Goal: Task Accomplishment & Management: Complete application form

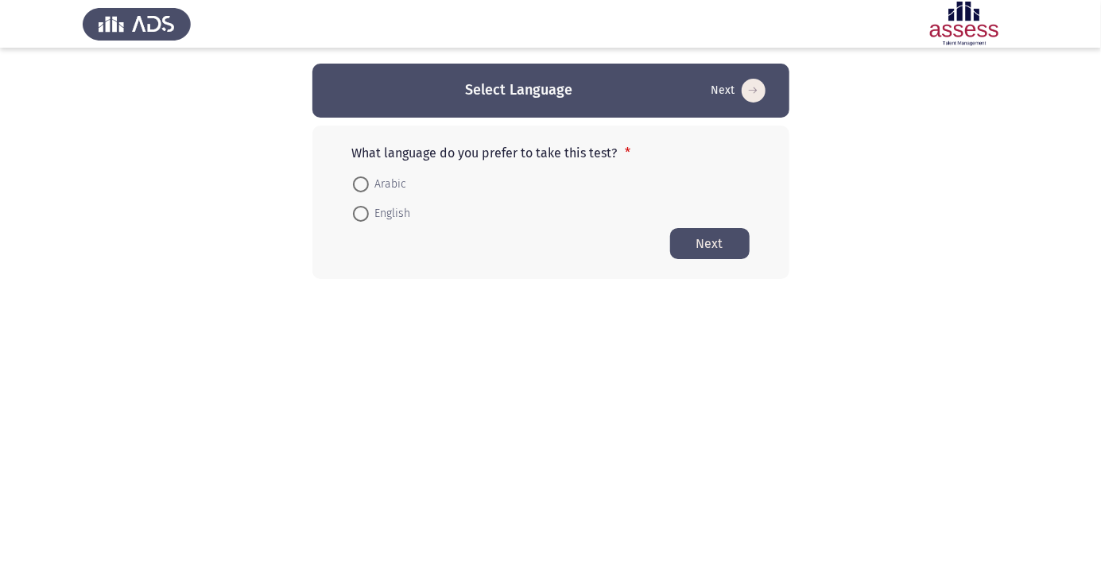
click at [366, 180] on span at bounding box center [361, 184] width 16 height 16
click at [366, 180] on input "Arabic" at bounding box center [361, 184] width 16 height 16
radio input "true"
click at [716, 239] on button "Next" at bounding box center [710, 242] width 80 height 31
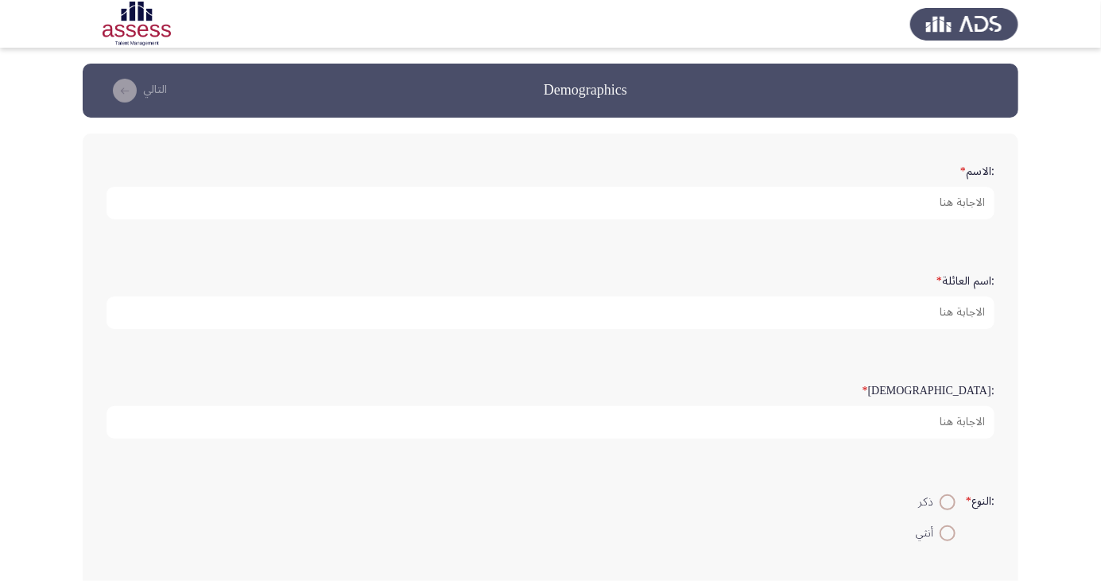
click at [918, 168] on form ":الاسم *" at bounding box center [551, 188] width 888 height 62
click at [931, 177] on form ":الاسم *" at bounding box center [551, 188] width 888 height 62
click at [939, 170] on form ":الاسم *" at bounding box center [551, 188] width 888 height 62
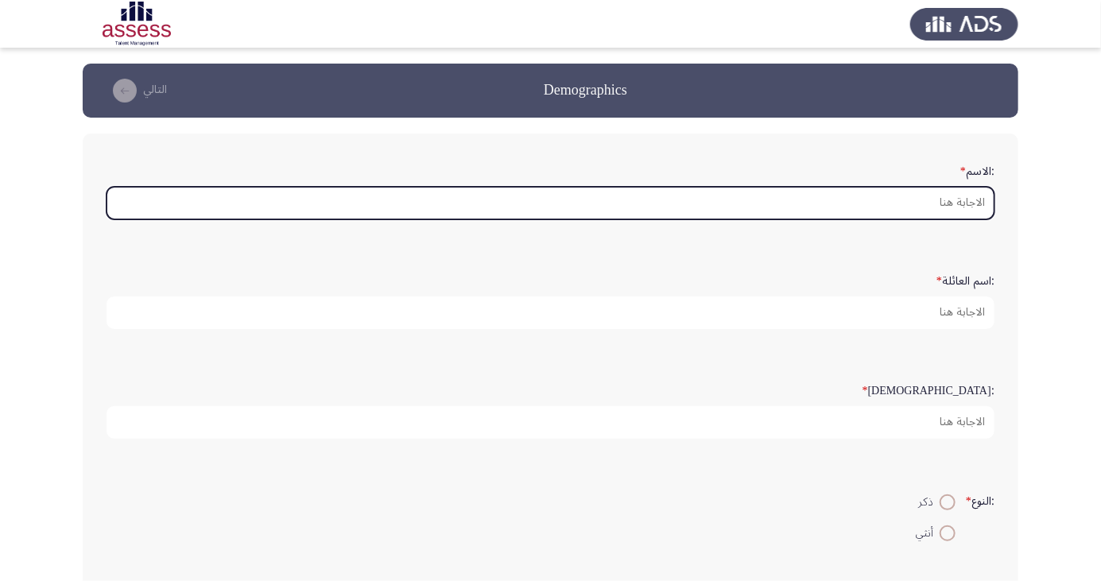
click at [943, 188] on input ":الاسم *" at bounding box center [551, 203] width 888 height 33
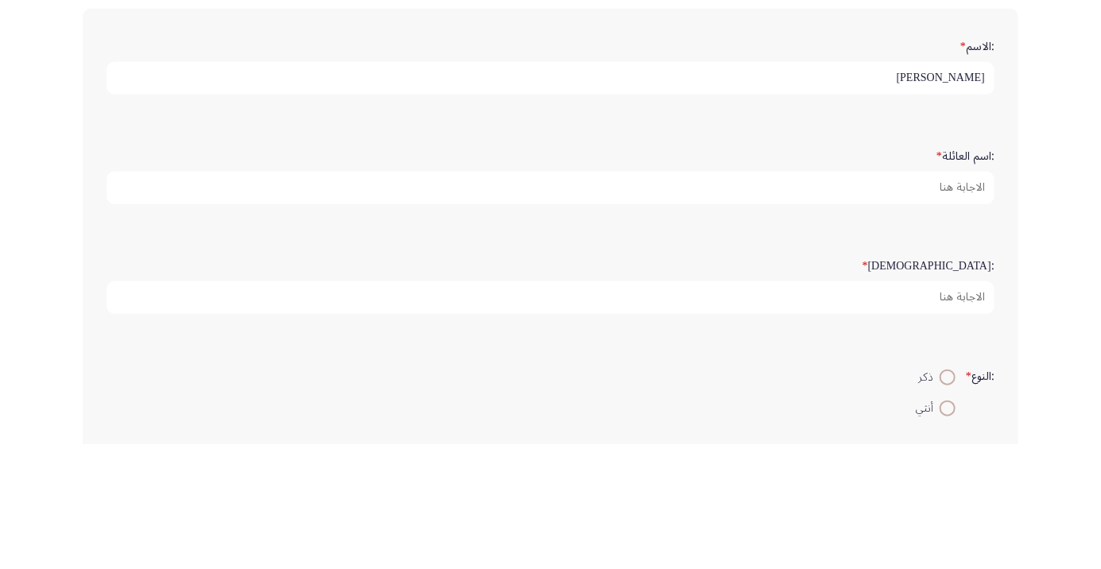
type input "[PERSON_NAME]"
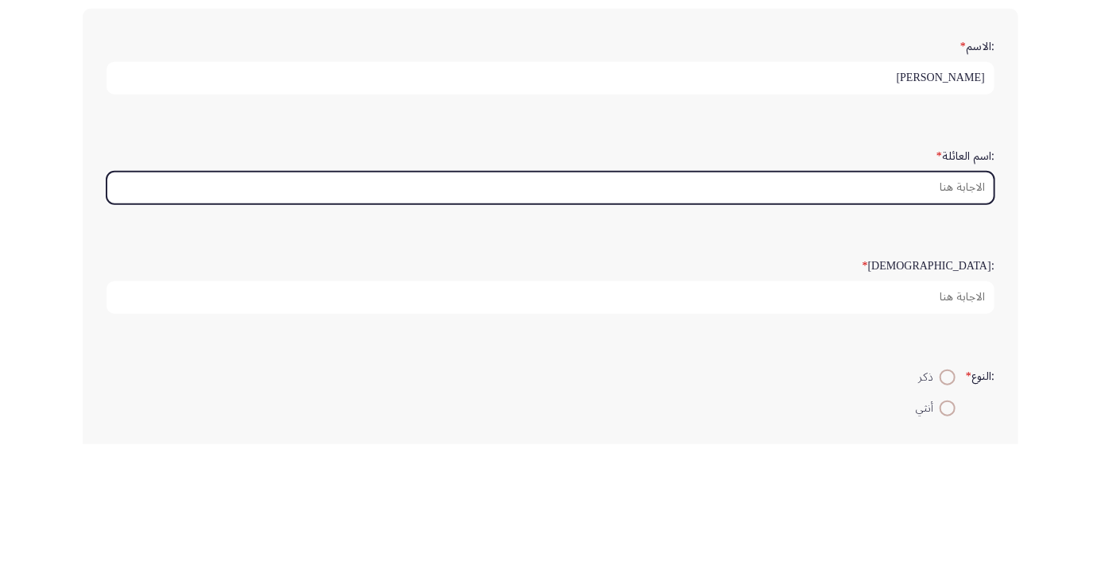
click at [952, 314] on input ":اسم العائلة *" at bounding box center [551, 313] width 888 height 33
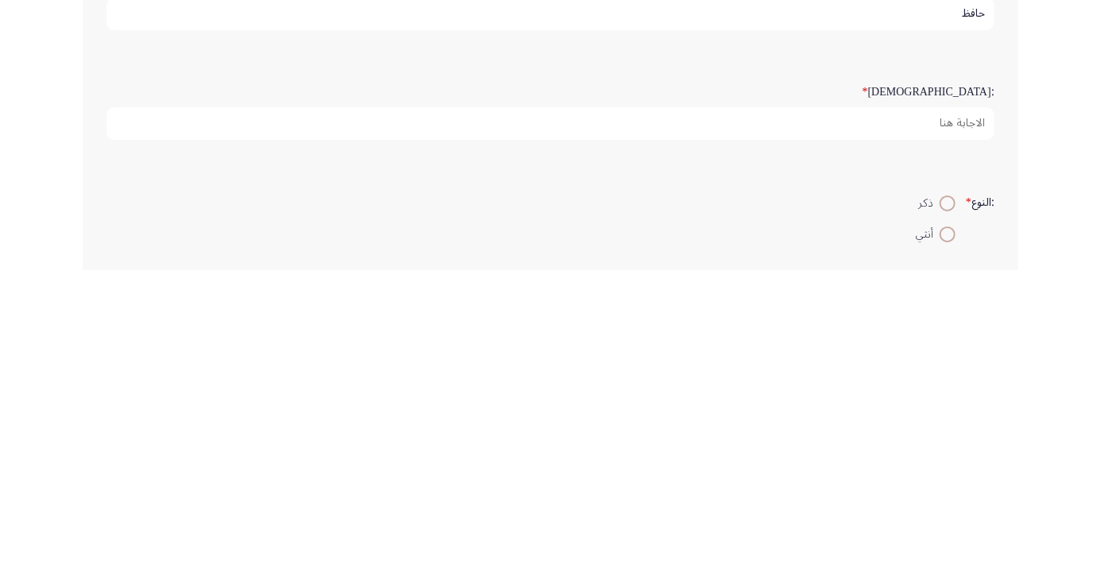
type input "حافظ"
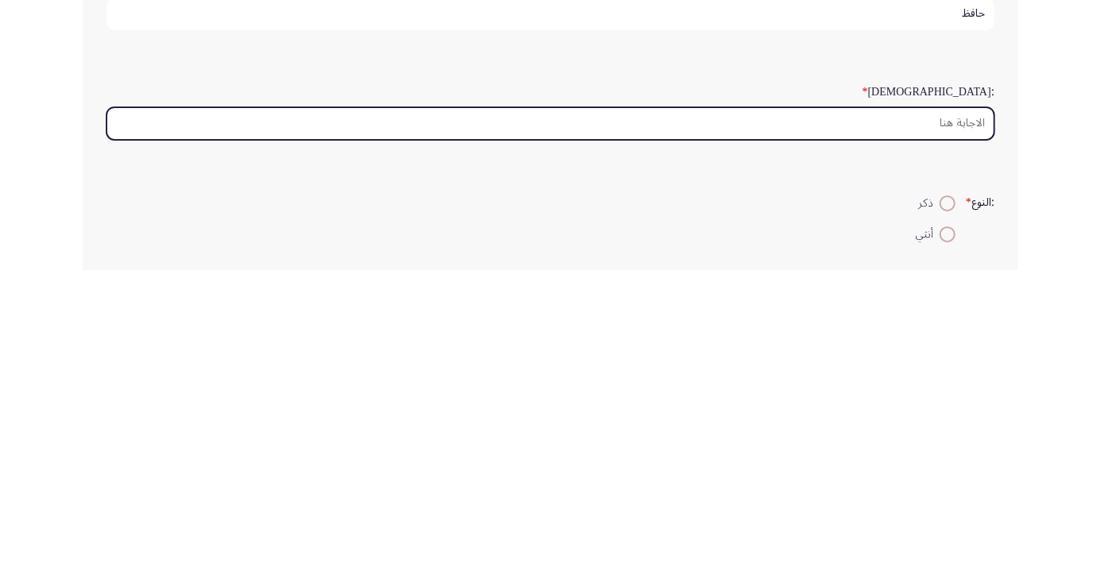
click at [955, 417] on input ":السن *" at bounding box center [551, 422] width 888 height 33
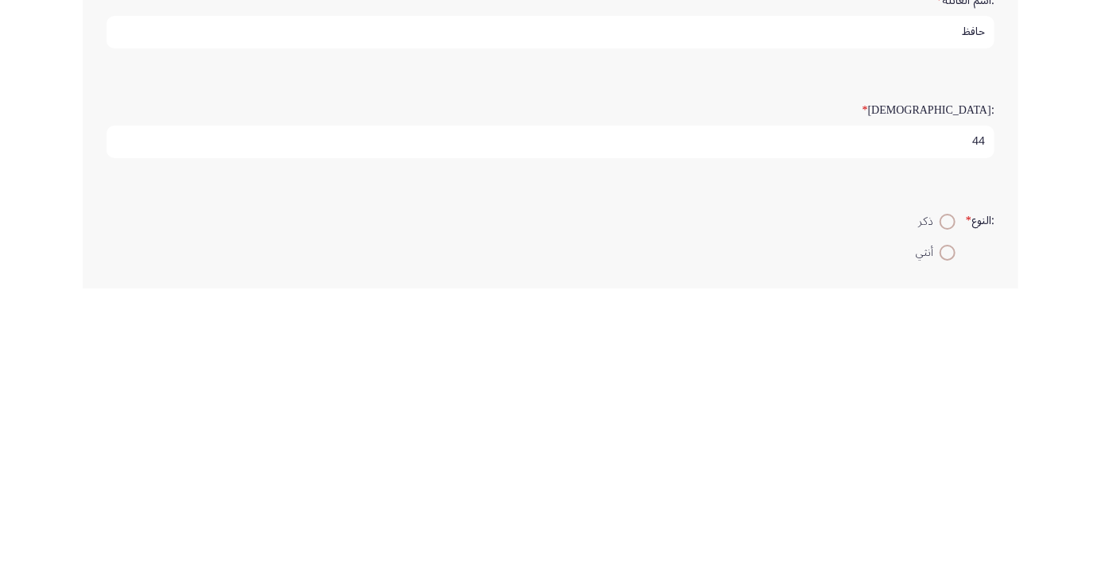
type input "44"
click at [948, 502] on span at bounding box center [948, 502] width 0 height 0
click at [945, 499] on input "ذكر" at bounding box center [948, 503] width 16 height 16
radio input "true"
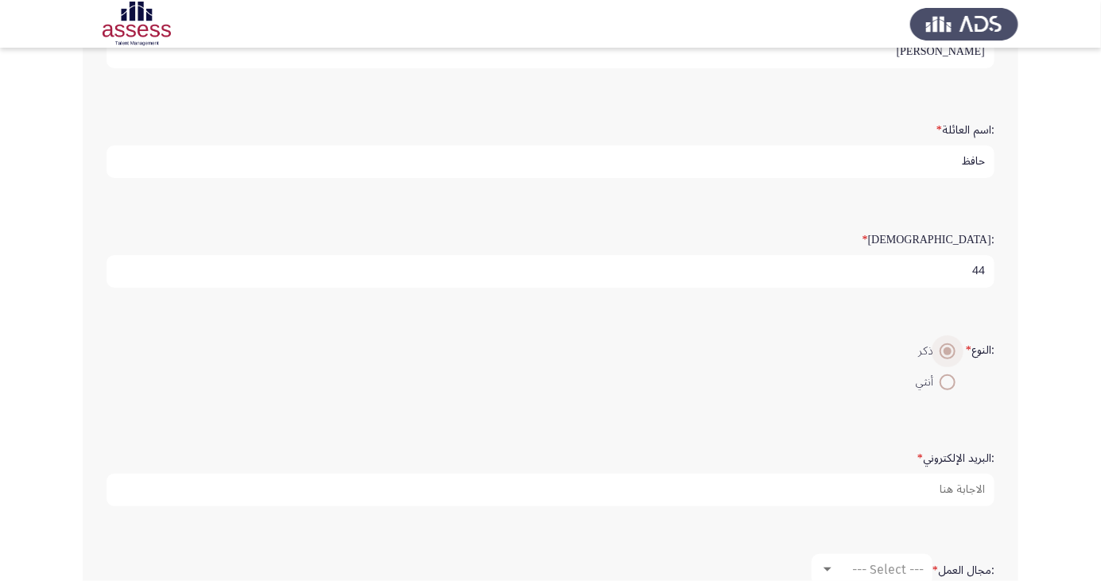
scroll to position [167, 0]
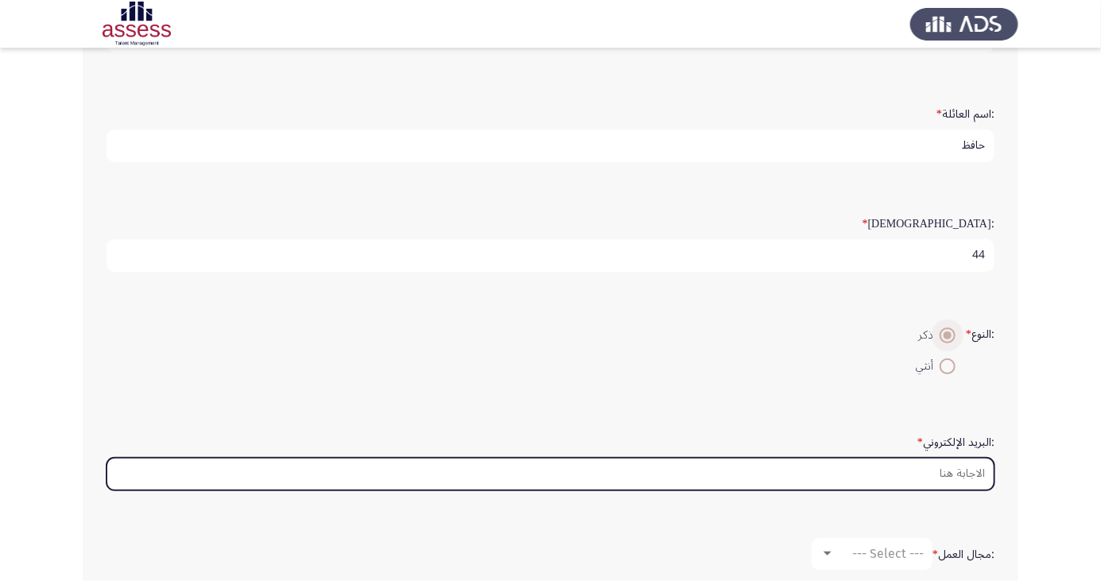
click at [939, 473] on input ":البريد الإلكتروني *" at bounding box center [551, 474] width 888 height 33
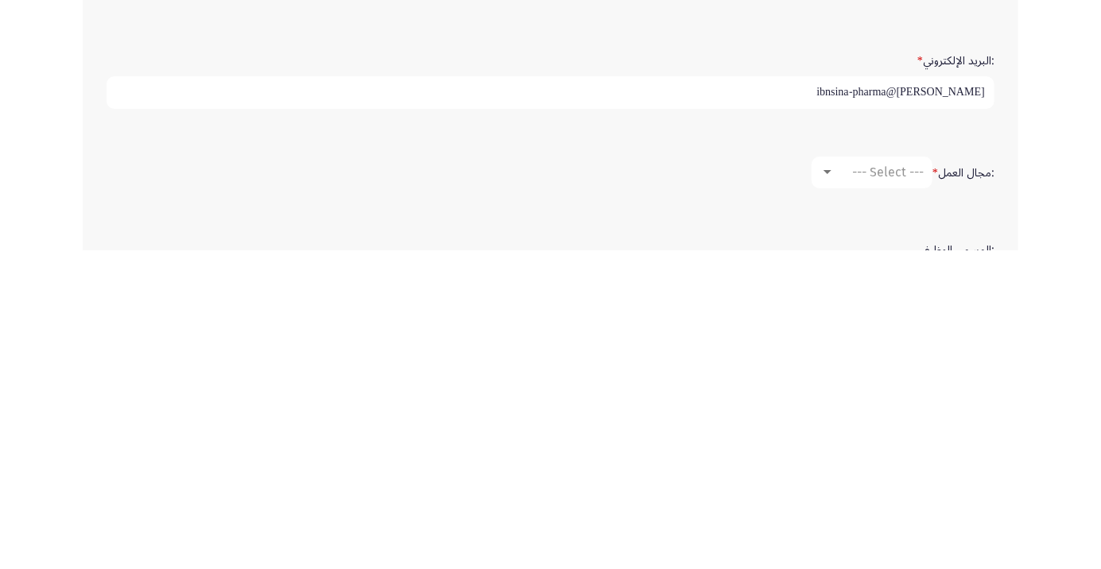
scroll to position [231, 0]
type input "Ahmedhafez@ibnsina-pharma"
click at [880, 487] on span "--- Select ---" at bounding box center [888, 490] width 72 height 15
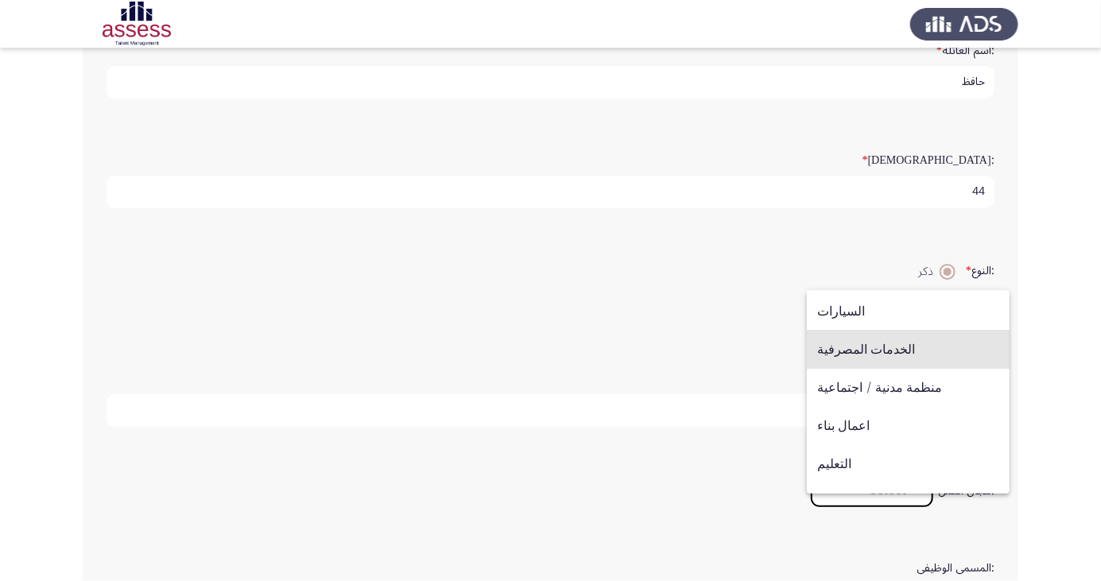
scroll to position [0, 0]
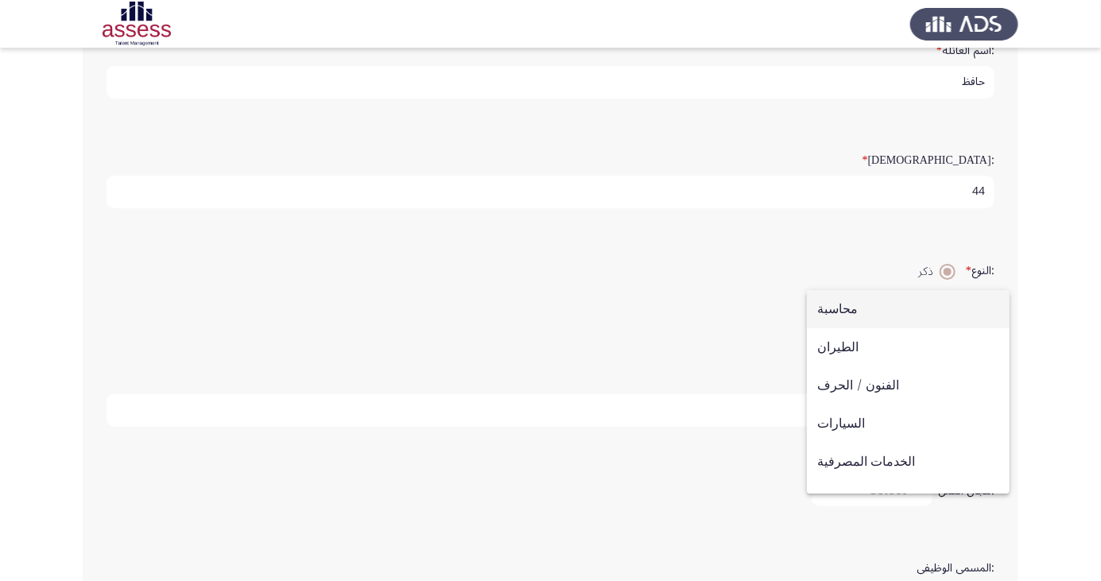
click at [1064, 371] on div at bounding box center [550, 290] width 1101 height 581
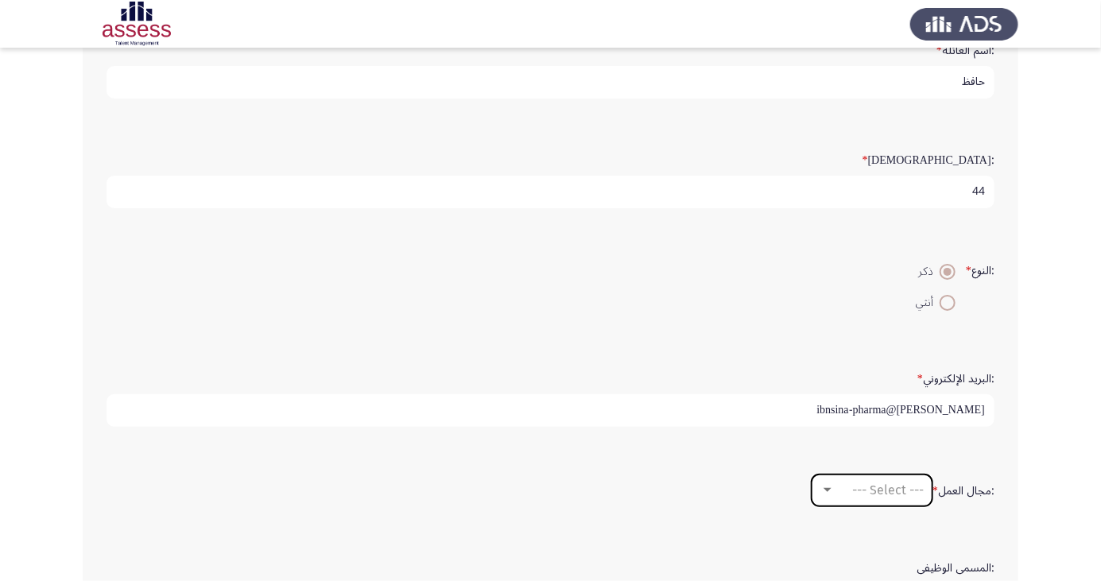
click at [884, 487] on span "--- Select ---" at bounding box center [888, 490] width 72 height 15
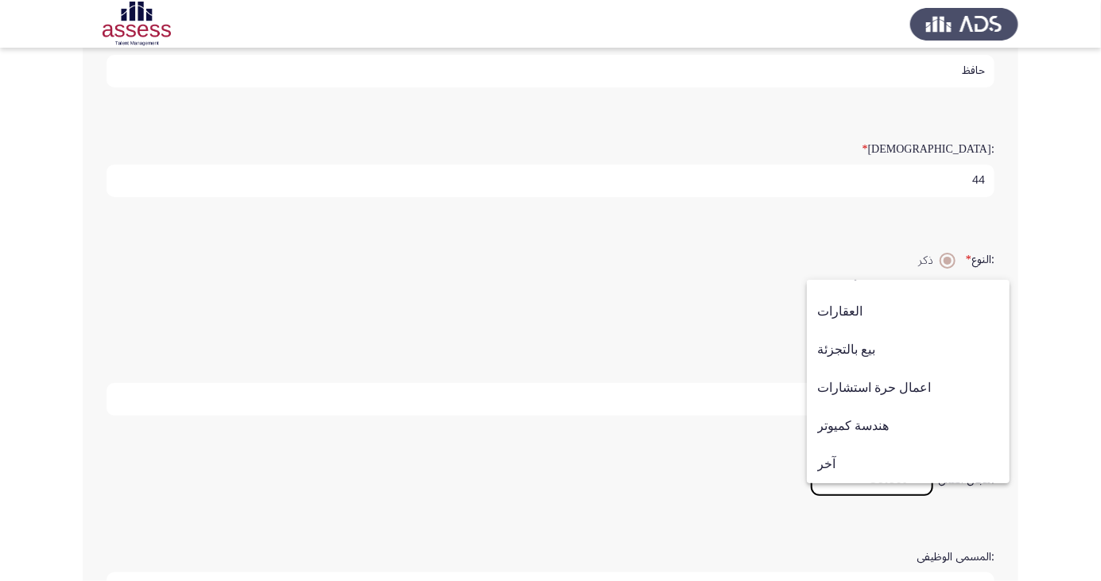
scroll to position [246, 0]
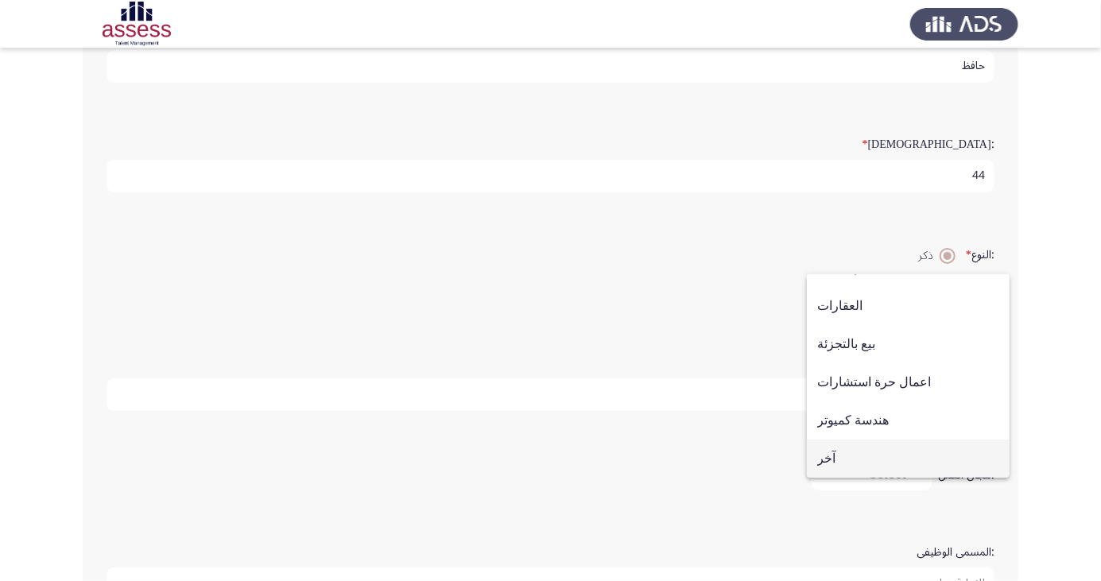
click at [828, 478] on span "آخر" at bounding box center [908, 459] width 182 height 38
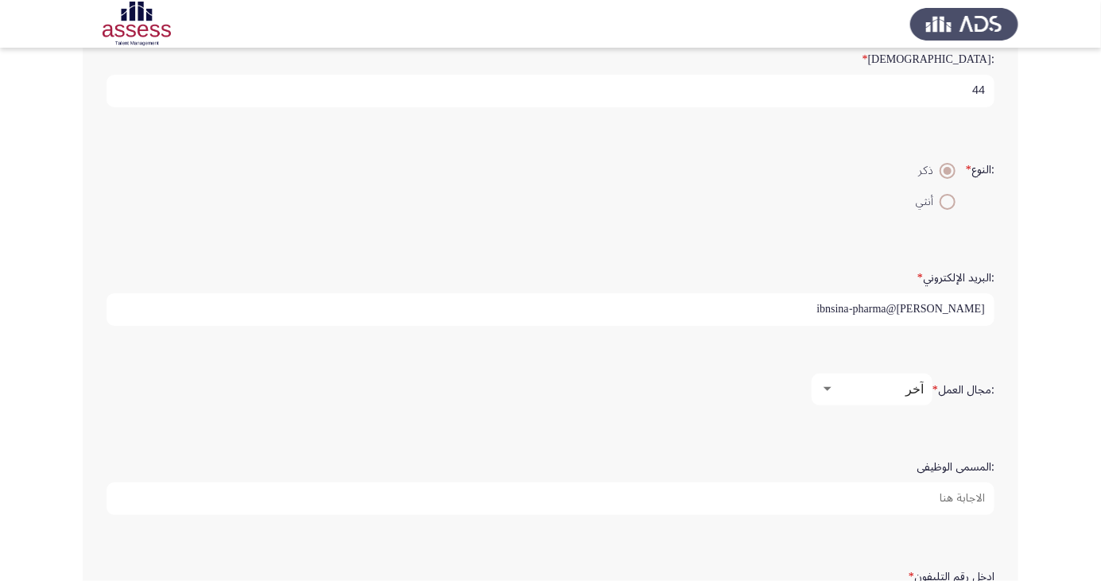
click at [950, 499] on input ":المسمى الوظيفى" at bounding box center [551, 499] width 888 height 33
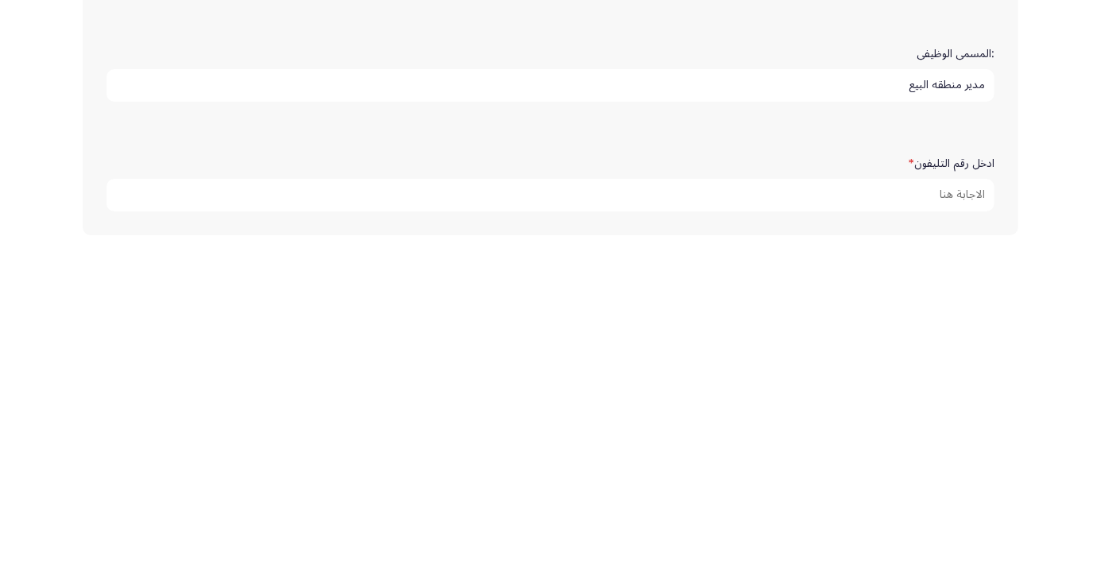
scroll to position [432, 0]
type input "مدير منطقه البيع"
click at [954, 505] on input "ادخل رقم التليفون *" at bounding box center [551, 507] width 888 height 33
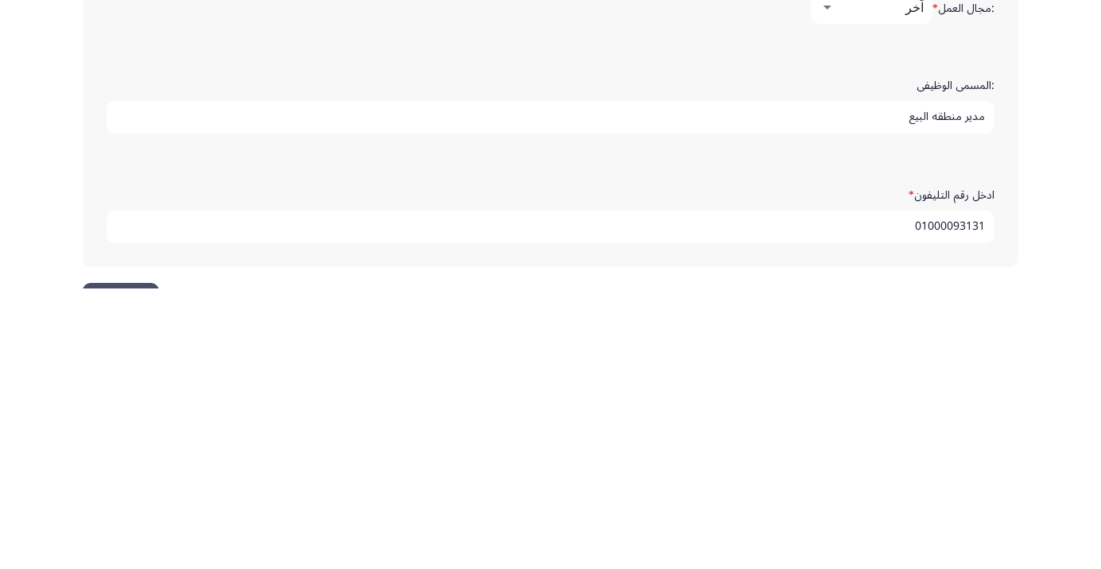
scroll to position [484, 0]
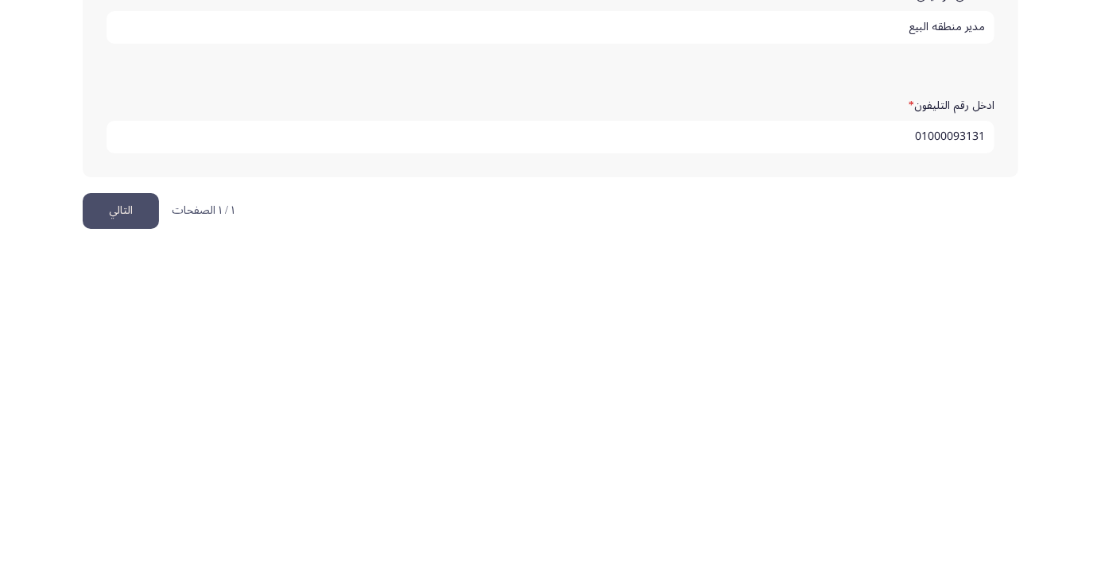
type input "01000093131"
click at [122, 521] on button "التالي" at bounding box center [121, 530] width 76 height 36
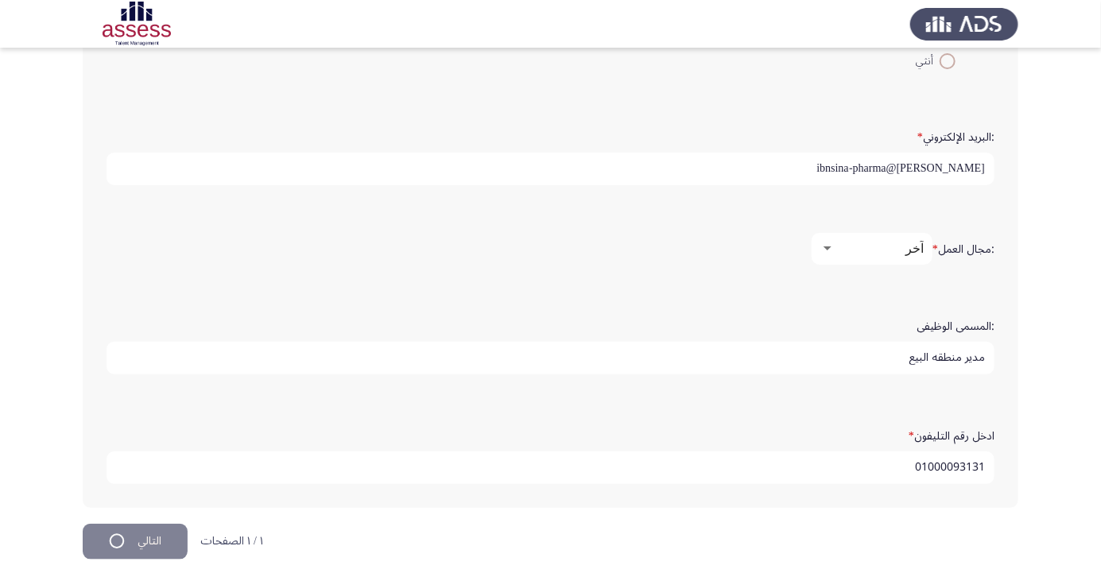
scroll to position [0, 0]
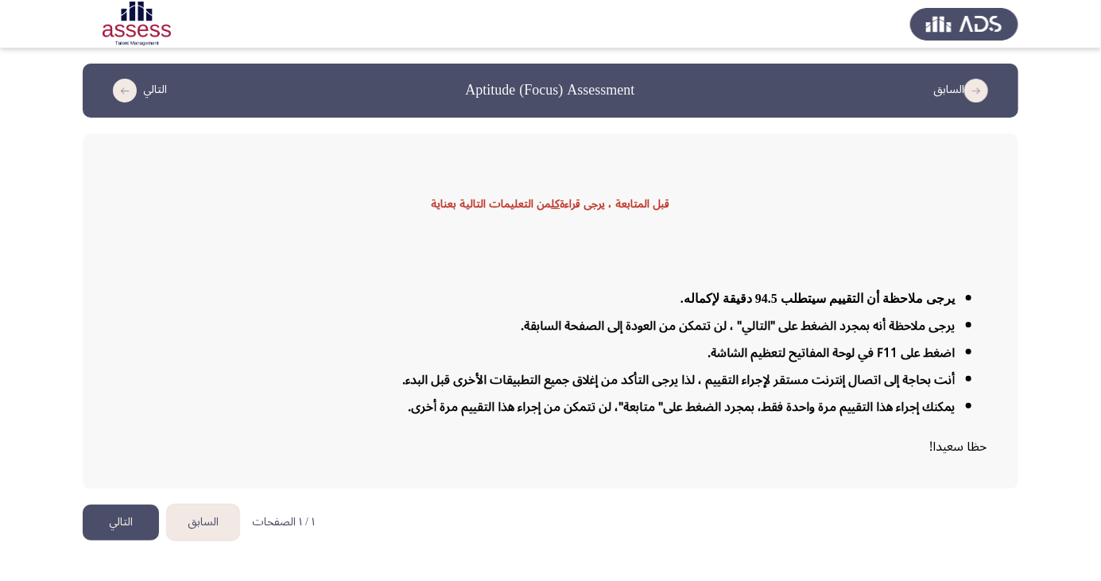
click at [114, 541] on button "التالي" at bounding box center [121, 523] width 76 height 36
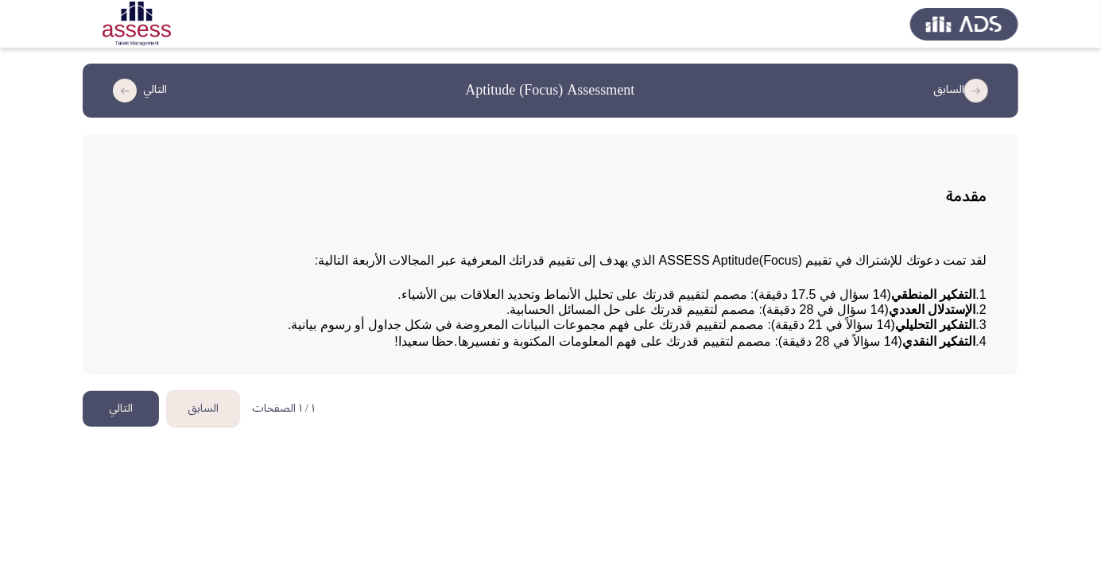
click at [120, 427] on button "التالي" at bounding box center [121, 409] width 76 height 36
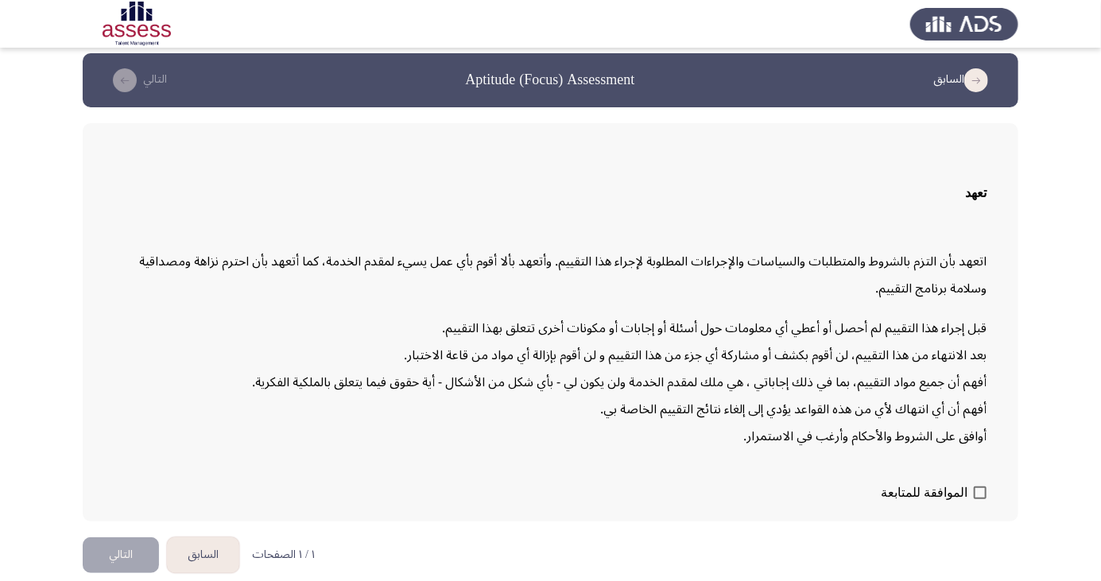
scroll to position [33, 0]
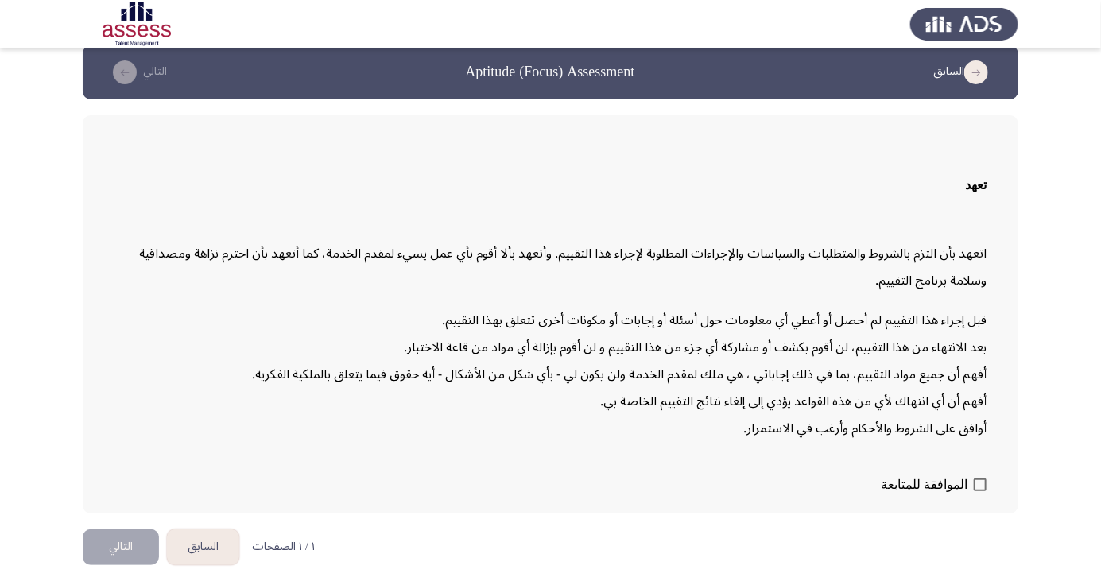
click at [1031, 514] on app-assessment-container "السابق Aptitude (Focus) Assessment التالي تعهد اتعهد بأن التزم بالشروط والمتطلب…" at bounding box center [550, 279] width 1101 height 468
click at [975, 491] on span at bounding box center [980, 485] width 13 height 13
click at [979, 492] on input "الموافقة للمتابعة" at bounding box center [979, 491] width 1 height 1
checkbox input "true"
click at [123, 565] on button "التالي" at bounding box center [121, 547] width 76 height 36
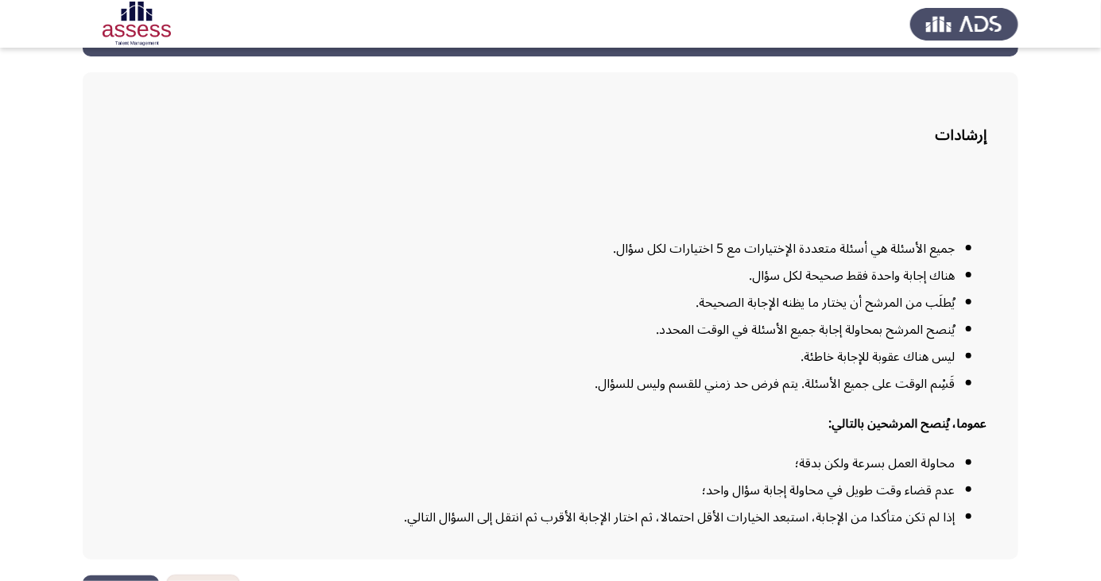
scroll to position [117, 0]
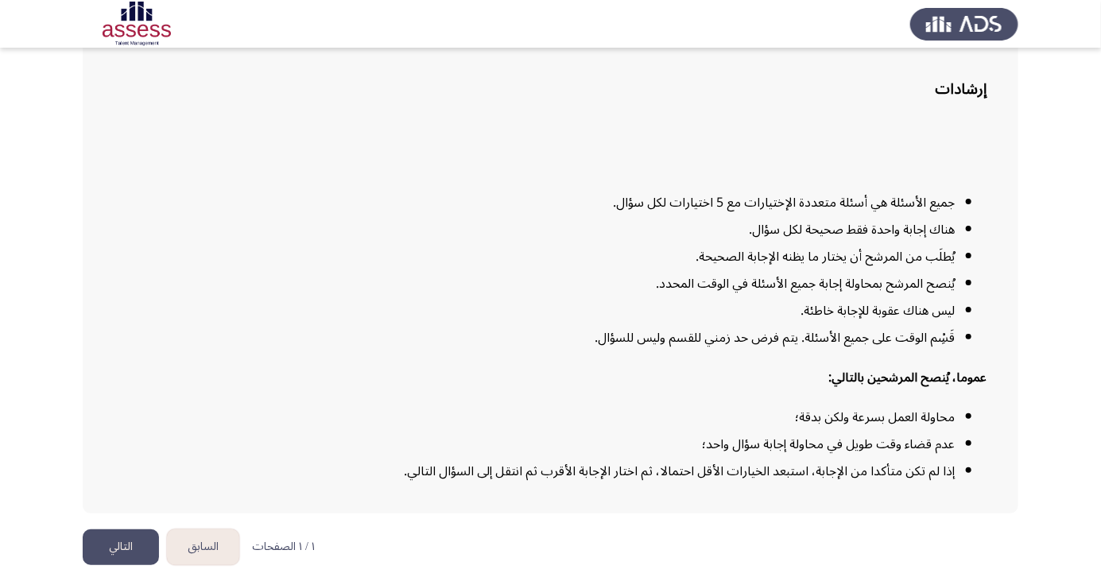
click at [109, 565] on button "التالي" at bounding box center [121, 547] width 76 height 36
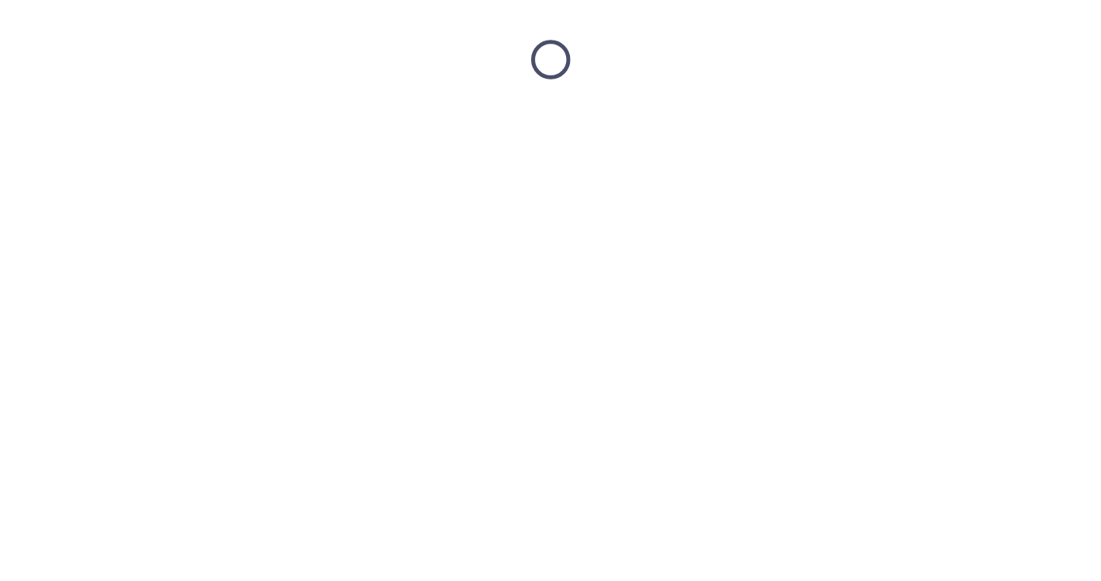
scroll to position [0, 0]
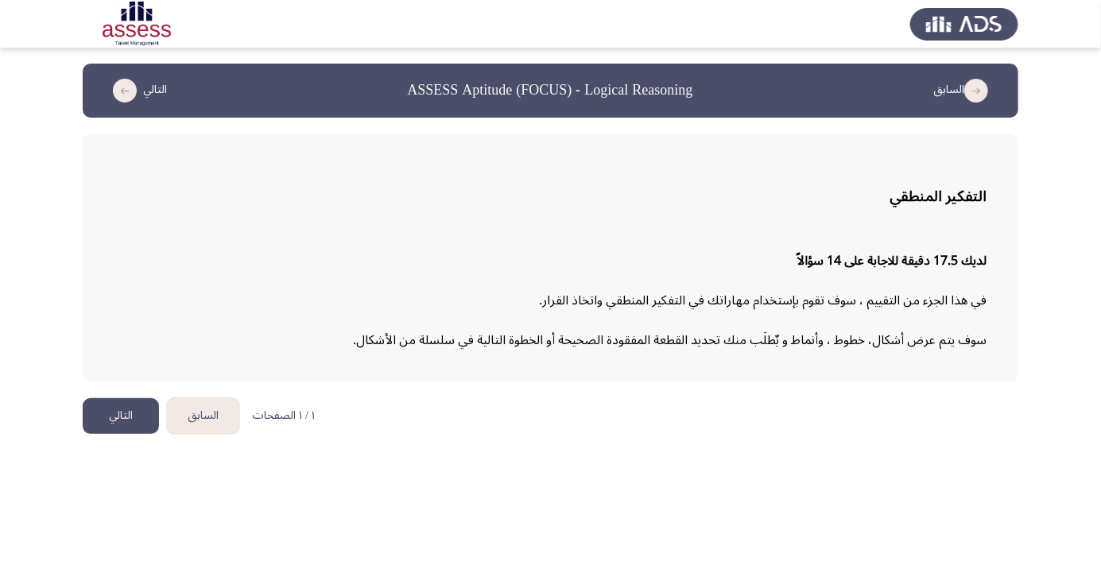
click at [111, 412] on button "التالي" at bounding box center [121, 416] width 76 height 36
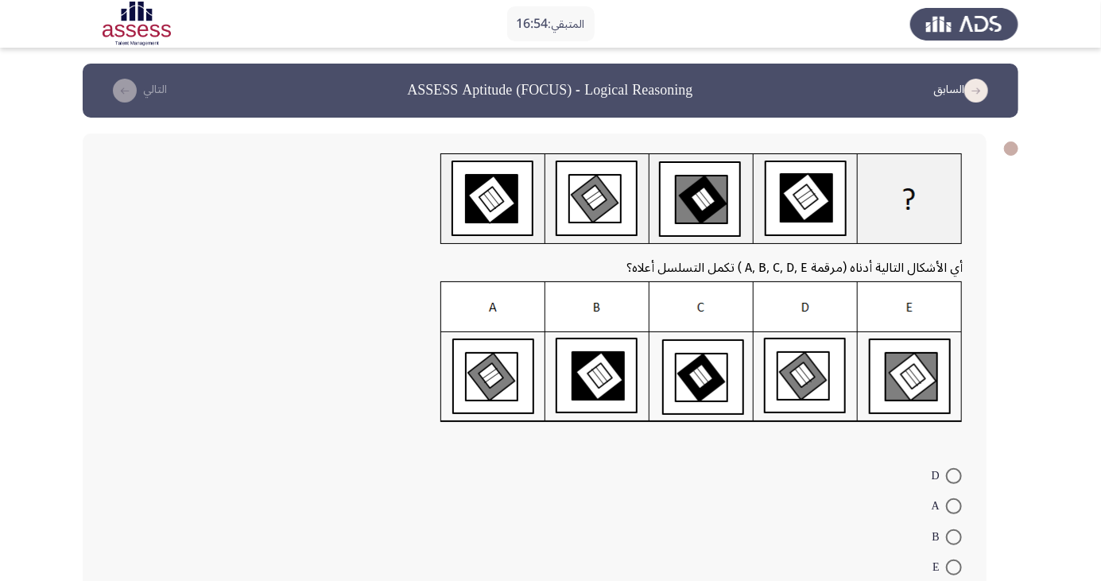
click at [797, 371] on img at bounding box center [701, 352] width 522 height 142
click at [808, 378] on img at bounding box center [701, 352] width 522 height 142
click at [595, 541] on form "D A B E C" at bounding box center [535, 536] width 856 height 153
click at [954, 479] on span at bounding box center [954, 476] width 16 height 16
click at [954, 479] on input "D" at bounding box center [954, 476] width 16 height 16
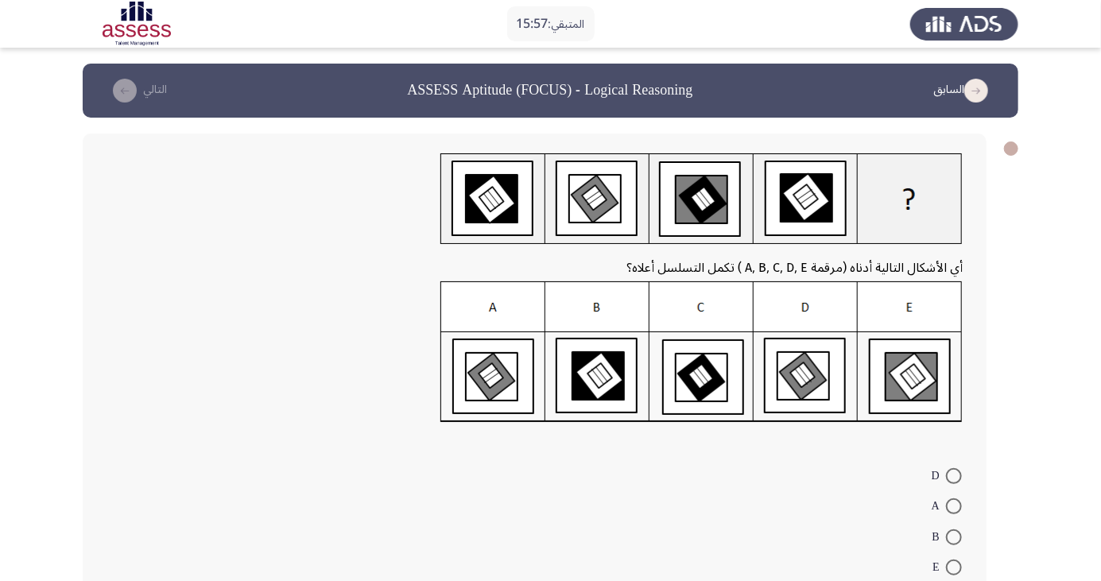
radio input "true"
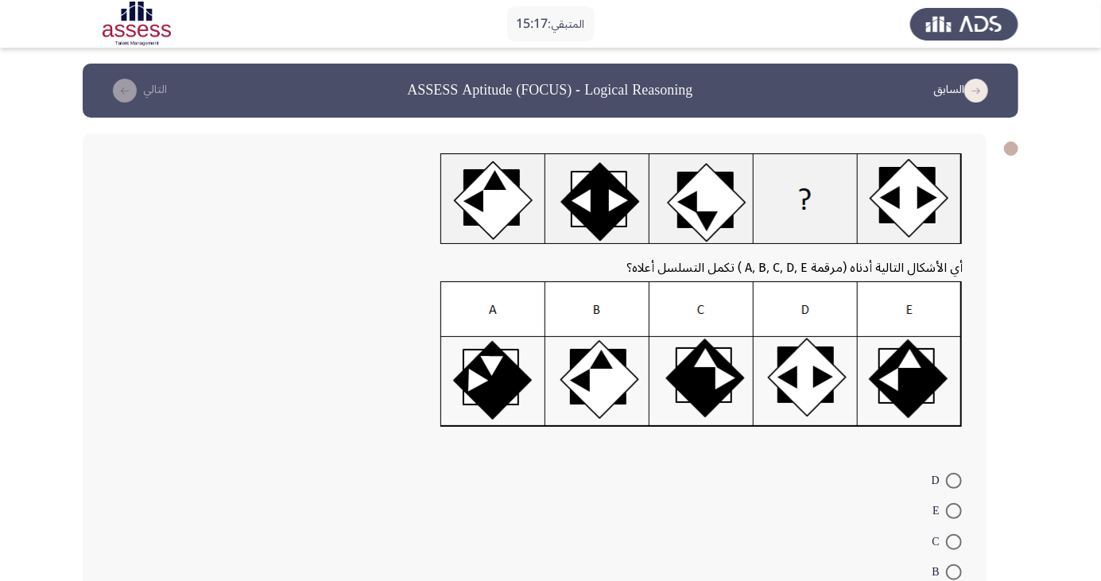
click at [954, 541] on span at bounding box center [954, 542] width 16 height 16
click at [954, 541] on input "C" at bounding box center [954, 542] width 16 height 16
radio input "true"
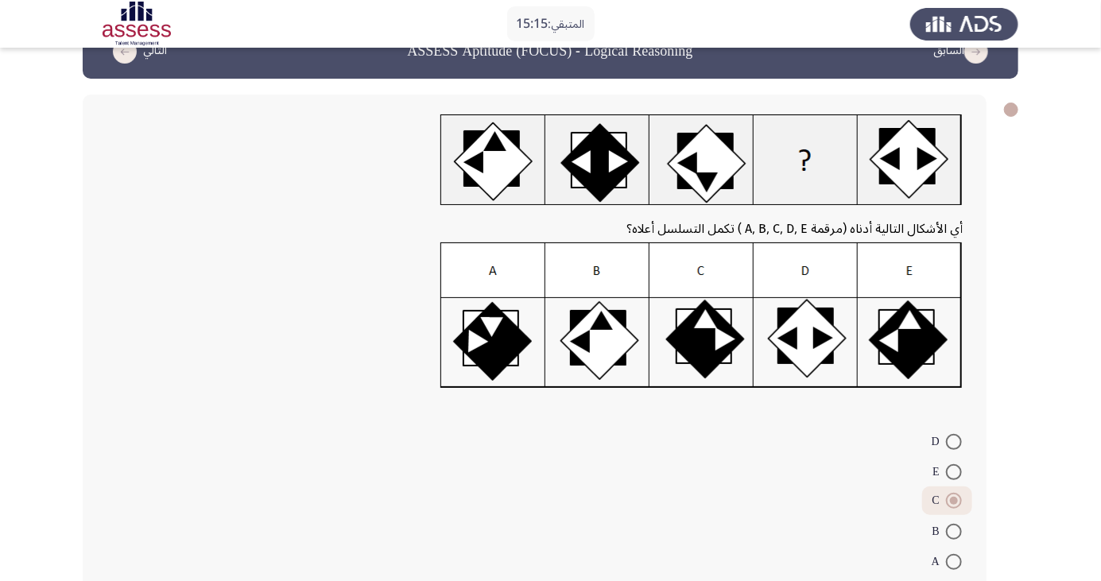
scroll to position [57, 0]
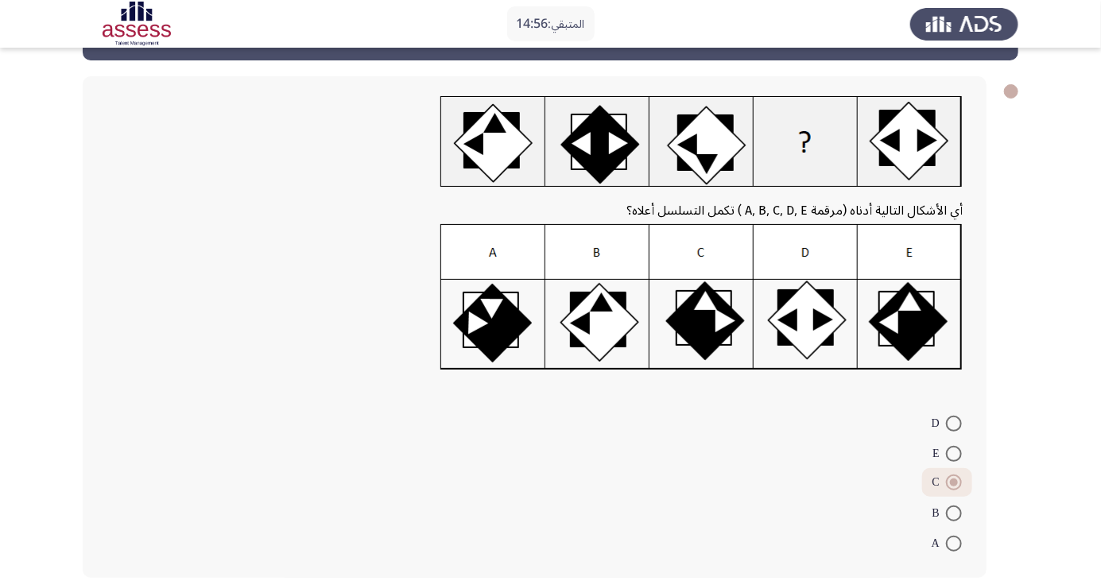
click at [954, 483] on span at bounding box center [954, 483] width 8 height 8
click at [954, 483] on input "C" at bounding box center [954, 483] width 16 height 16
click at [954, 489] on span at bounding box center [954, 483] width 16 height 16
click at [954, 489] on input "C" at bounding box center [954, 483] width 16 height 16
click at [954, 453] on span at bounding box center [954, 454] width 16 height 16
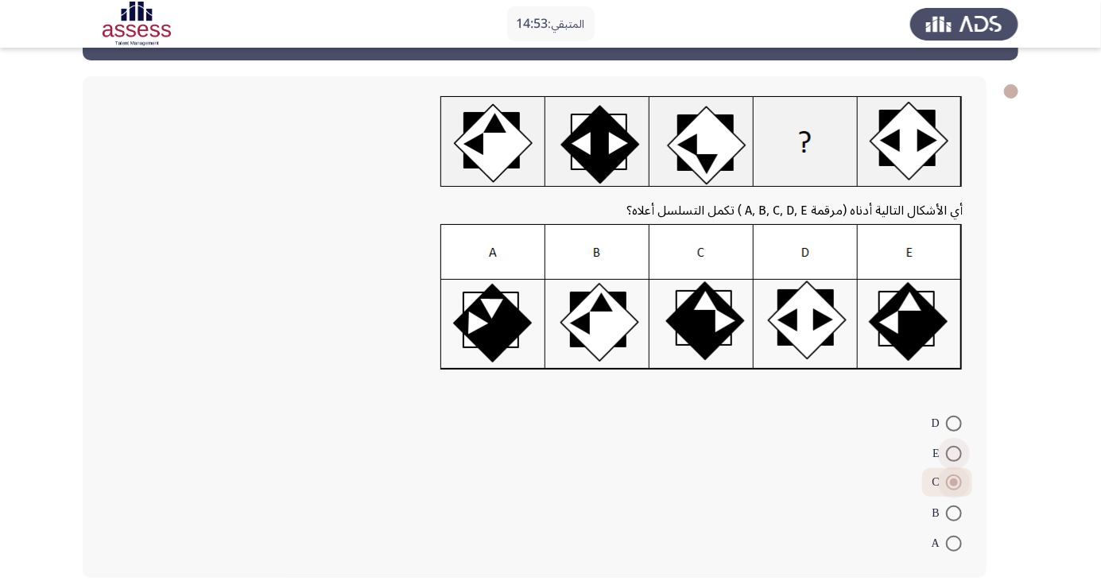
click at [954, 453] on input "E" at bounding box center [954, 454] width 16 height 16
radio input "true"
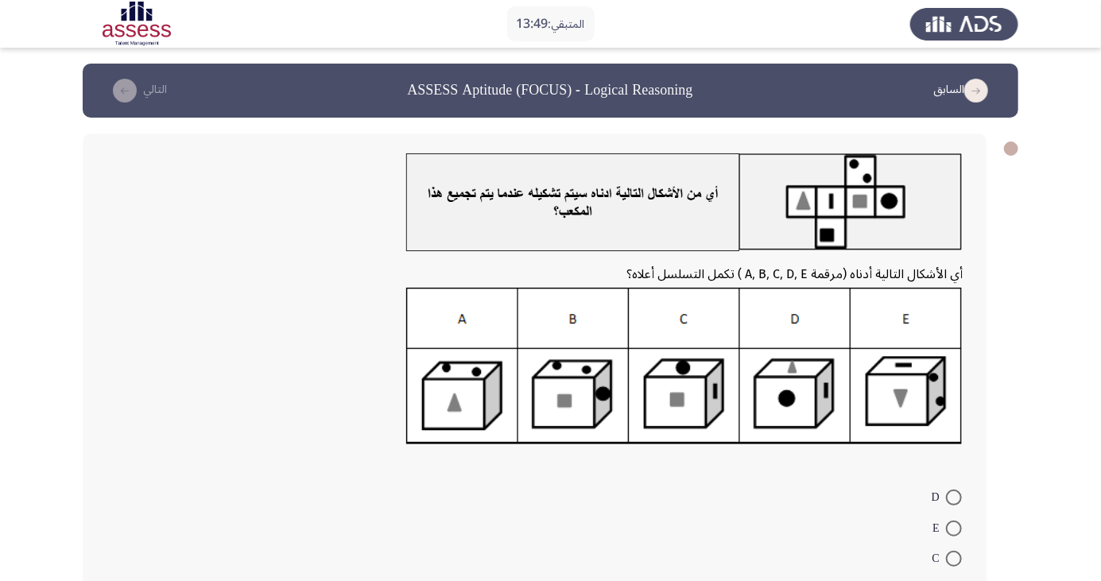
click at [208, 342] on div at bounding box center [535, 371] width 856 height 167
click at [456, 580] on form "D E C B A" at bounding box center [535, 558] width 856 height 153
click at [542, 506] on form "D E C B A" at bounding box center [535, 558] width 856 height 153
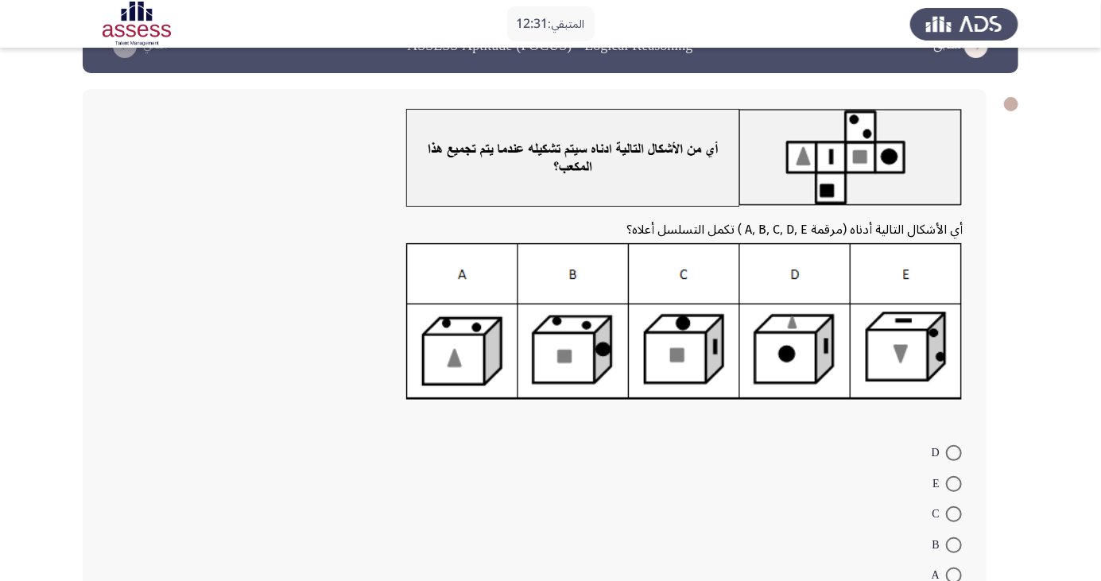
scroll to position [63, 0]
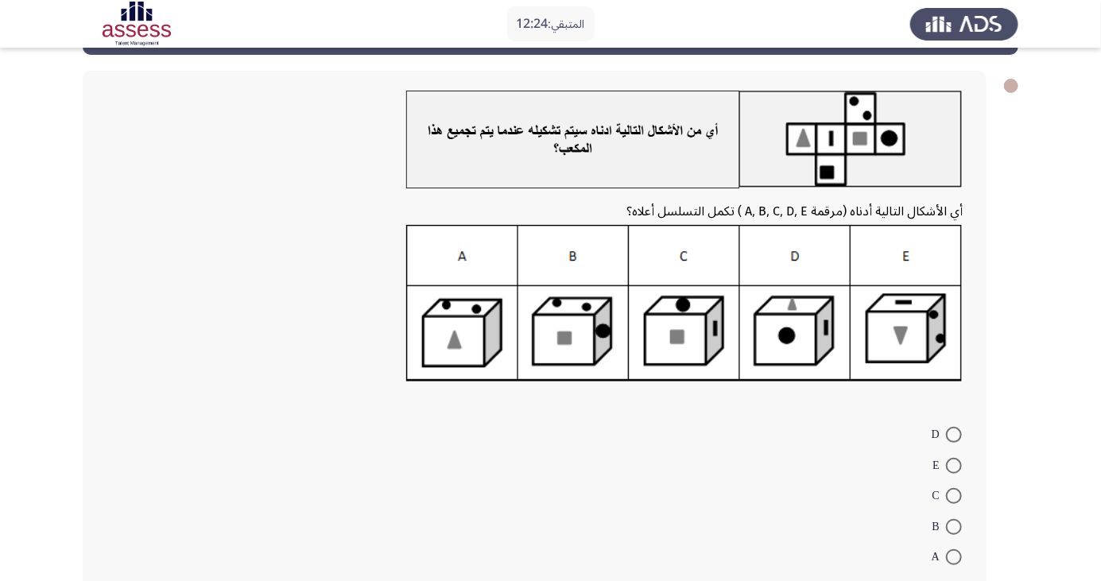
click at [575, 332] on img at bounding box center [684, 303] width 557 height 157
click at [954, 526] on span at bounding box center [954, 527] width 16 height 16
click at [954, 526] on input "B" at bounding box center [954, 527] width 16 height 16
radio input "true"
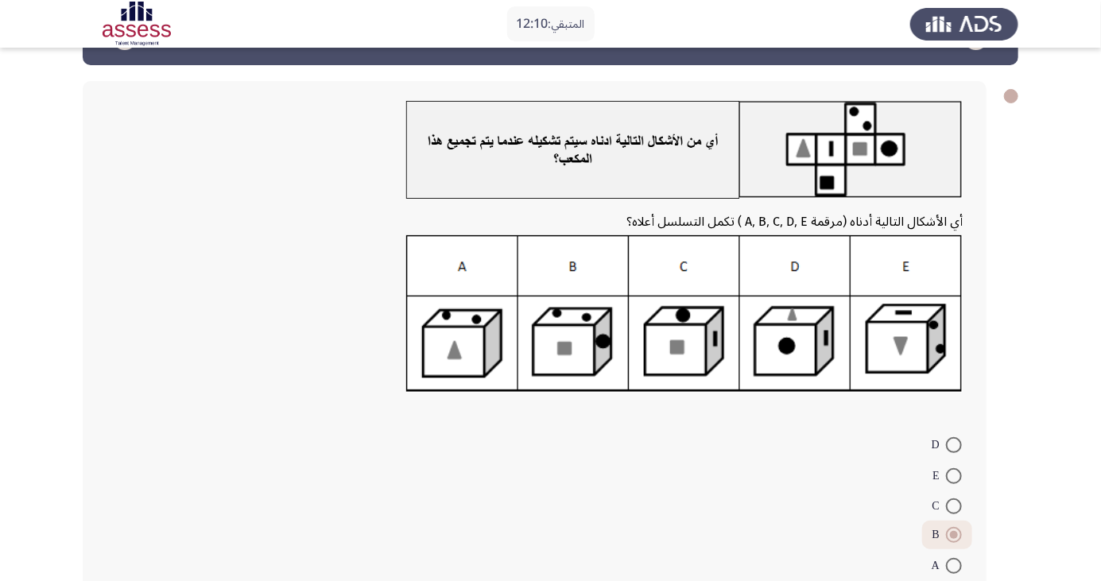
scroll to position [75, 0]
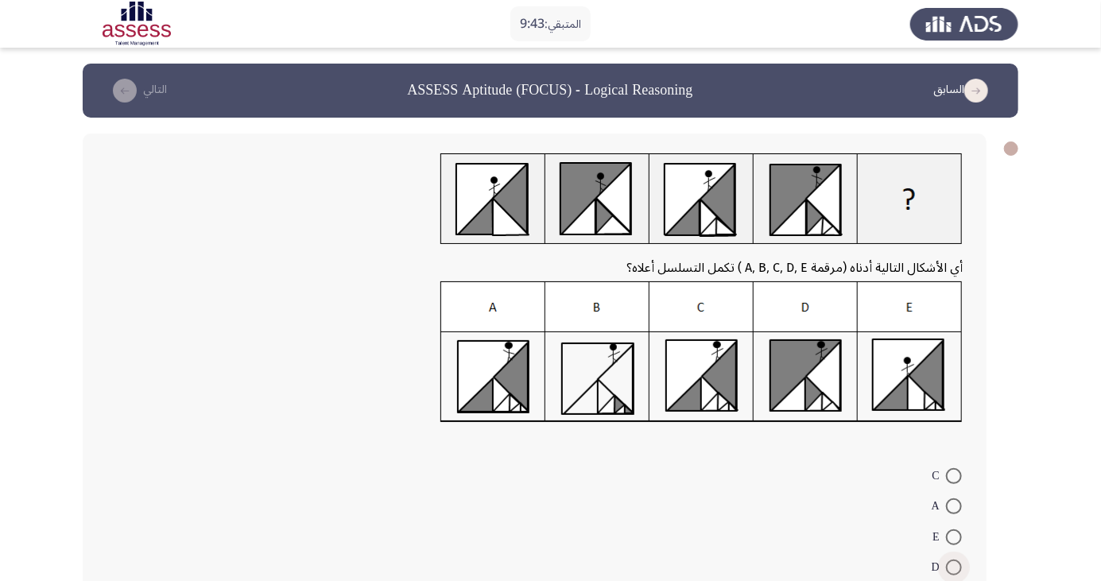
click at [954, 567] on span at bounding box center [954, 568] width 16 height 16
click at [954, 567] on input "D" at bounding box center [954, 568] width 16 height 16
radio input "true"
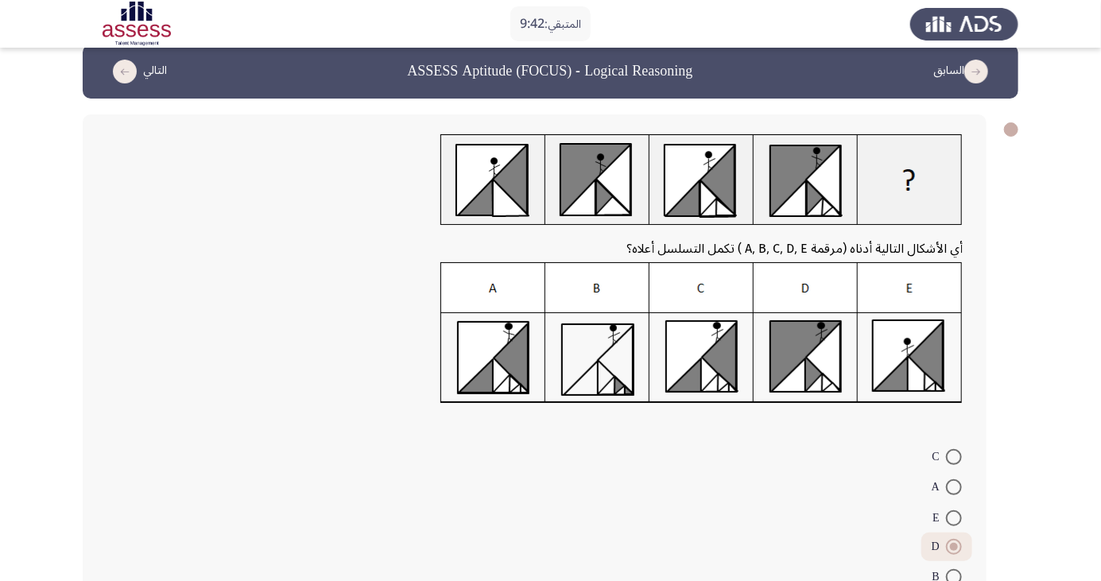
scroll to position [52, 0]
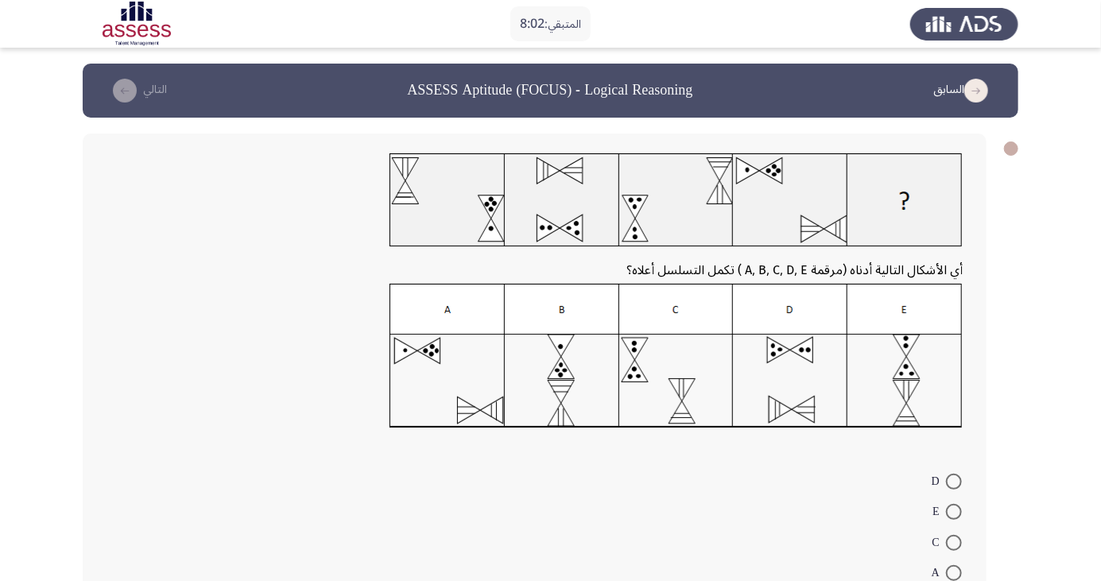
click at [956, 547] on span at bounding box center [954, 543] width 16 height 16
click at [956, 547] on input "C" at bounding box center [954, 543] width 16 height 16
radio input "true"
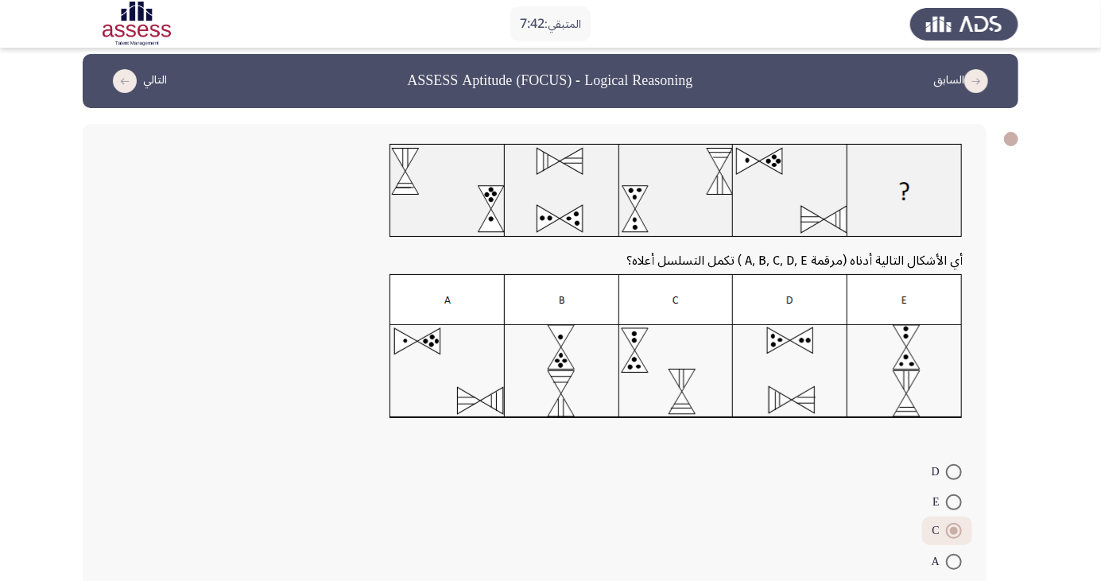
scroll to position [58, 0]
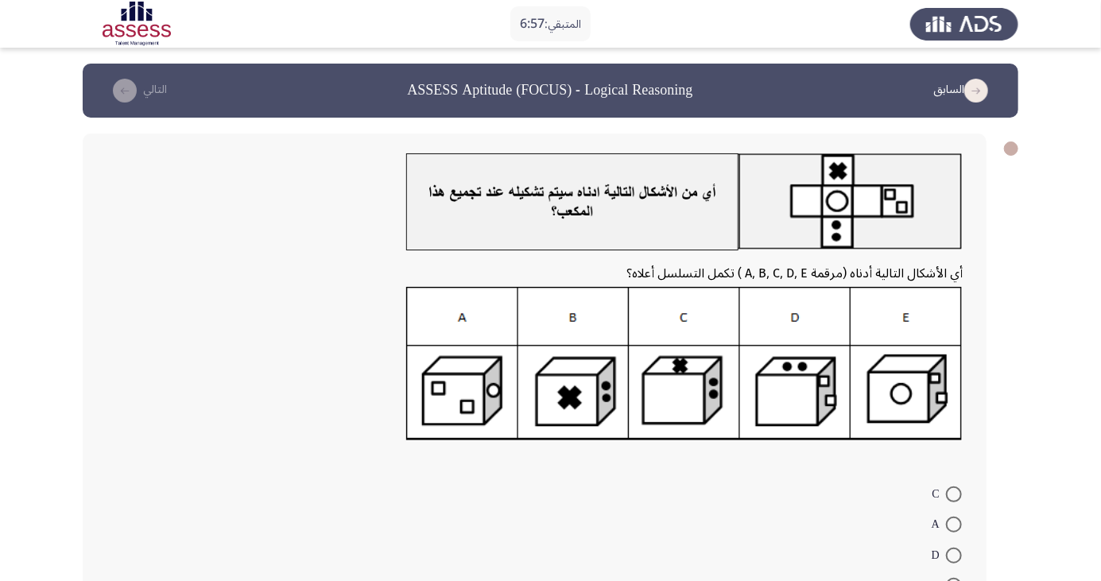
click at [953, 498] on span at bounding box center [954, 495] width 16 height 16
click at [953, 498] on input "C" at bounding box center [954, 495] width 16 height 16
radio input "true"
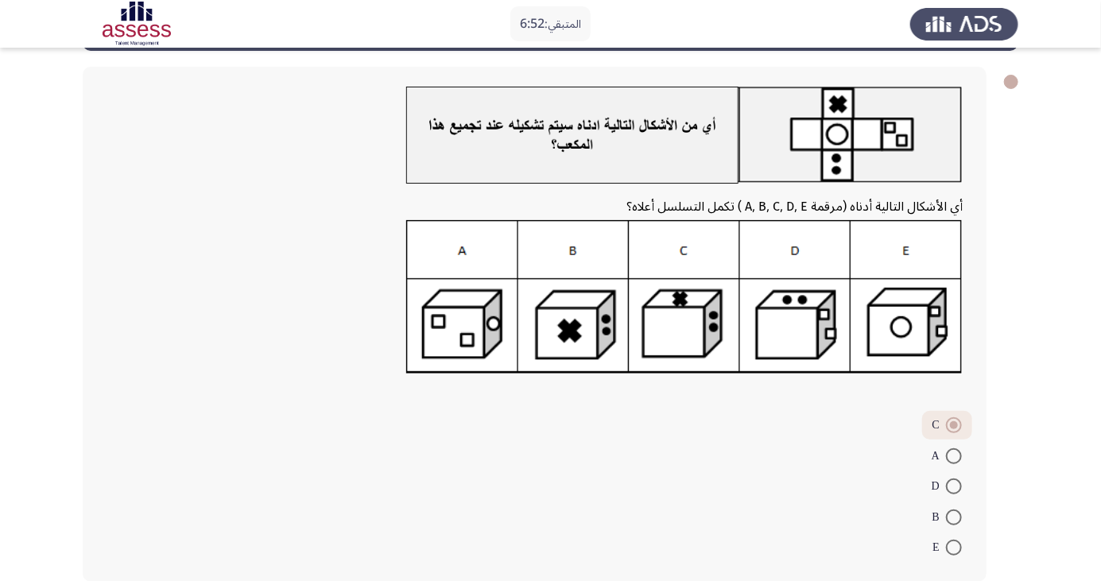
scroll to position [71, 0]
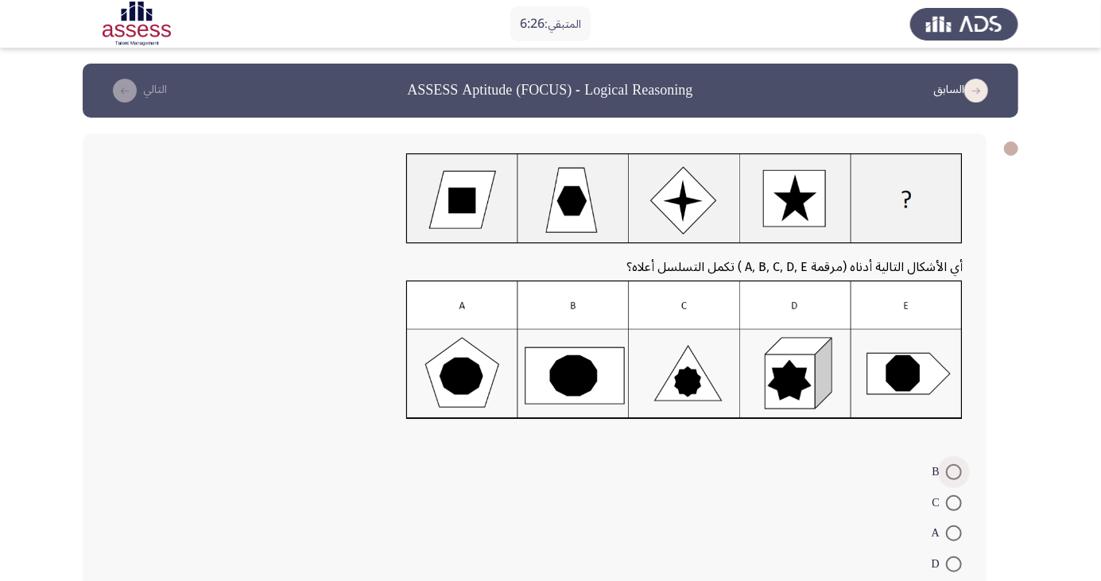
click at [954, 476] on span at bounding box center [954, 472] width 16 height 16
click at [954, 476] on input "B" at bounding box center [954, 472] width 16 height 16
radio input "true"
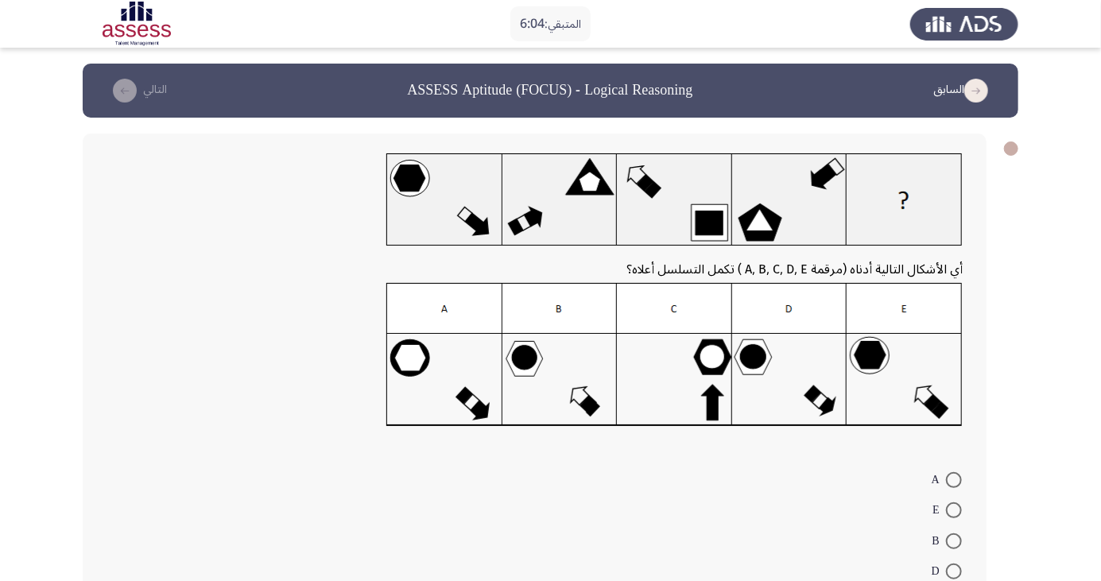
click at [954, 479] on span at bounding box center [954, 480] width 16 height 16
click at [954, 479] on input "A" at bounding box center [954, 480] width 16 height 16
radio input "true"
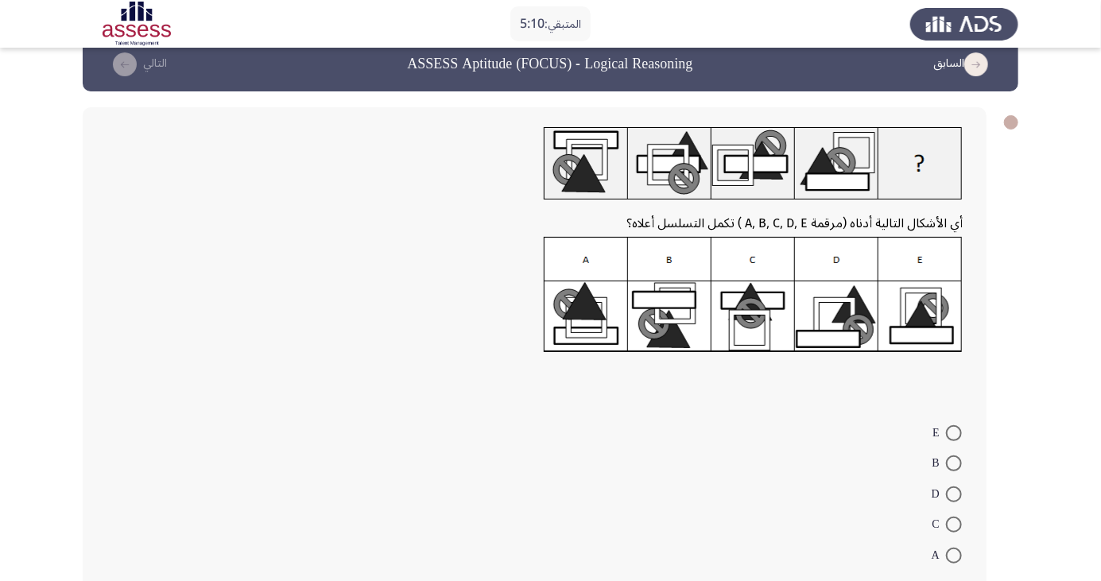
scroll to position [37, 0]
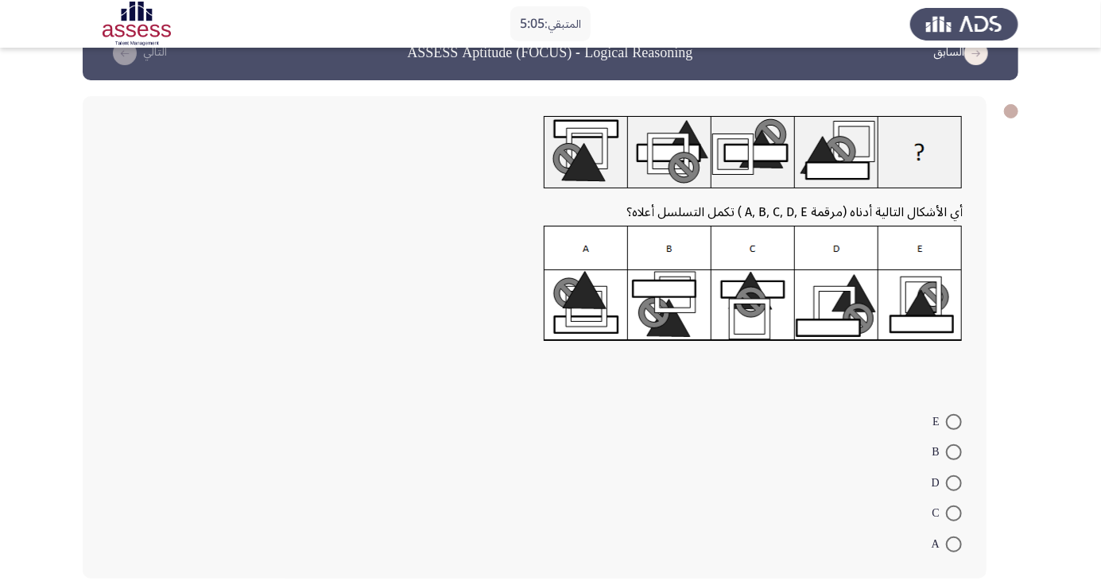
click at [954, 513] on span at bounding box center [954, 514] width 16 height 16
click at [954, 513] on input "C" at bounding box center [954, 514] width 16 height 16
radio input "true"
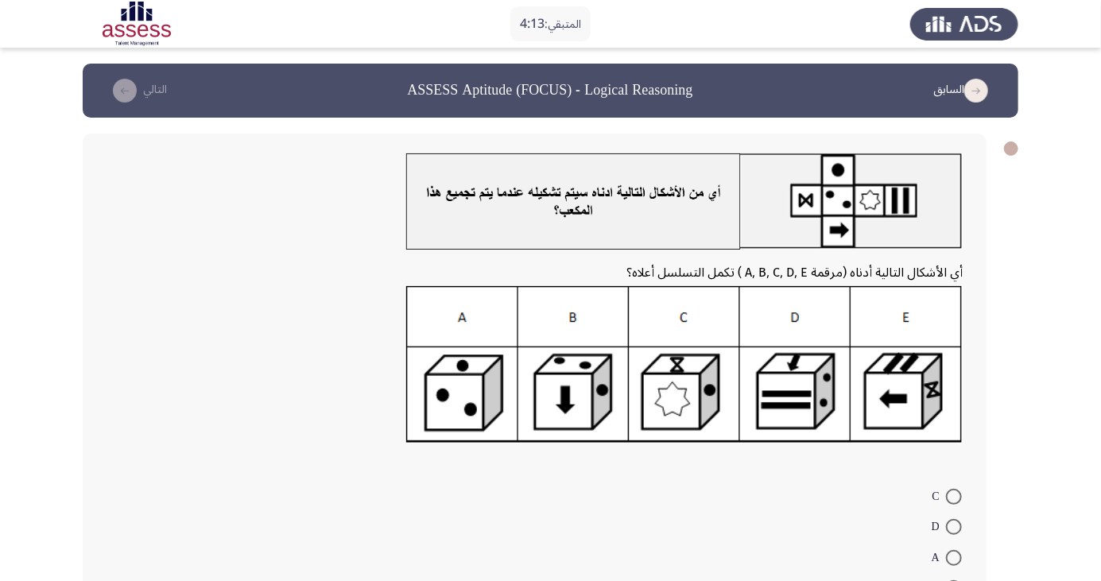
click at [954, 580] on span at bounding box center [954, 588] width 16 height 16
click at [954, 580] on input "E" at bounding box center [954, 588] width 16 height 16
radio input "true"
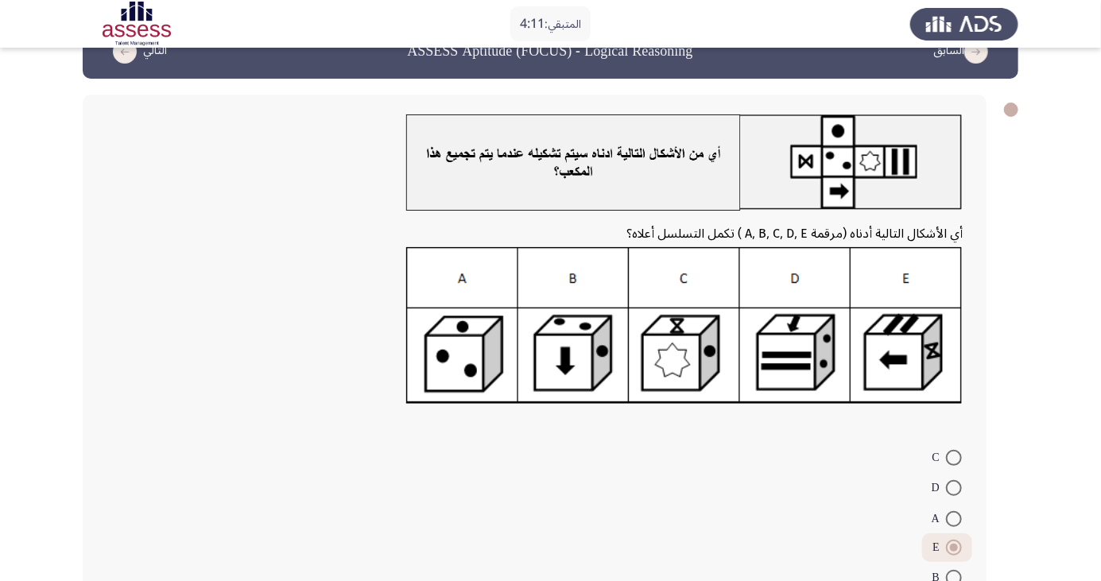
scroll to position [73, 0]
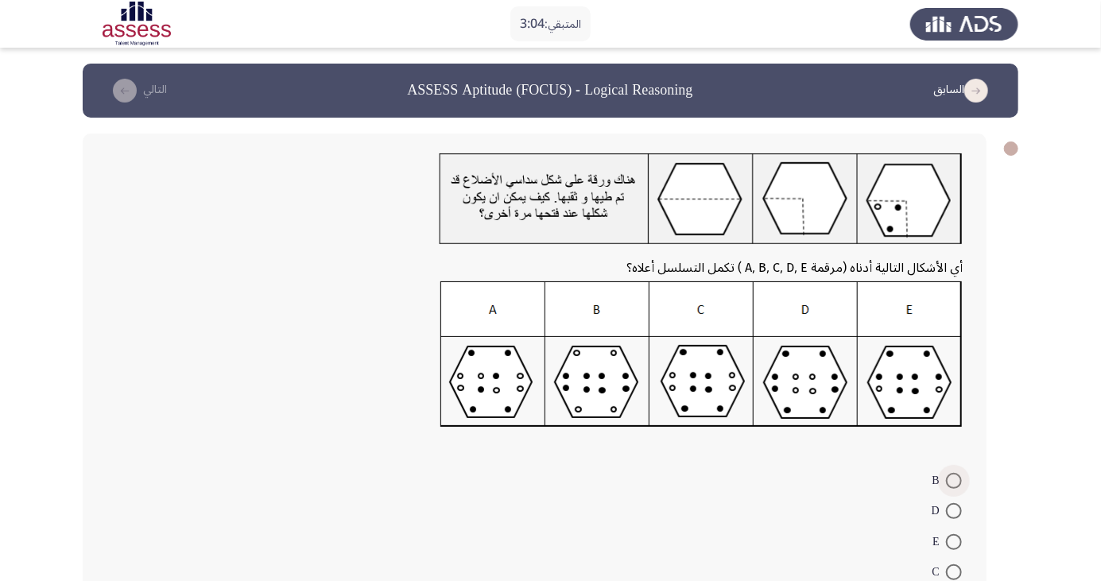
click at [954, 480] on span at bounding box center [954, 481] width 16 height 16
click at [954, 480] on input "B" at bounding box center [954, 481] width 16 height 16
radio input "true"
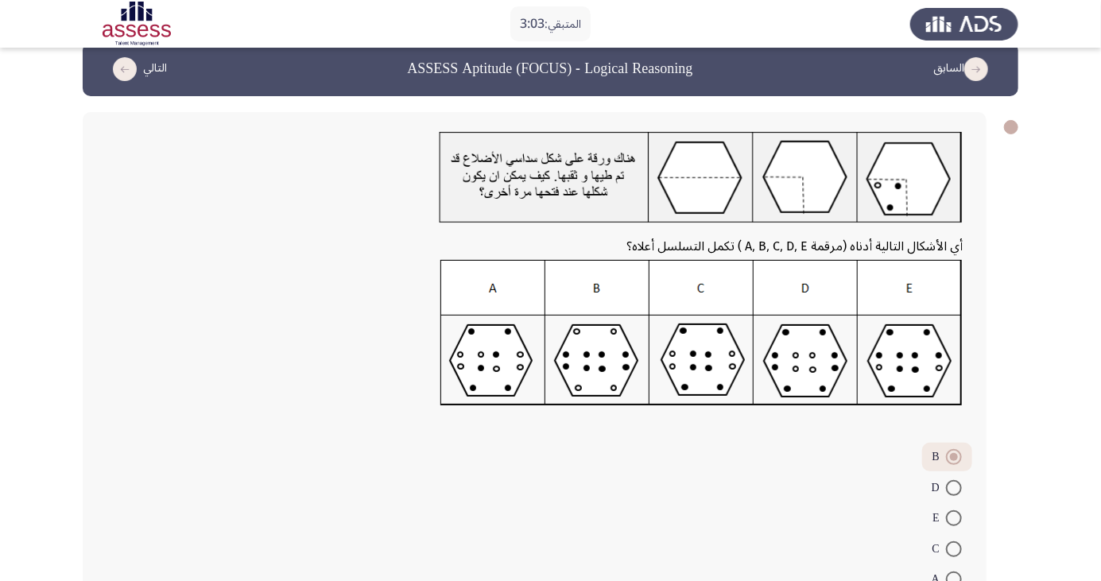
scroll to position [57, 0]
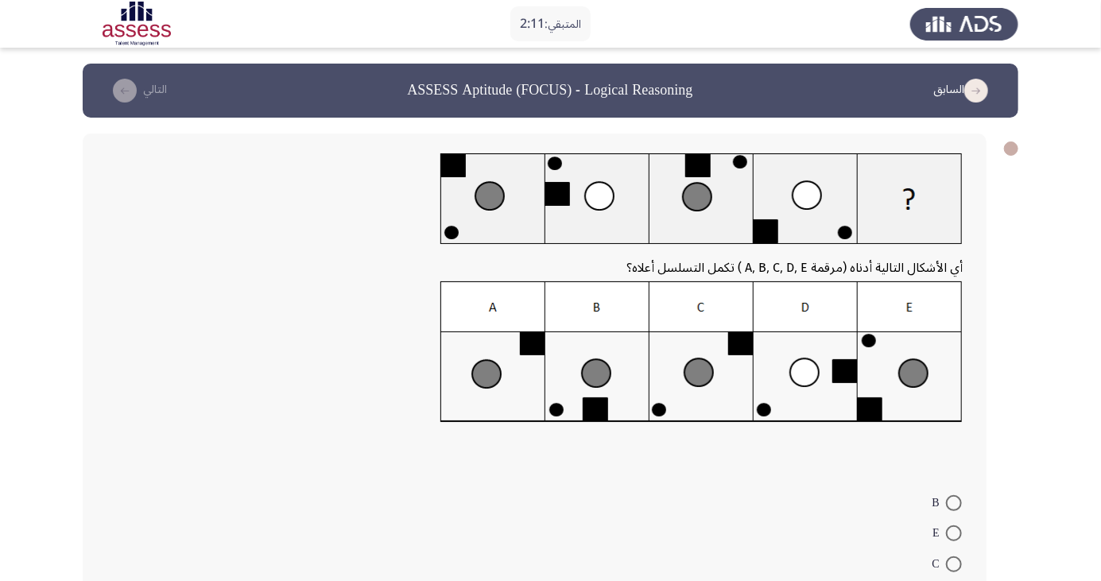
click at [954, 502] on span at bounding box center [954, 503] width 16 height 16
click at [954, 502] on input "B" at bounding box center [954, 503] width 16 height 16
radio input "true"
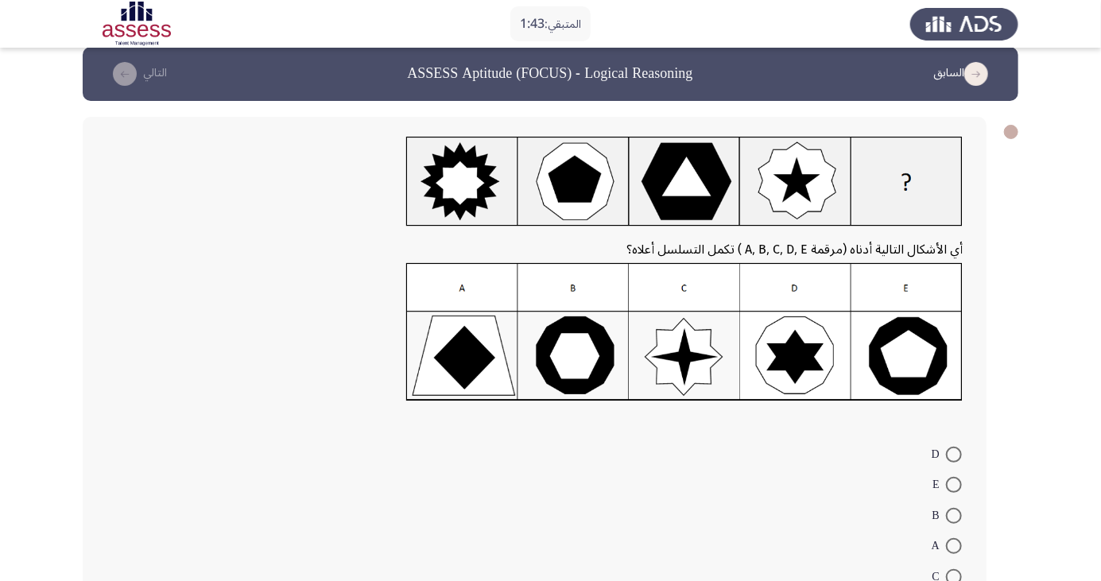
scroll to position [20, 0]
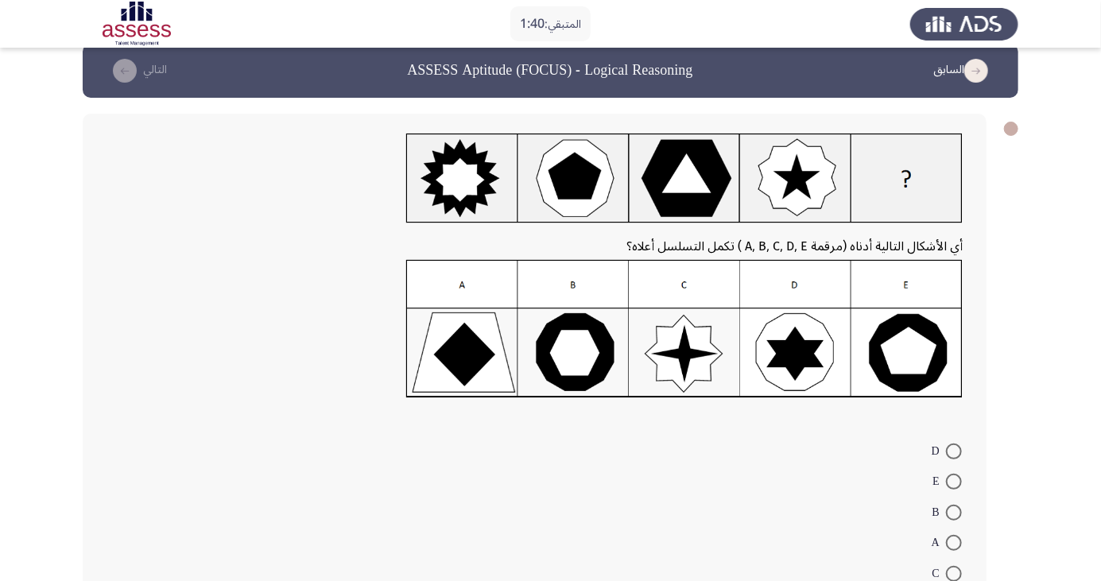
click at [954, 512] on span at bounding box center [954, 513] width 16 height 16
click at [954, 512] on input "B" at bounding box center [954, 513] width 16 height 16
radio input "true"
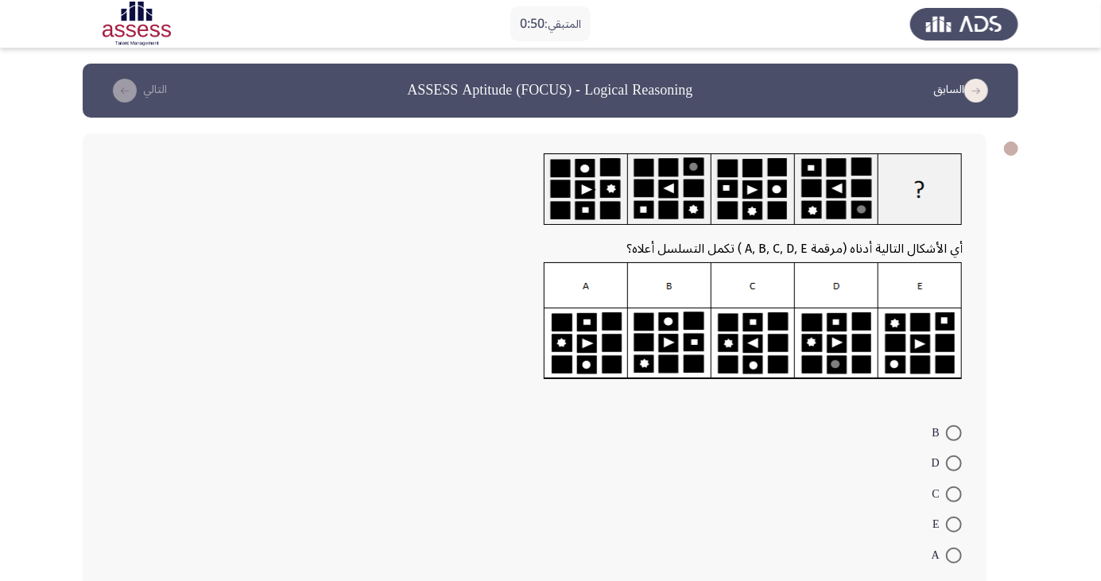
scroll to position [12, 0]
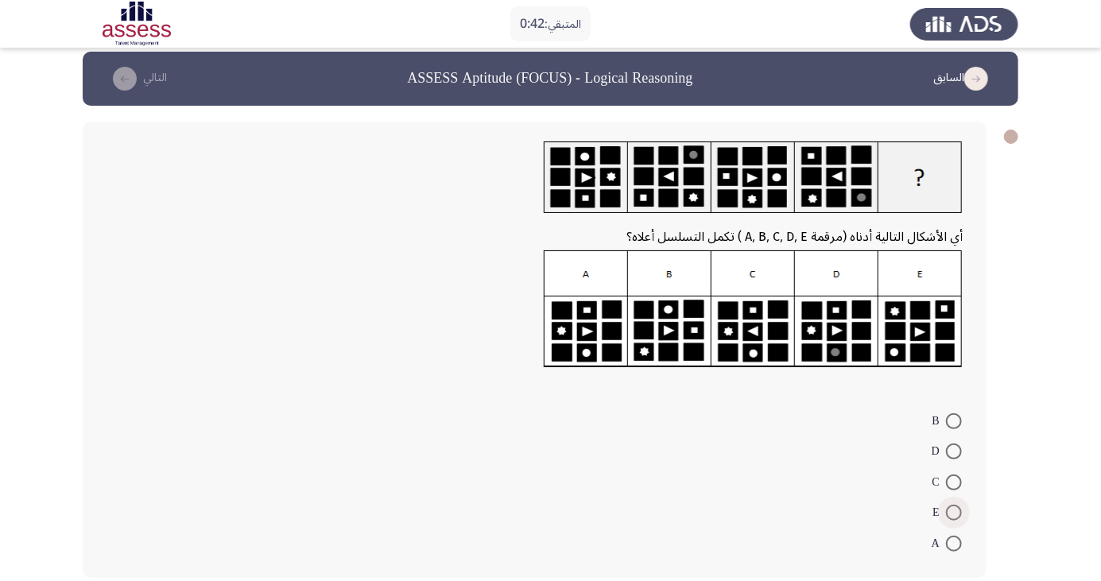
click at [954, 512] on span at bounding box center [954, 513] width 16 height 16
click at [954, 512] on input "E" at bounding box center [954, 513] width 16 height 16
radio input "true"
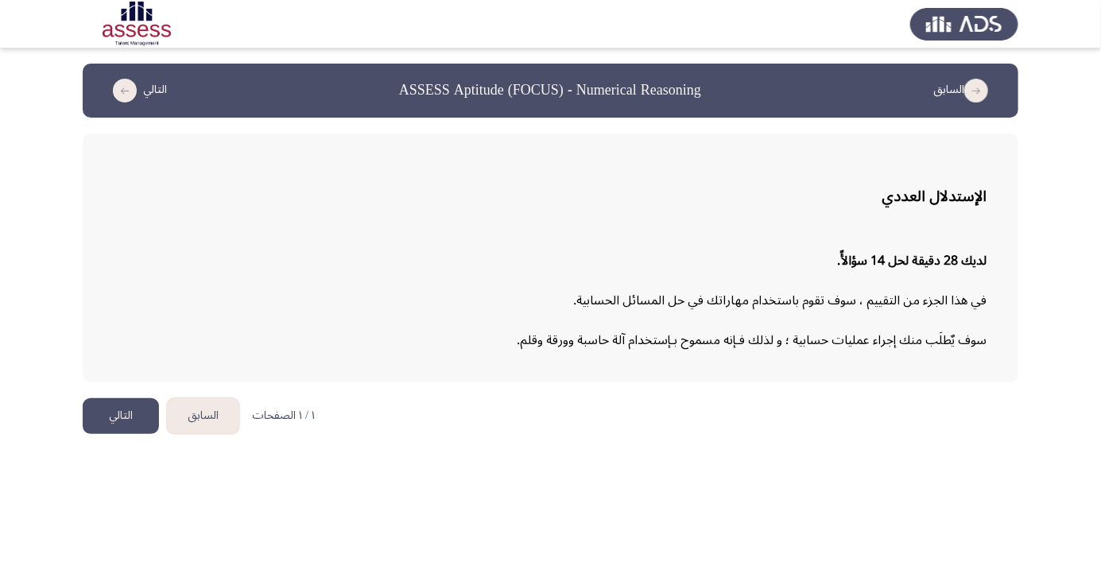
click at [102, 421] on button "التالي" at bounding box center [121, 416] width 76 height 36
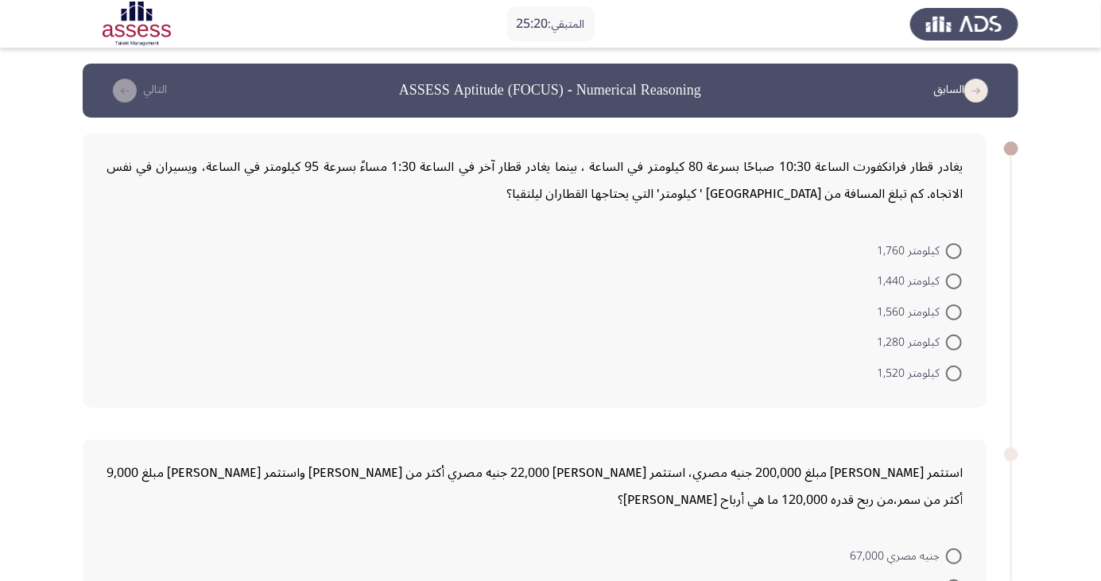
click at [954, 250] on span at bounding box center [954, 251] width 16 height 16
click at [954, 250] on input "كيلومتر 1,760" at bounding box center [954, 251] width 16 height 16
radio input "true"
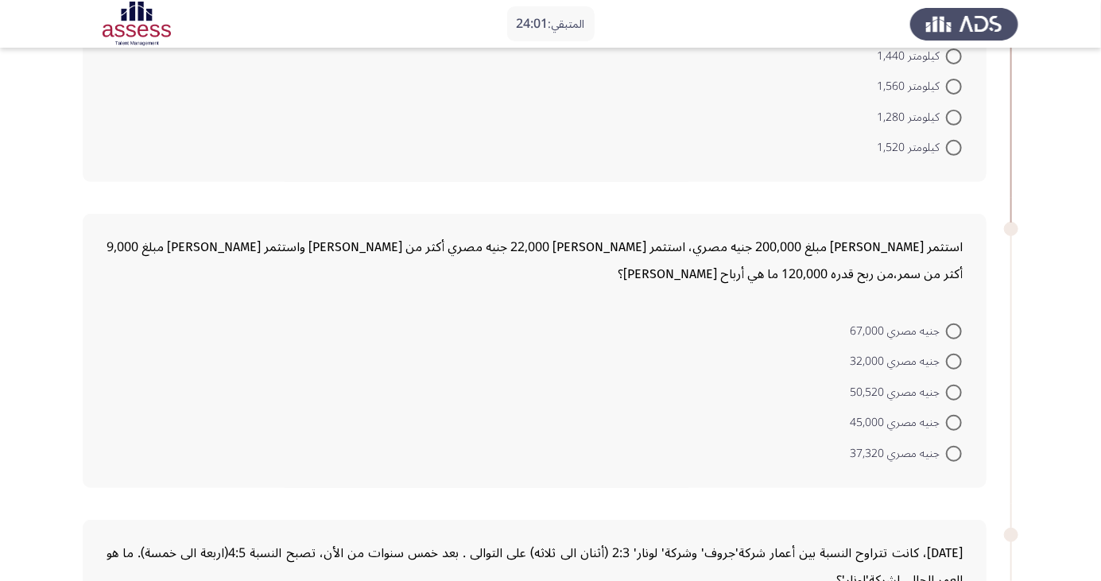
scroll to position [237, 0]
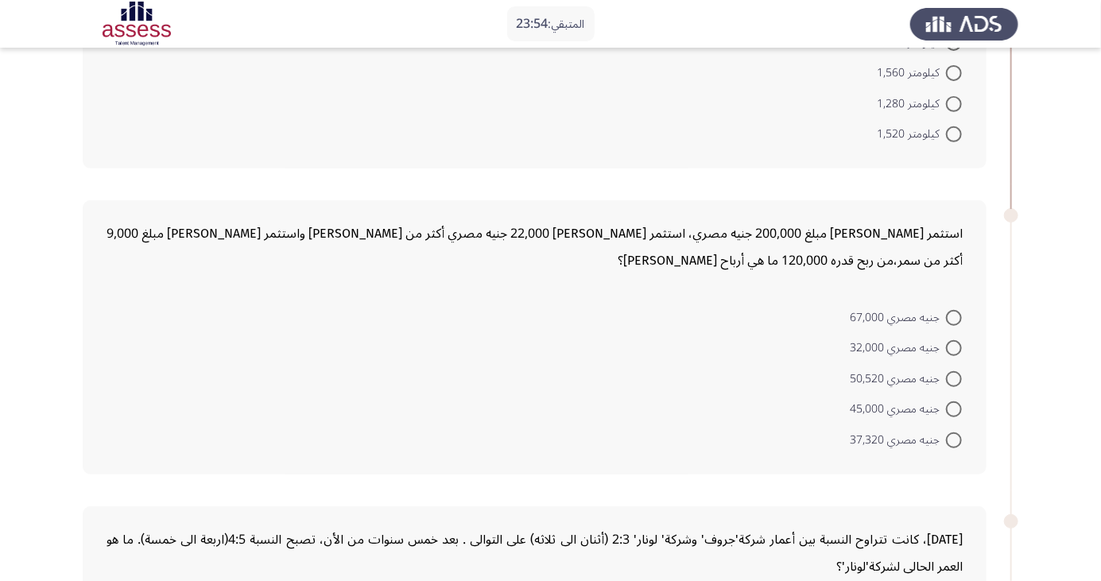
click at [954, 408] on span at bounding box center [954, 409] width 16 height 16
click at [954, 408] on input "جنيه مصري 45,000" at bounding box center [954, 409] width 16 height 16
radio input "true"
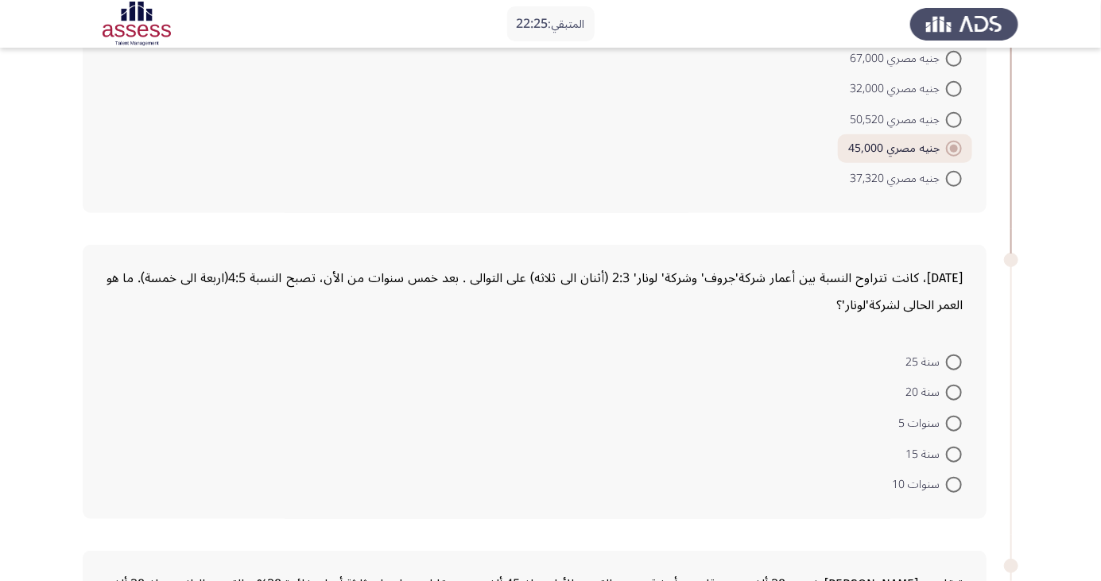
scroll to position [521, 0]
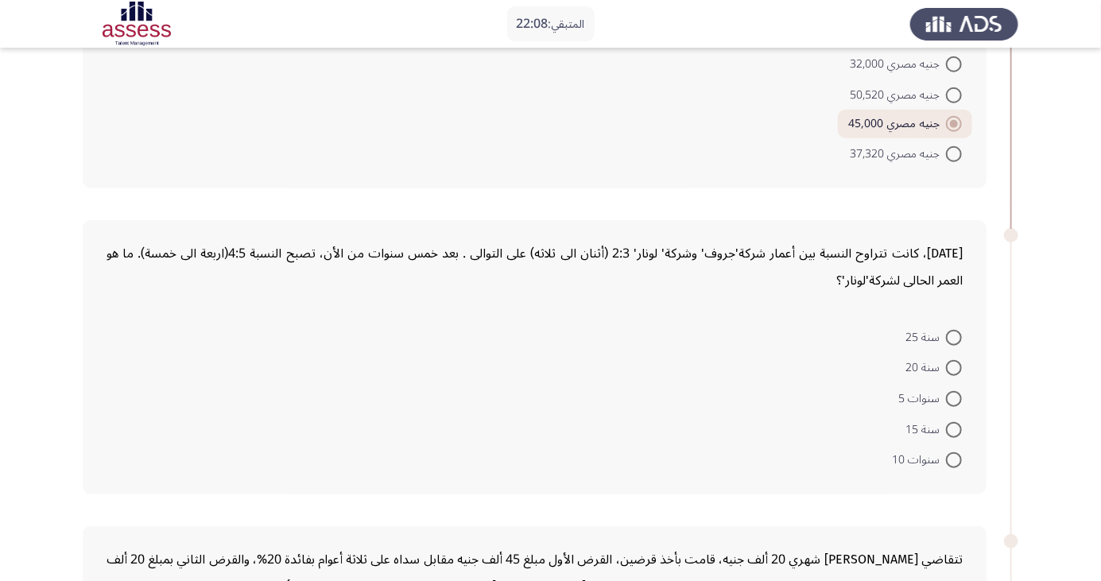
click at [954, 397] on span at bounding box center [954, 399] width 16 height 16
click at [954, 397] on input "سنوات 5" at bounding box center [954, 399] width 16 height 16
radio input "true"
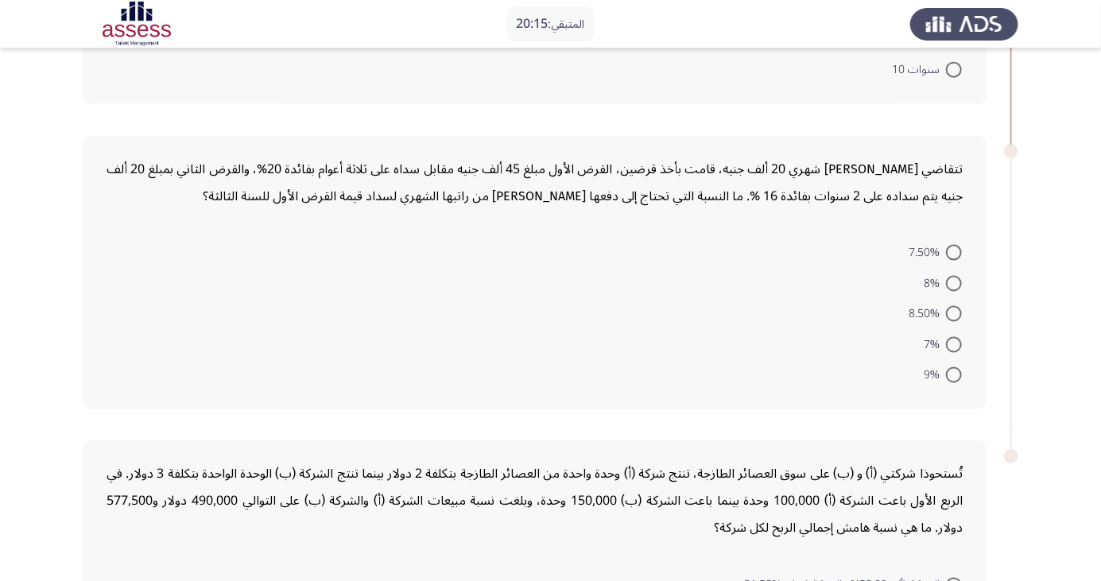
scroll to position [879, 0]
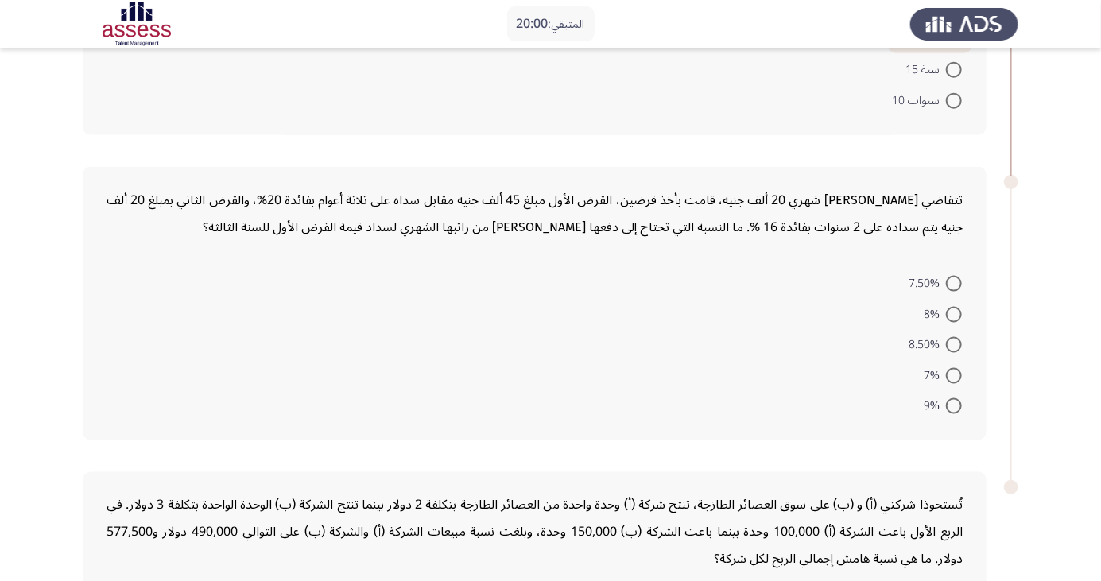
click at [954, 281] on span at bounding box center [954, 284] width 16 height 16
click at [954, 281] on input "7.50%" at bounding box center [954, 284] width 16 height 16
radio input "true"
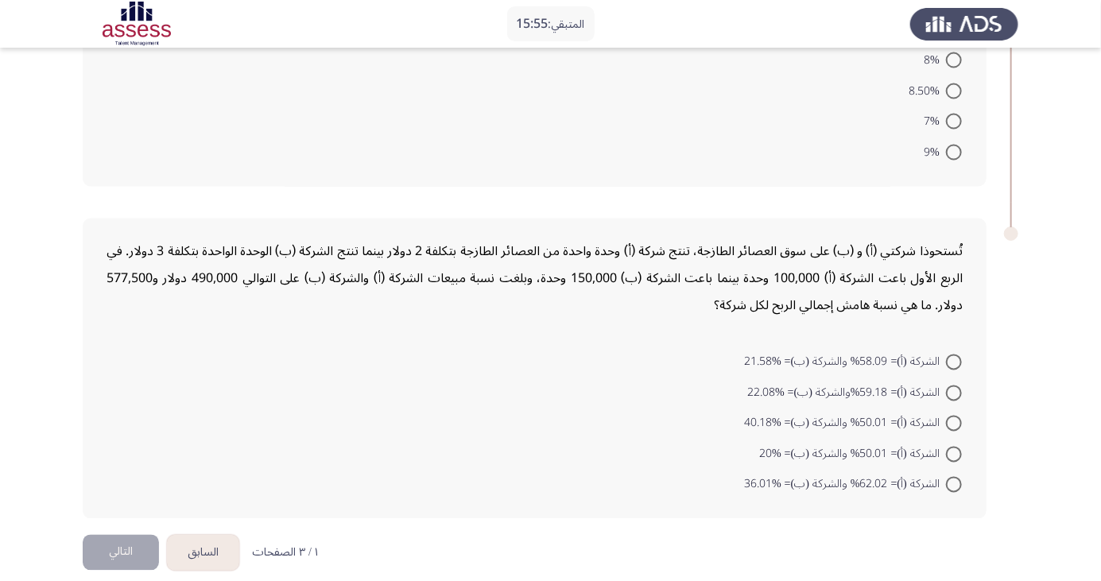
scroll to position [1138, 0]
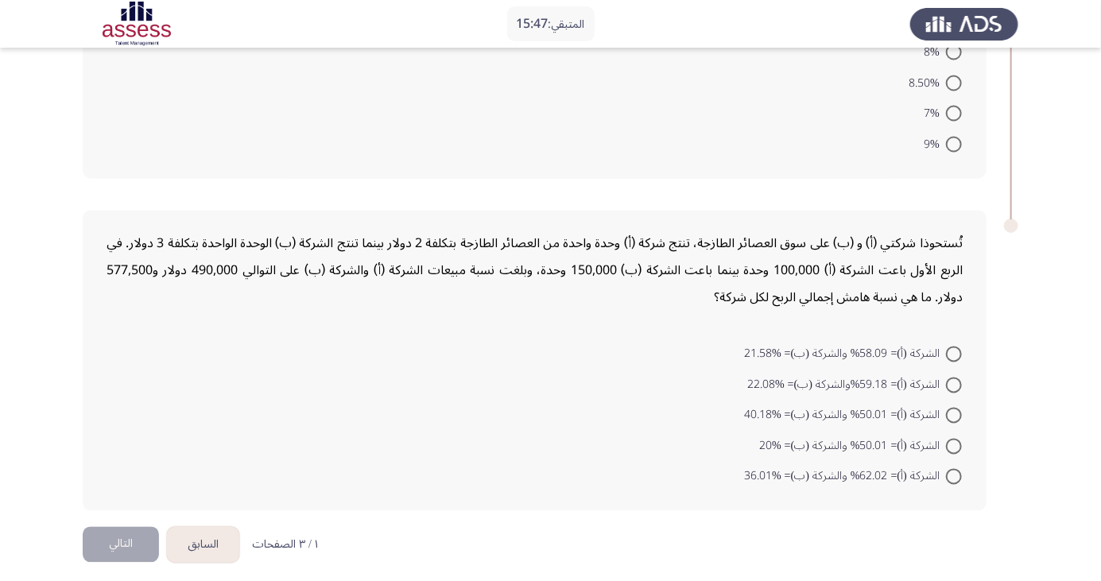
click at [954, 382] on span at bounding box center [954, 386] width 16 height 16
click at [954, 382] on input "الشركة (أ)= 59.18%والشركة (ب)= %22.08" at bounding box center [954, 386] width 16 height 16
radio input "true"
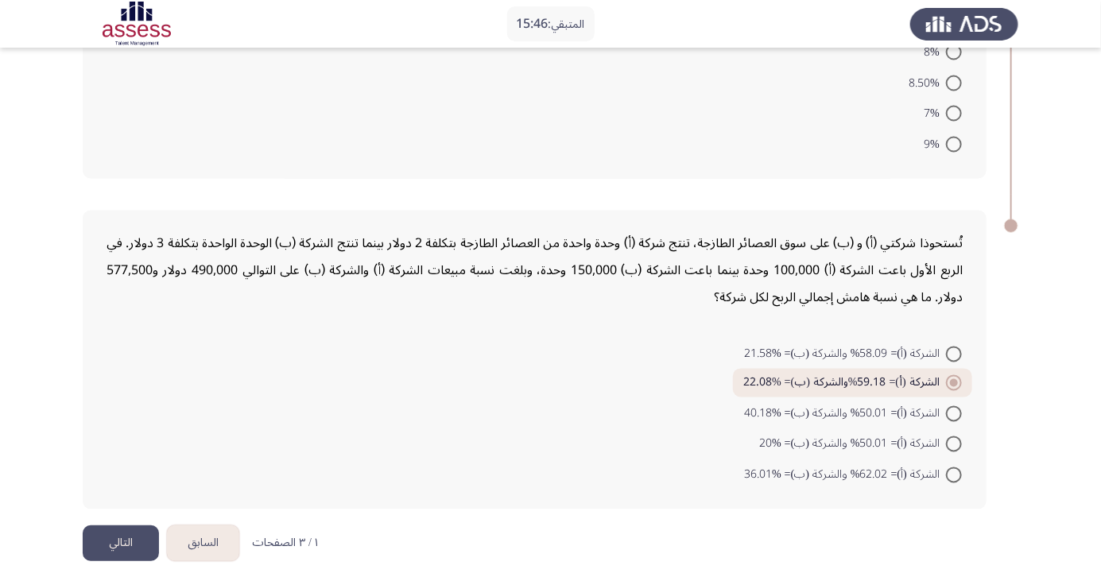
click at [117, 544] on button "التالي" at bounding box center [121, 544] width 76 height 36
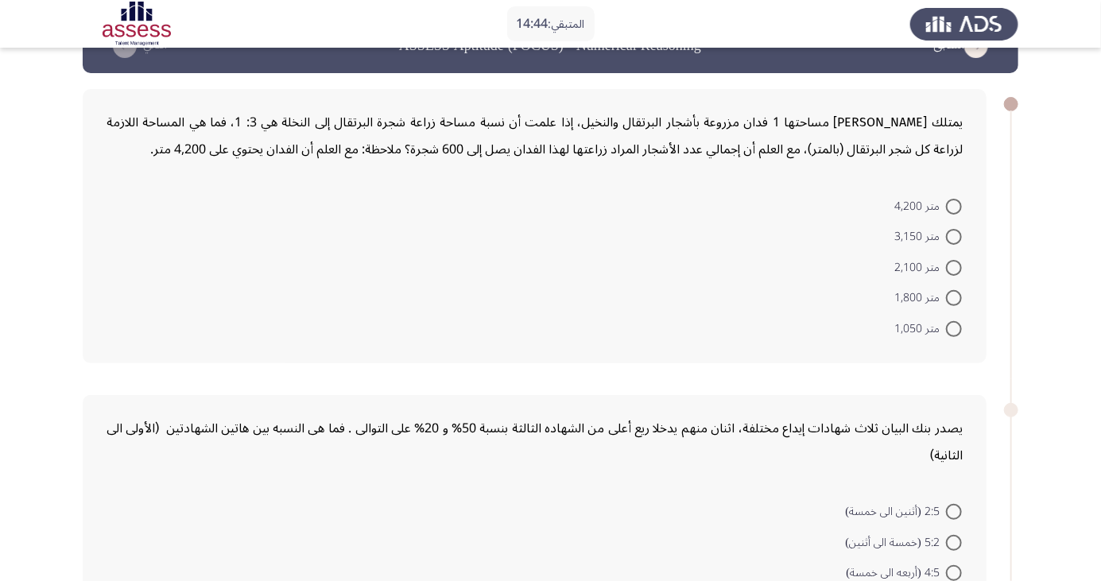
scroll to position [43, 0]
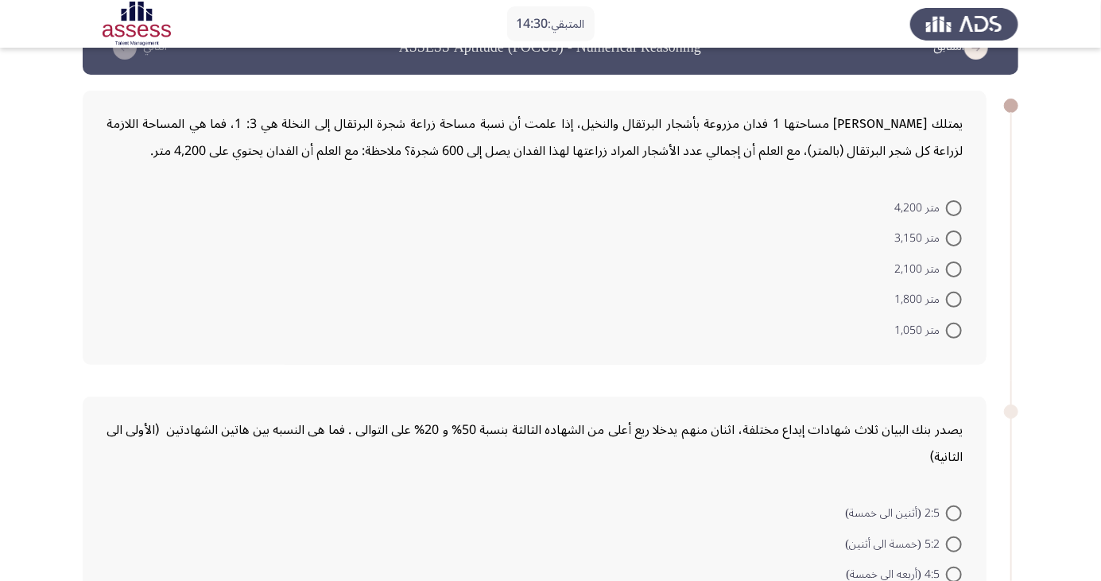
click at [952, 334] on span at bounding box center [954, 331] width 16 height 16
click at [952, 334] on input "متر 1,050" at bounding box center [954, 331] width 16 height 16
radio input "true"
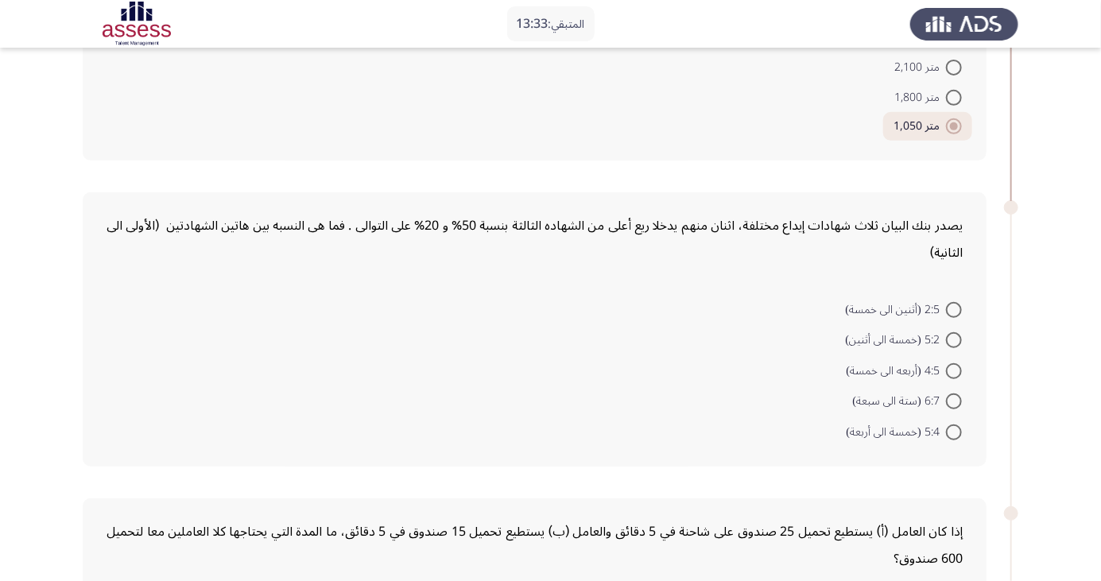
scroll to position [246, 0]
click at [953, 302] on span at bounding box center [954, 309] width 16 height 16
click at [953, 302] on input "2:5 (أثنين الى خمسة)" at bounding box center [954, 309] width 16 height 16
radio input "true"
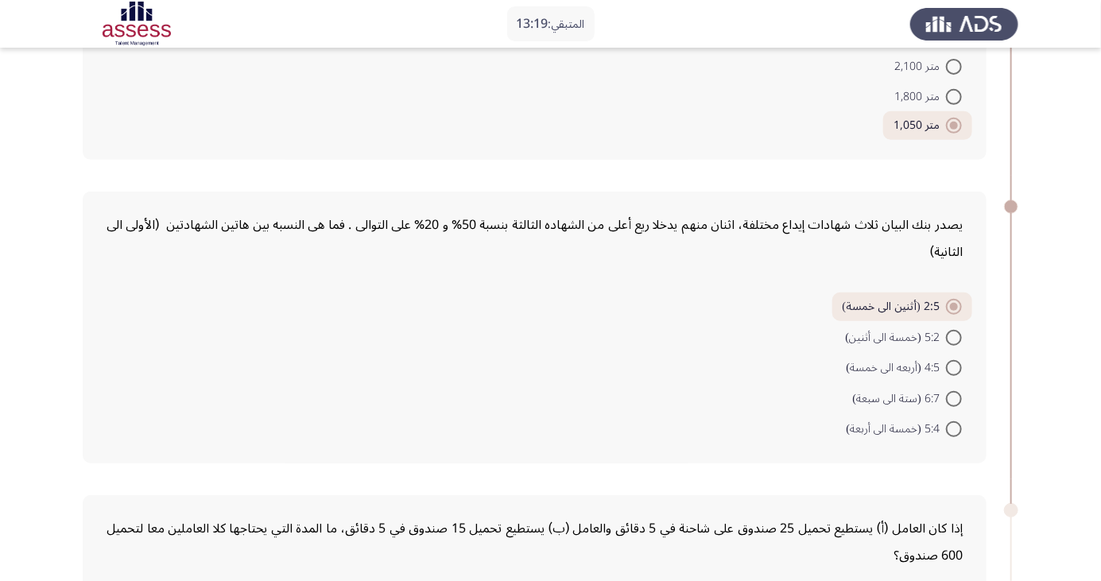
click at [955, 312] on span at bounding box center [954, 307] width 16 height 16
click at [955, 312] on input "2:5 (أثنين الى خمسة)" at bounding box center [954, 307] width 16 height 16
click at [954, 336] on span at bounding box center [954, 338] width 16 height 16
click at [954, 336] on input "5:2 (خمسة الى أثنين)" at bounding box center [954, 338] width 16 height 16
radio input "true"
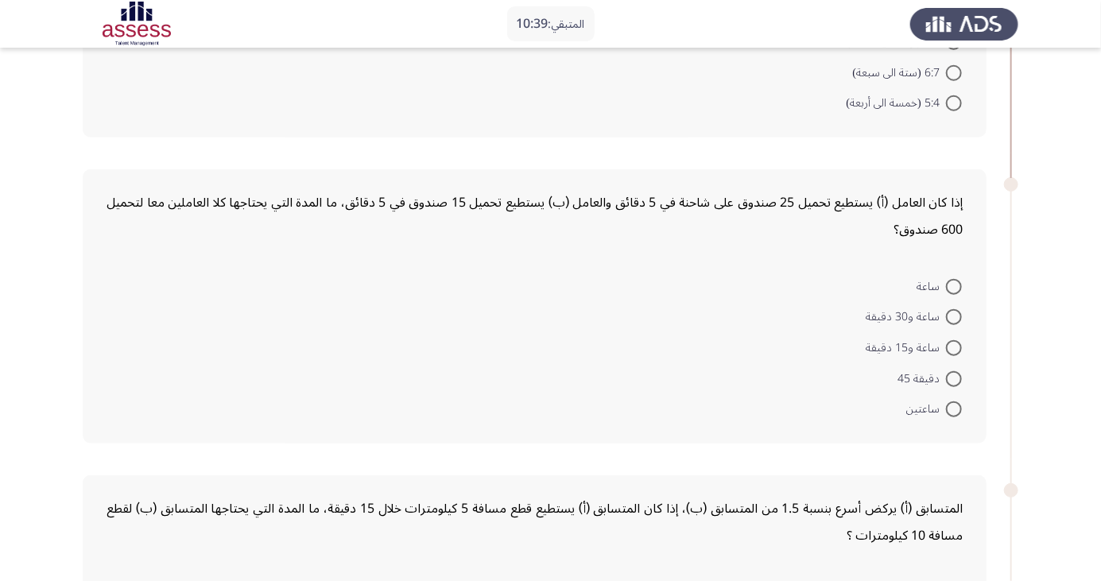
scroll to position [572, 0]
click at [947, 408] on span at bounding box center [954, 409] width 16 height 16
click at [947, 408] on input "ساعتين" at bounding box center [954, 409] width 16 height 16
radio input "true"
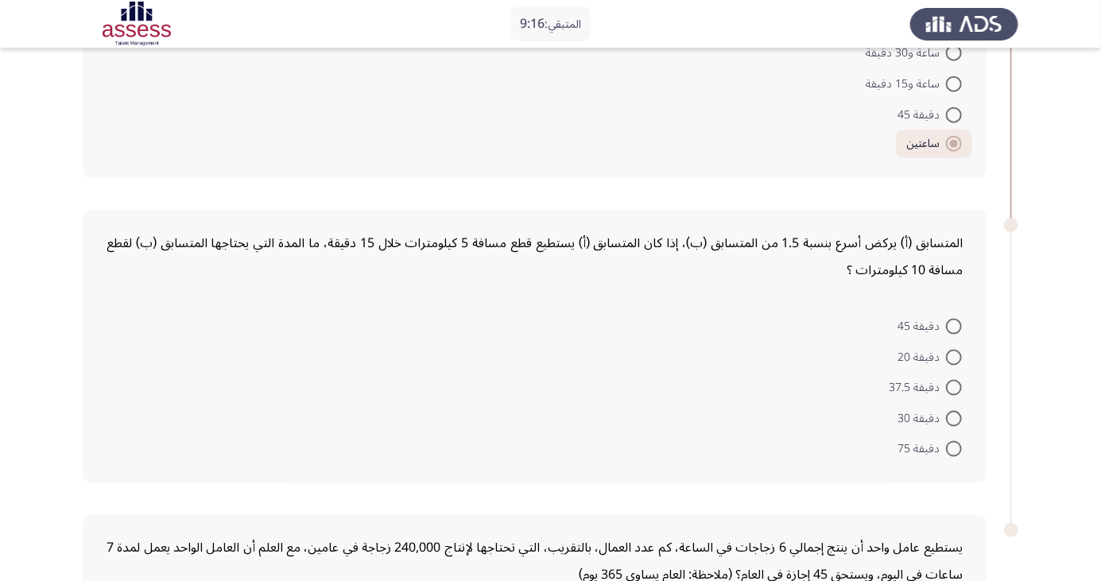
scroll to position [830, 0]
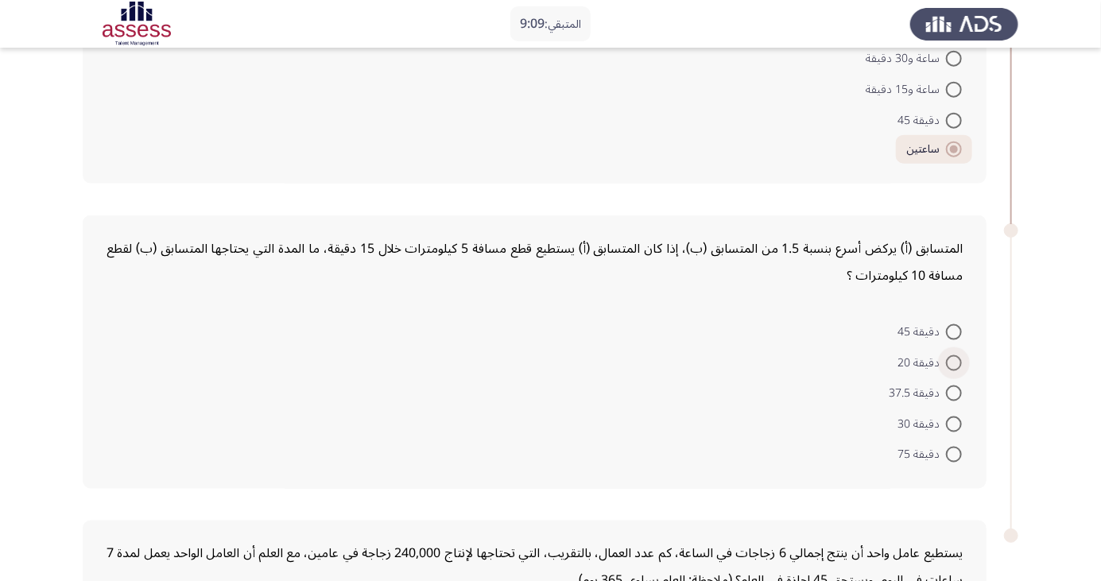
click at [954, 365] on span at bounding box center [954, 363] width 16 height 16
click at [954, 365] on input "دقيقة 20" at bounding box center [954, 363] width 16 height 16
radio input "true"
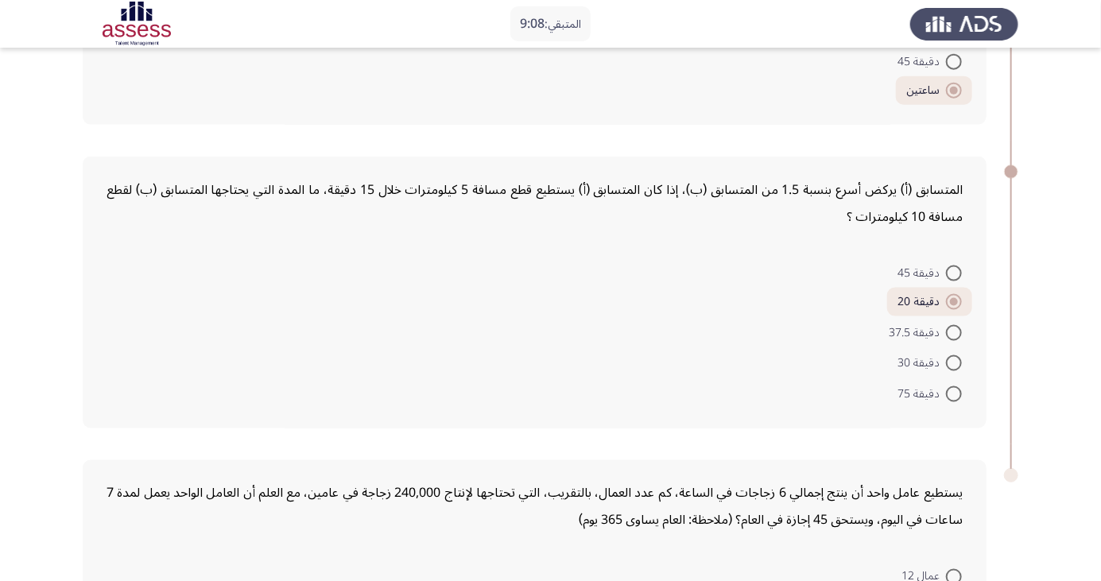
scroll to position [916, 0]
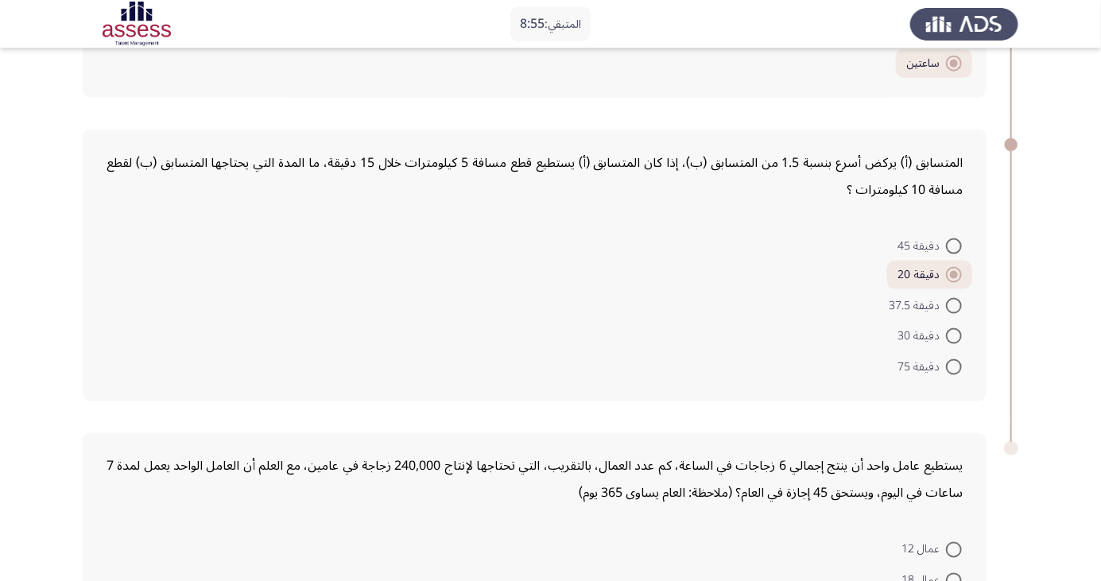
click at [954, 274] on span at bounding box center [954, 275] width 8 height 8
click at [954, 274] on input "دقيقة 20" at bounding box center [954, 275] width 16 height 16
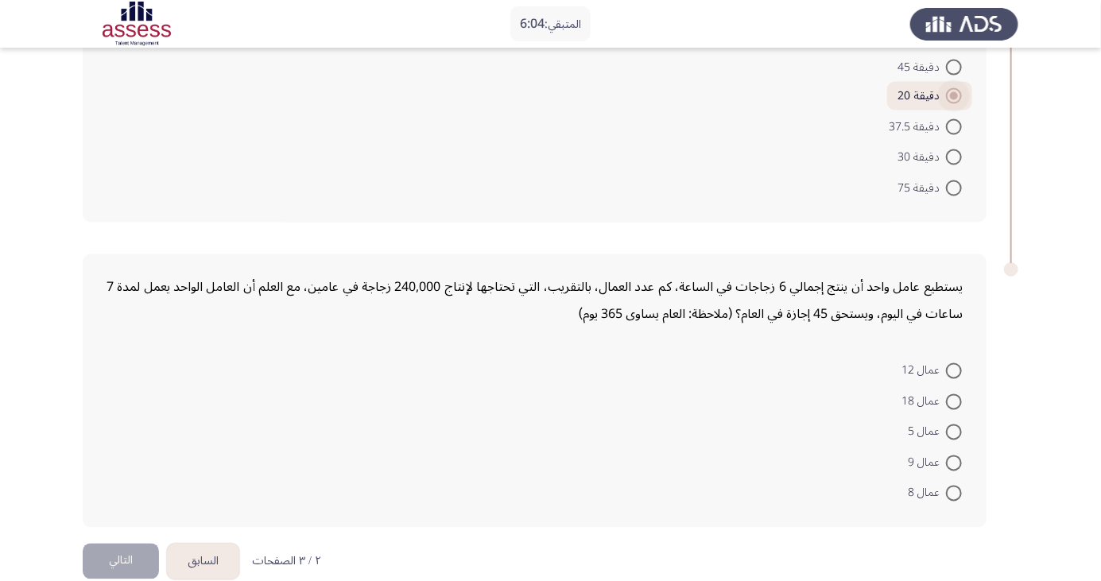
scroll to position [1079, 0]
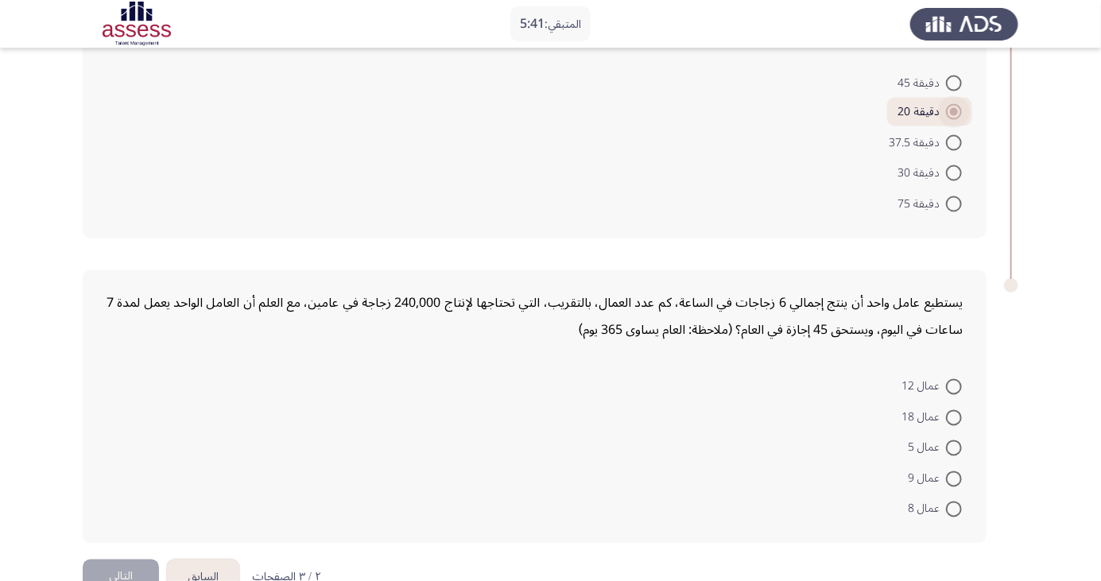
click at [954, 415] on span at bounding box center [954, 418] width 16 height 16
click at [954, 415] on input "عمال 18" at bounding box center [954, 418] width 16 height 16
radio input "true"
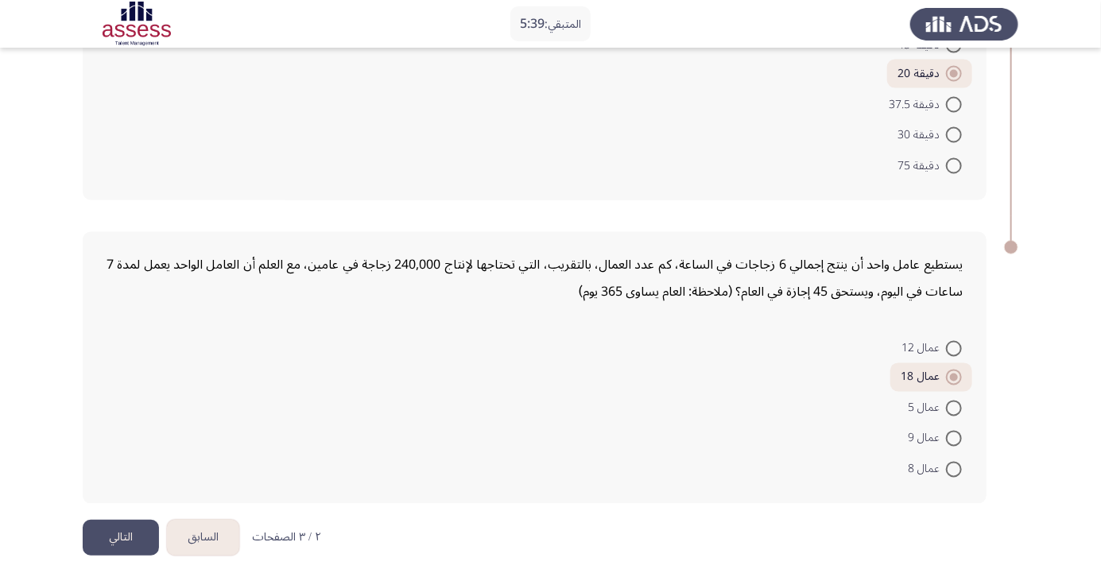
click at [121, 543] on button "التالي" at bounding box center [121, 538] width 76 height 36
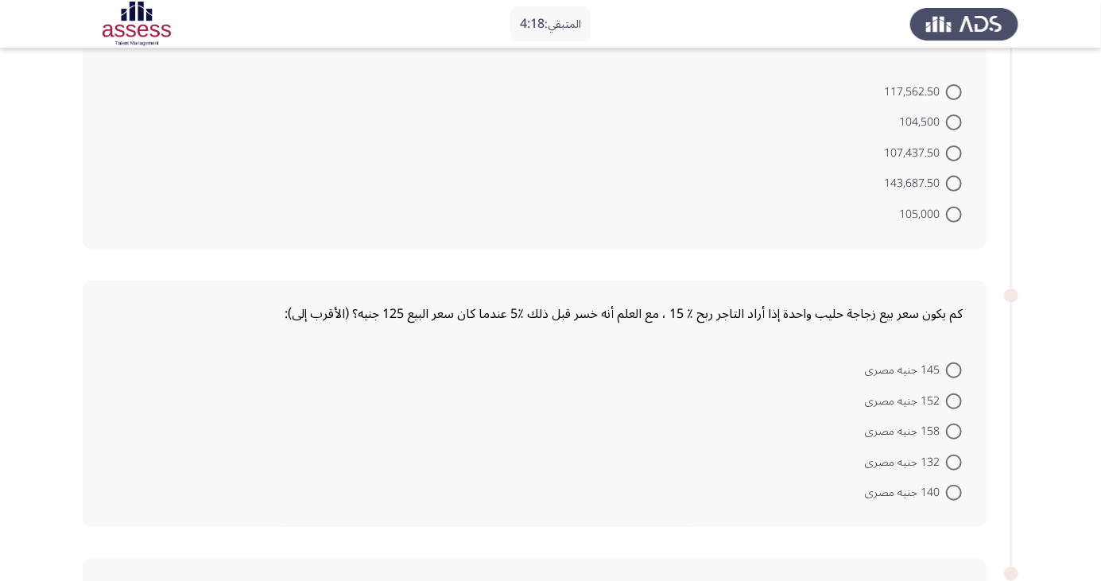
scroll to position [157, 0]
click at [954, 401] on span at bounding box center [954, 404] width 16 height 16
click at [954, 401] on input "152 جنيه مصرى" at bounding box center [954, 404] width 16 height 16
radio input "true"
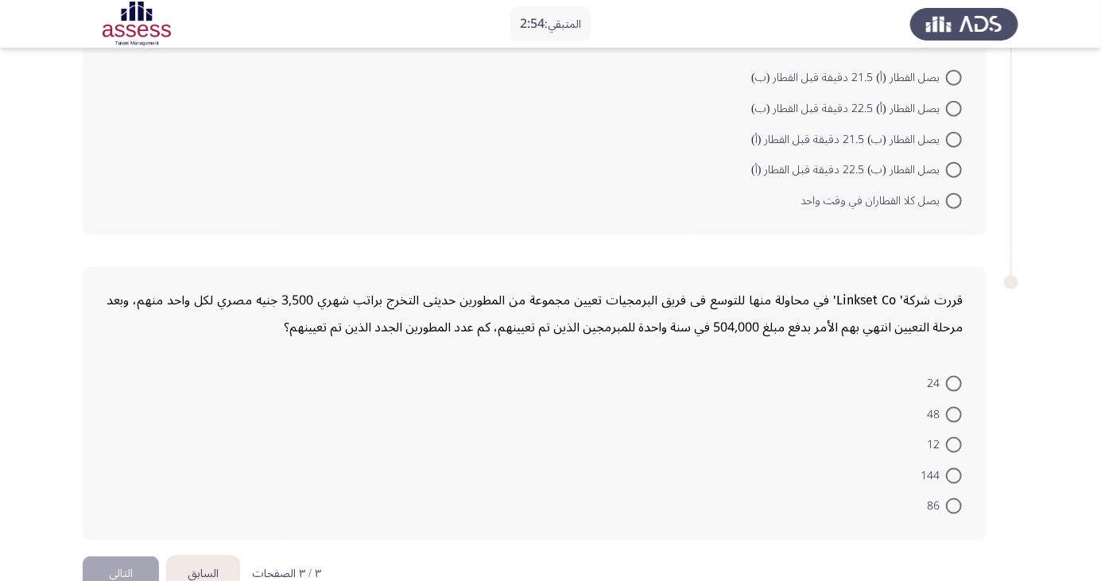
scroll to position [752, 0]
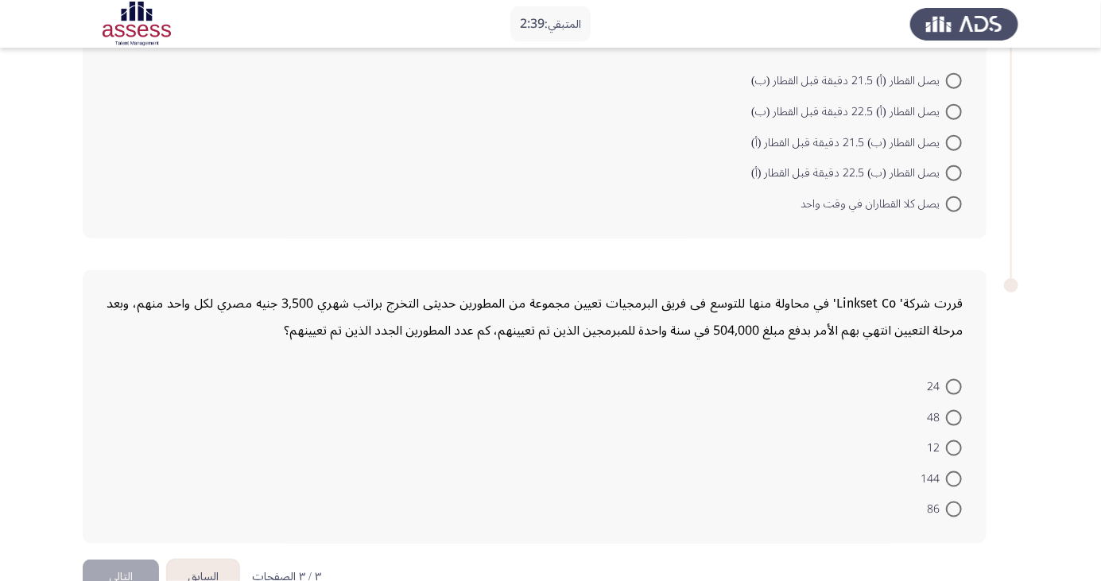
click at [954, 446] on span at bounding box center [954, 448] width 16 height 16
click at [954, 446] on input "12" at bounding box center [954, 448] width 16 height 16
radio input "true"
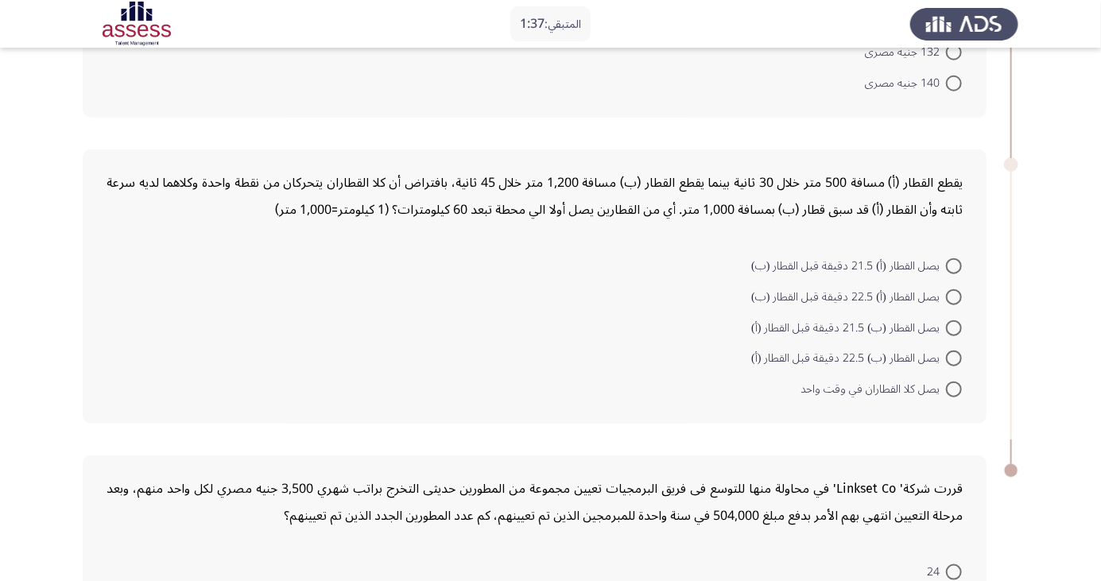
scroll to position [550, 0]
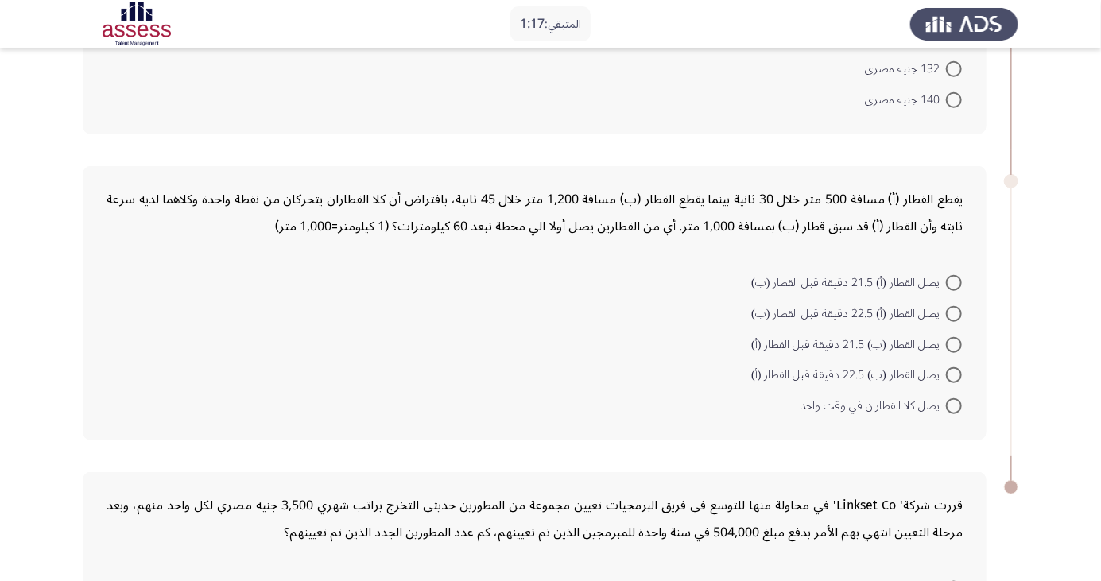
click at [950, 378] on span at bounding box center [954, 375] width 16 height 16
click at [950, 378] on input "يصل القطار (ب) 22.5 دقيقة قبل القطار (أ)" at bounding box center [954, 375] width 16 height 16
radio input "true"
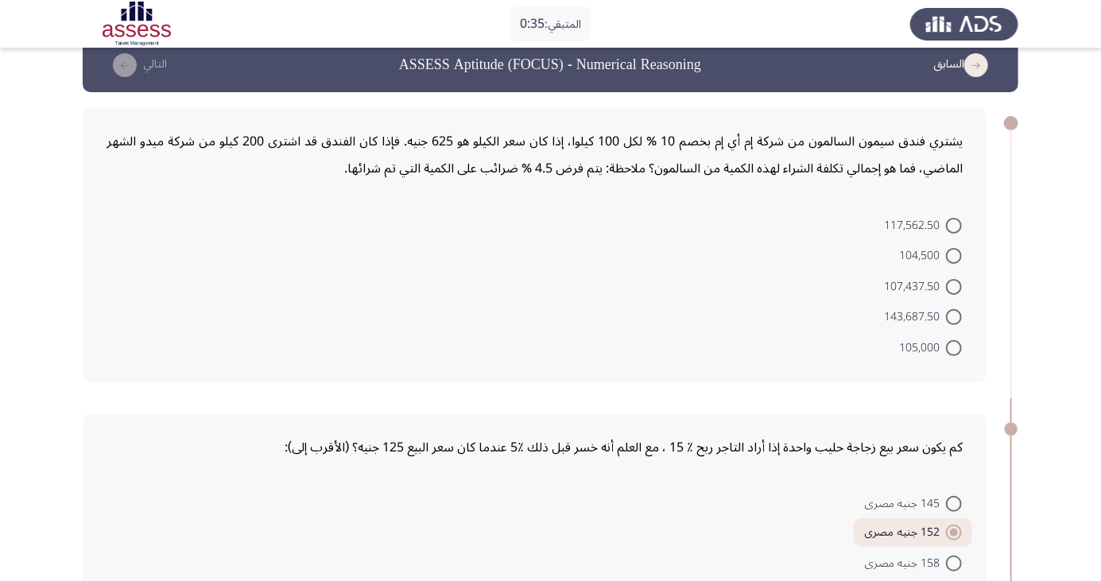
scroll to position [0, 0]
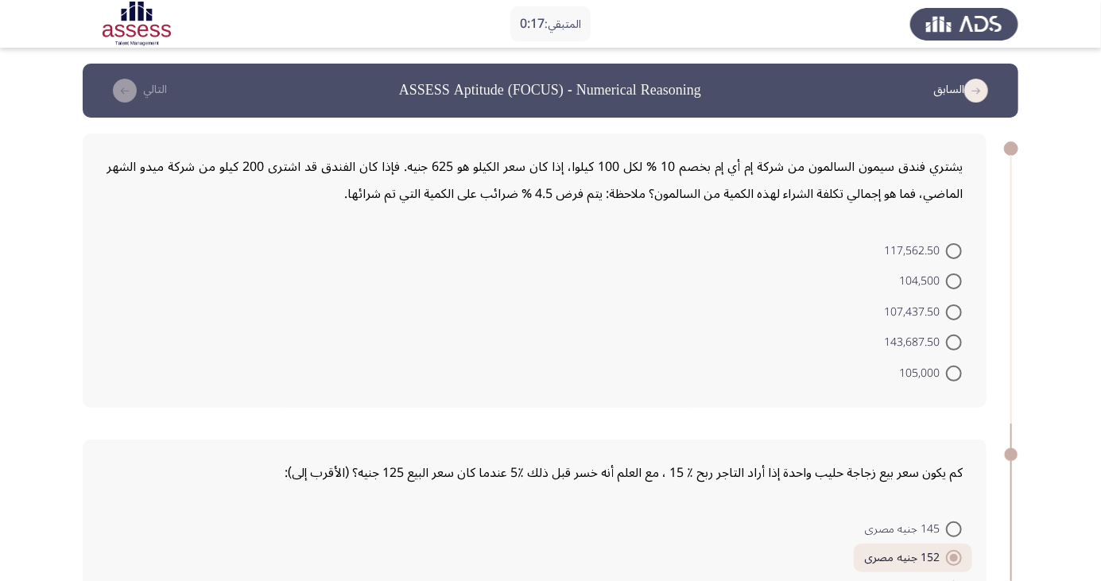
click at [954, 312] on span at bounding box center [954, 312] width 16 height 16
click at [954, 312] on input "107,437.50" at bounding box center [954, 312] width 16 height 16
radio input "true"
click at [953, 309] on span at bounding box center [954, 310] width 8 height 8
click at [953, 309] on input "107,437.50" at bounding box center [954, 310] width 16 height 16
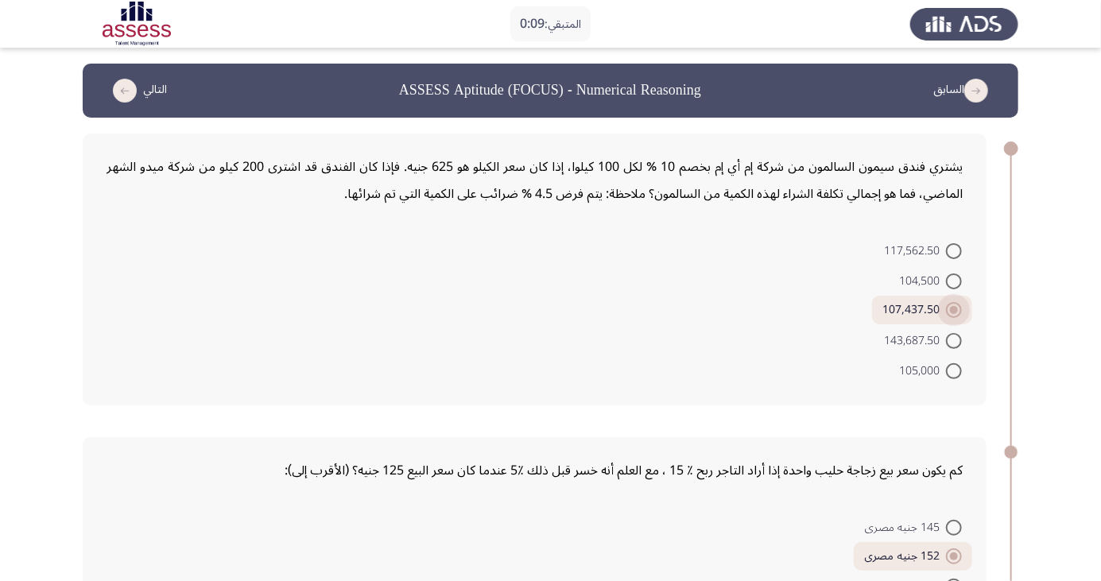
click at [954, 309] on span at bounding box center [954, 310] width 8 height 8
click at [954, 309] on input "107,437.50" at bounding box center [954, 310] width 16 height 16
click at [954, 309] on span at bounding box center [954, 310] width 8 height 8
click at [954, 309] on input "107,437.50" at bounding box center [954, 310] width 16 height 16
click at [956, 314] on span at bounding box center [954, 310] width 16 height 16
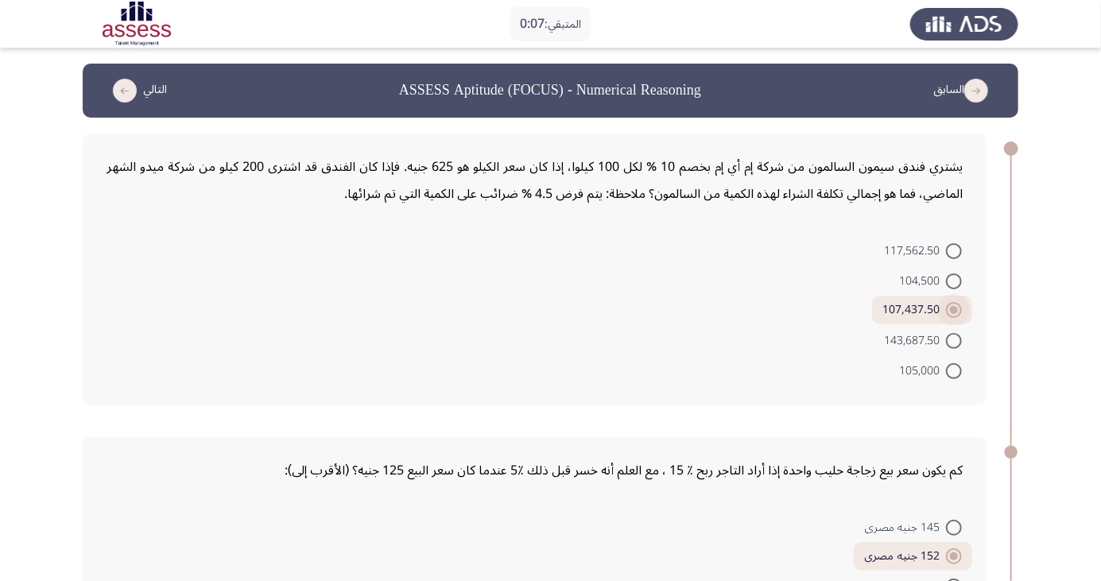
click at [956, 314] on input "107,437.50" at bounding box center [954, 310] width 16 height 16
click at [954, 250] on span at bounding box center [954, 251] width 16 height 16
click at [954, 250] on input "117,562.50" at bounding box center [954, 251] width 16 height 16
radio input "true"
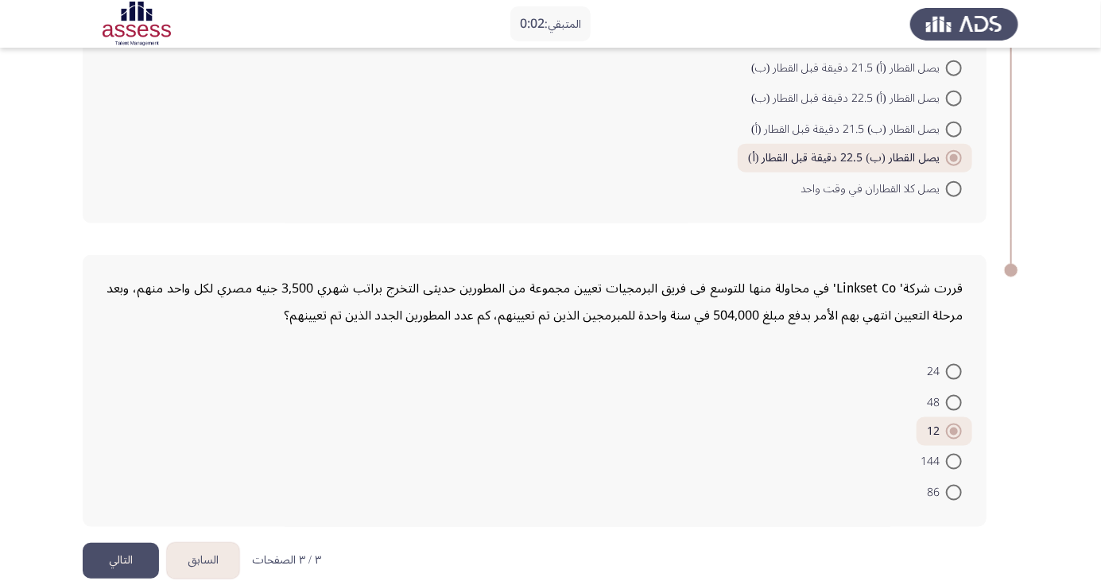
scroll to position [786, 0]
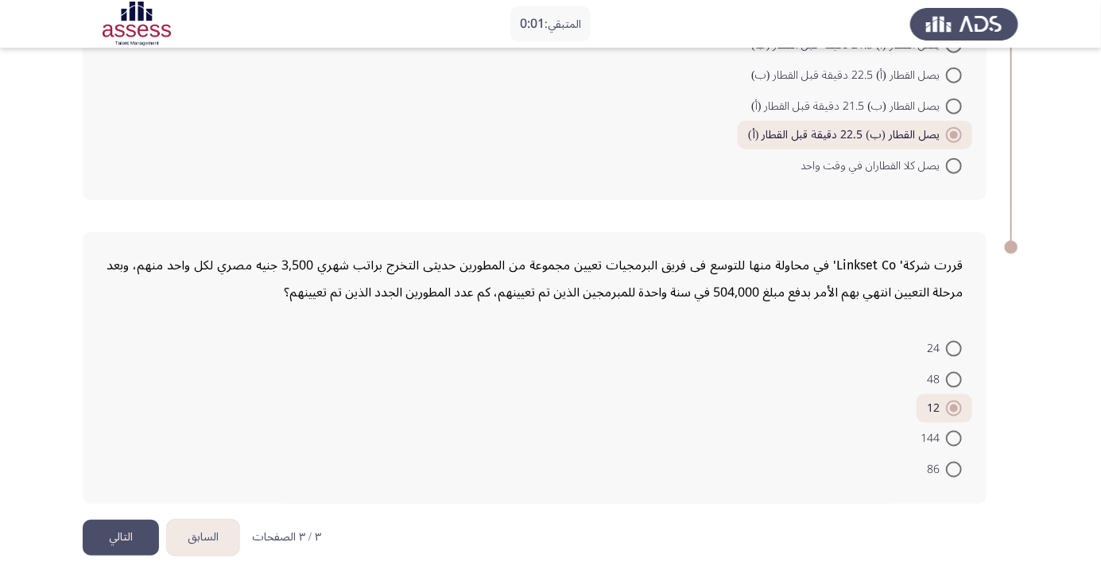
click at [123, 526] on button "التالي" at bounding box center [121, 538] width 76 height 36
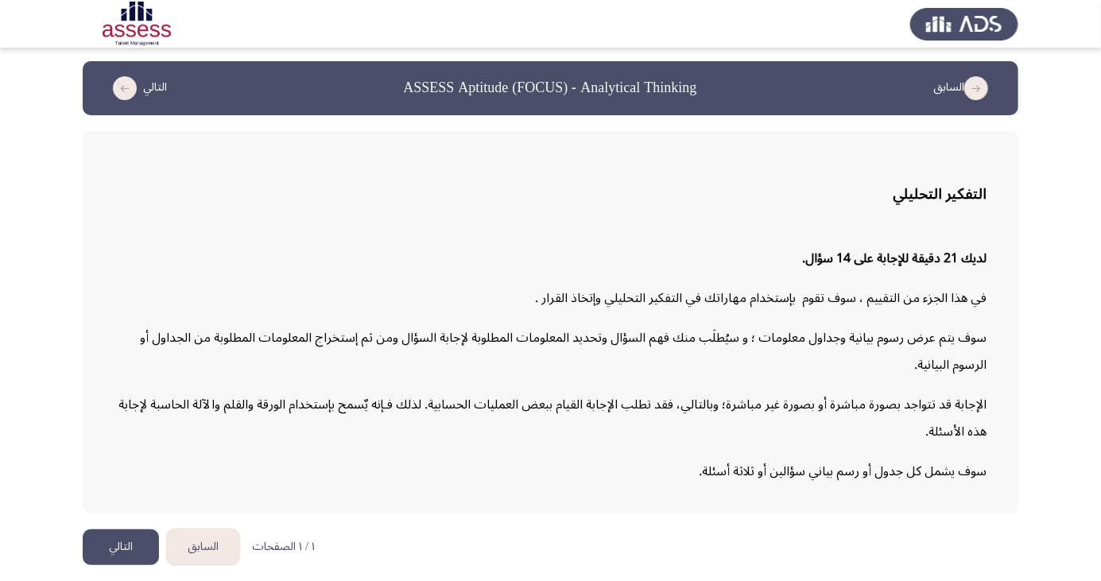
scroll to position [59, 0]
click at [122, 564] on button "التالي" at bounding box center [121, 547] width 76 height 36
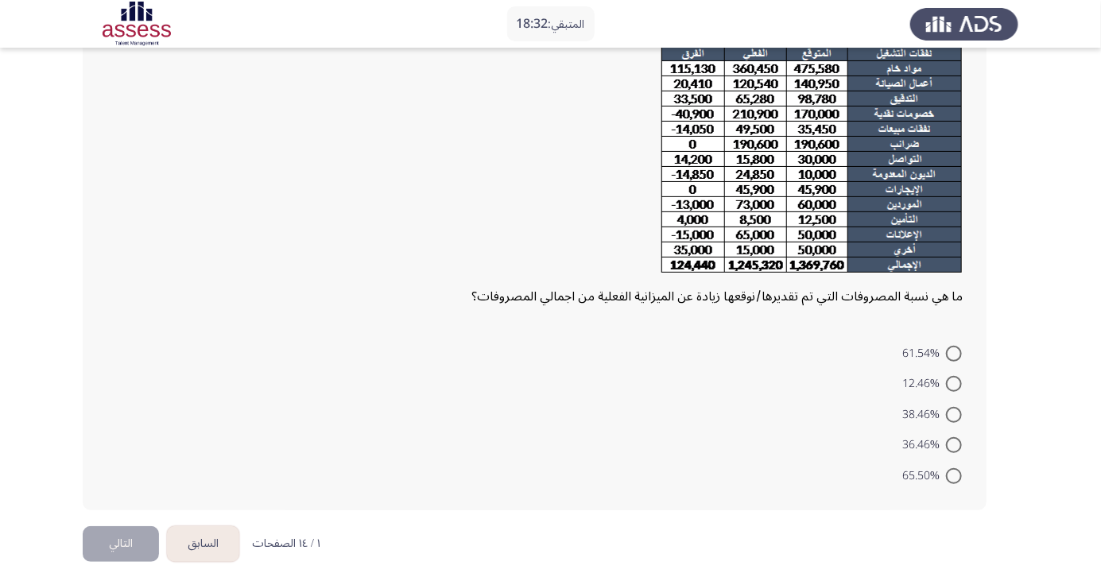
scroll to position [146, 0]
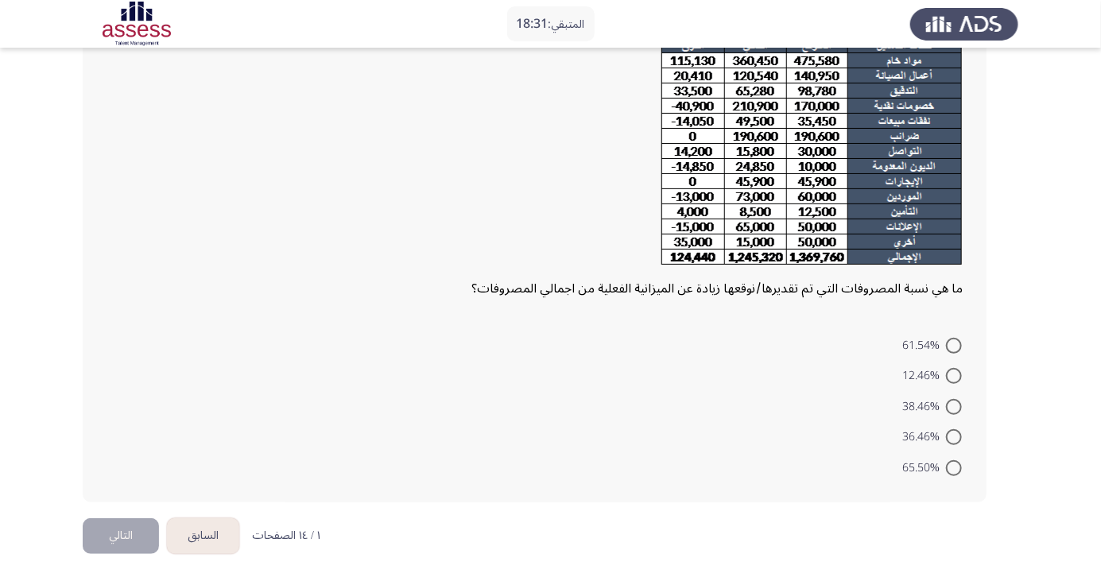
click at [954, 375] on span at bounding box center [954, 376] width 16 height 16
click at [954, 375] on input "12.46%" at bounding box center [954, 376] width 16 height 16
radio input "true"
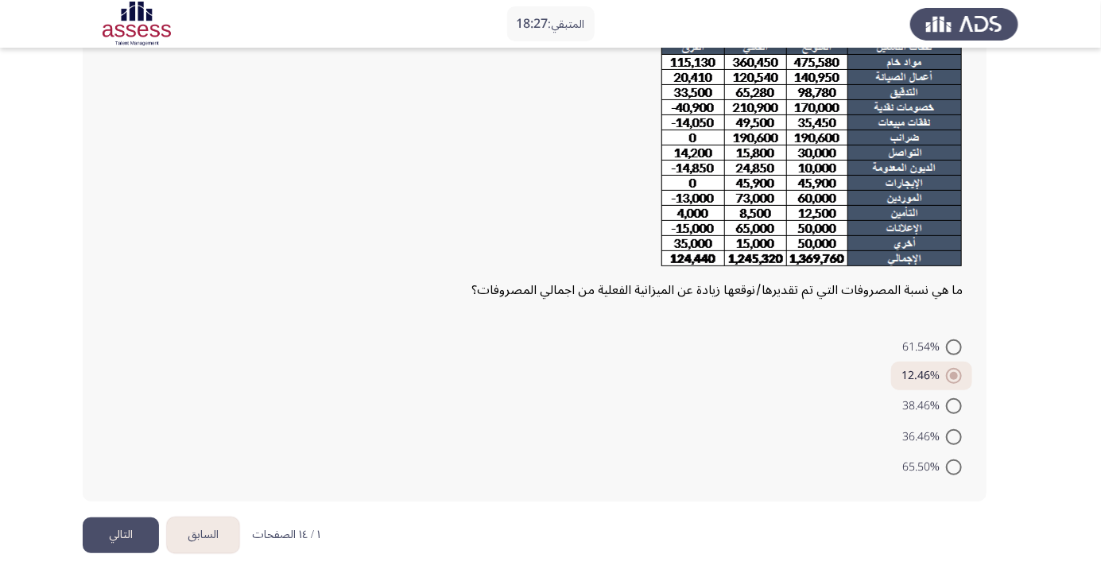
click at [112, 549] on button "التالي" at bounding box center [121, 536] width 76 height 36
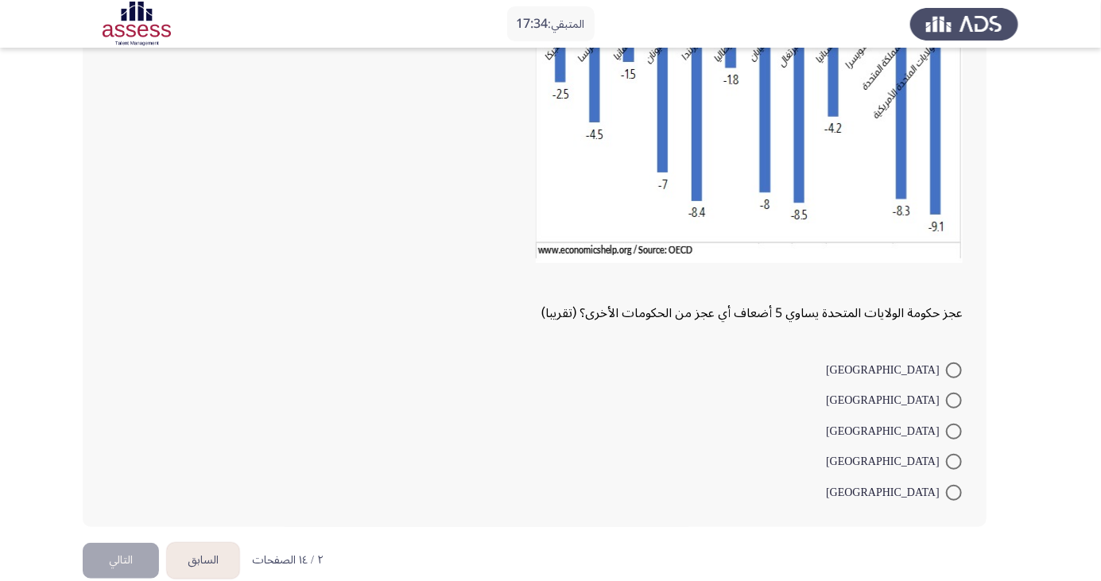
scroll to position [138, 0]
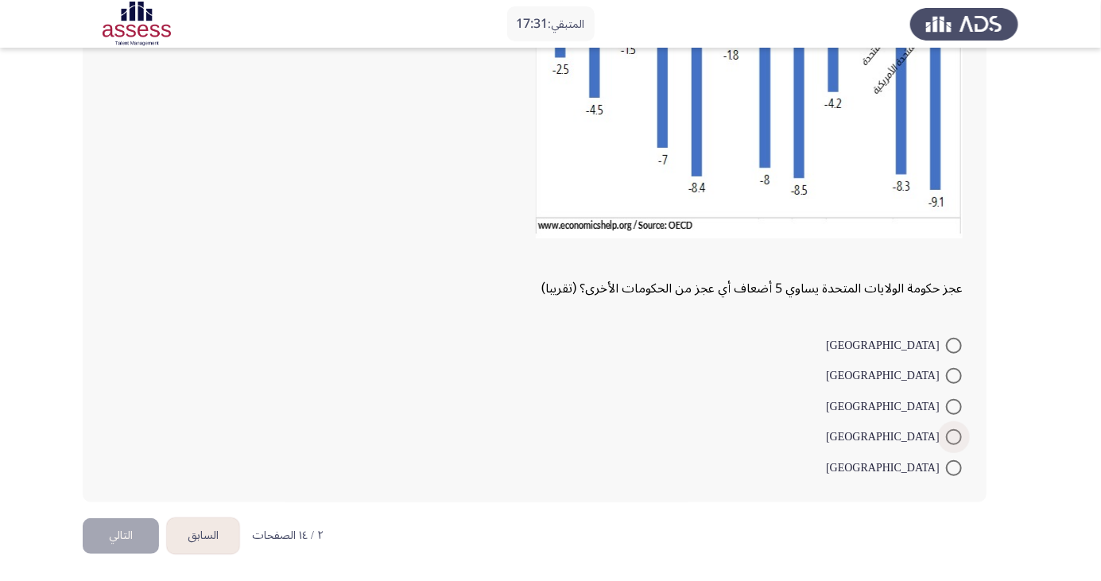
click at [954, 436] on span at bounding box center [954, 437] width 16 height 16
click at [954, 436] on input "إيطاليا" at bounding box center [954, 437] width 16 height 16
radio input "true"
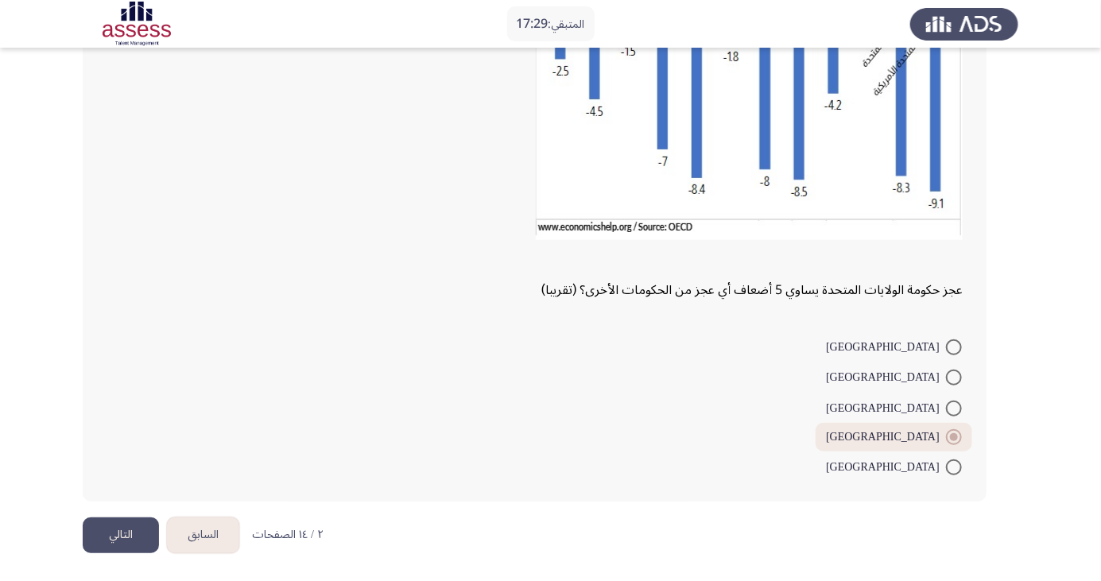
click at [118, 543] on button "التالي" at bounding box center [121, 536] width 76 height 36
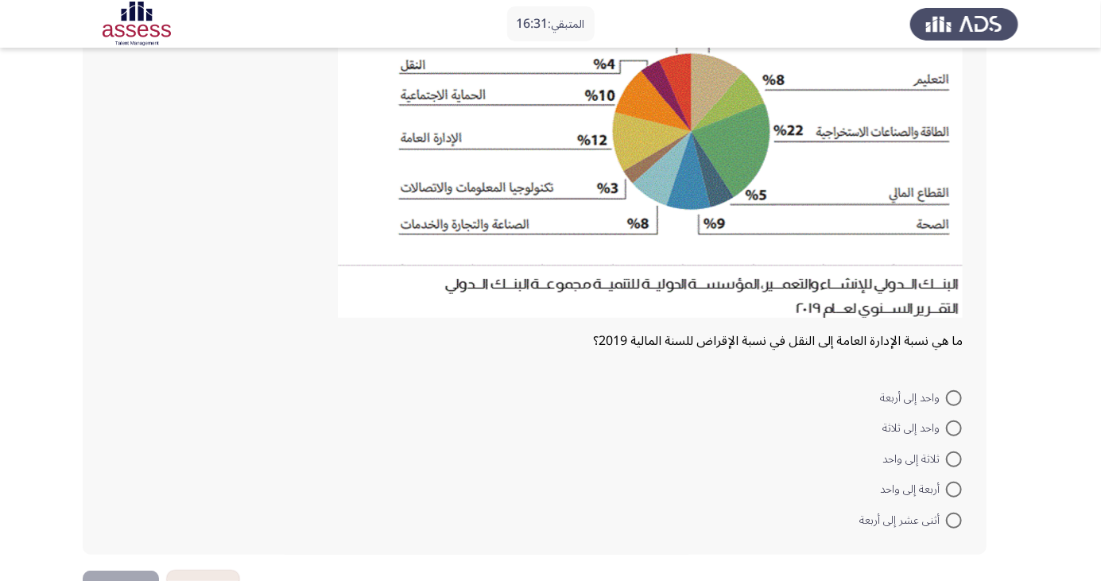
scroll to position [213, 0]
click at [954, 458] on span at bounding box center [954, 459] width 16 height 16
click at [954, 458] on input "ثلاثة إلى واحد" at bounding box center [954, 459] width 16 height 16
radio input "true"
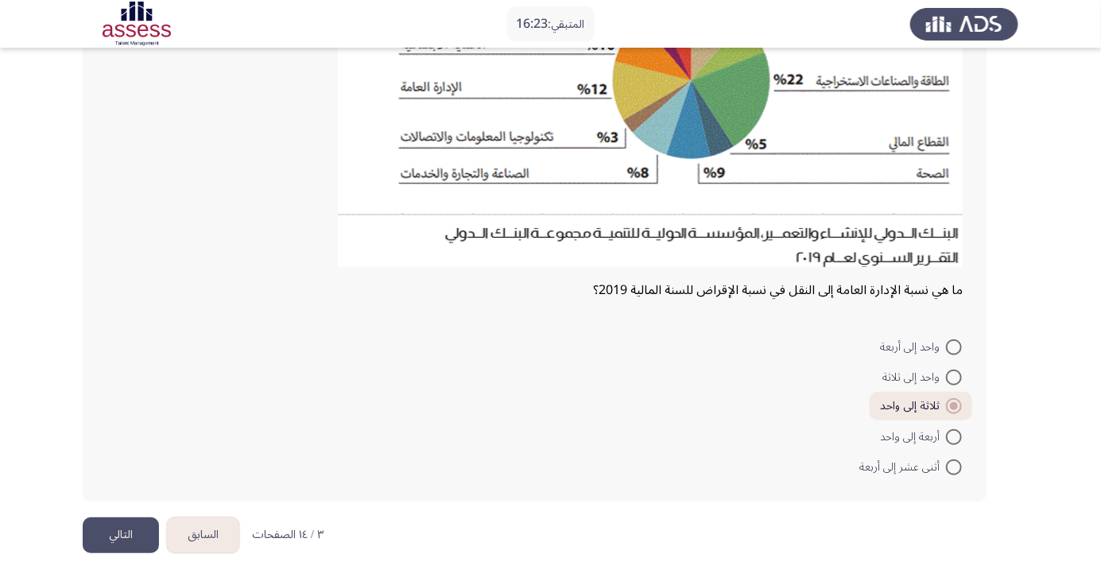
click at [122, 544] on button "التالي" at bounding box center [121, 536] width 76 height 36
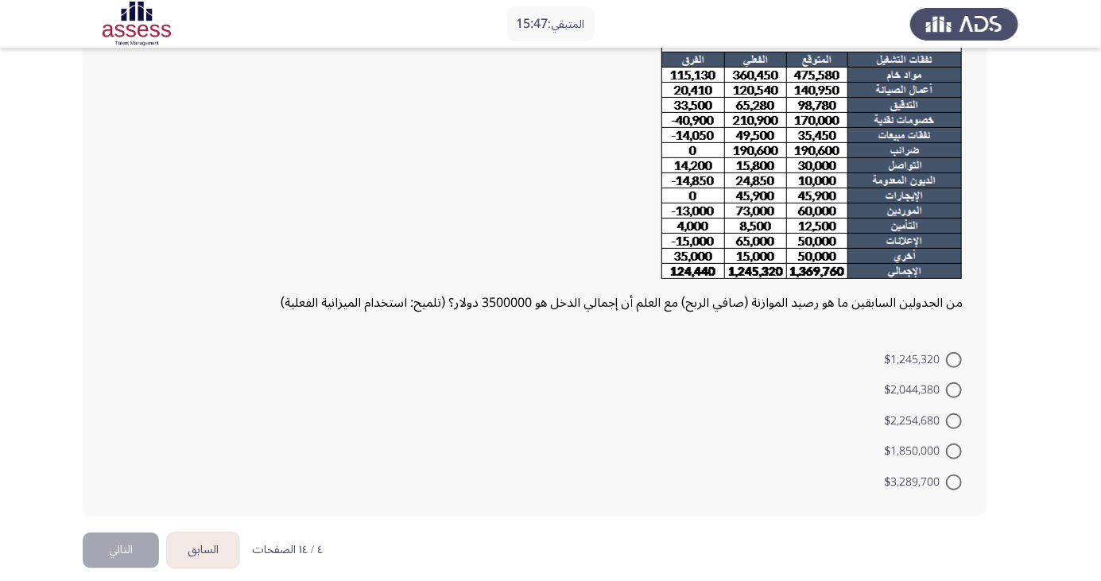
scroll to position [237, 0]
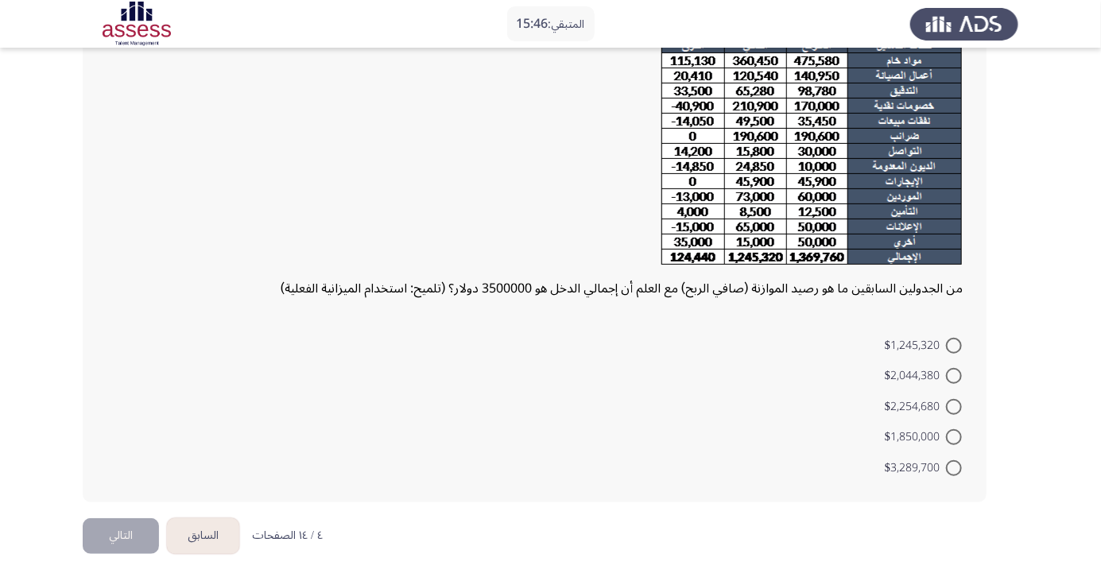
click at [111, 550] on button "التالي" at bounding box center [121, 536] width 76 height 36
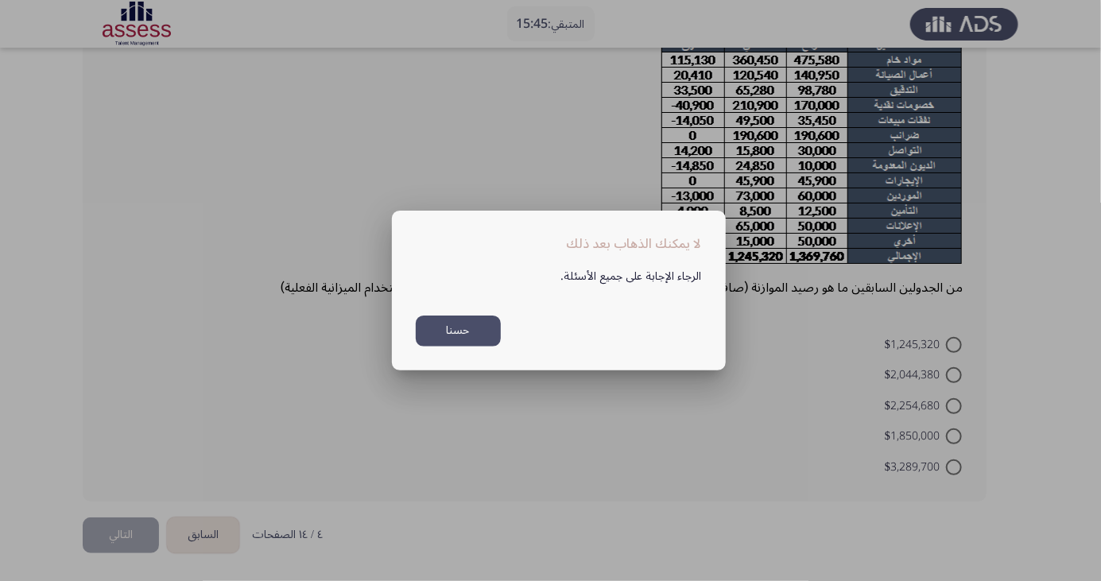
click at [461, 341] on button "حسنا" at bounding box center [458, 331] width 85 height 31
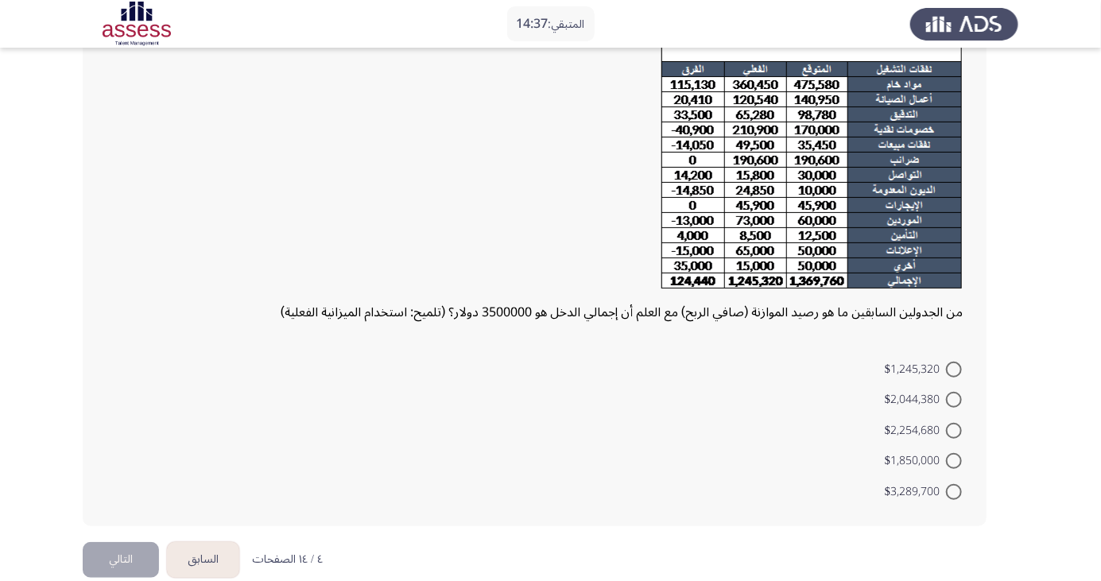
scroll to position [214, 0]
click at [954, 495] on span at bounding box center [954, 491] width 16 height 16
click at [954, 495] on input "$3,289,700" at bounding box center [954, 491] width 16 height 16
radio input "true"
click at [105, 560] on button "التالي" at bounding box center [121, 557] width 76 height 36
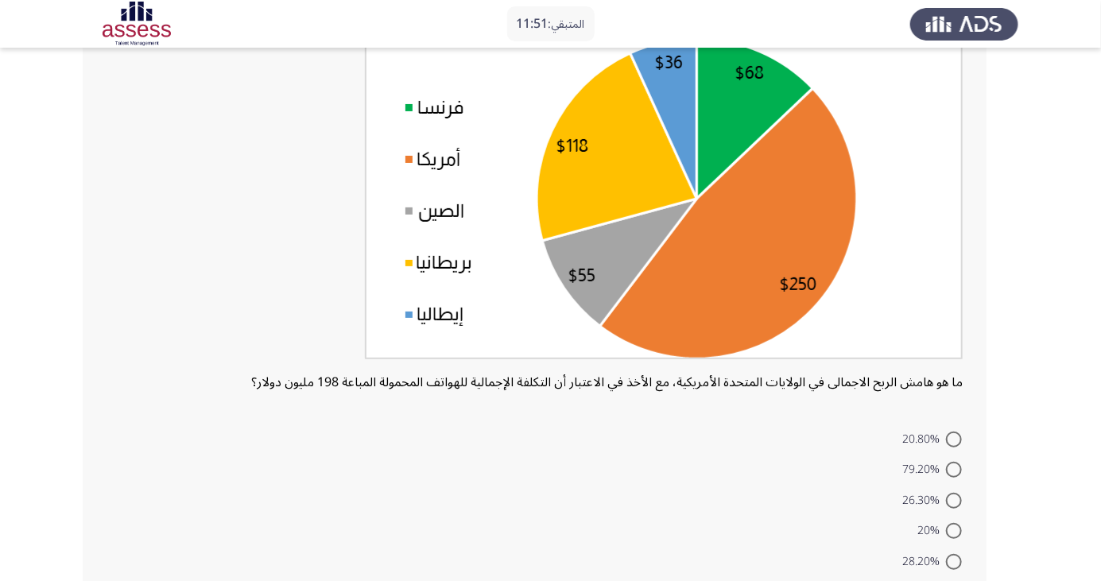
scroll to position [142, 0]
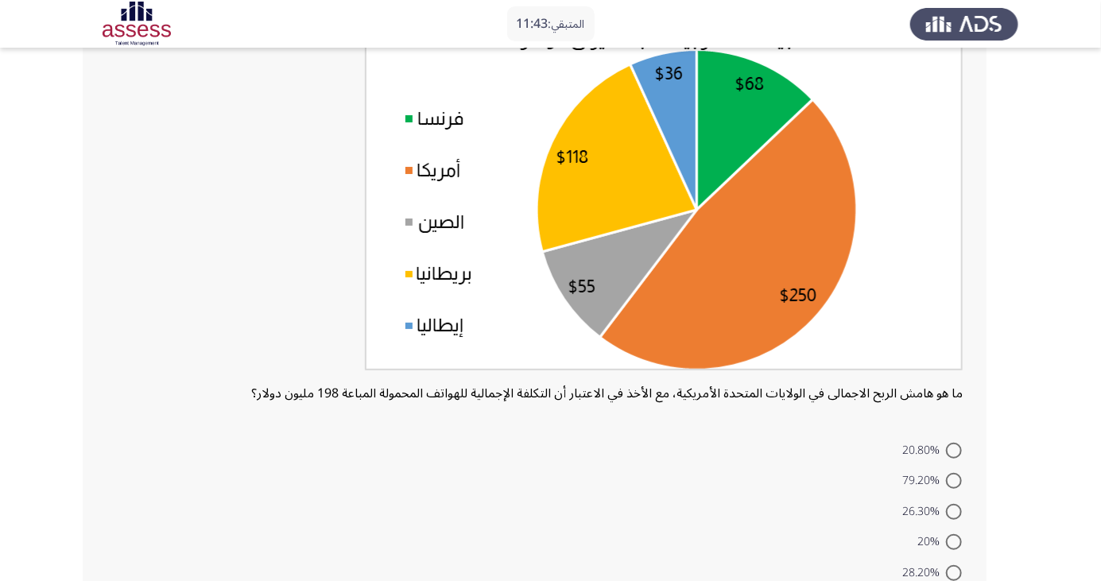
click at [836, 340] on img at bounding box center [664, 190] width 598 height 359
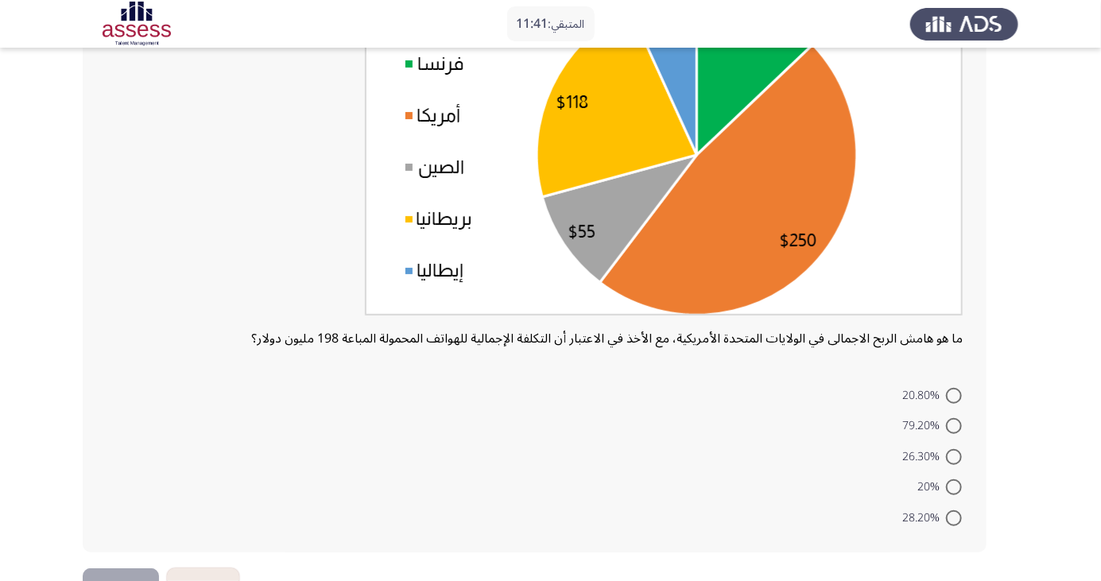
scroll to position [221, 0]
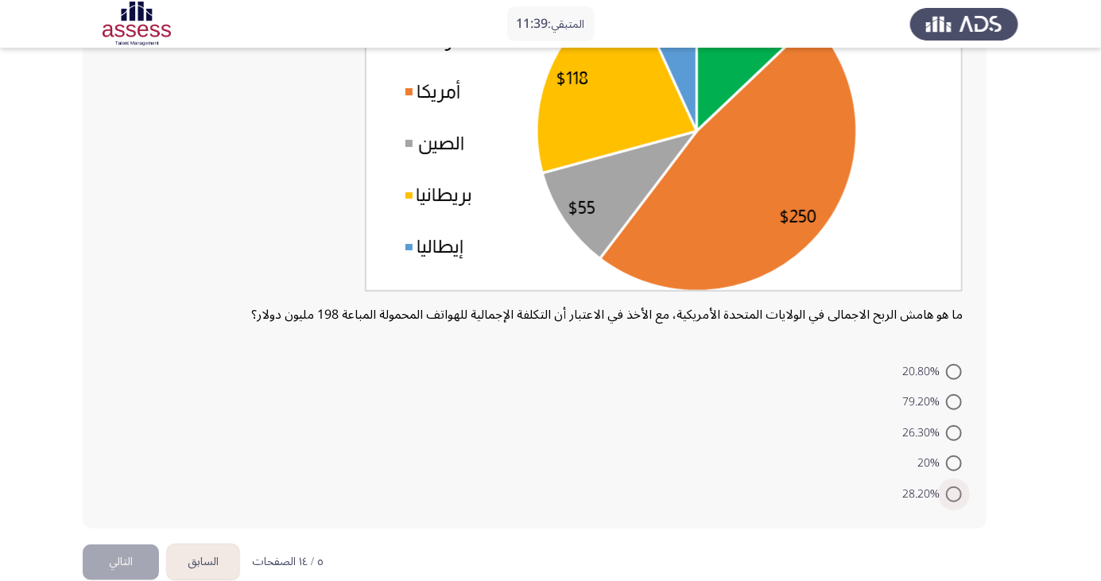
click at [955, 498] on span at bounding box center [954, 495] width 16 height 16
click at [955, 498] on input "28.20%" at bounding box center [954, 495] width 16 height 16
radio input "true"
click at [106, 566] on button "التالي" at bounding box center [121, 560] width 76 height 36
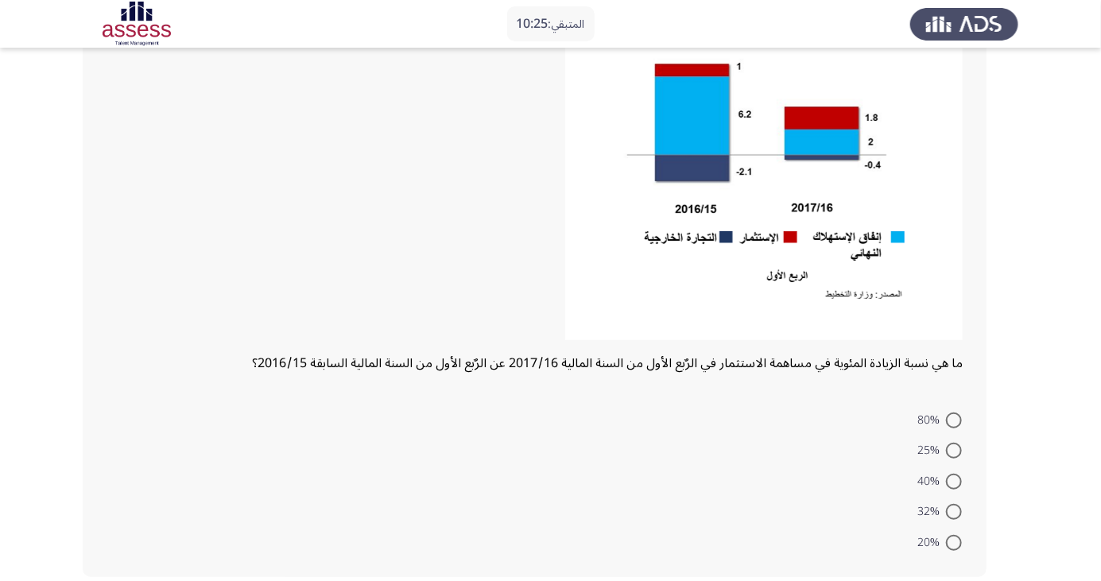
scroll to position [178, 0]
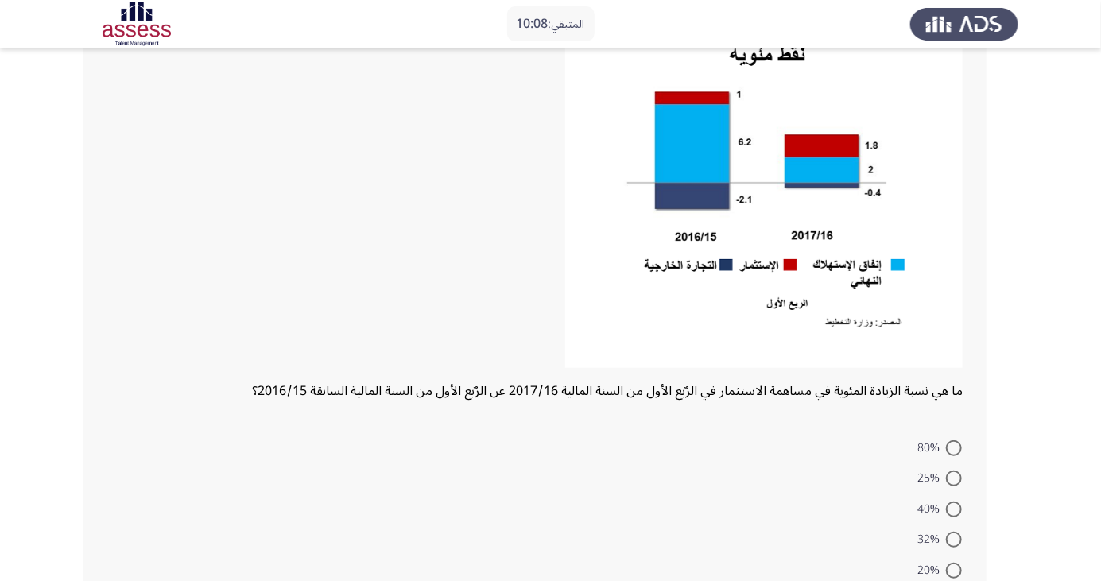
click at [956, 440] on span at bounding box center [954, 448] width 16 height 16
click at [956, 440] on input "80%" at bounding box center [954, 448] width 16 height 16
radio input "true"
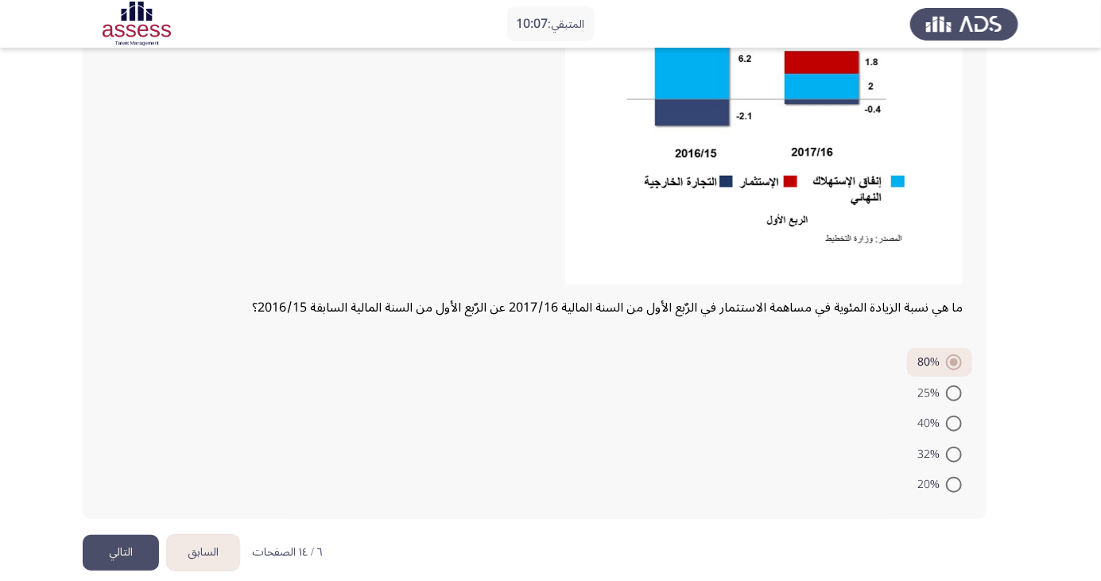
scroll to position [279, 0]
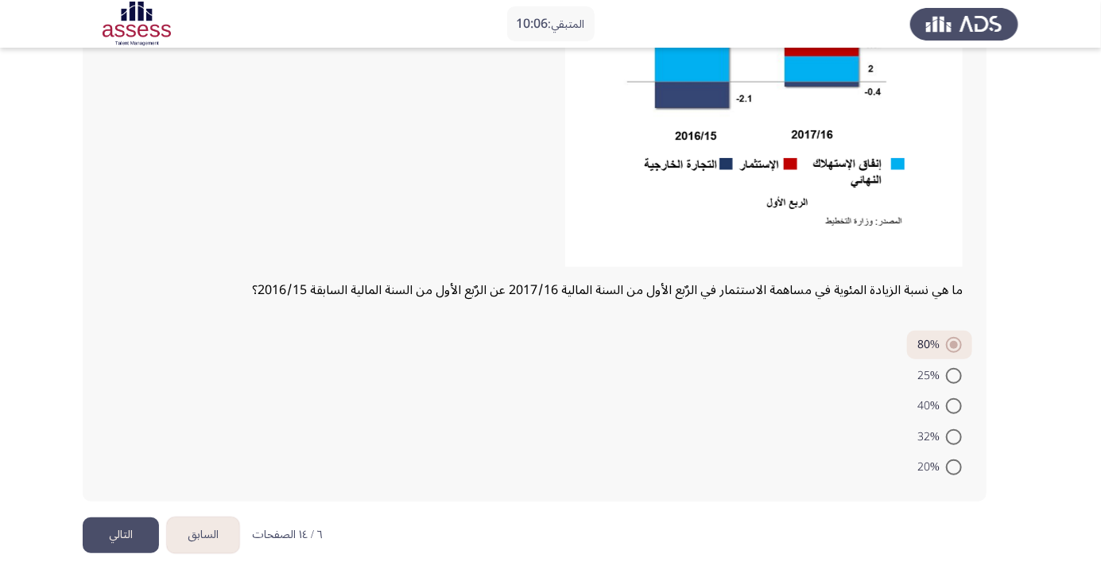
click at [111, 544] on button "التالي" at bounding box center [121, 536] width 76 height 36
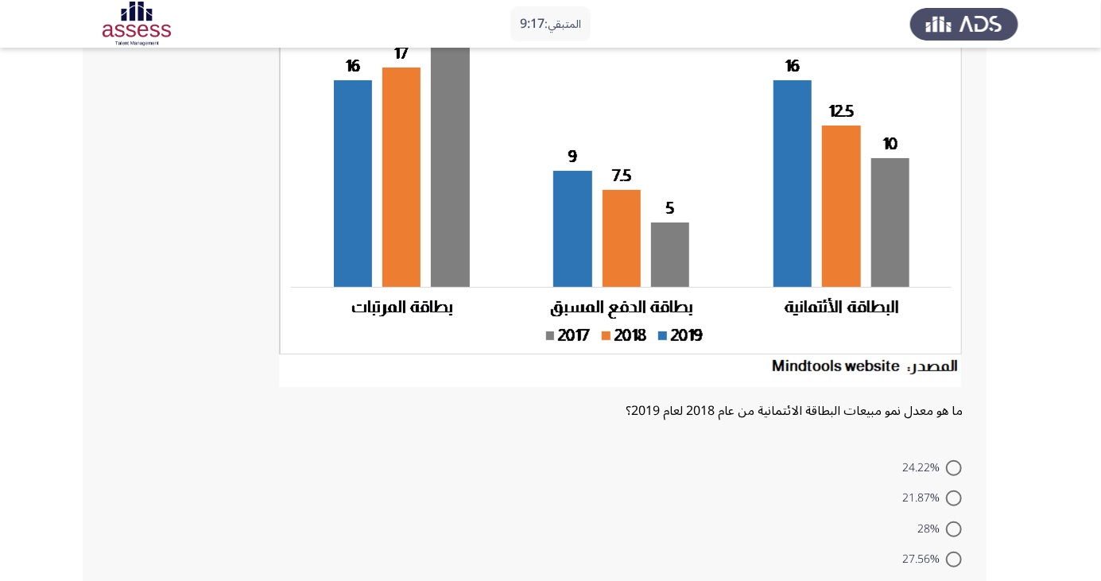
scroll to position [157, 0]
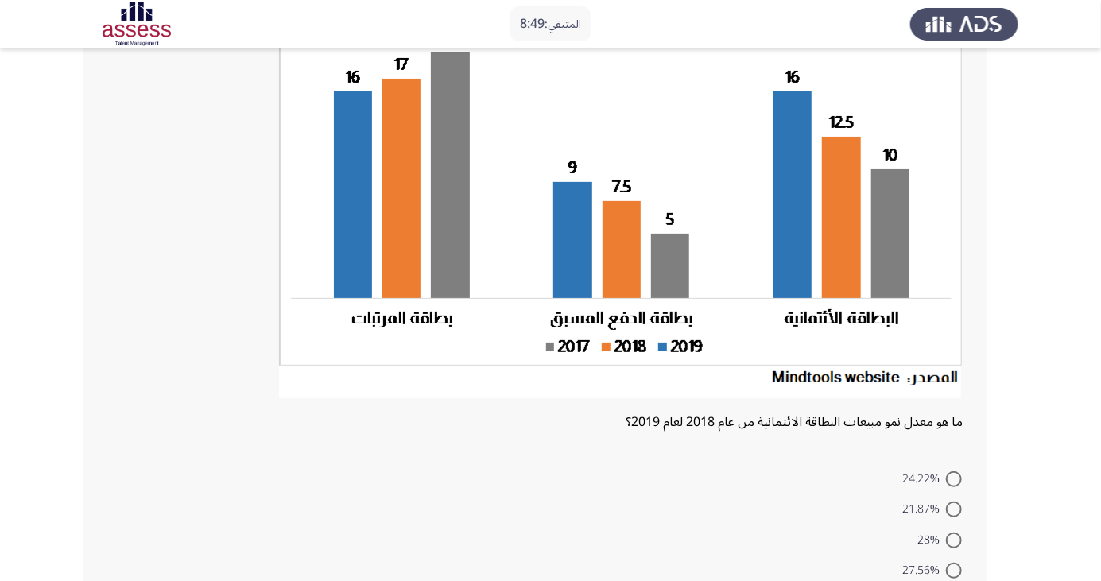
click at [947, 510] on span at bounding box center [954, 510] width 16 height 16
click at [947, 510] on input "21.87%" at bounding box center [954, 510] width 16 height 16
radio input "true"
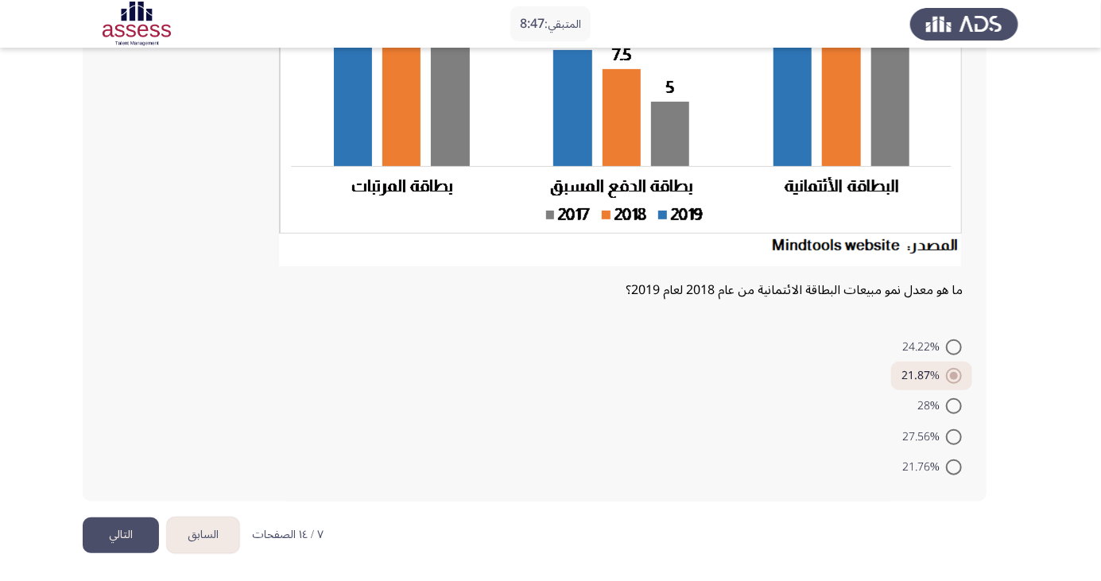
click at [114, 544] on button "التالي" at bounding box center [121, 536] width 76 height 36
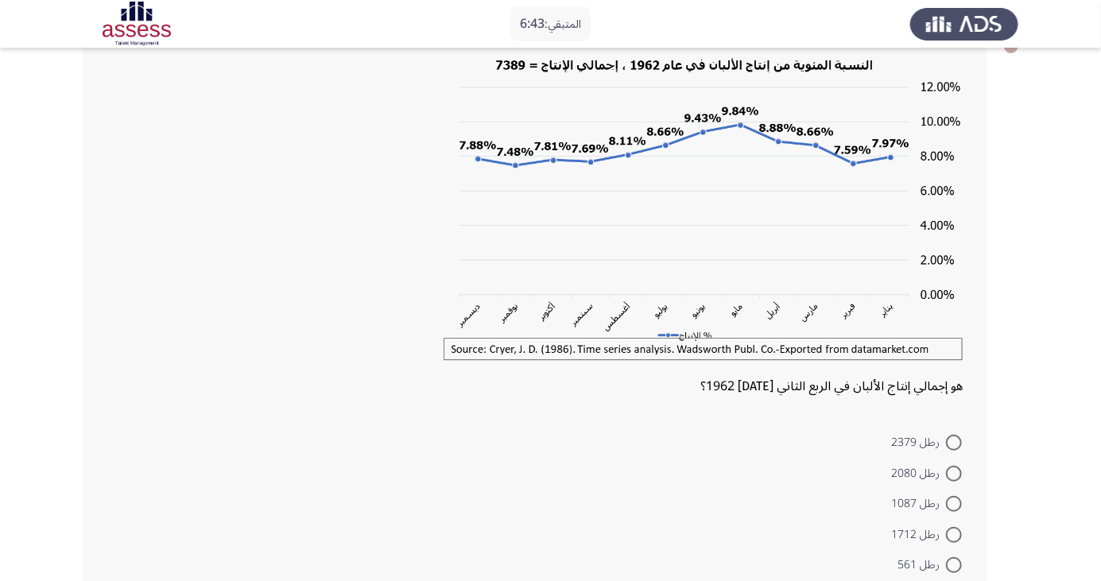
scroll to position [107, 0]
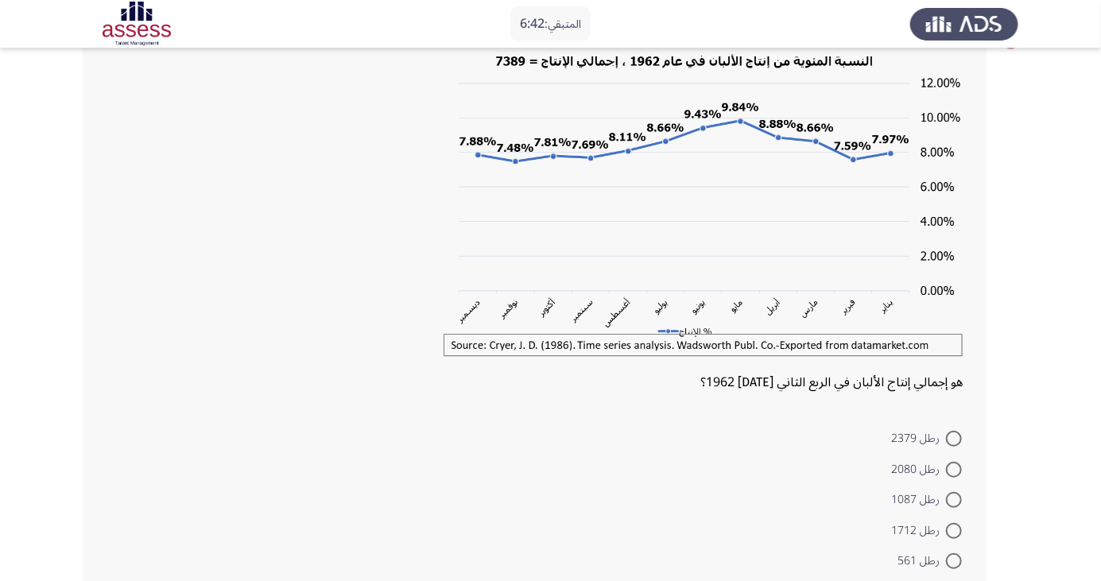
click at [953, 464] on span at bounding box center [954, 470] width 16 height 16
click at [953, 464] on input "رطل 2080" at bounding box center [954, 470] width 16 height 16
radio input "true"
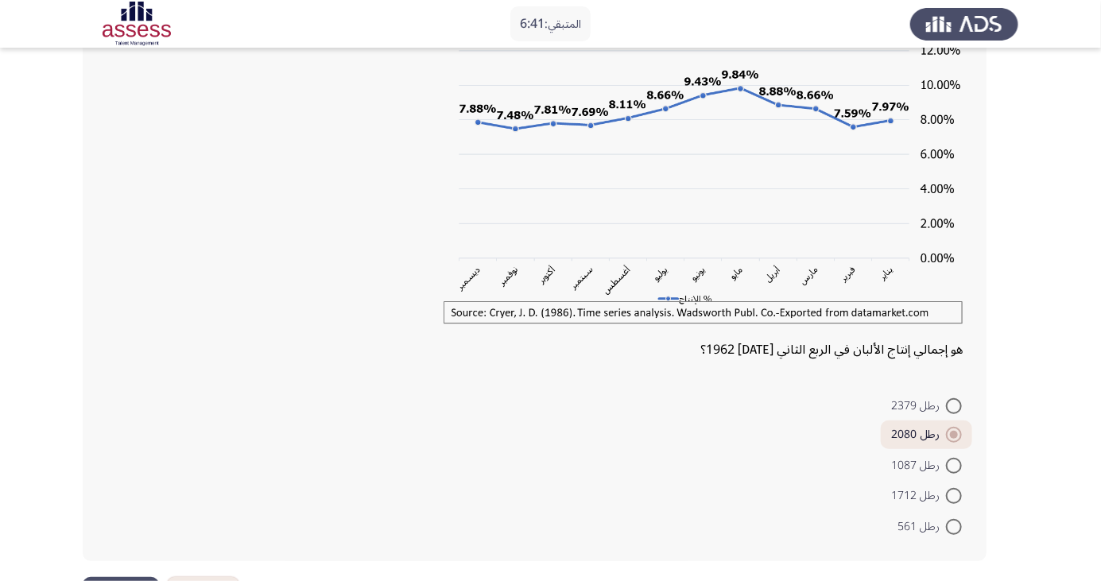
scroll to position [198, 0]
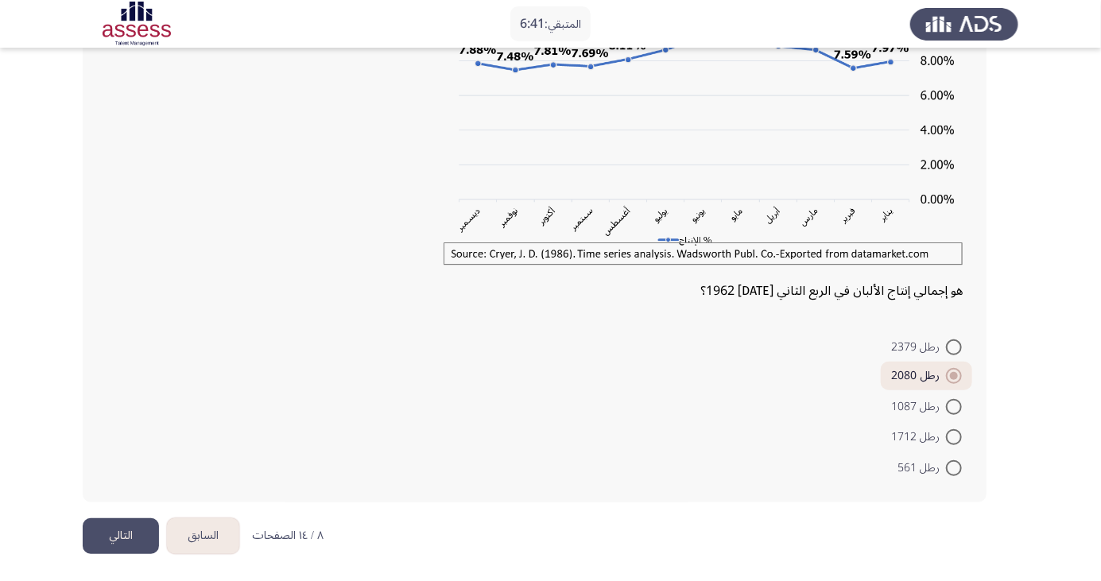
click at [121, 537] on button "التالي" at bounding box center [121, 536] width 76 height 36
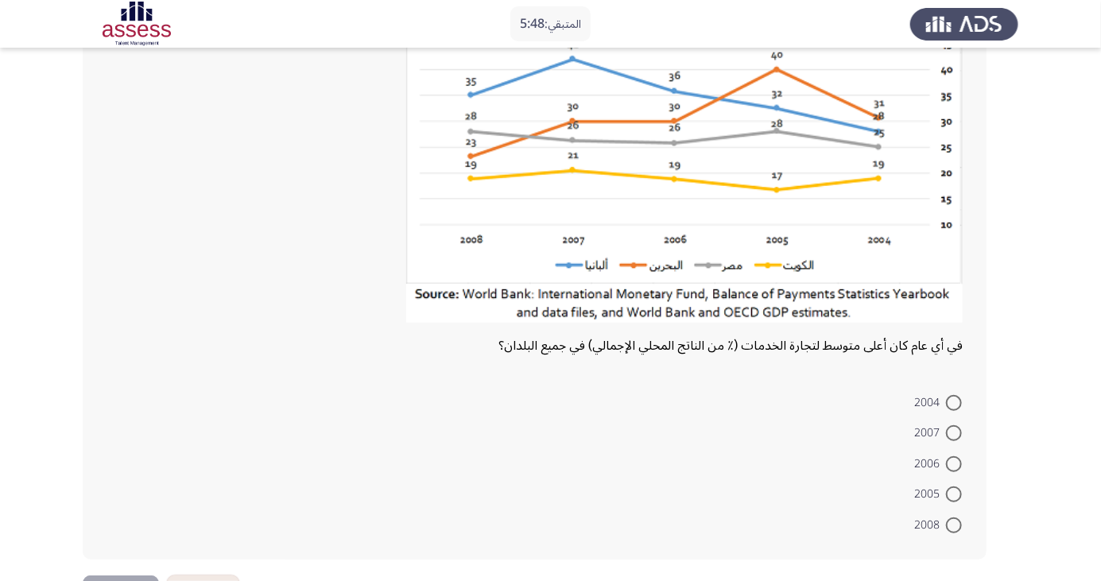
scroll to position [214, 0]
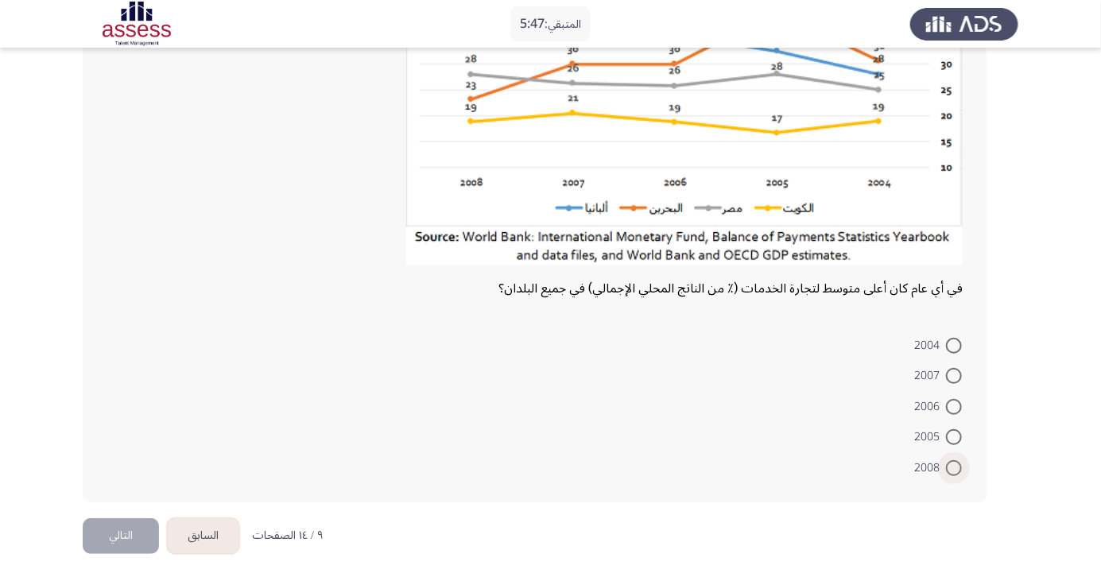
click at [954, 467] on span at bounding box center [954, 468] width 16 height 16
click at [954, 467] on input "2008" at bounding box center [954, 468] width 16 height 16
radio input "true"
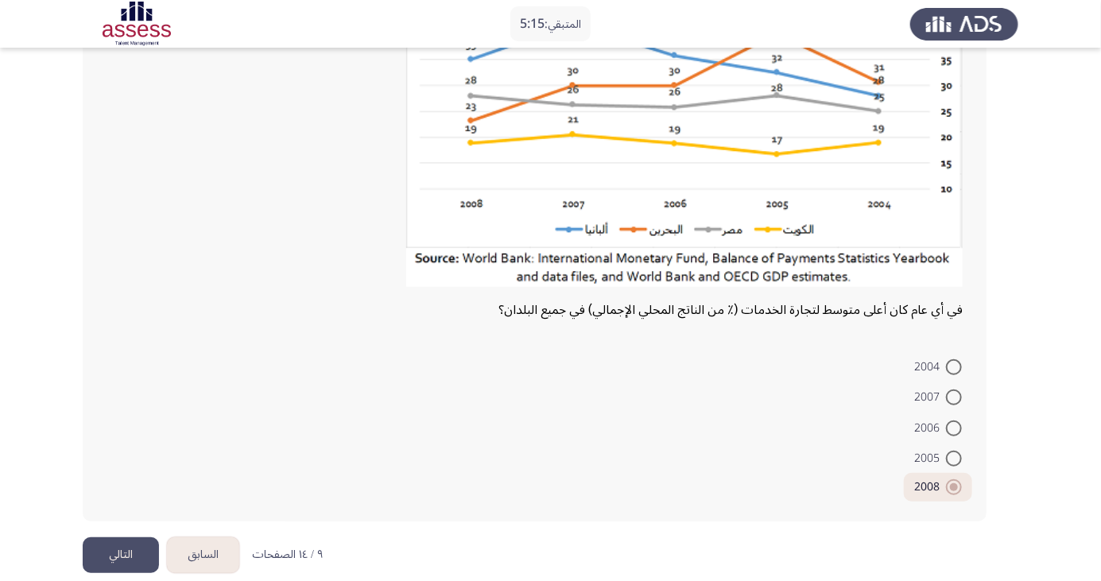
scroll to position [194, 0]
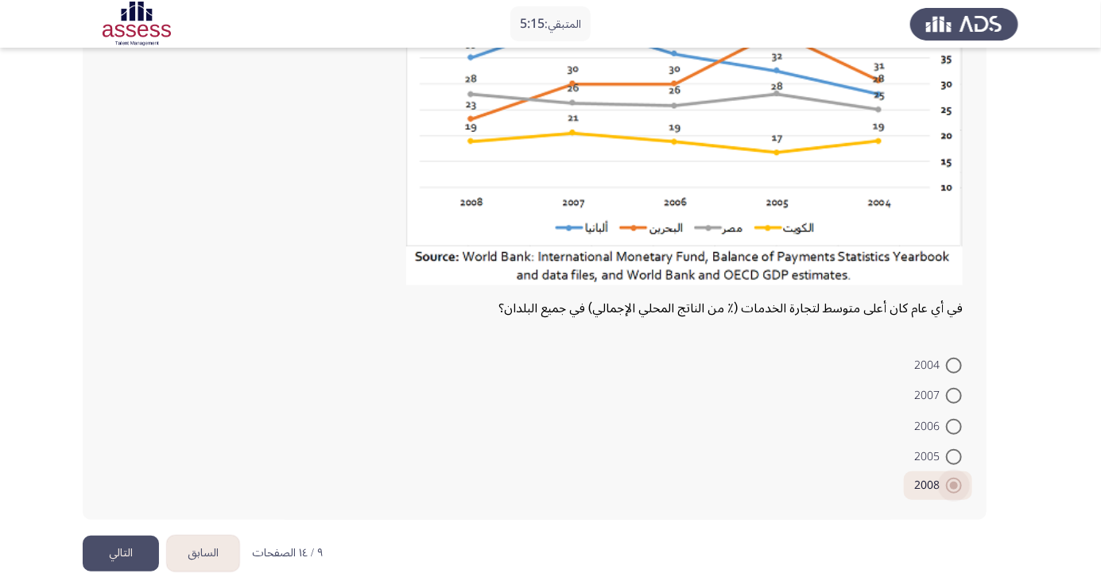
click at [954, 487] on span at bounding box center [954, 486] width 8 height 8
click at [954, 487] on input "2008" at bounding box center [954, 486] width 16 height 16
click at [954, 395] on span at bounding box center [954, 396] width 16 height 16
click at [954, 395] on input "2007" at bounding box center [954, 396] width 16 height 16
radio input "true"
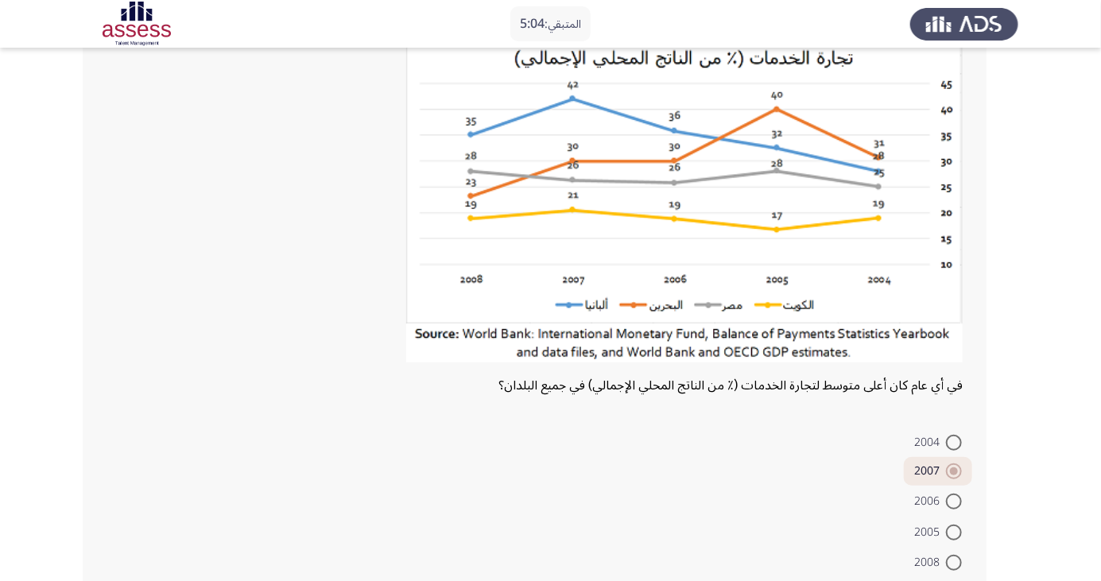
scroll to position [212, 0]
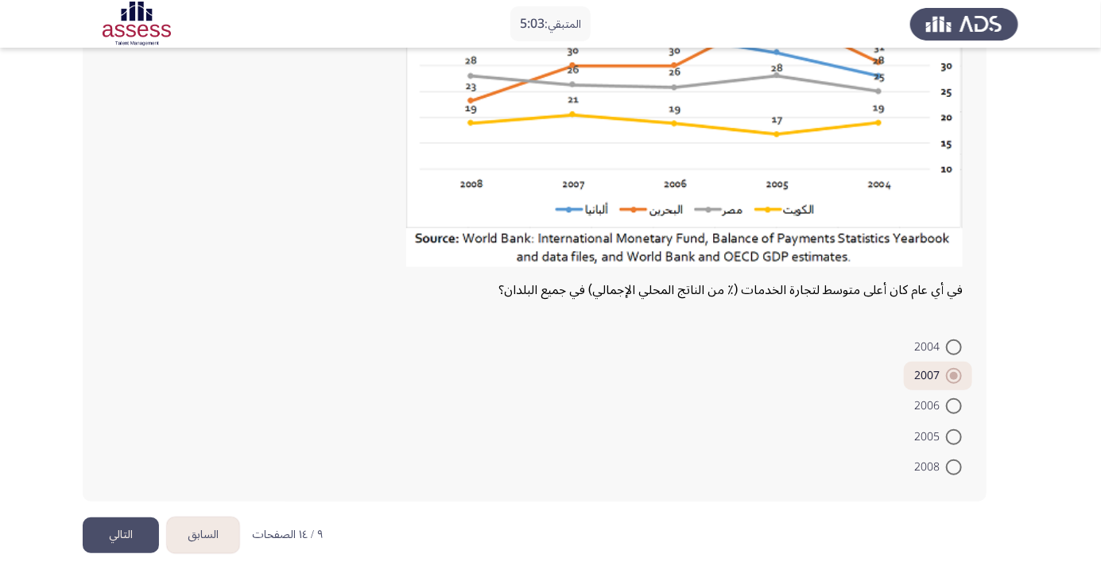
click at [118, 543] on button "التالي" at bounding box center [121, 536] width 76 height 36
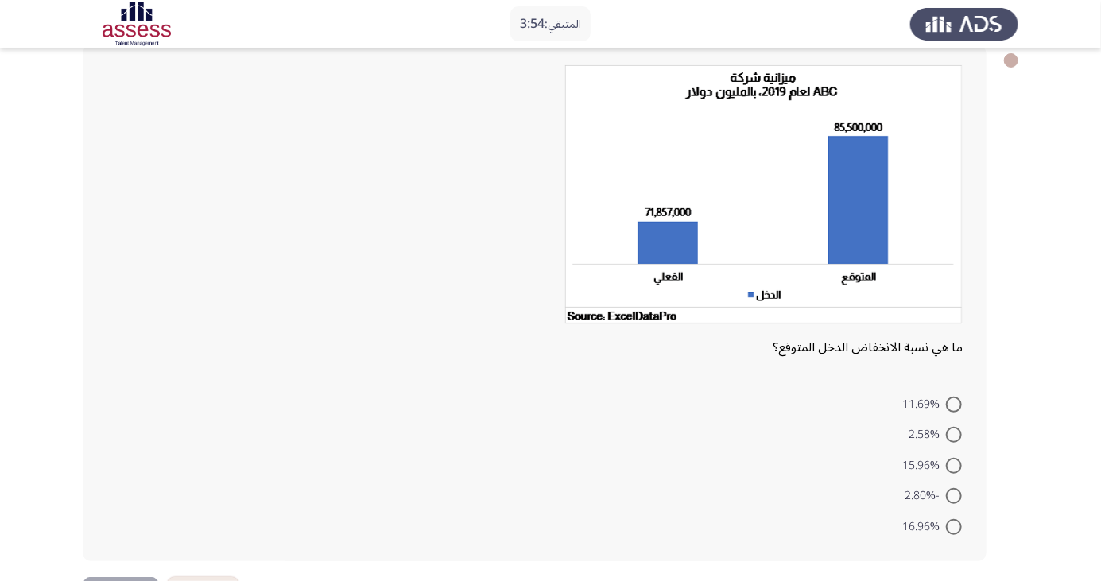
scroll to position [89, 0]
click at [954, 464] on span at bounding box center [954, 465] width 16 height 16
click at [954, 464] on input "15.96%" at bounding box center [954, 465] width 16 height 16
radio input "true"
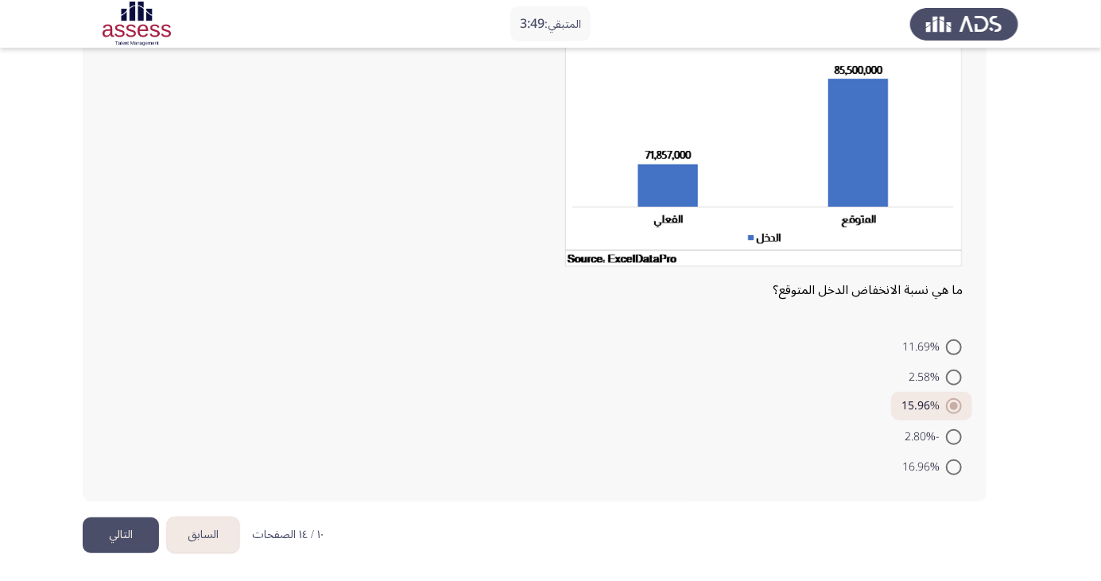
click at [118, 539] on button "التالي" at bounding box center [121, 536] width 76 height 36
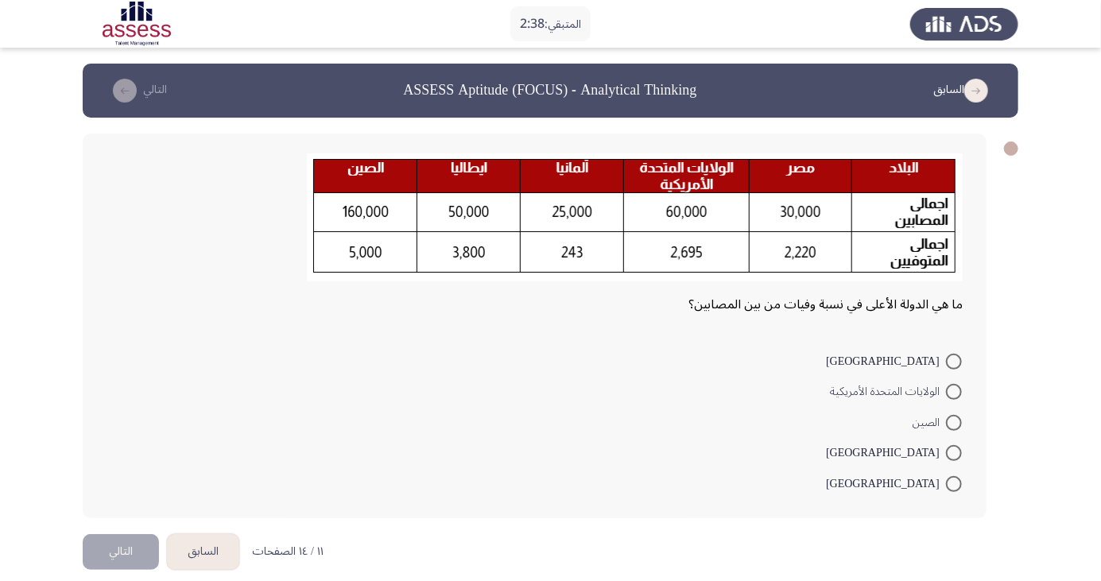
scroll to position [16, 0]
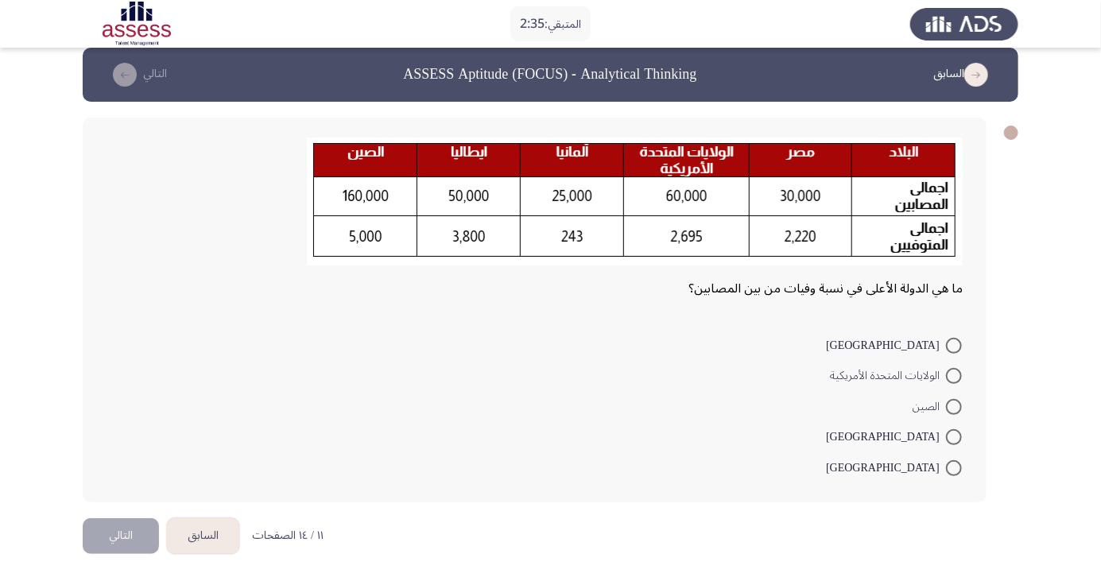
click at [954, 436] on span at bounding box center [954, 437] width 16 height 16
click at [954, 436] on input "إيطاليا" at bounding box center [954, 437] width 16 height 16
radio input "true"
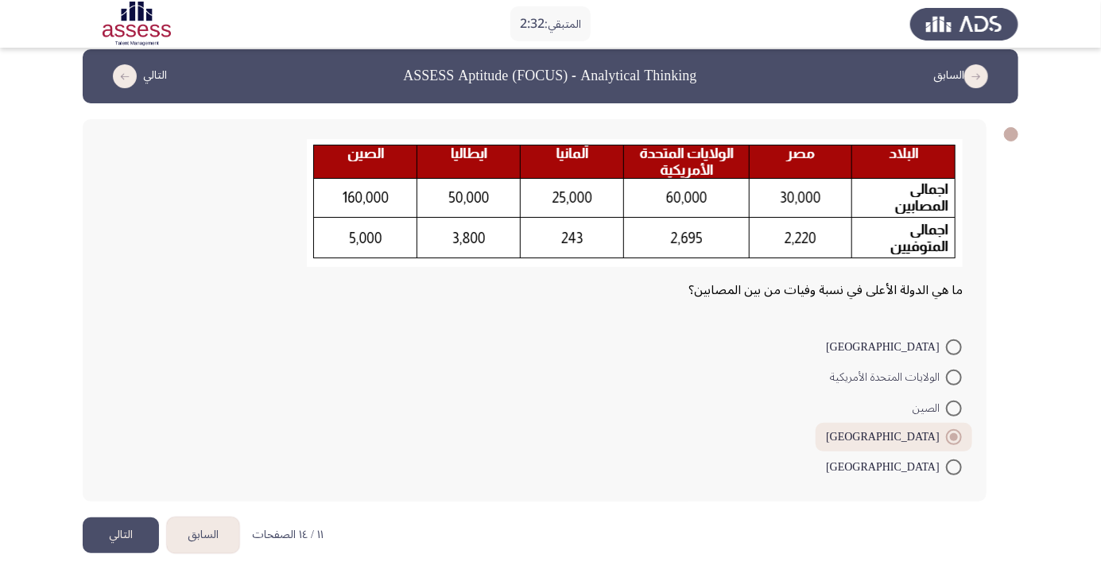
click at [113, 552] on button "التالي" at bounding box center [121, 536] width 76 height 36
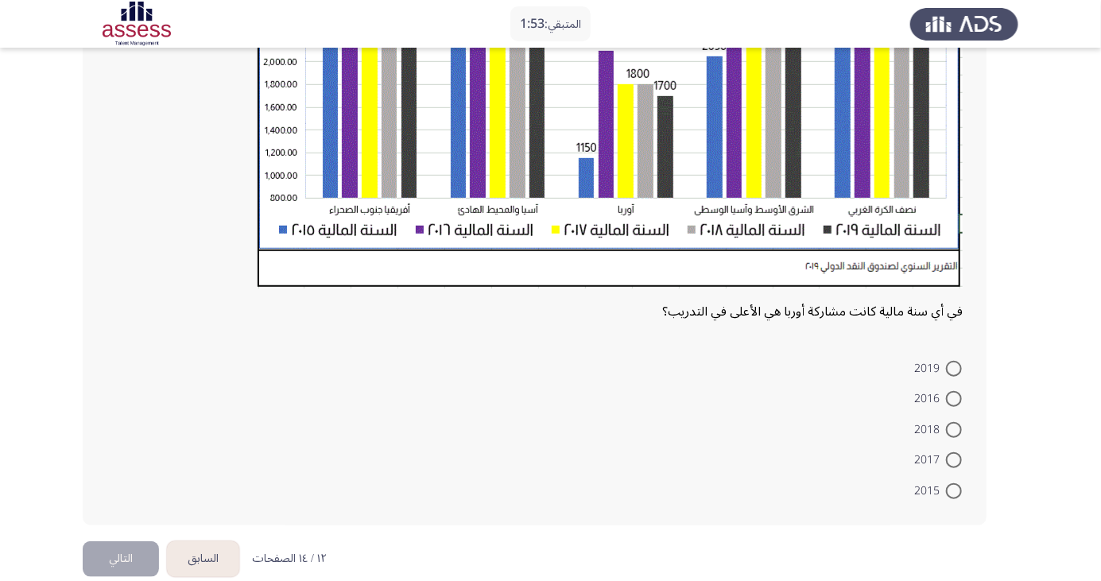
scroll to position [448, 0]
click at [954, 398] on span at bounding box center [954, 399] width 16 height 16
click at [954, 398] on input "2016" at bounding box center [954, 399] width 16 height 16
radio input "true"
click at [120, 548] on button "التالي" at bounding box center [121, 557] width 76 height 36
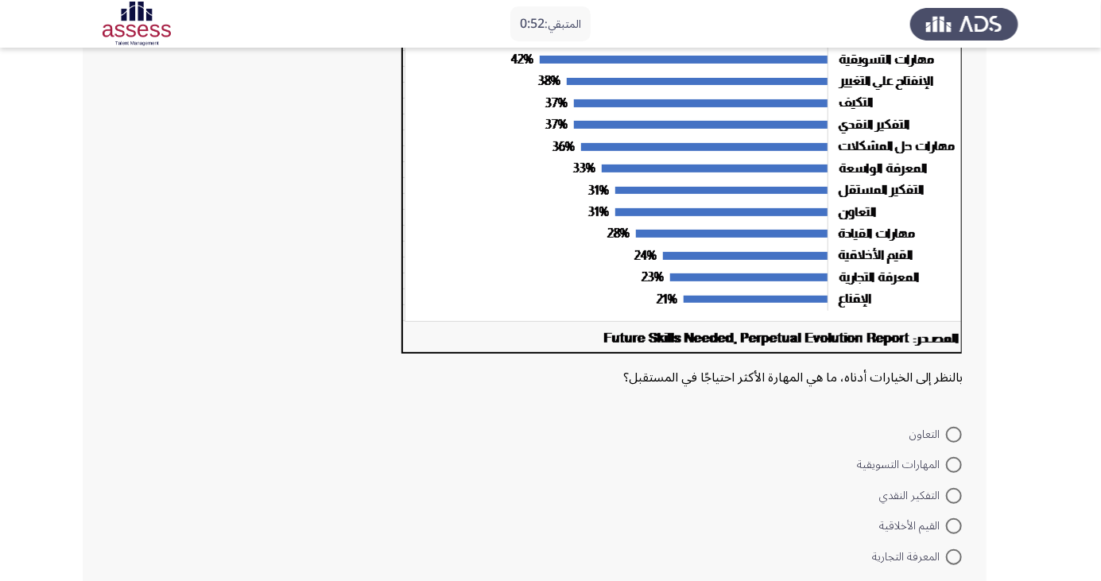
scroll to position [304, 0]
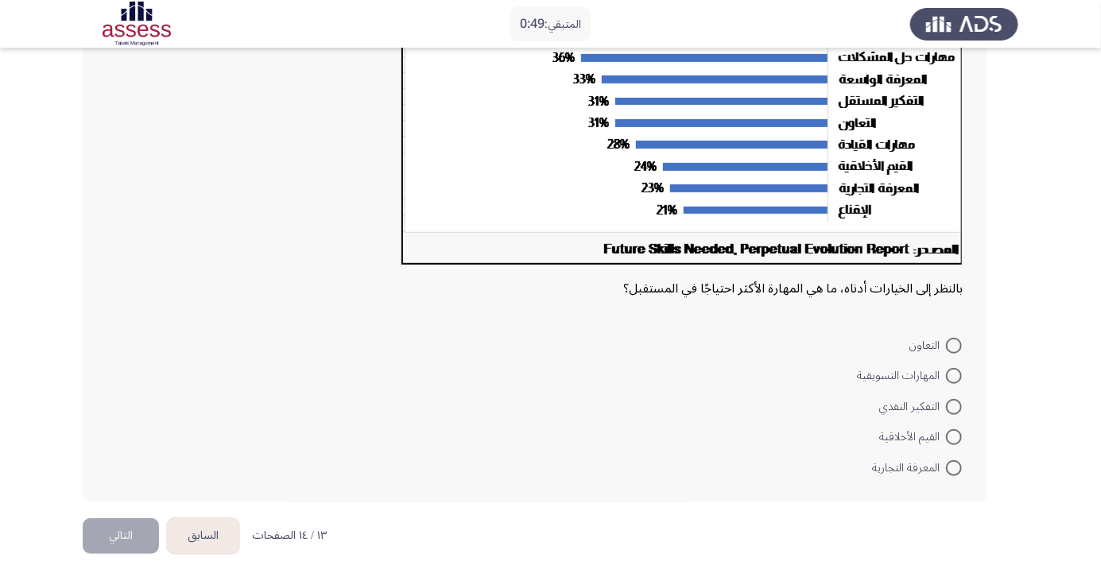
click at [954, 467] on span at bounding box center [954, 468] width 16 height 16
click at [954, 467] on input "المعرفة التجارية" at bounding box center [954, 468] width 16 height 16
radio input "true"
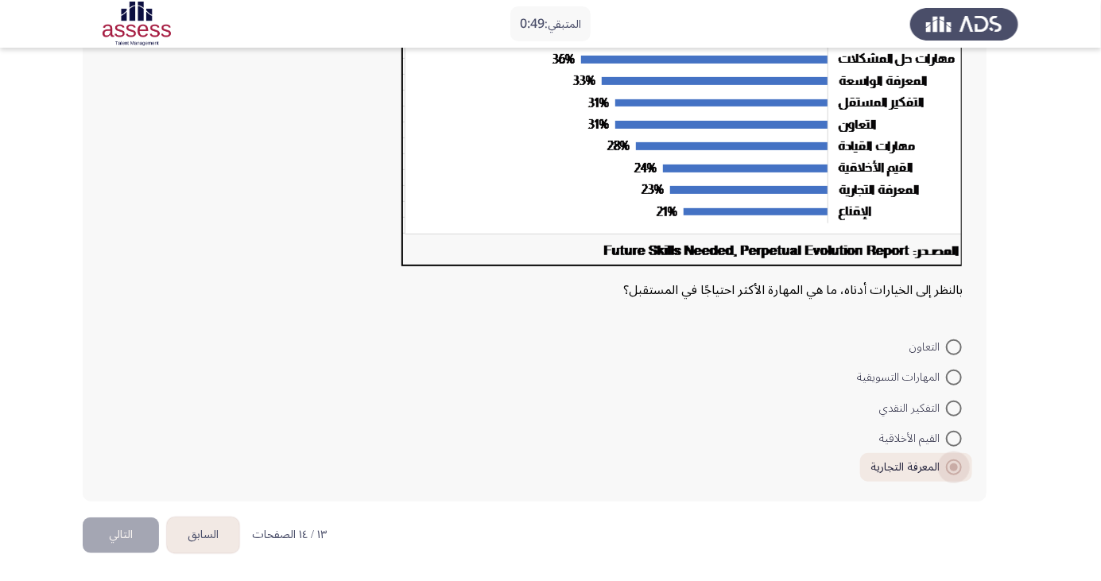
scroll to position [302, 0]
click at [117, 535] on button "التالي" at bounding box center [121, 536] width 76 height 36
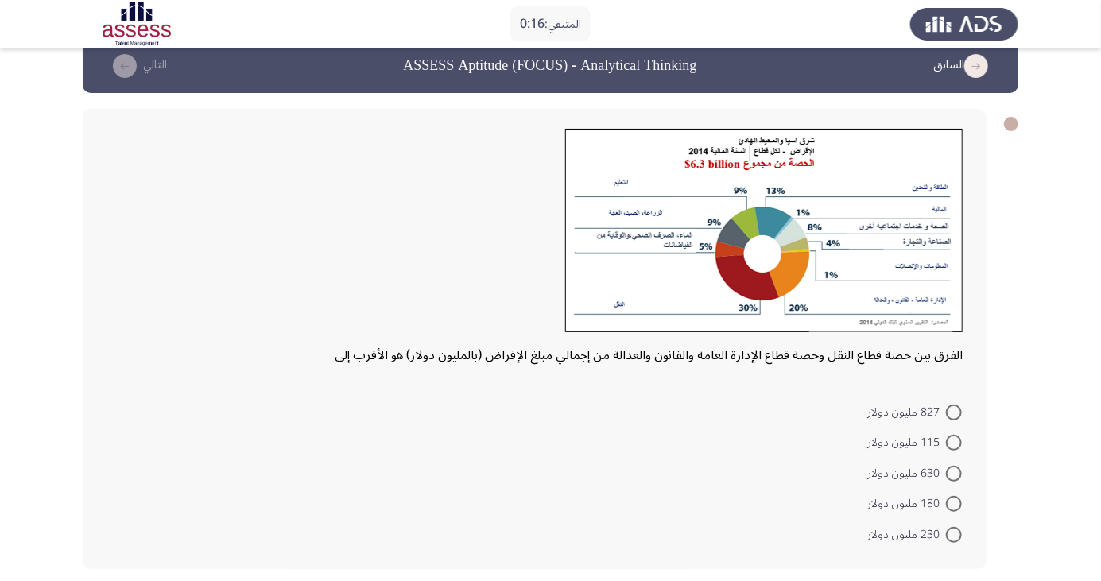
scroll to position [0, 0]
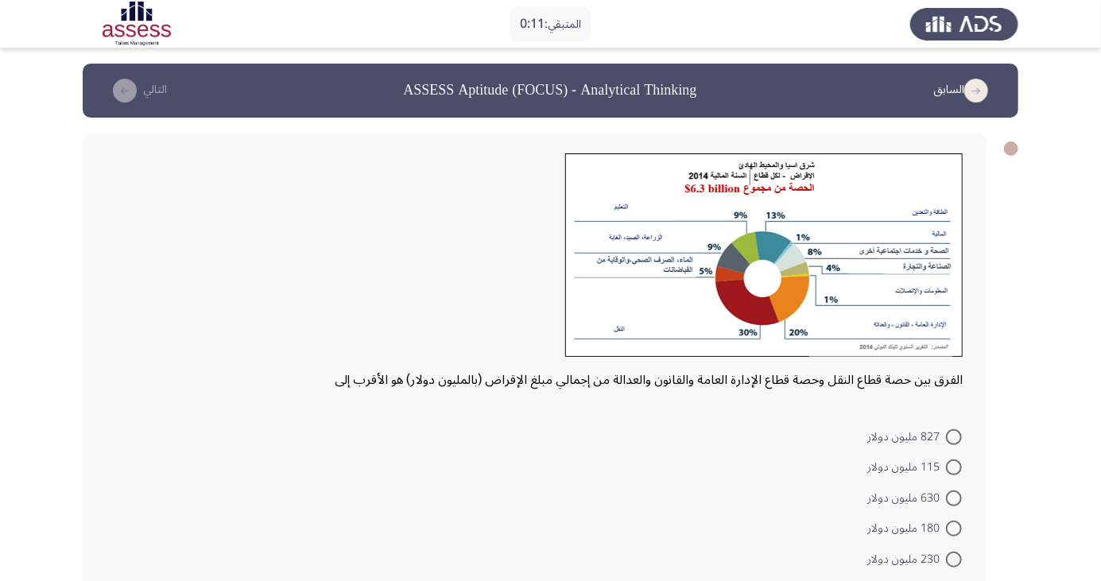
click at [977, 286] on div "الفرق بين حصة قطاع النقل وحصة قطاع الإدارة العامة والقانون والعدالة من إجمالي م…" at bounding box center [535, 364] width 904 height 460
click at [967, 295] on div "الفرق بين حصة قطاع النقل وحصة قطاع الإدارة العامة والقانون والعدالة من إجمالي م…" at bounding box center [535, 364] width 904 height 460
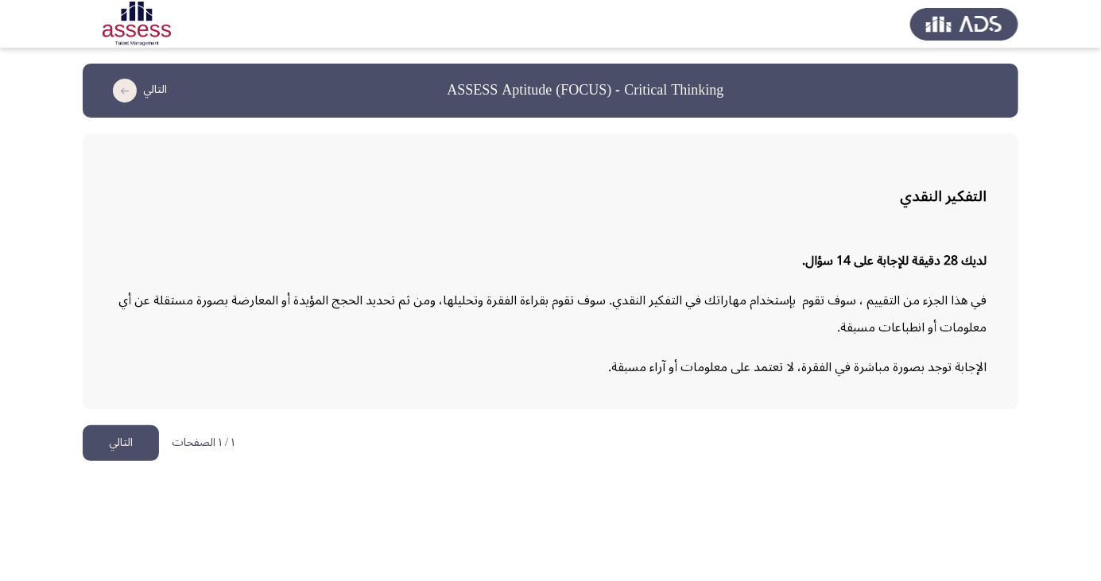
click at [126, 445] on button "التالي" at bounding box center [121, 443] width 76 height 36
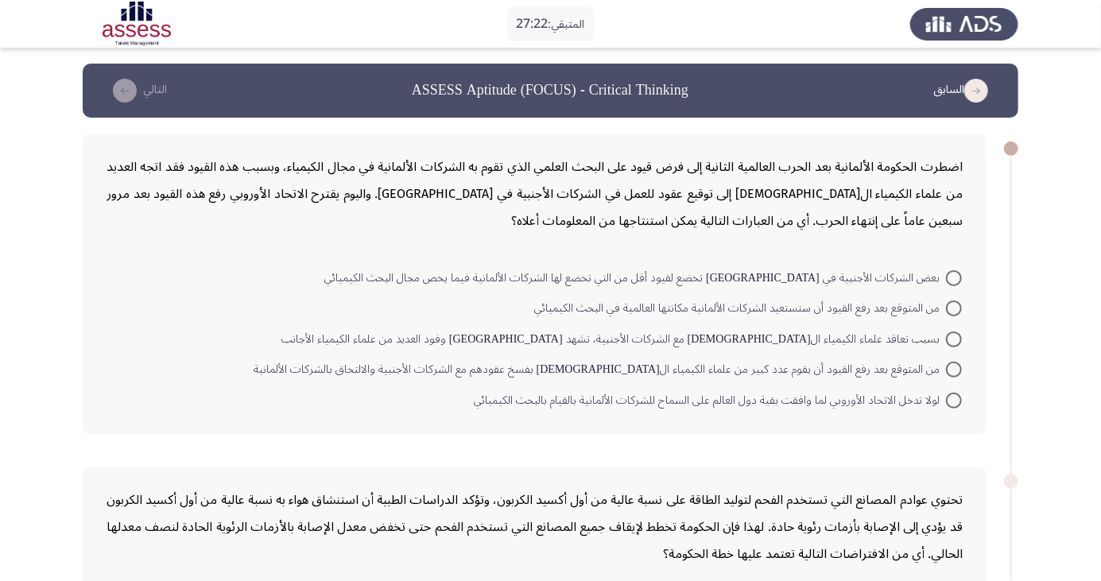
click at [887, 211] on div "اضطرت الحكومة الألمانية بعد الحرب العالمية الثانية إلى فرض قيود على البحث العلم…" at bounding box center [535, 193] width 856 height 81
click at [877, 237] on div "اضطرت الحكومة الألمانية بعد الحرب العالمية الثانية إلى فرض قيود على البحث العلم…" at bounding box center [535, 284] width 904 height 301
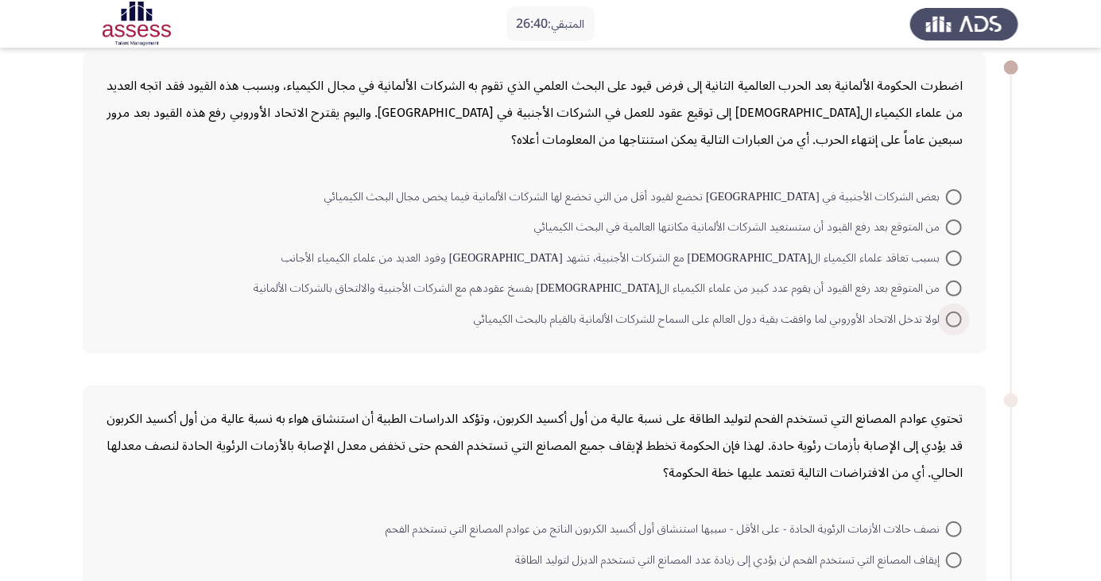
scroll to position [56, 0]
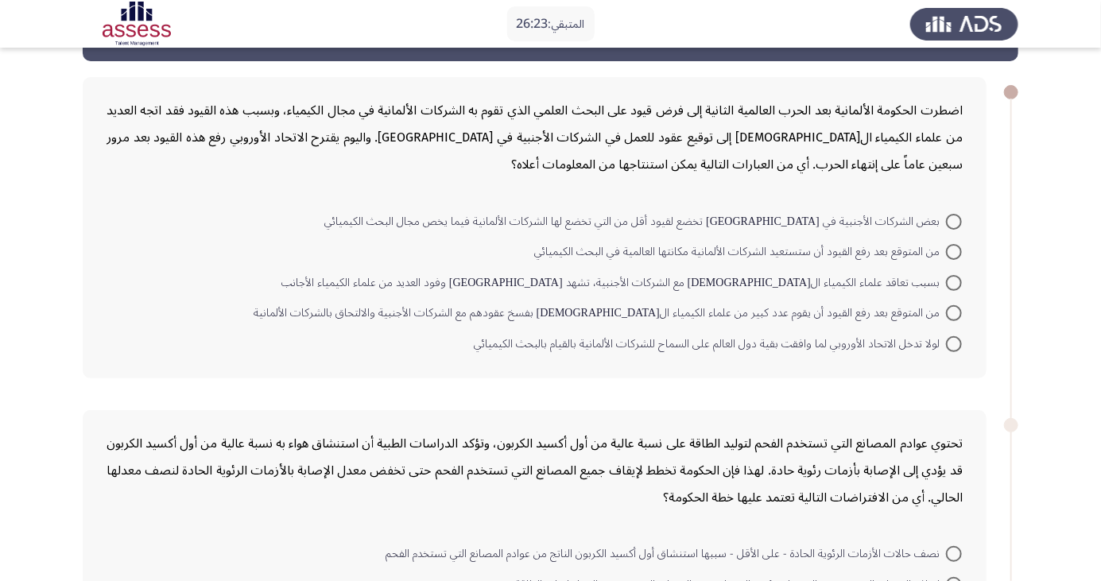
click at [954, 312] on span at bounding box center [954, 313] width 16 height 16
click at [954, 312] on input "من المتوقع بعد رفع القيود أن يقوم عدد كبير من علماء الكيمياء الألمان بفسخ عقوده…" at bounding box center [954, 313] width 16 height 16
radio input "true"
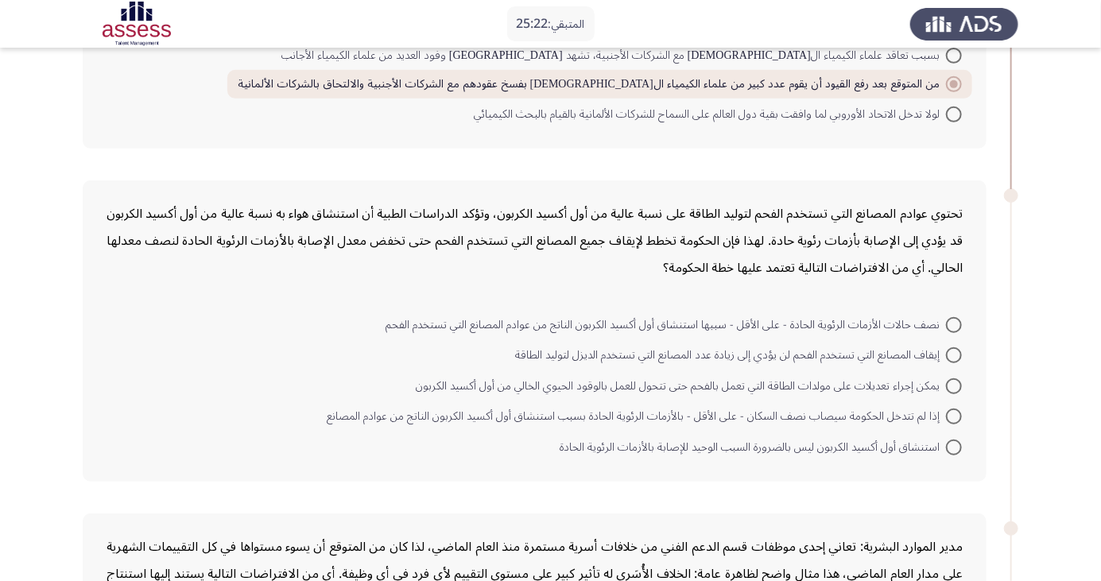
scroll to position [281, 0]
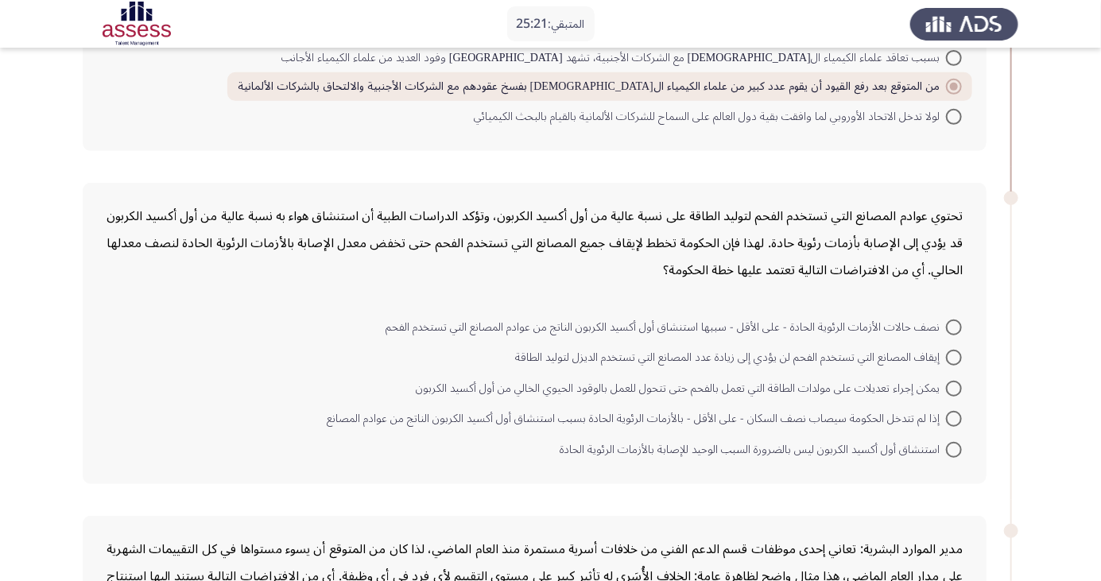
click at [948, 390] on span at bounding box center [954, 389] width 16 height 16
click at [948, 390] on input "يمكن إجراء تعديلات على مولدات الطاقة التي تعمل بالفحم حتى تتحول للعمل بالوقود ا…" at bounding box center [954, 389] width 16 height 16
radio input "true"
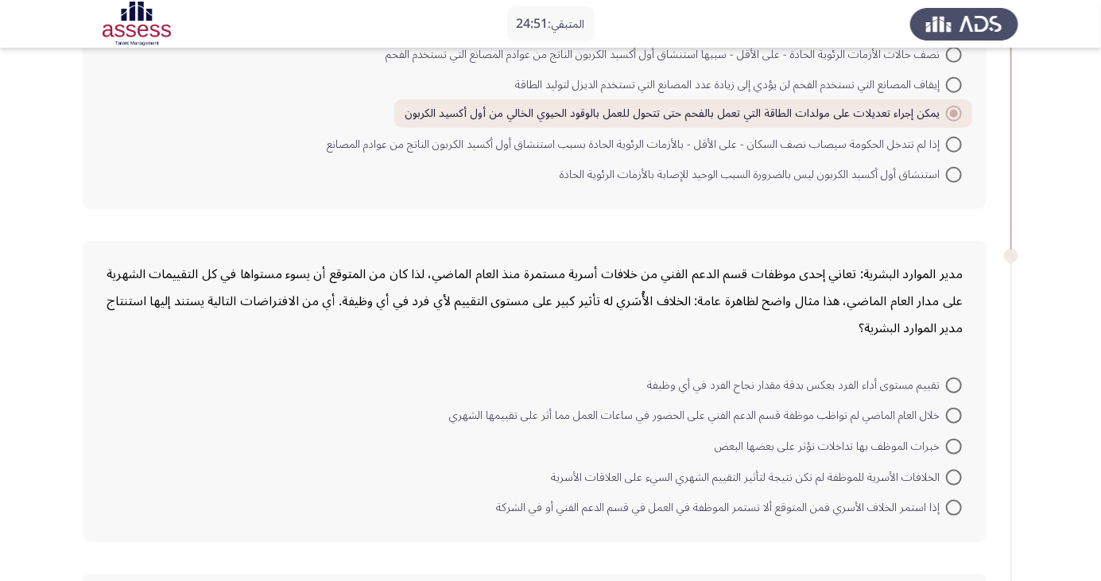
scroll to position [557, 0]
click at [955, 510] on span at bounding box center [954, 506] width 16 height 16
click at [955, 510] on input "إذا استمر الخلاف الأسري فمن المتوقع ألا تستمر الموظفة في العمل في قسم الدعم الف…" at bounding box center [954, 506] width 16 height 16
radio input "true"
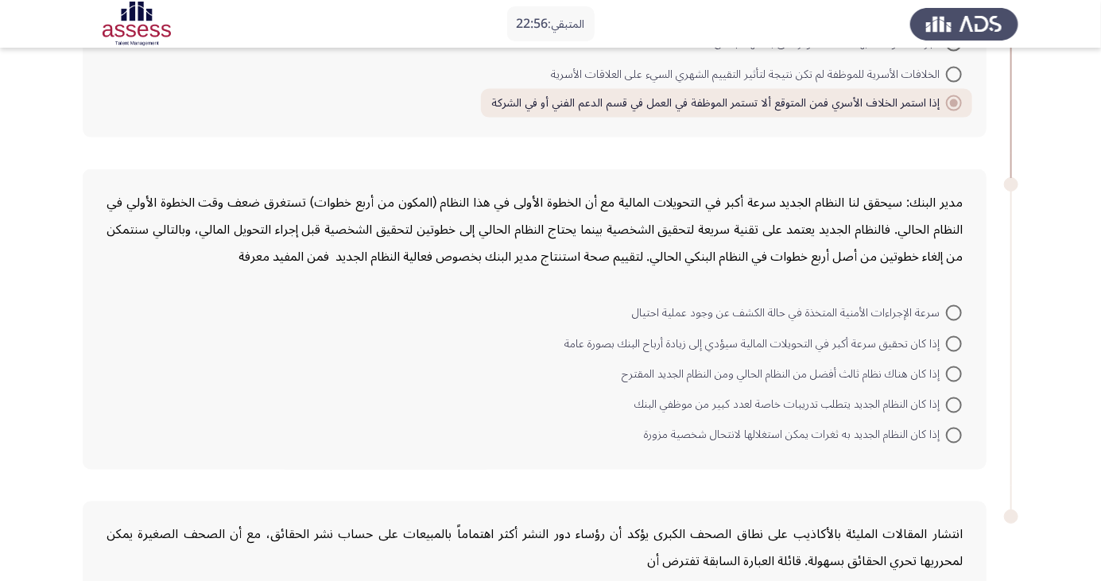
scroll to position [954, 0]
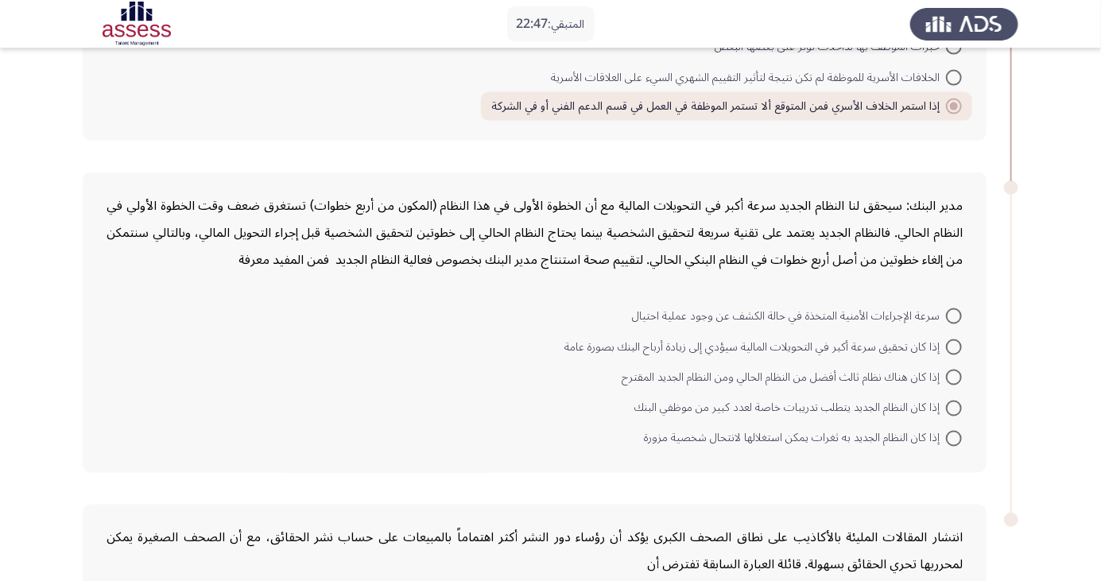
click at [954, 375] on span at bounding box center [954, 378] width 16 height 16
click at [954, 375] on input "إذا كان هناك نظام ثالث أفضل من النظام الحالي ومن النظام الجديد المقترح" at bounding box center [954, 378] width 16 height 16
radio input "true"
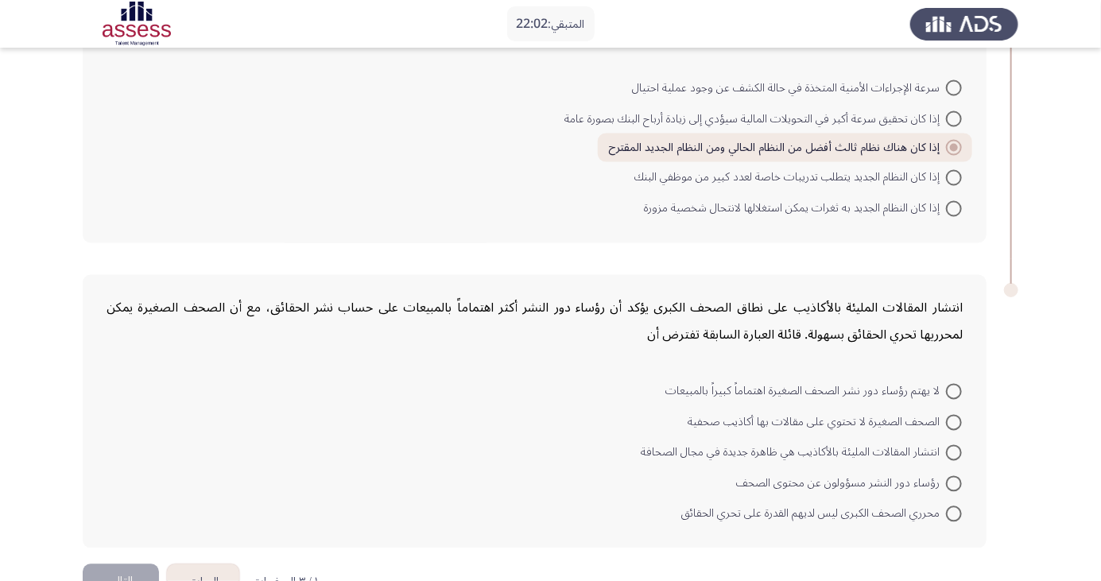
scroll to position [1189, 0]
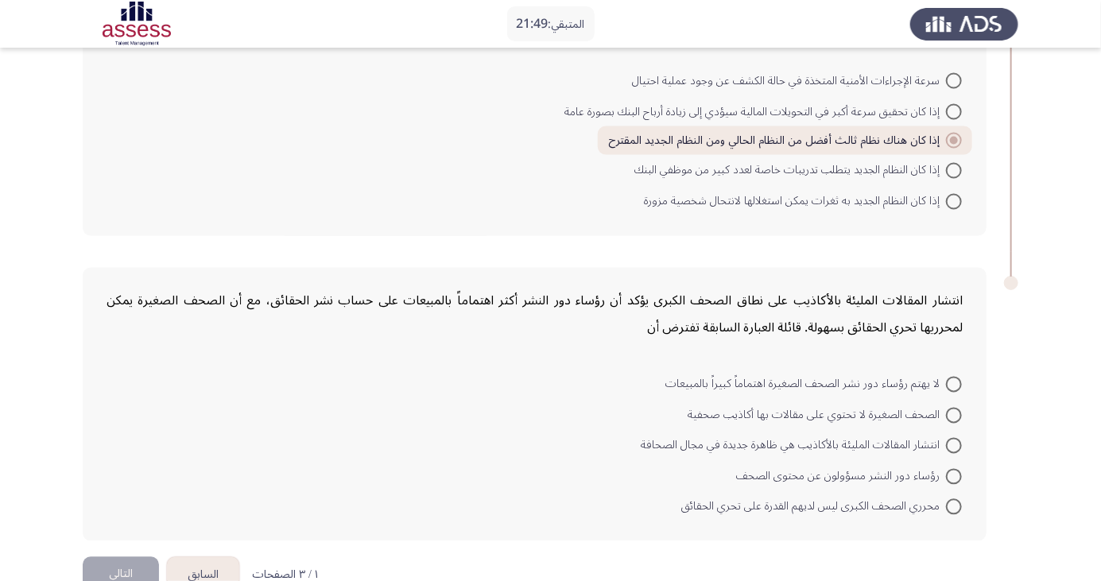
click at [954, 444] on span at bounding box center [954, 446] width 16 height 16
click at [954, 444] on input "انتشار المقالات المليئة بالأكاذيب هي ظاهرة جديدة في مجال الصحافة" at bounding box center [954, 446] width 16 height 16
radio input "true"
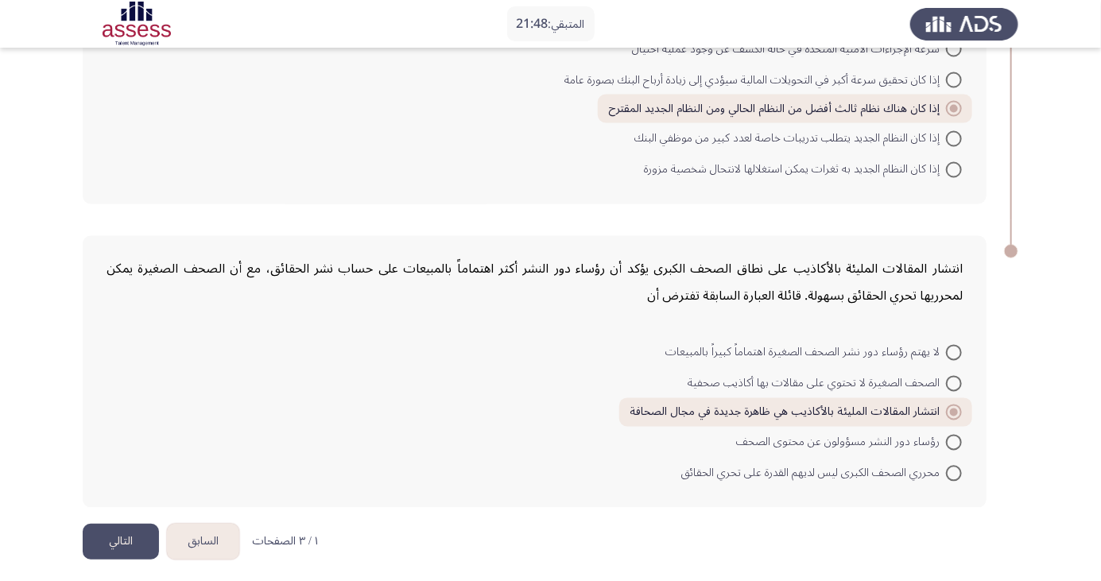
scroll to position [1224, 0]
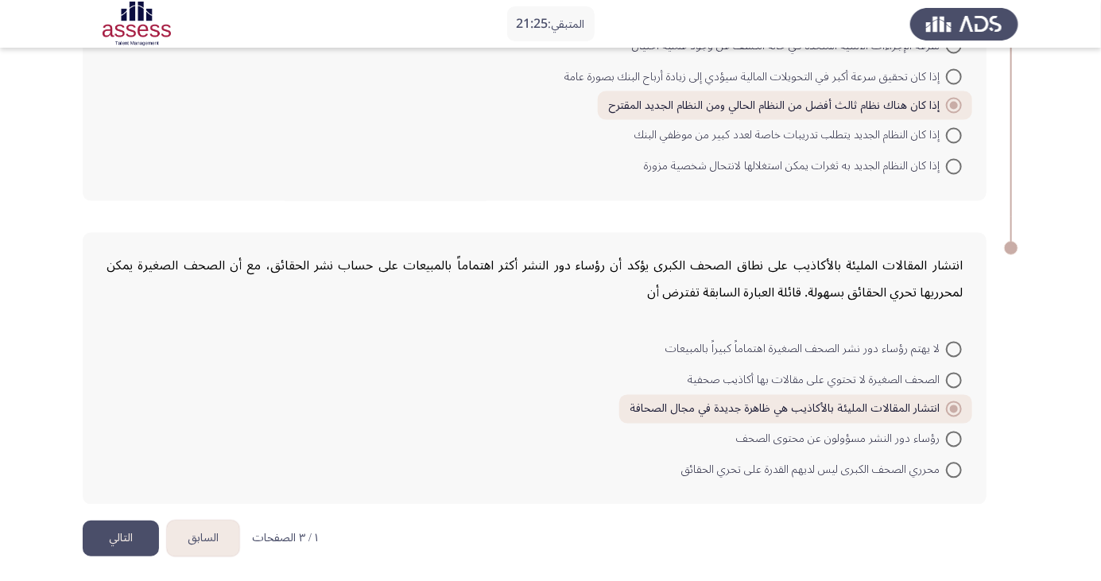
click at [956, 410] on span at bounding box center [954, 409] width 16 height 16
click at [956, 410] on input "انتشار المقالات المليئة بالأكاذيب هي ظاهرة جديدة في مجال الصحافة" at bounding box center [954, 409] width 16 height 16
click at [954, 436] on span at bounding box center [954, 440] width 16 height 16
click at [954, 436] on input "رؤساء دور النشر مسؤولون عن محتوى الصحف" at bounding box center [954, 440] width 16 height 16
radio input "true"
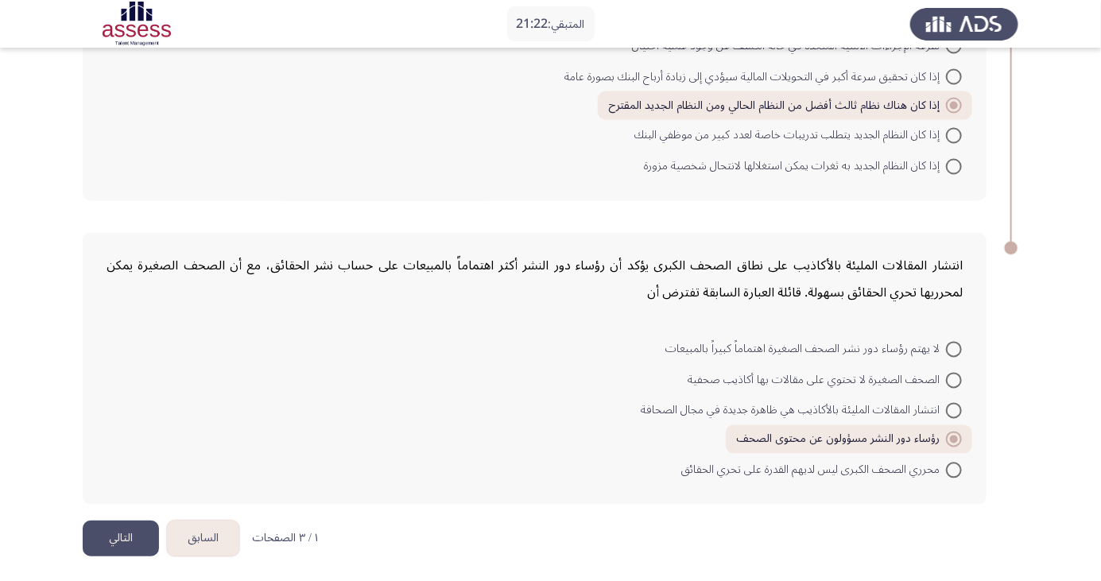
click at [109, 543] on button "التالي" at bounding box center [121, 539] width 76 height 36
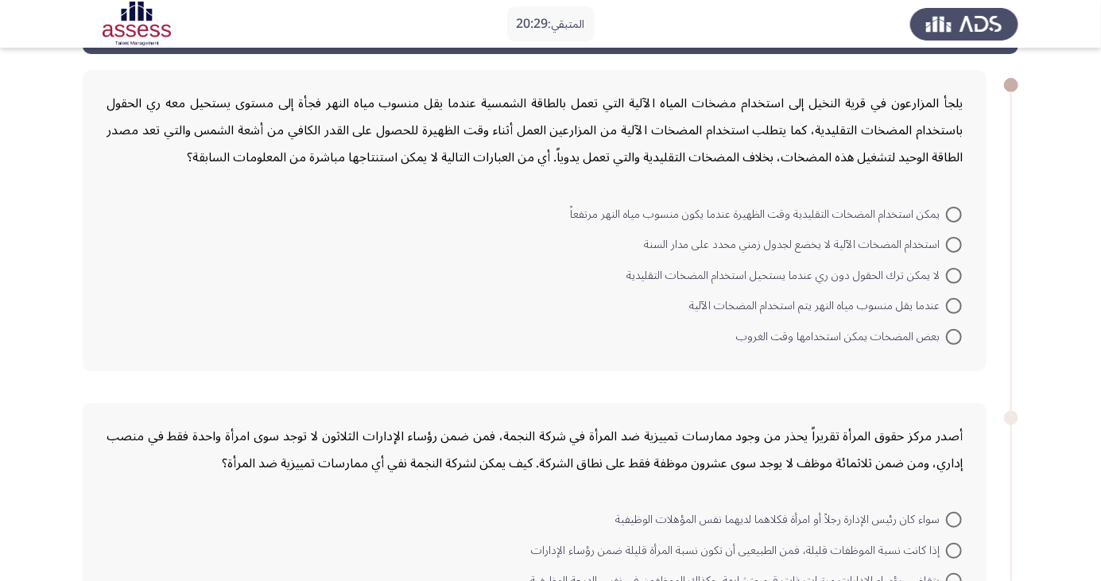
scroll to position [63, 0]
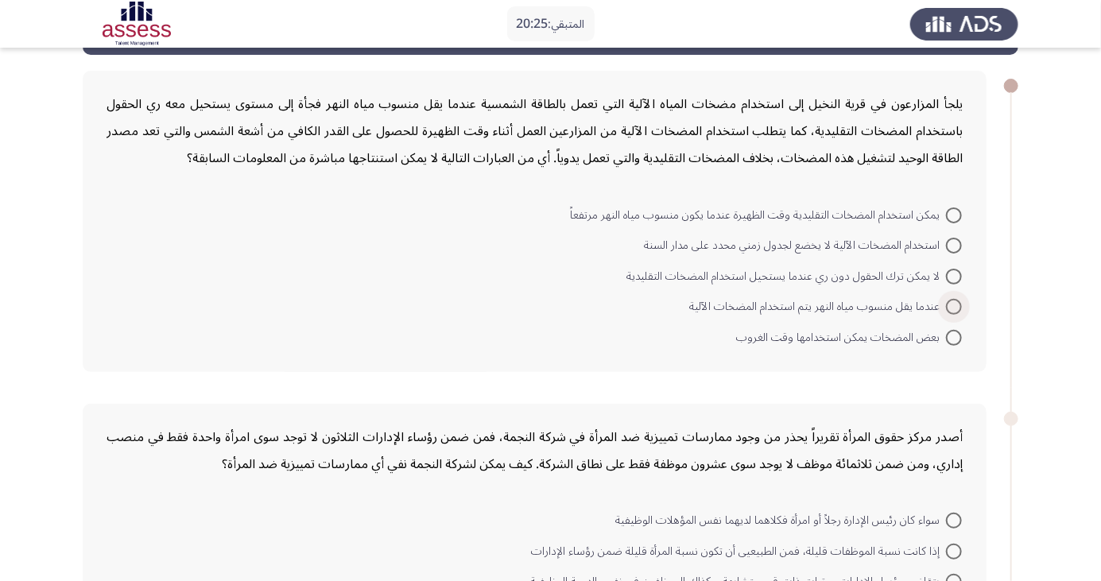
click at [954, 305] on span at bounding box center [954, 307] width 16 height 16
click at [954, 305] on input "عندما يقل منسوب مياه النهر يتم استخدام المضخات الآلية" at bounding box center [954, 307] width 16 height 16
radio input "true"
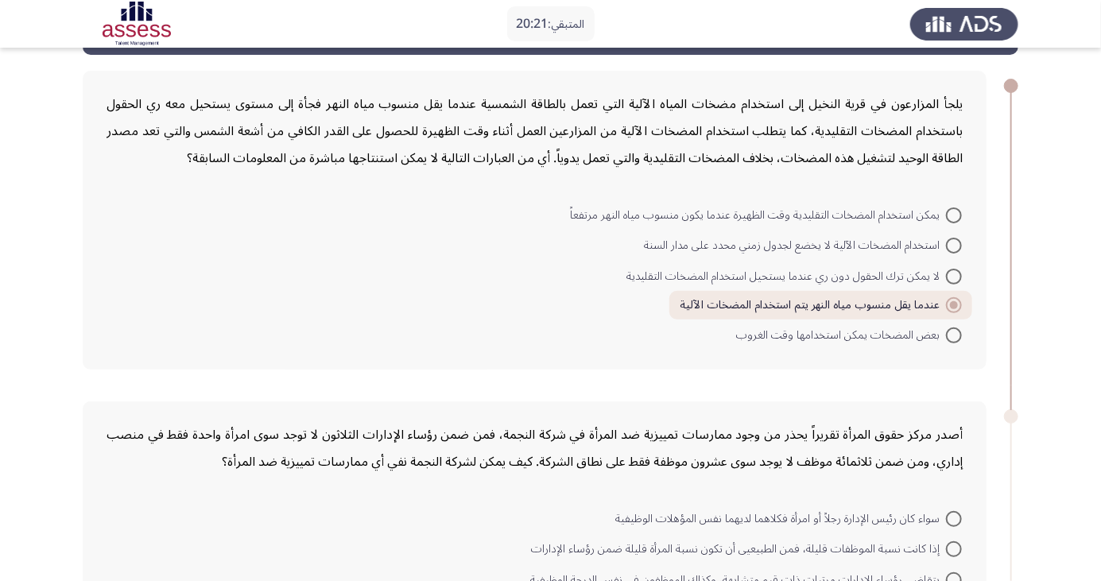
click at [954, 304] on span at bounding box center [954, 305] width 8 height 8
click at [954, 304] on input "عندما يقل منسوب مياه النهر يتم استخدام المضخات الآلية" at bounding box center [954, 305] width 16 height 16
click at [956, 304] on span at bounding box center [954, 305] width 8 height 8
click at [956, 304] on input "عندما يقل منسوب مياه النهر يتم استخدام المضخات الآلية" at bounding box center [954, 305] width 16 height 16
click at [954, 275] on span at bounding box center [954, 277] width 16 height 16
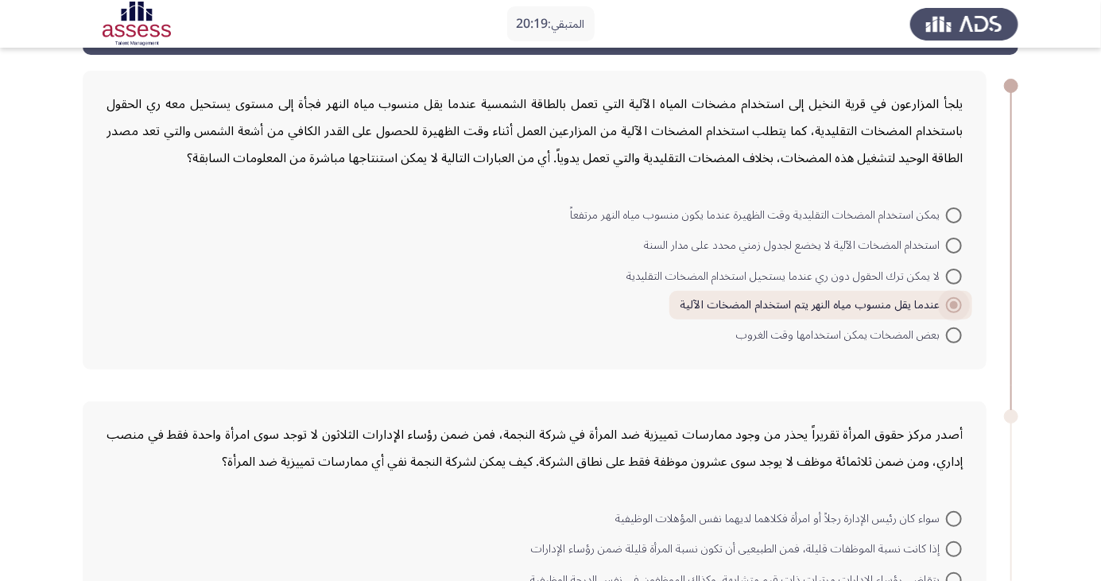
click at [954, 275] on input "لا يمكن ترك الحقول دون ري عندما يستحيل استخدام المضخات التقليدية" at bounding box center [954, 277] width 16 height 16
radio input "true"
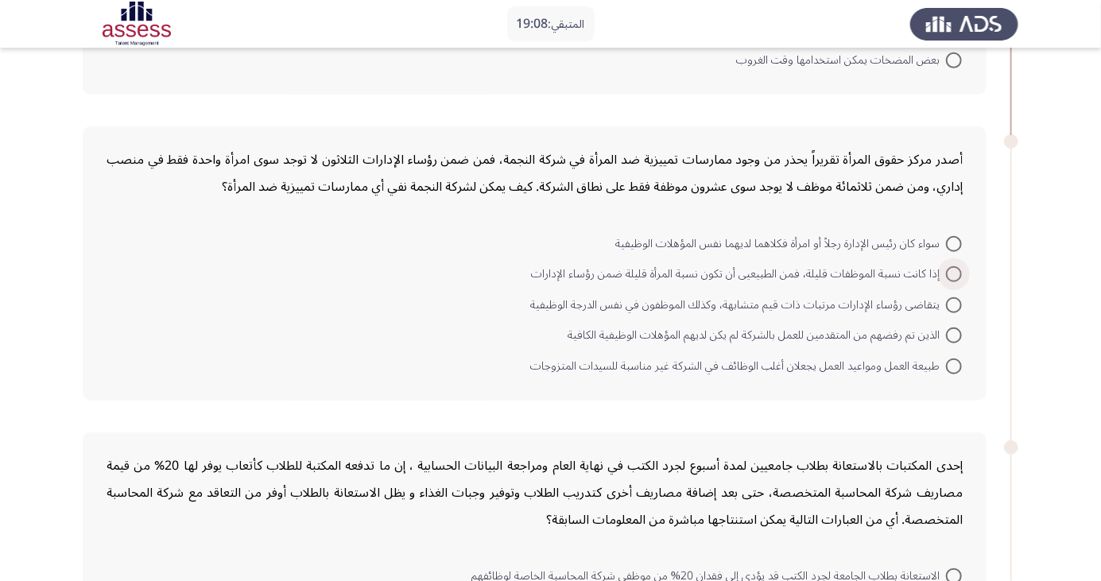
scroll to position [329, 0]
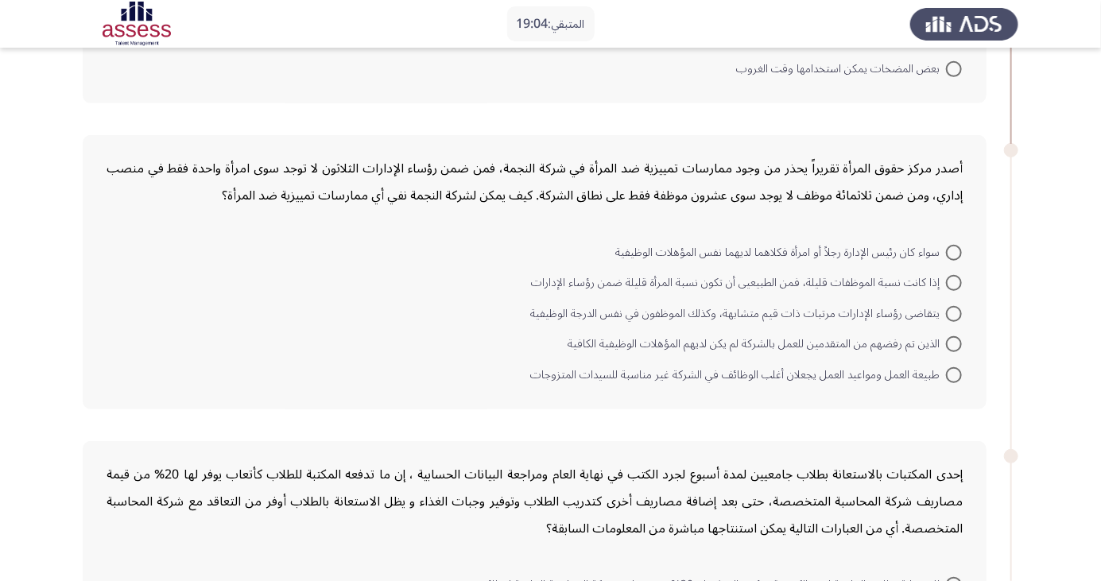
click at [971, 279] on mat-radio-button "إذا كانت نسبة الموظفات قليلة، فمن الطبيعيى أن تكون نسبة المرأة قليلة ضمن رؤساء …" at bounding box center [747, 282] width 452 height 31
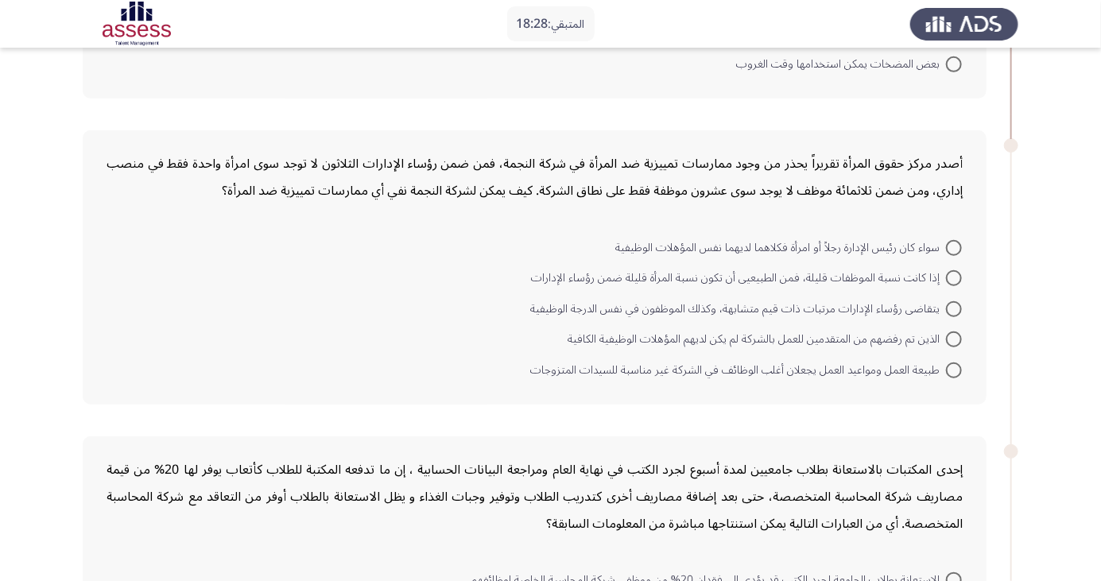
scroll to position [335, 0]
click at [954, 368] on span at bounding box center [954, 370] width 16 height 16
click at [954, 368] on input "طبيعة العمل ومواعيد العمل يجعلان أغلب الوظائف في الشركة غير مناسبة للسيدات المت…" at bounding box center [954, 370] width 16 height 16
radio input "true"
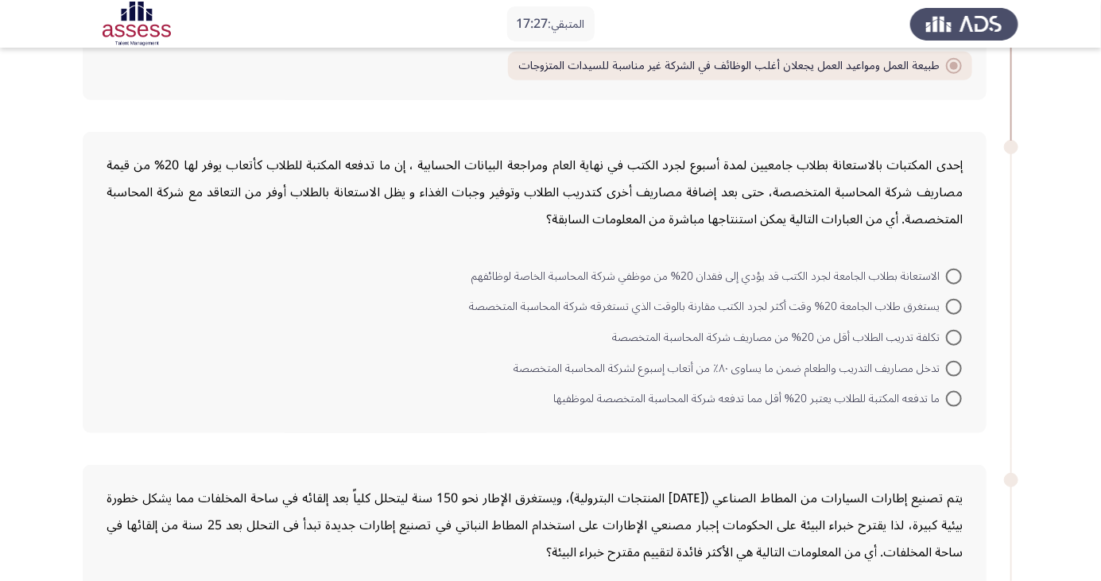
scroll to position [649, 0]
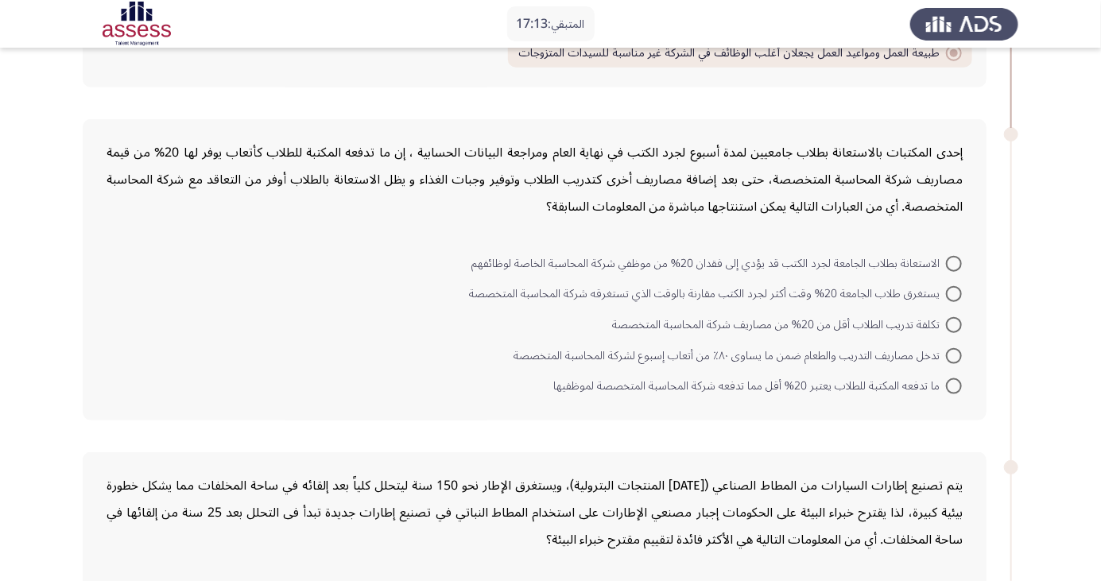
click at [954, 324] on span at bounding box center [954, 325] width 16 height 16
click at [954, 324] on input "تكلفة تدريب الطلاب أقل من 20% من مصاريف شركة المحاسبة المتخصصة" at bounding box center [954, 325] width 16 height 16
radio input "true"
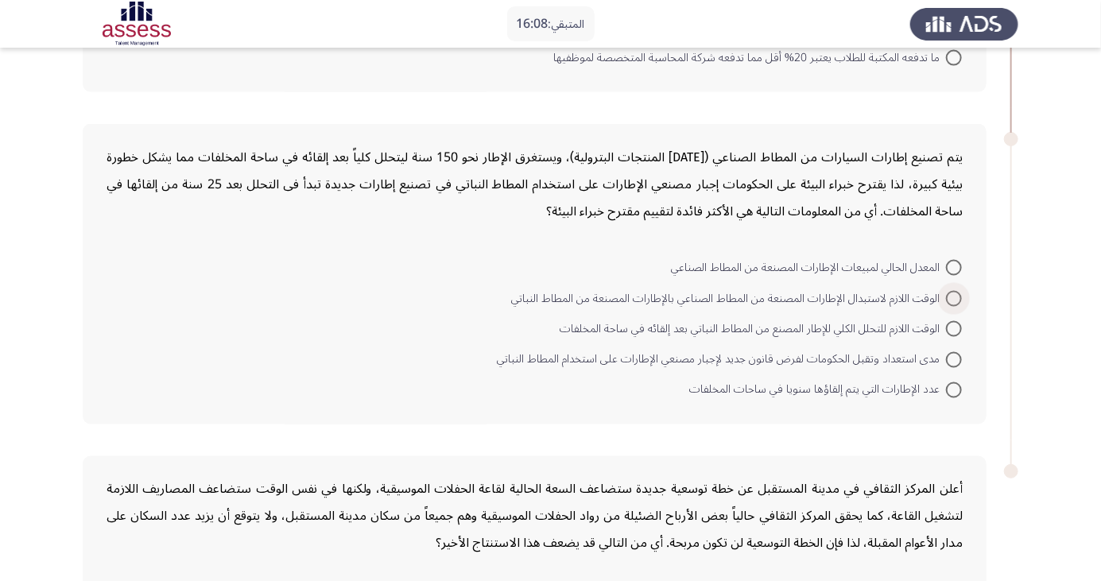
scroll to position [973, 0]
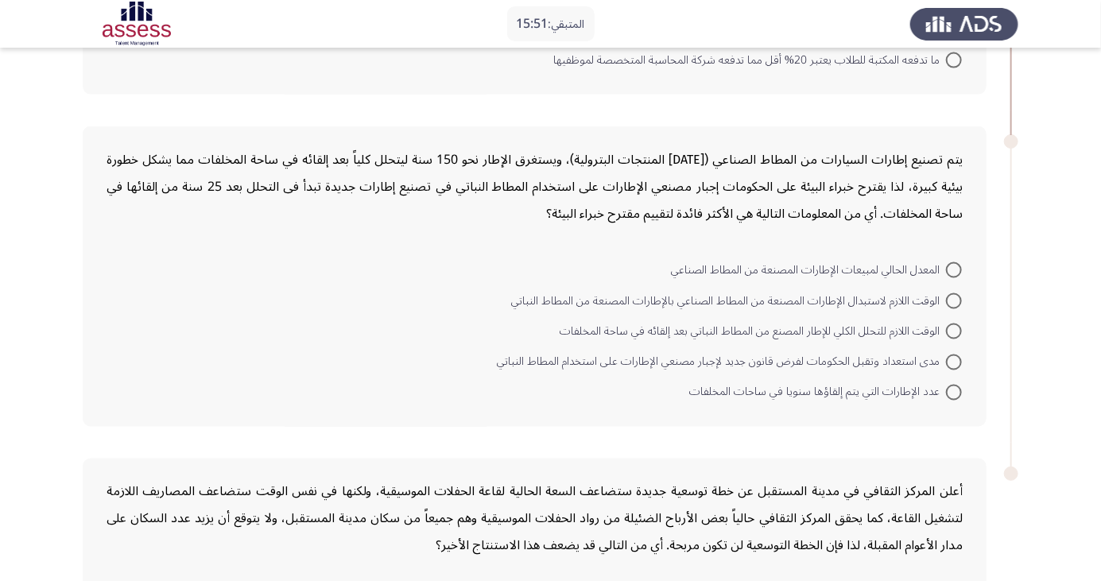
click at [949, 359] on span at bounding box center [954, 363] width 16 height 16
click at [949, 359] on input "مدى استعداد وتقبل الحكومات لفرض قانون جديد لإجبار مصنعي الإطارات على استخدام ال…" at bounding box center [954, 363] width 16 height 16
radio input "true"
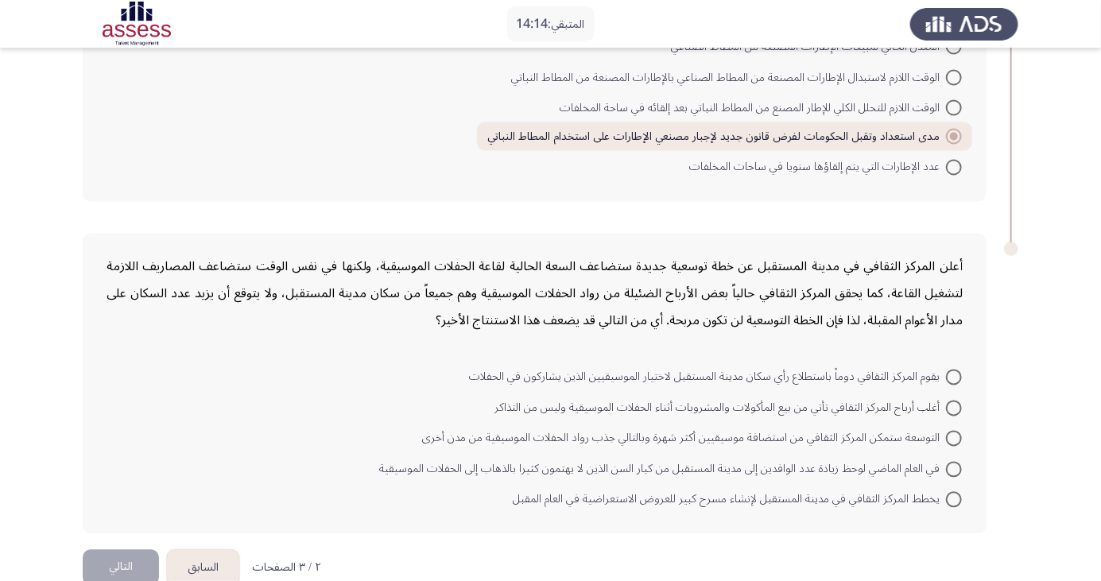
scroll to position [1227, 0]
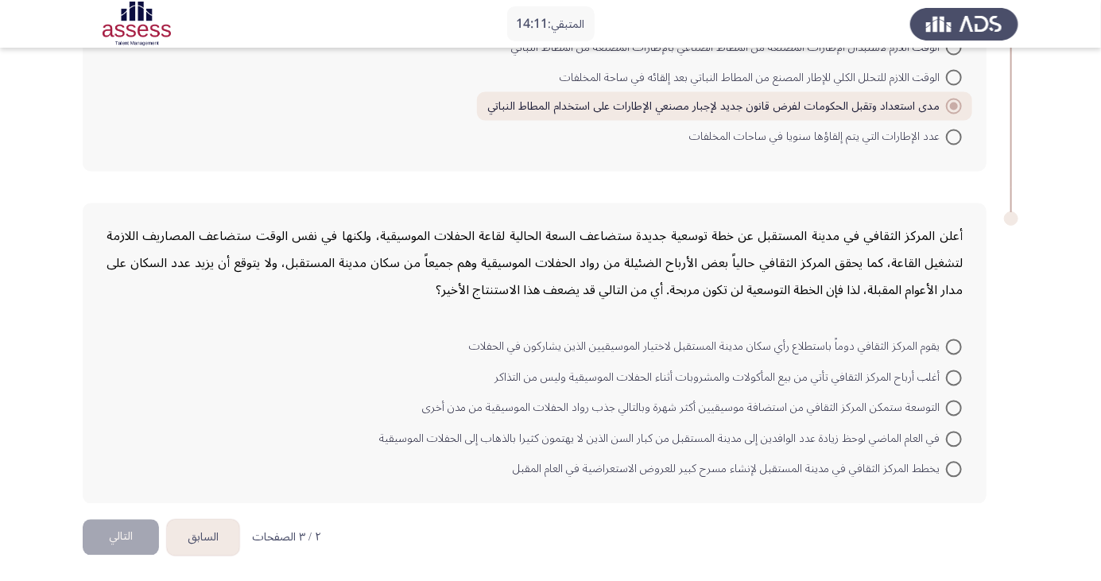
click at [954, 344] on span at bounding box center [954, 347] width 16 height 16
click at [954, 344] on input "يقوم المركز الثقافي دوماً باستطلاع رأي سكان مدينة المستقبل لاختيار الموسيقيين ا…" at bounding box center [954, 347] width 16 height 16
radio input "true"
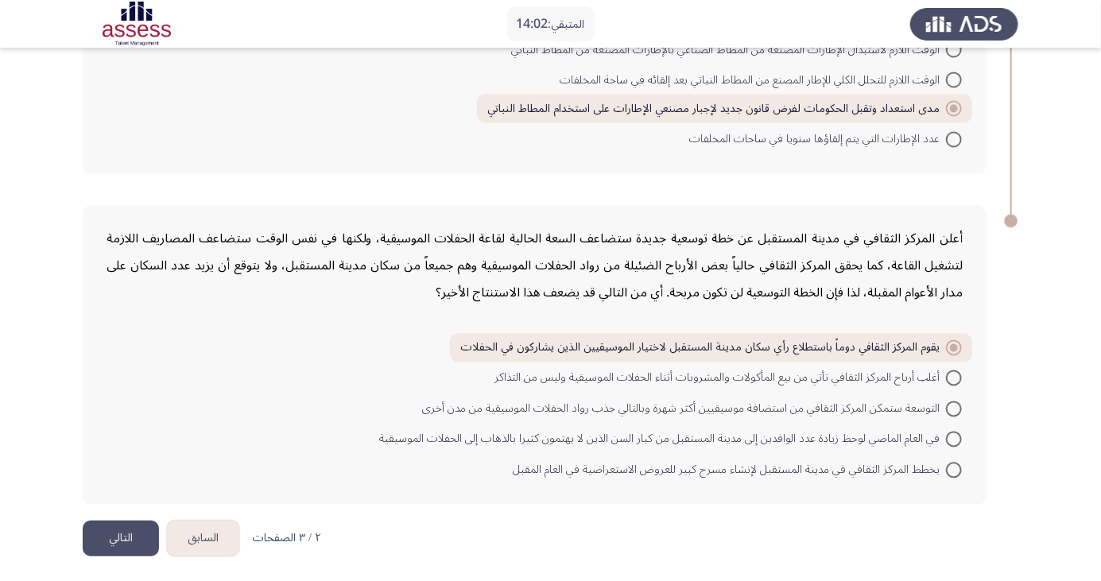
click at [946, 340] on span at bounding box center [954, 348] width 16 height 16
click at [946, 340] on input "يقوم المركز الثقافي دوماً باستطلاع رأي سكان مدينة المستقبل لاختيار الموسيقيين ا…" at bounding box center [954, 348] width 16 height 16
click at [962, 411] on span at bounding box center [954, 409] width 16 height 16
click at [962, 411] on input "التوسعة ستمكن المركز الثقافي من استضافة موسيقيين أكثر شهرة وبالتالي جذب رواد ال…" at bounding box center [954, 409] width 16 height 16
radio input "true"
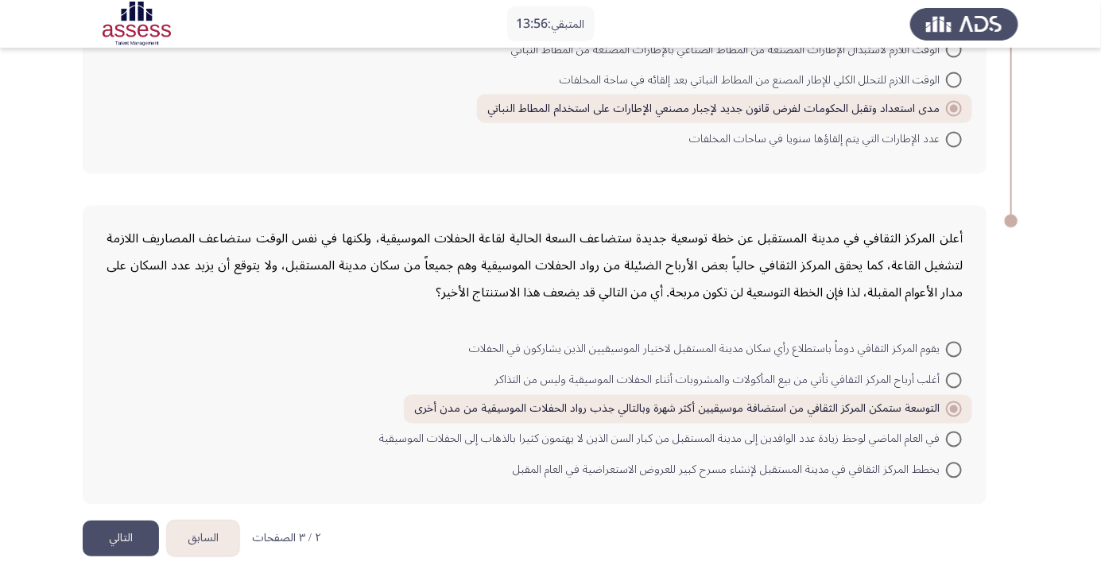
click at [107, 533] on button "التالي" at bounding box center [121, 539] width 76 height 36
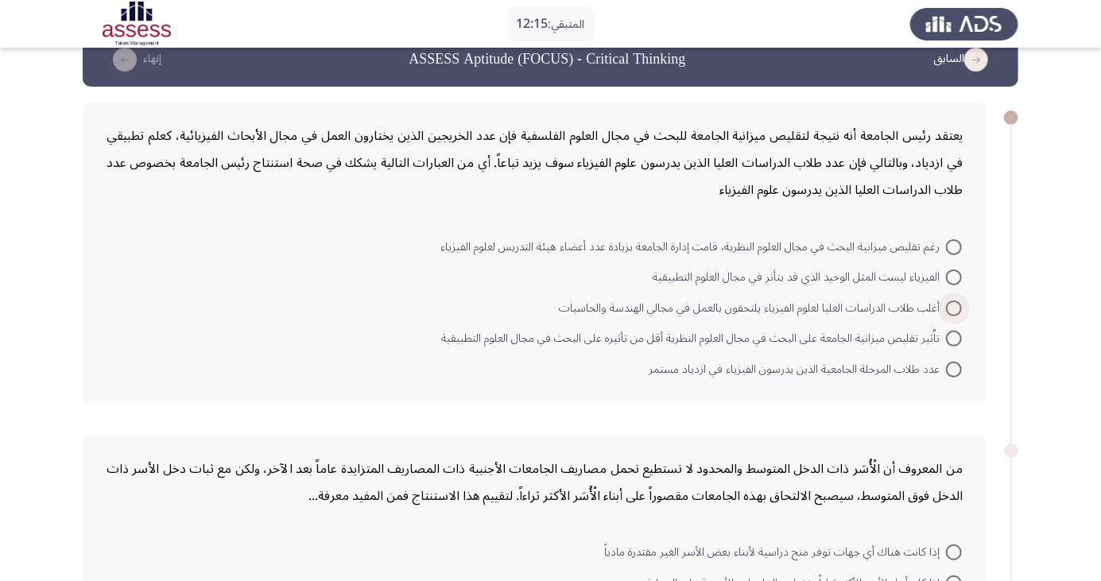
scroll to position [41, 0]
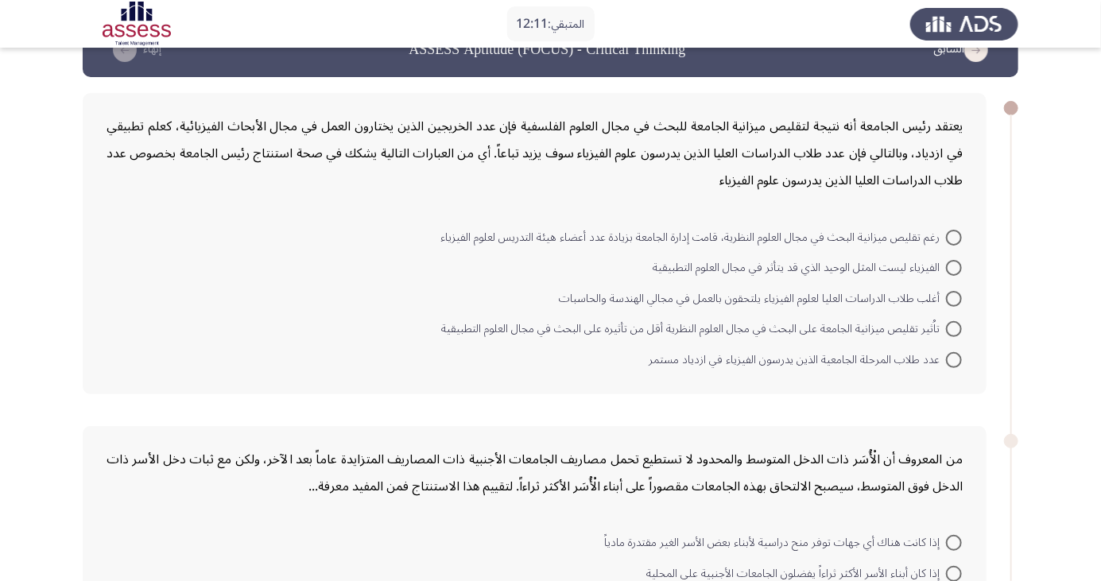
click at [954, 267] on span at bounding box center [954, 268] width 16 height 16
click at [954, 267] on input "الفيزياء ليست المثل الوحيد الذي قد يتأثر في مجال العلوم التطبيقية" at bounding box center [954, 268] width 16 height 16
radio input "true"
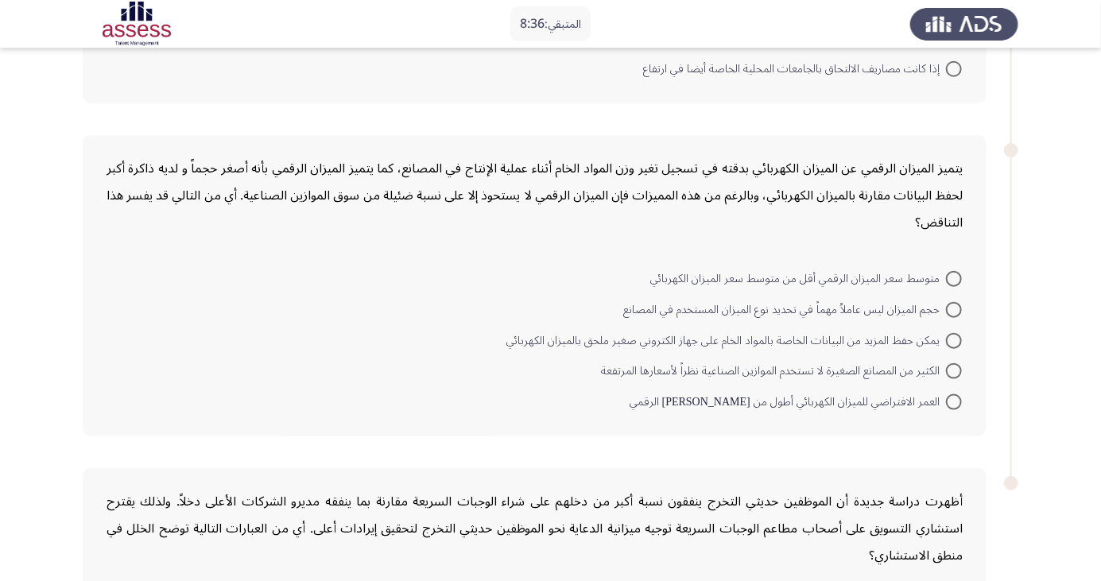
scroll to position [633, 0]
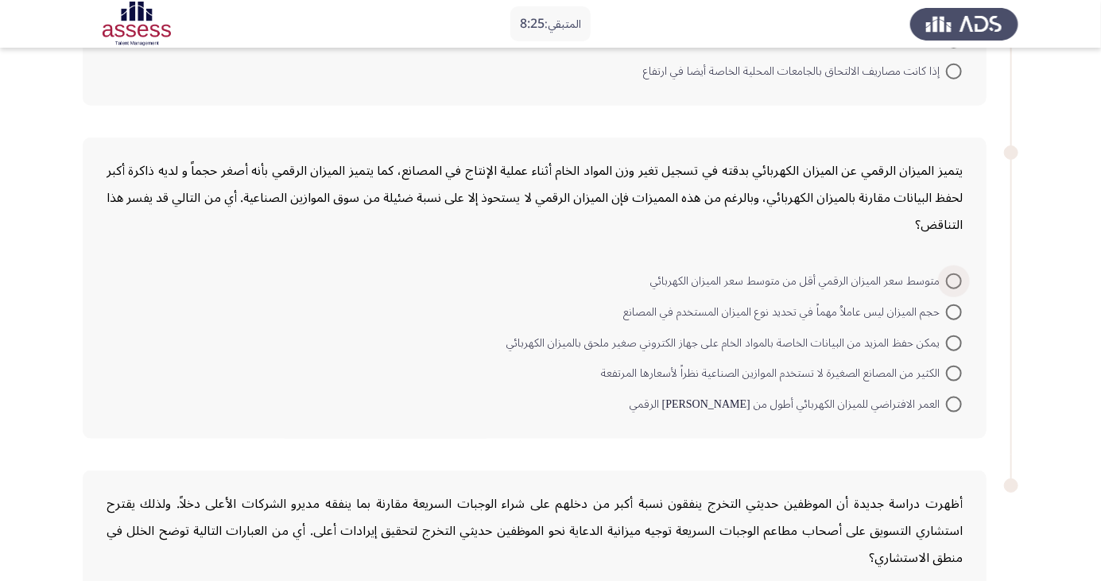
click at [954, 279] on span at bounding box center [954, 281] width 16 height 16
click at [954, 279] on input "متوسط سعر الميزان الرقمي أقل من متوسط سعر الميزان الكهربائي" at bounding box center [954, 281] width 16 height 16
radio input "true"
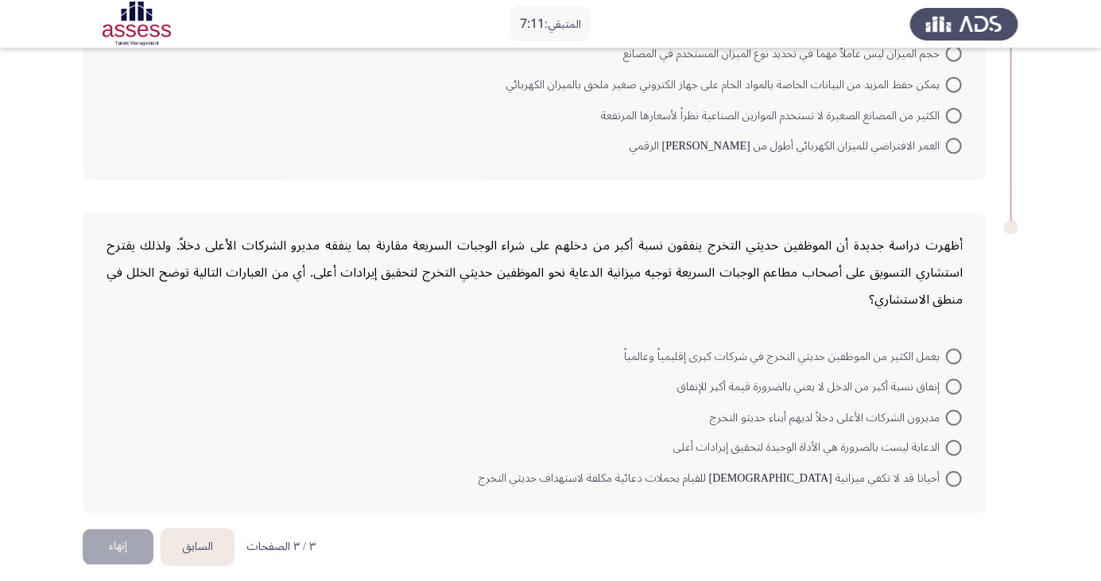
scroll to position [898, 0]
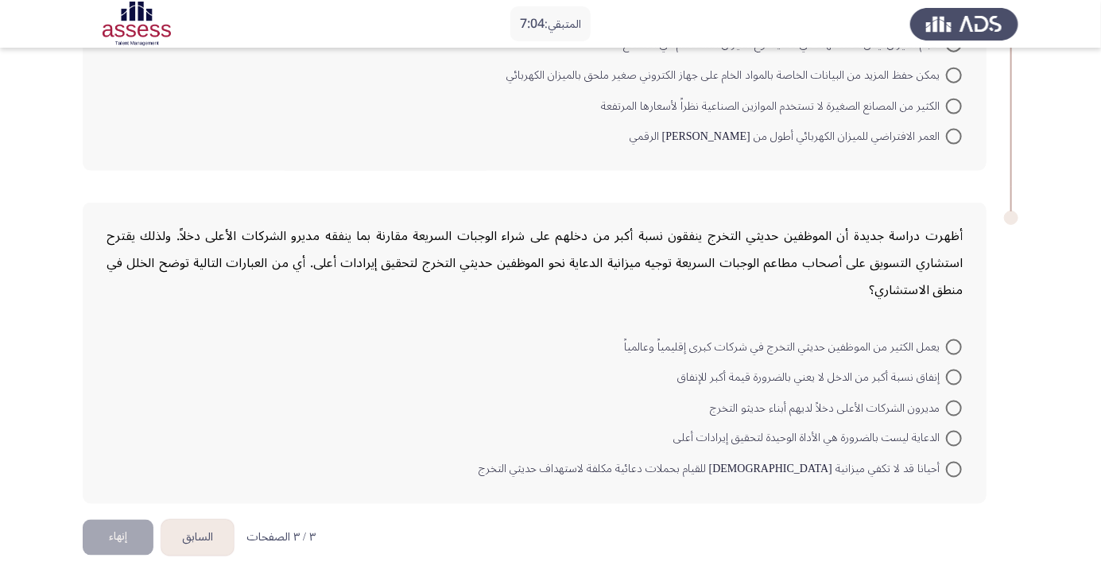
click at [954, 375] on span at bounding box center [954, 378] width 16 height 16
click at [954, 375] on input "إنفاق نسبة أكبر من الدخل لا يعني بالضرورة قيمة أكبر للإنفاق" at bounding box center [954, 378] width 16 height 16
radio input "true"
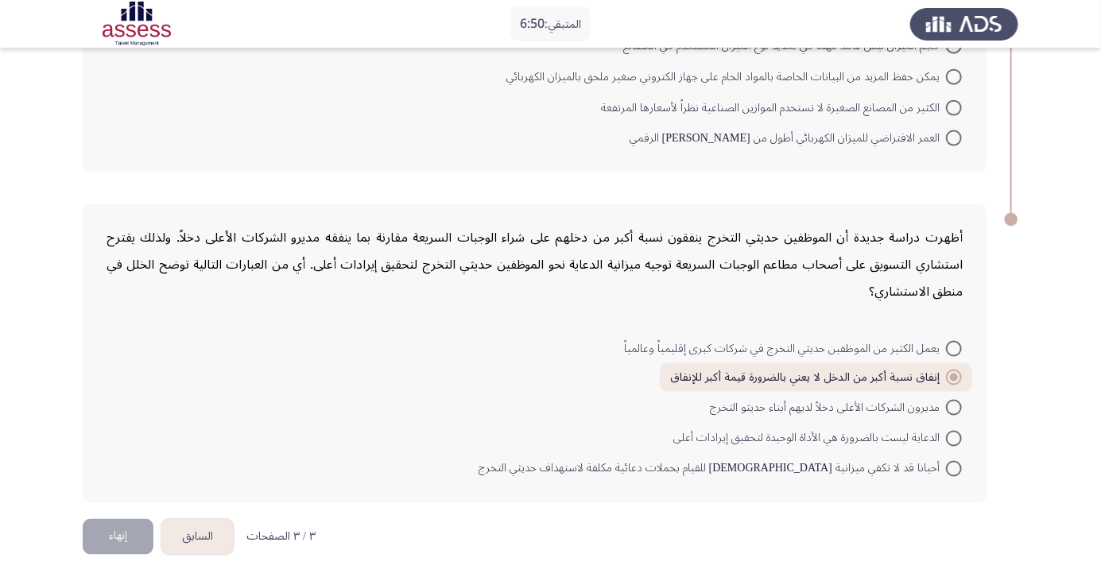
click at [954, 467] on span at bounding box center [954, 469] width 16 height 16
click at [954, 467] on input "أحيانا قد لا تكفي ميزانية الدعاية للقيام بحملات دعائية مكلفة لاستهداف حديثي الت…" at bounding box center [954, 469] width 16 height 16
radio input "true"
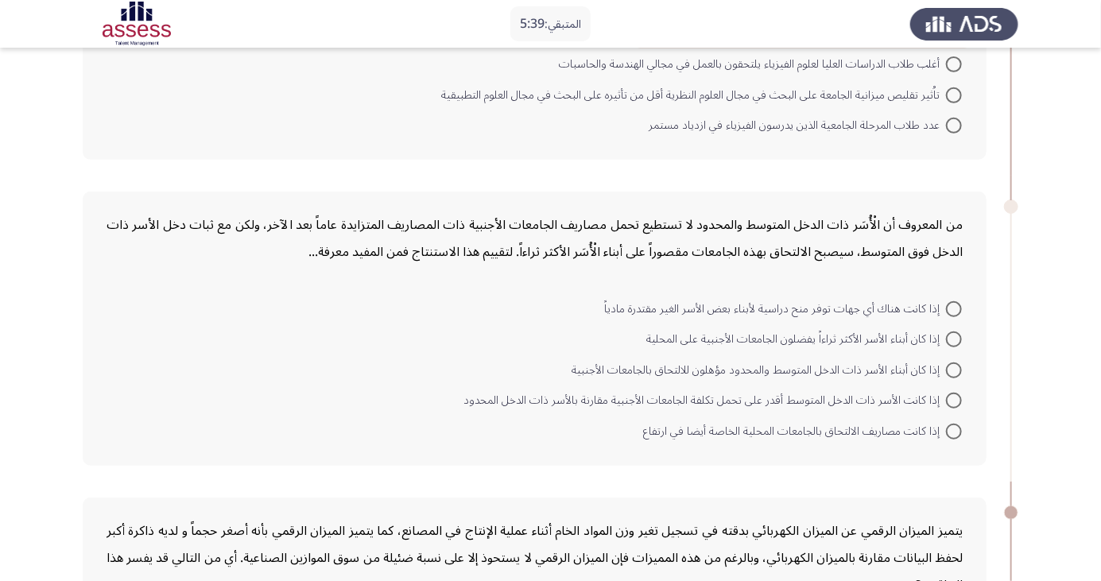
scroll to position [274, 0]
click at [954, 428] on span at bounding box center [954, 430] width 16 height 16
click at [954, 428] on input "إذا كانت مصاريف الالتحاق بالجامعات المحلية الخاصة أيضا في ارتفاع" at bounding box center [954, 430] width 16 height 16
radio input "true"
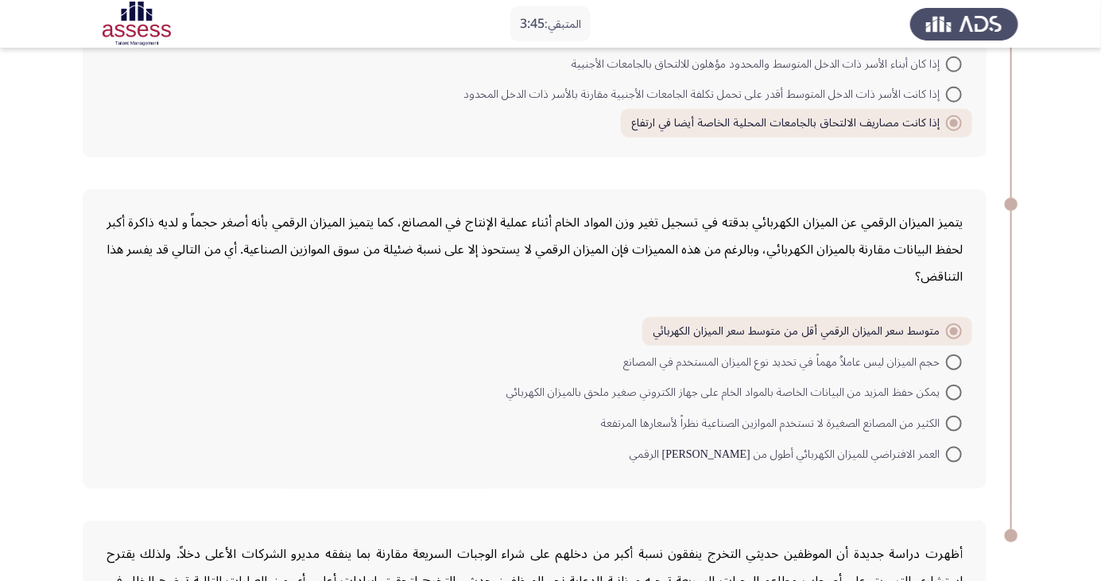
scroll to position [894, 0]
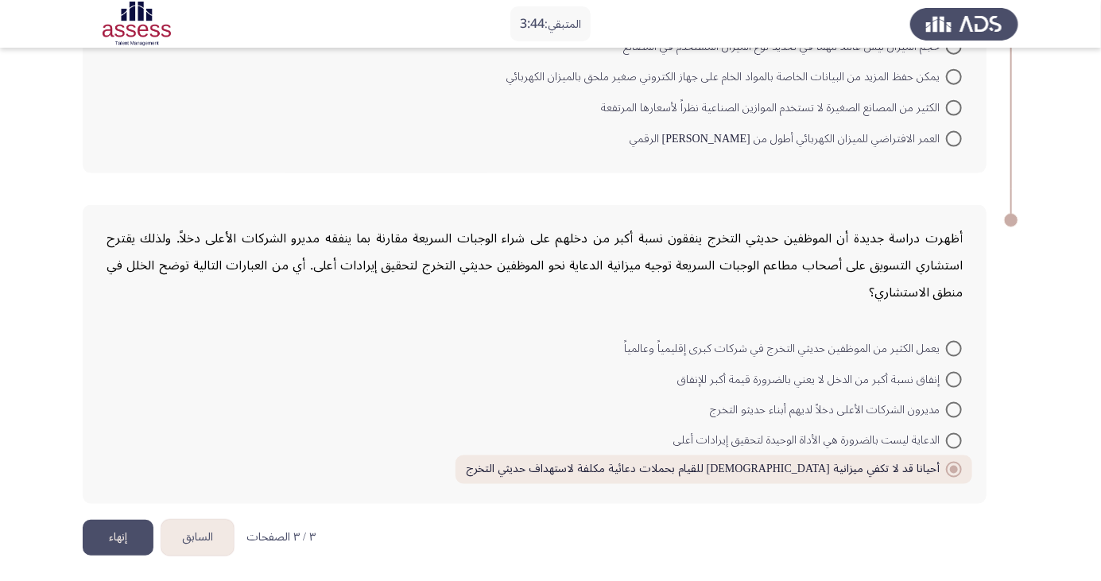
click at [196, 537] on button "السابق" at bounding box center [197, 538] width 72 height 36
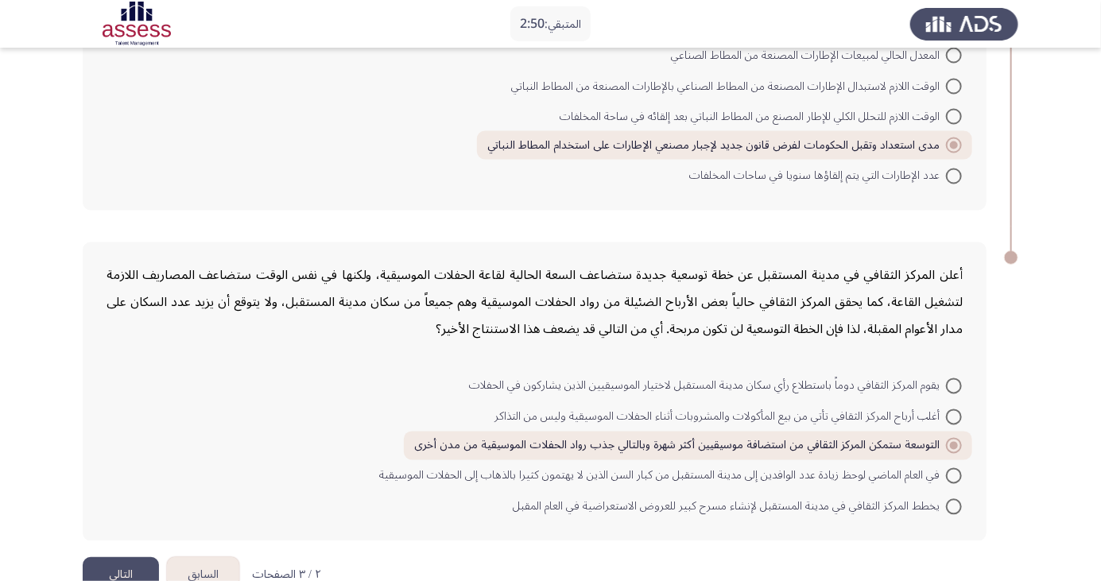
scroll to position [1224, 0]
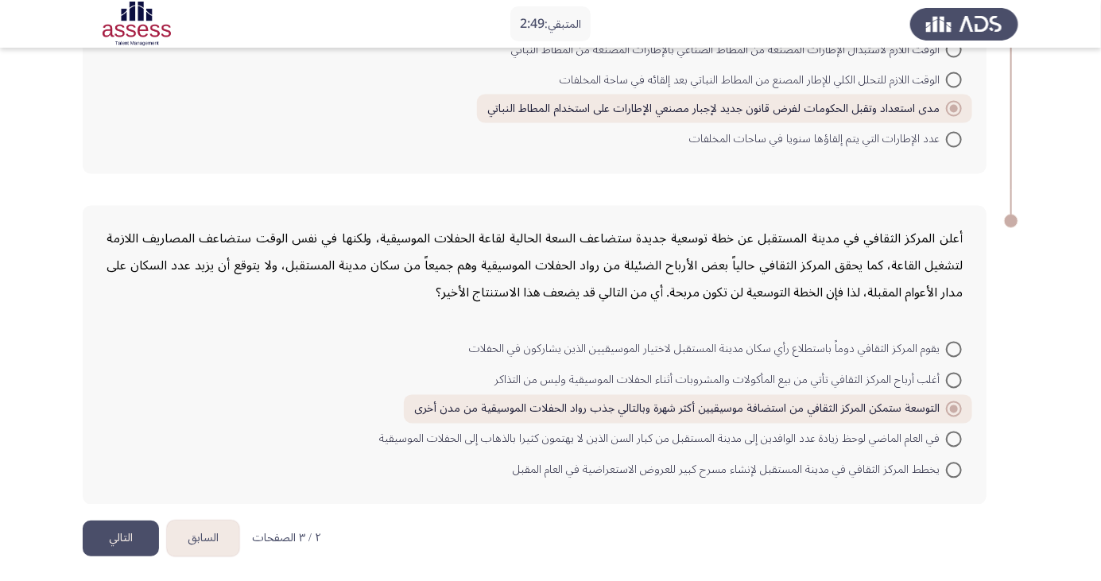
click at [218, 534] on button "السابق" at bounding box center [203, 539] width 72 height 36
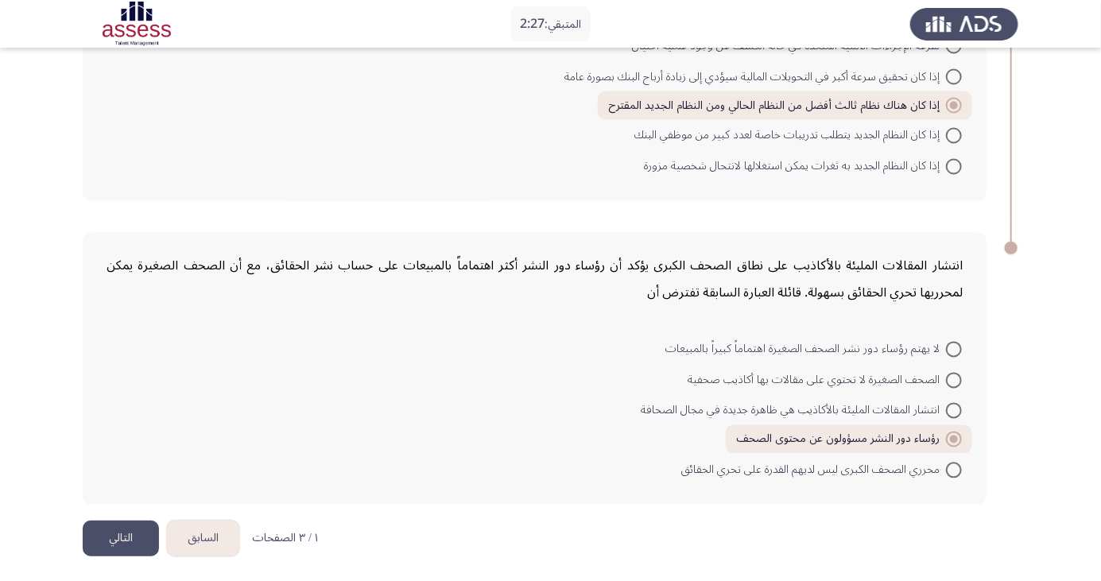
click at [119, 539] on button "التالي" at bounding box center [121, 539] width 76 height 36
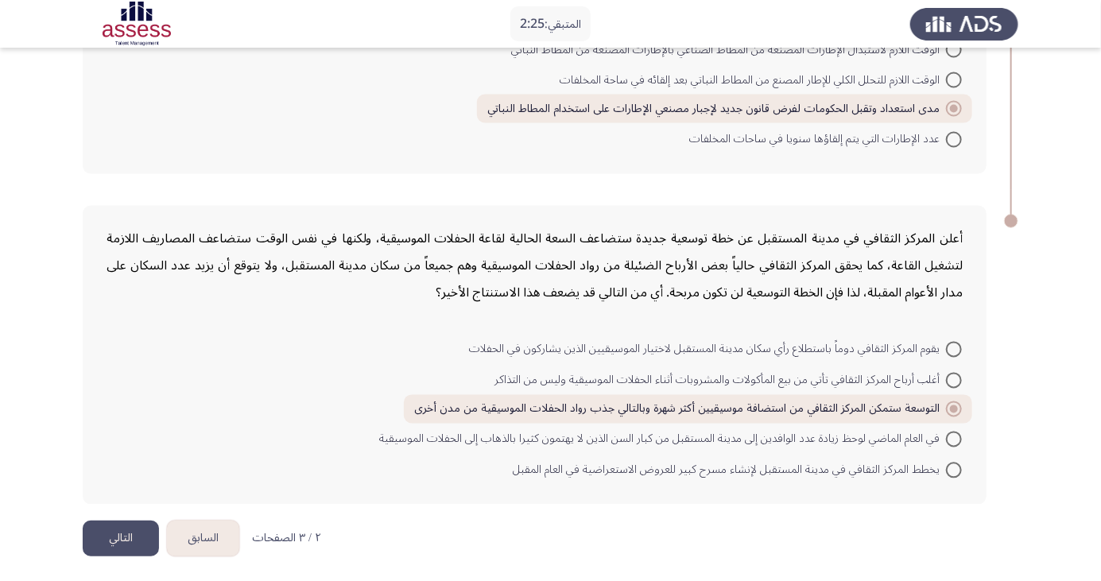
click at [119, 530] on button "التالي" at bounding box center [121, 539] width 76 height 36
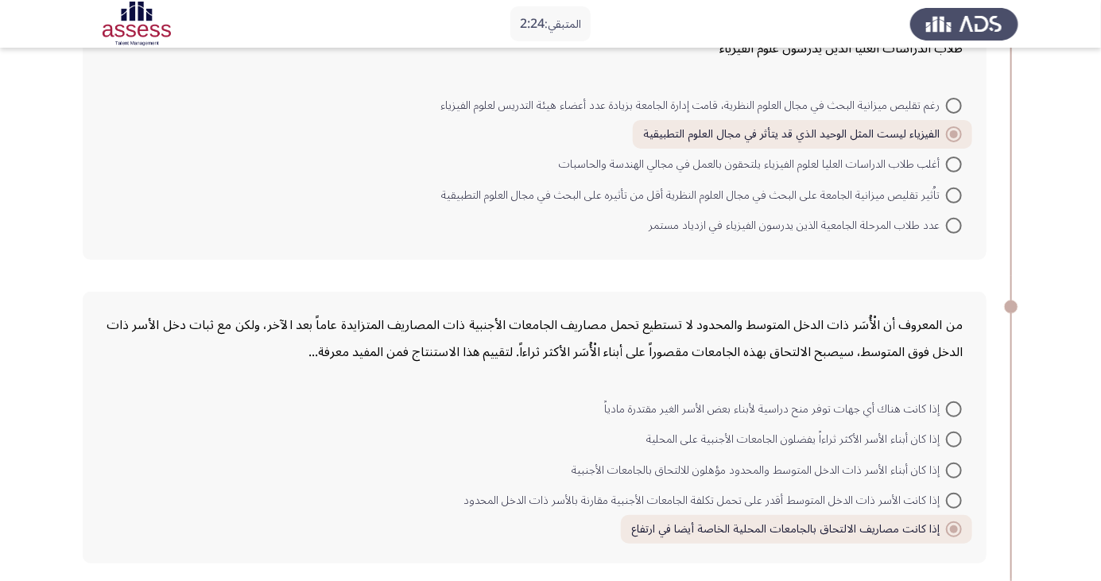
scroll to position [894, 0]
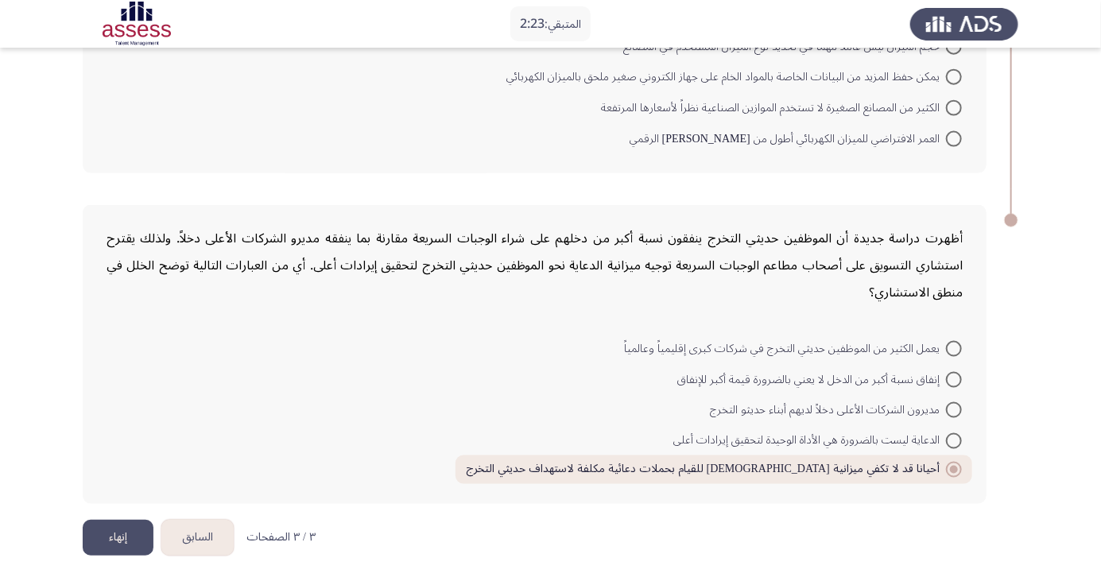
click at [114, 535] on button "إنهاء" at bounding box center [118, 538] width 71 height 36
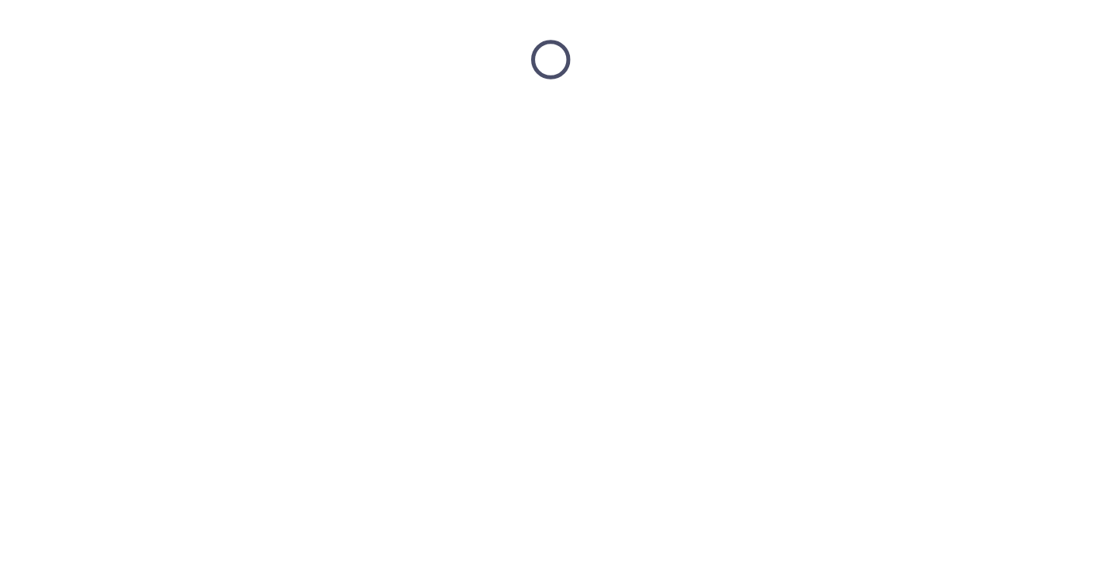
scroll to position [0, 0]
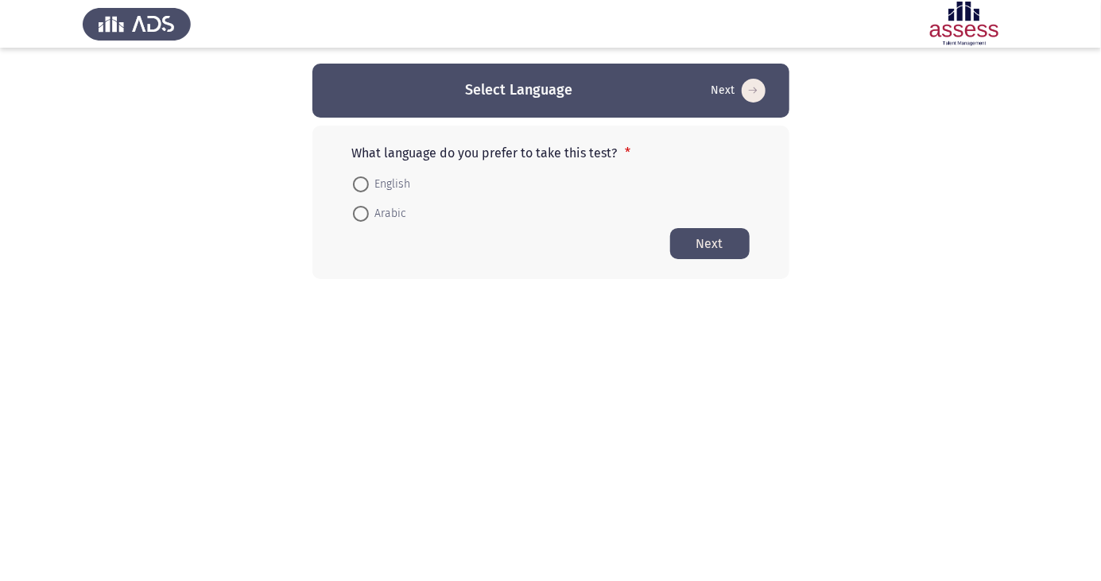
click at [365, 217] on span at bounding box center [361, 214] width 16 height 16
click at [365, 217] on input "Arabic" at bounding box center [361, 214] width 16 height 16
radio input "true"
click at [730, 251] on button "Next" at bounding box center [710, 242] width 80 height 31
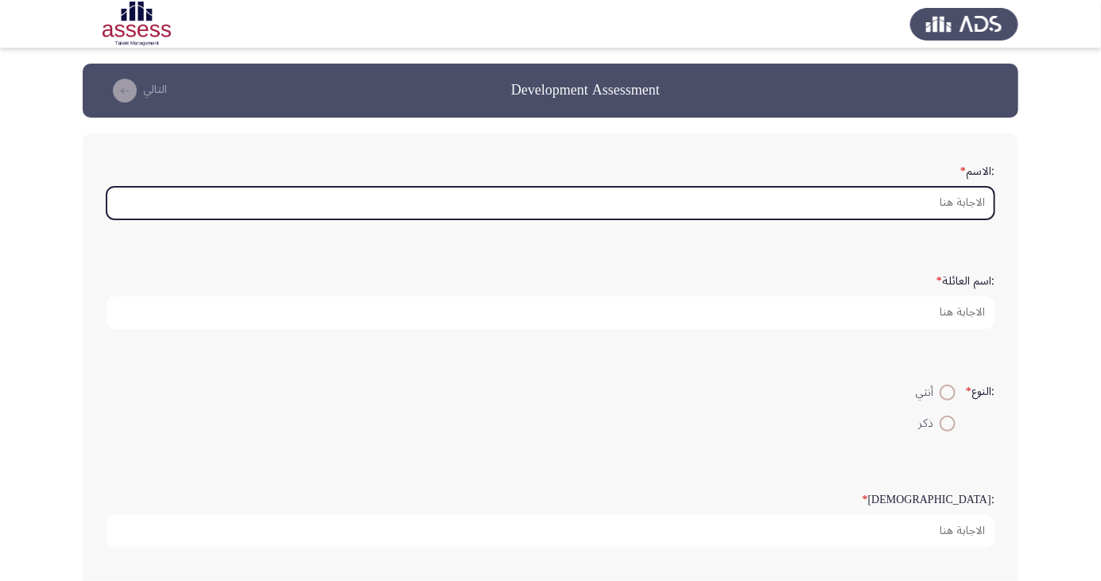
click at [960, 204] on input ":الاسم *" at bounding box center [551, 203] width 888 height 33
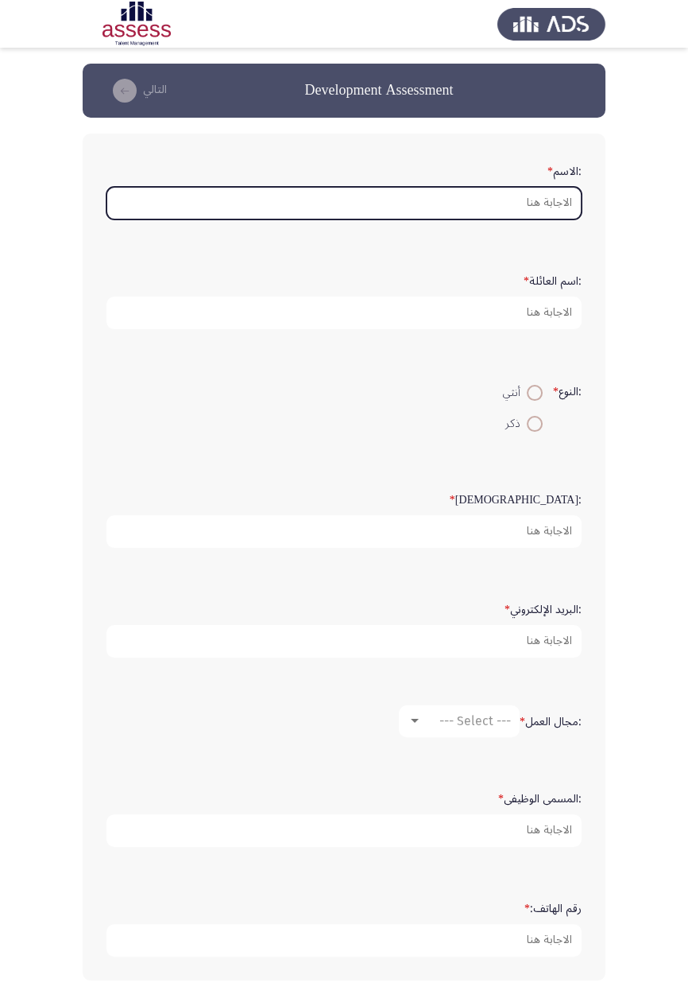
click at [533, 204] on input ":الاسم *" at bounding box center [344, 203] width 475 height 33
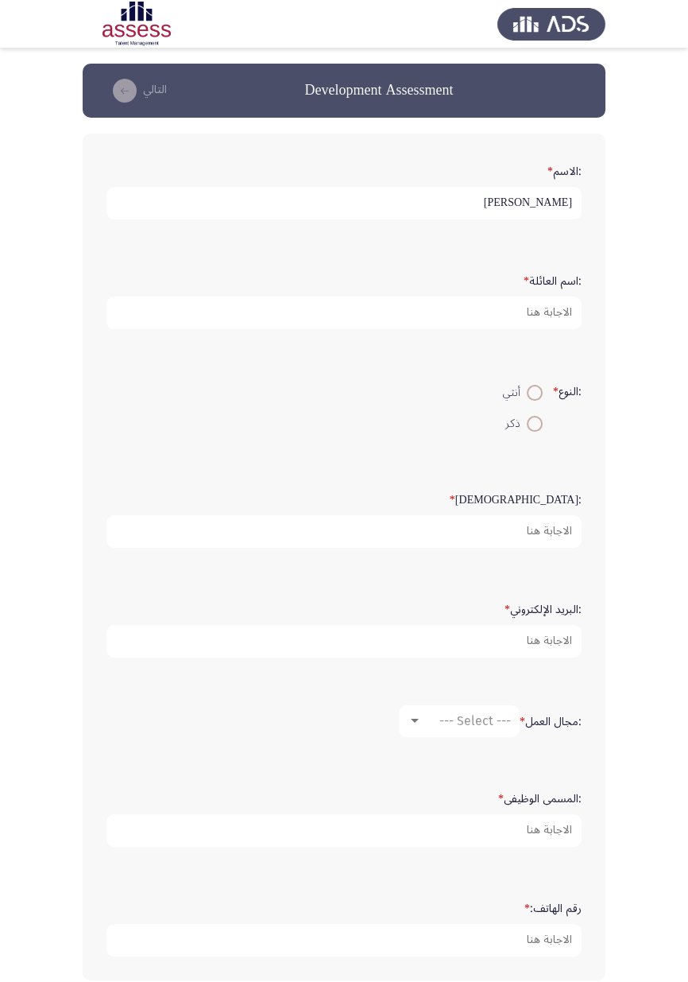
type input "[PERSON_NAME]"
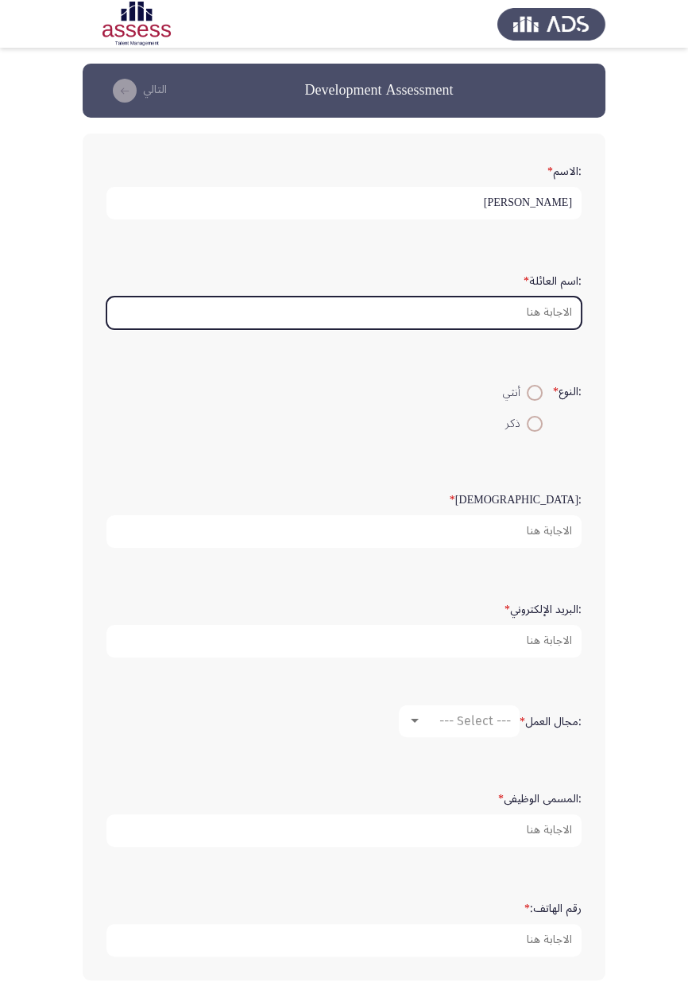
click at [541, 315] on input ":اسم العائلة *" at bounding box center [344, 313] width 475 height 33
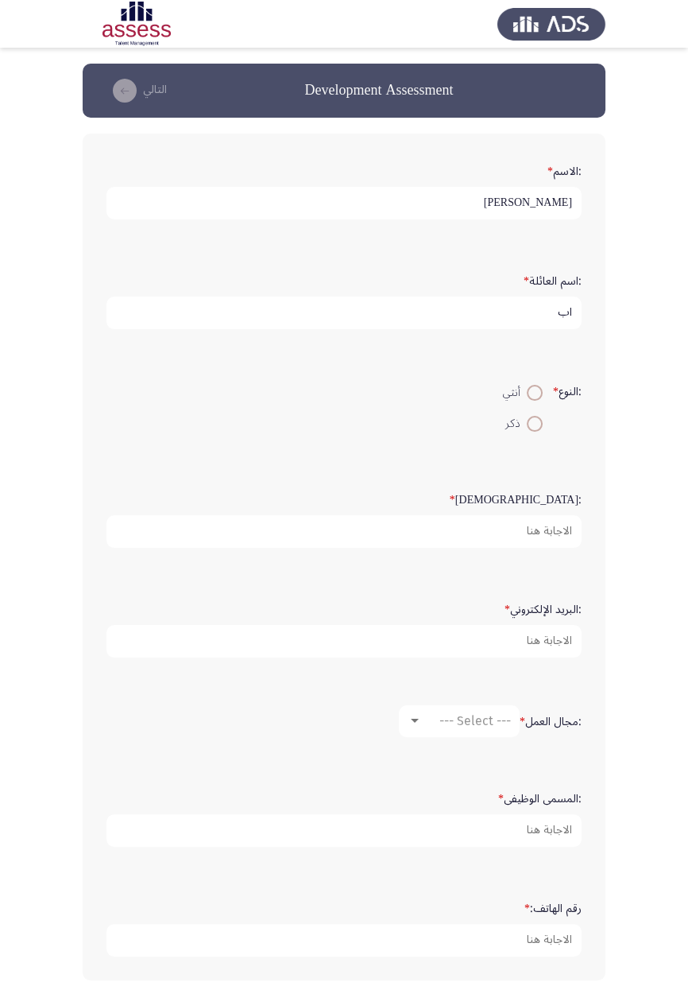
type input "ا"
type input "حافظ"
click at [530, 426] on span at bounding box center [535, 424] width 16 height 16
click at [530, 426] on input "ذكر" at bounding box center [535, 424] width 16 height 16
radio input "true"
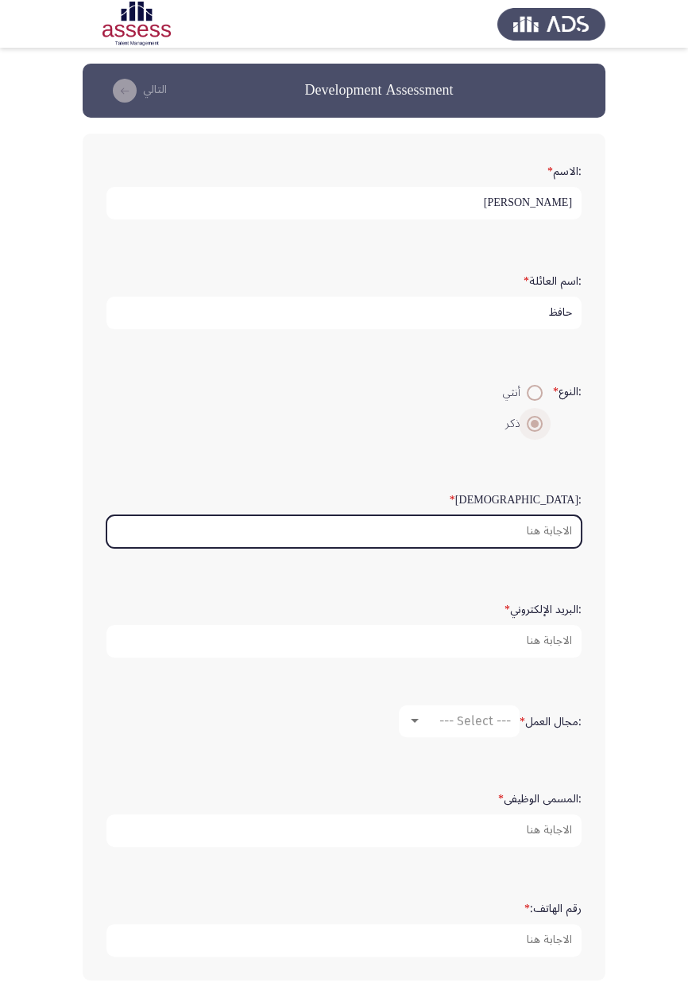
click at [546, 526] on input ":السن *" at bounding box center [344, 531] width 475 height 33
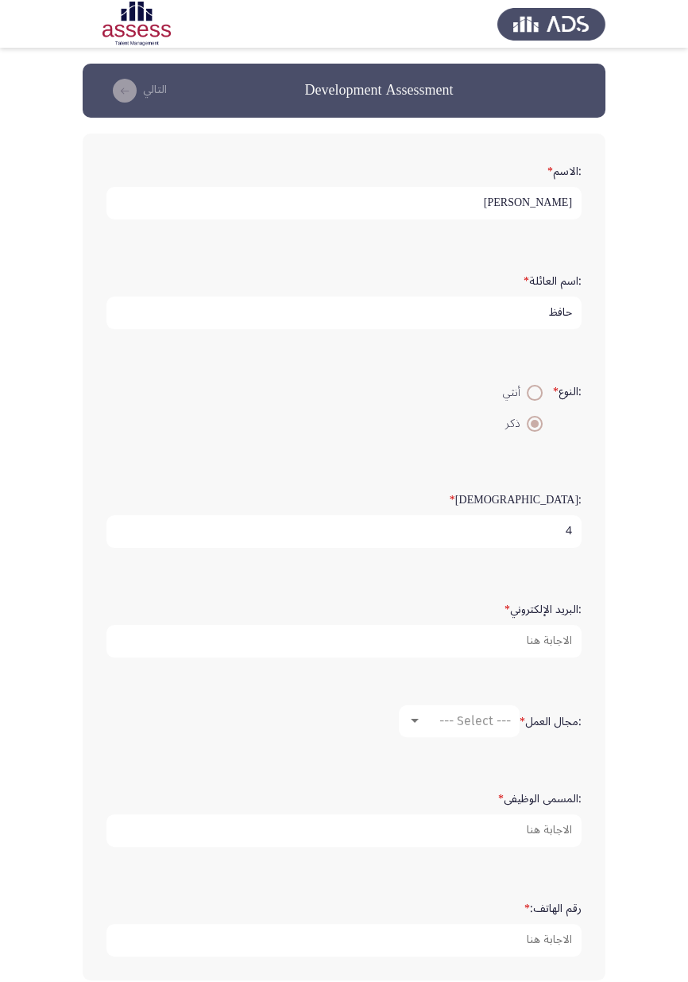
type input "4"
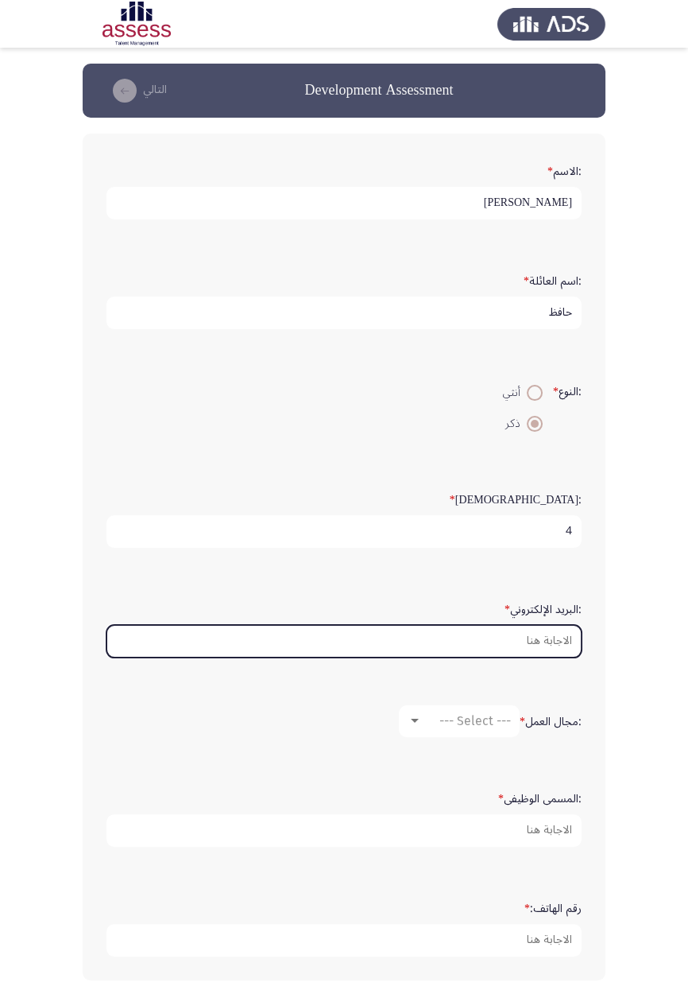
click at [543, 580] on input ":البريد الإلكتروني *" at bounding box center [344, 641] width 475 height 33
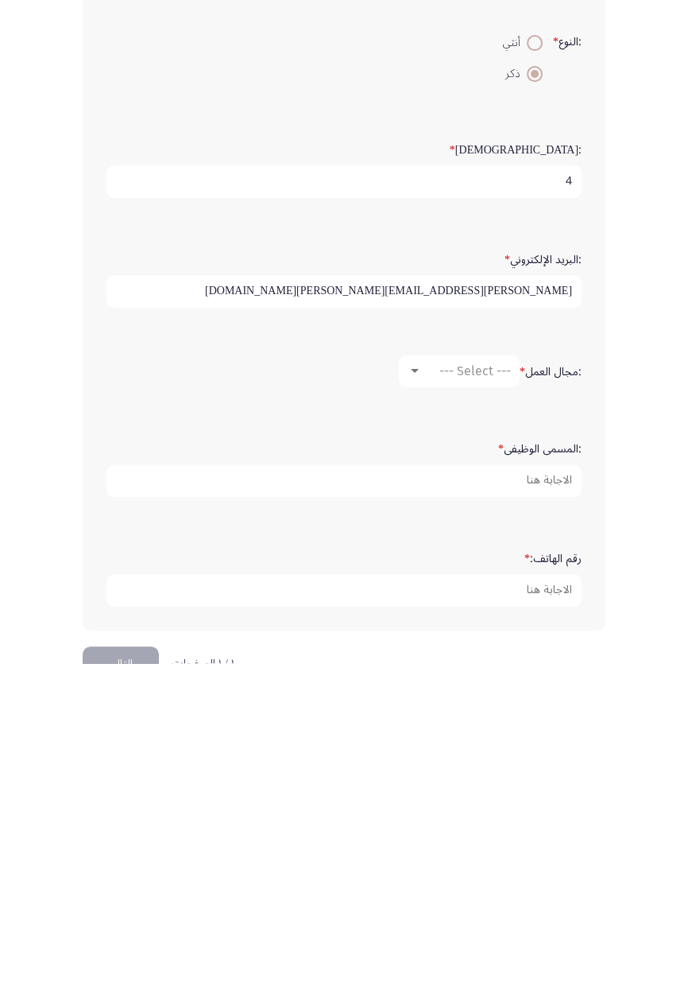
scroll to position [72, 0]
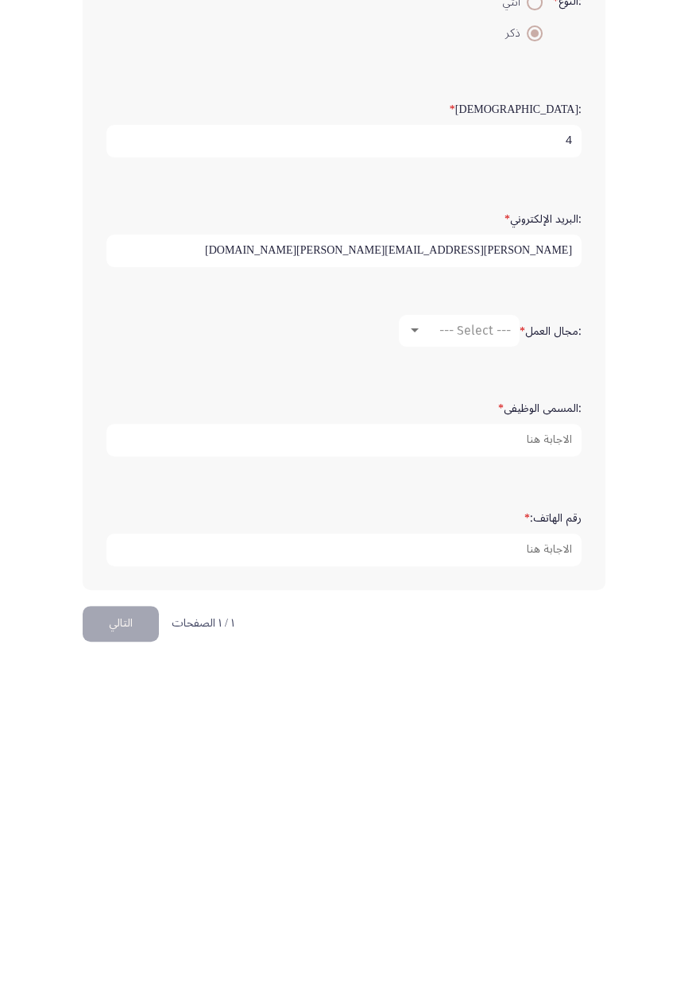
type input "[PERSON_NAME][EMAIL_ADDRESS][PERSON_NAME][DOMAIN_NAME]"
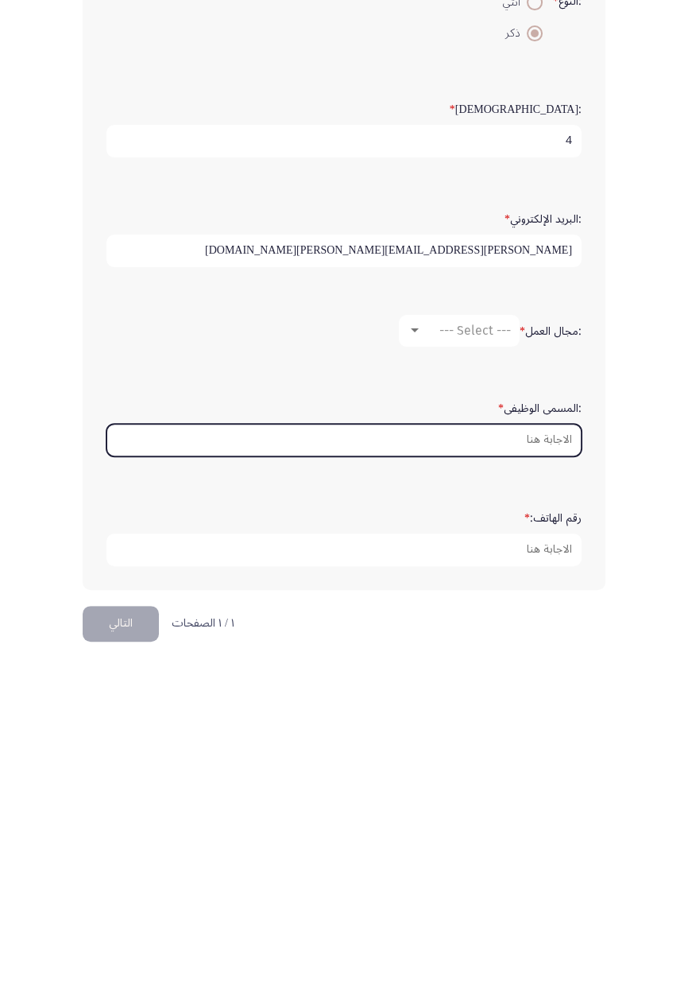
click at [544, 580] on input ":المسمى الوظيفى *" at bounding box center [344, 759] width 475 height 33
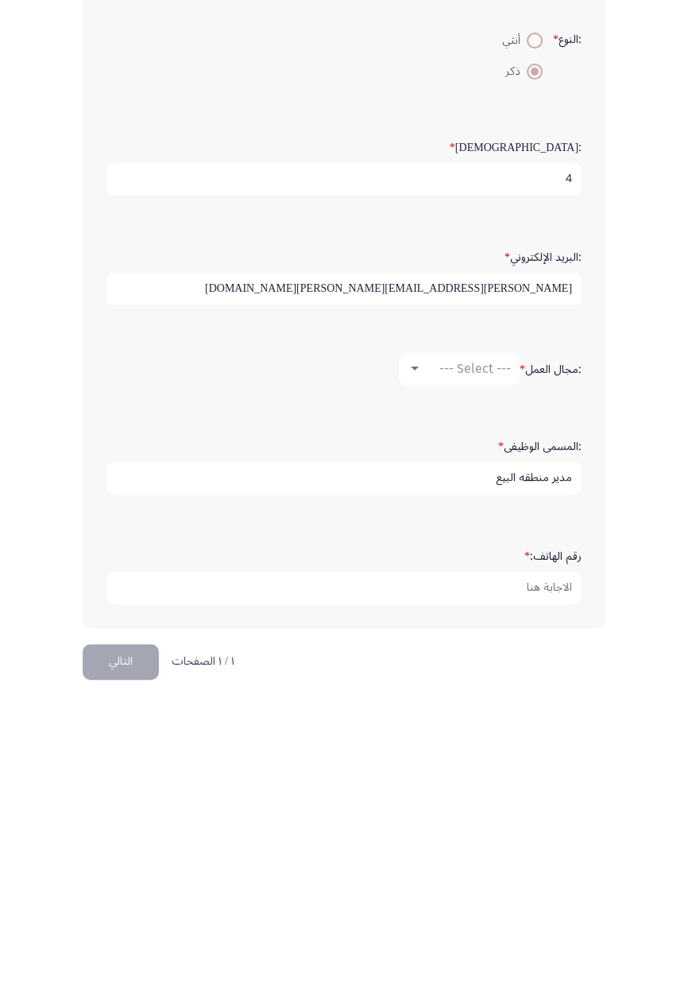
type input "مدير منطقه البيع"
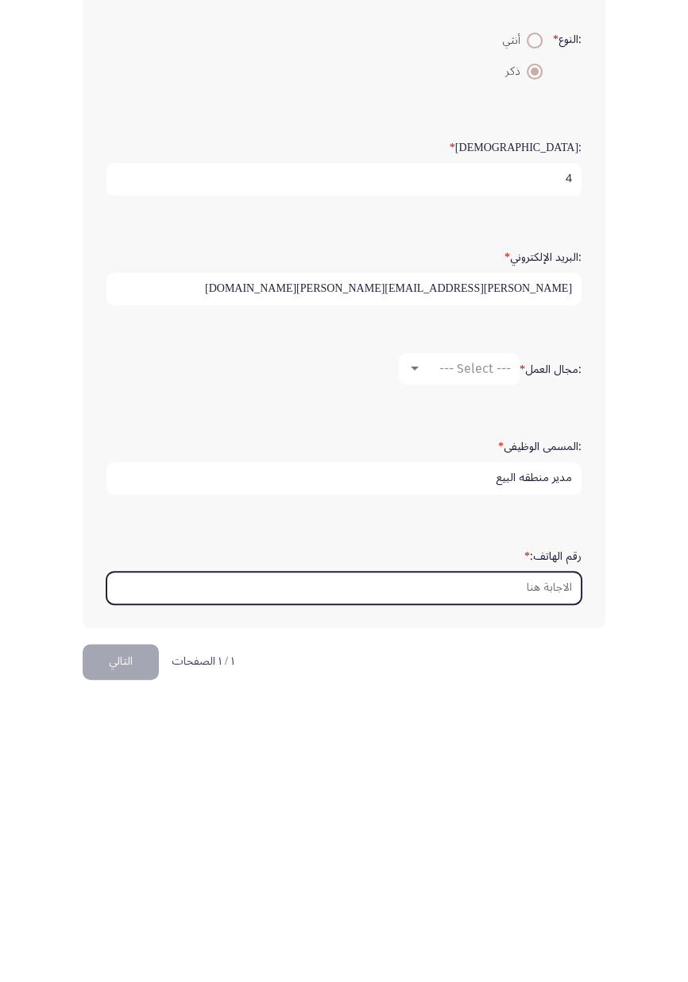
click at [553, 580] on input "رقم الهاتف: *" at bounding box center [344, 868] width 475 height 33
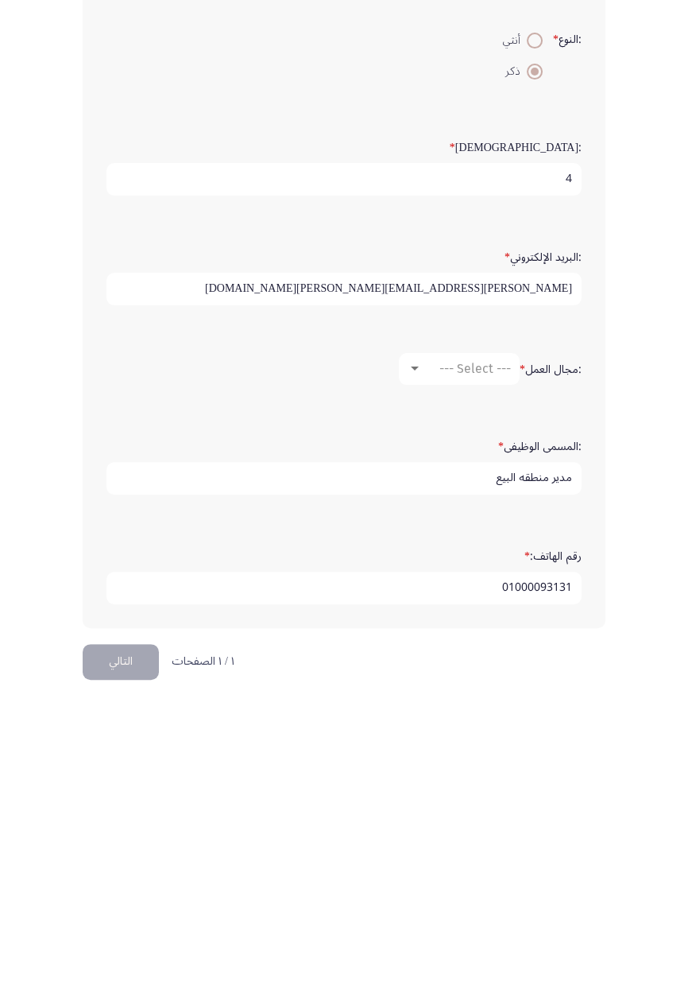
type input "01000093131"
click at [123, 580] on button "التالي" at bounding box center [121, 943] width 76 height 36
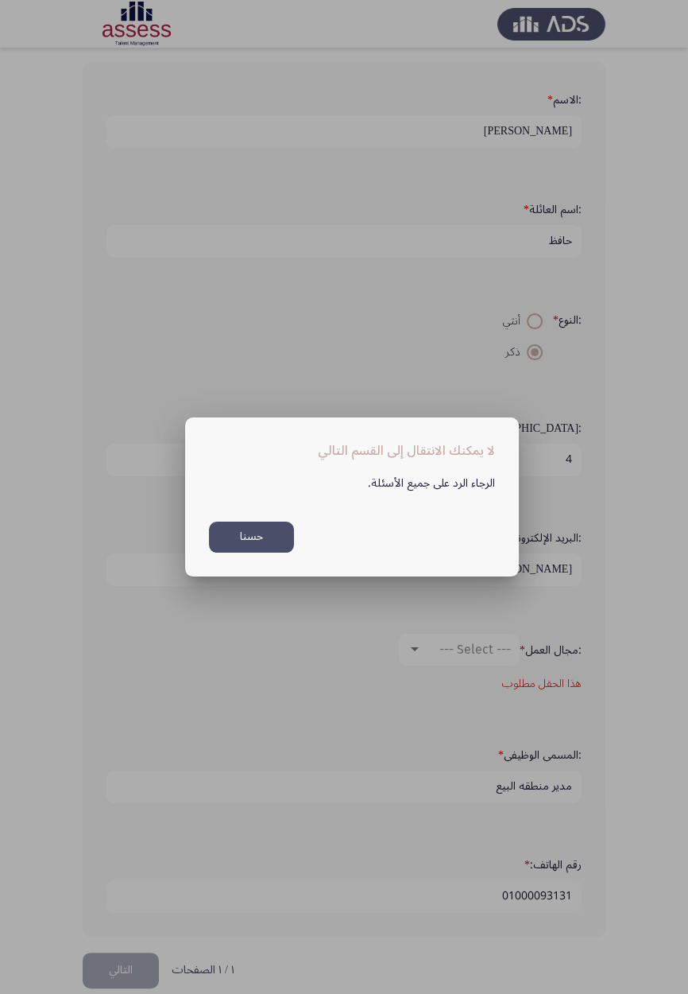
click at [252, 540] on button "حسنا" at bounding box center [251, 537] width 85 height 31
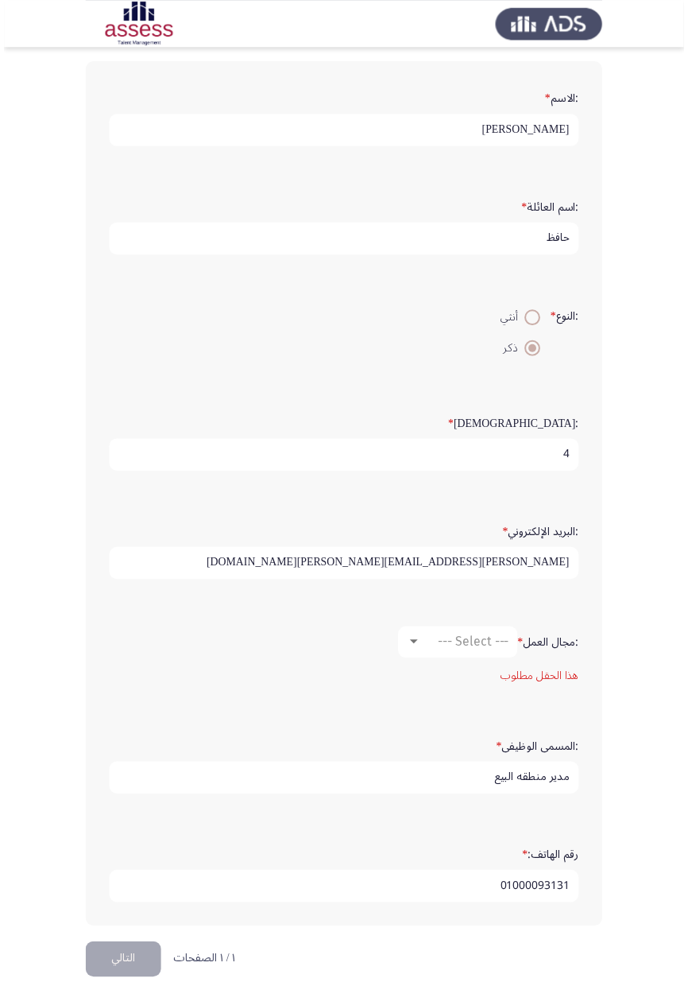
scroll to position [87, 0]
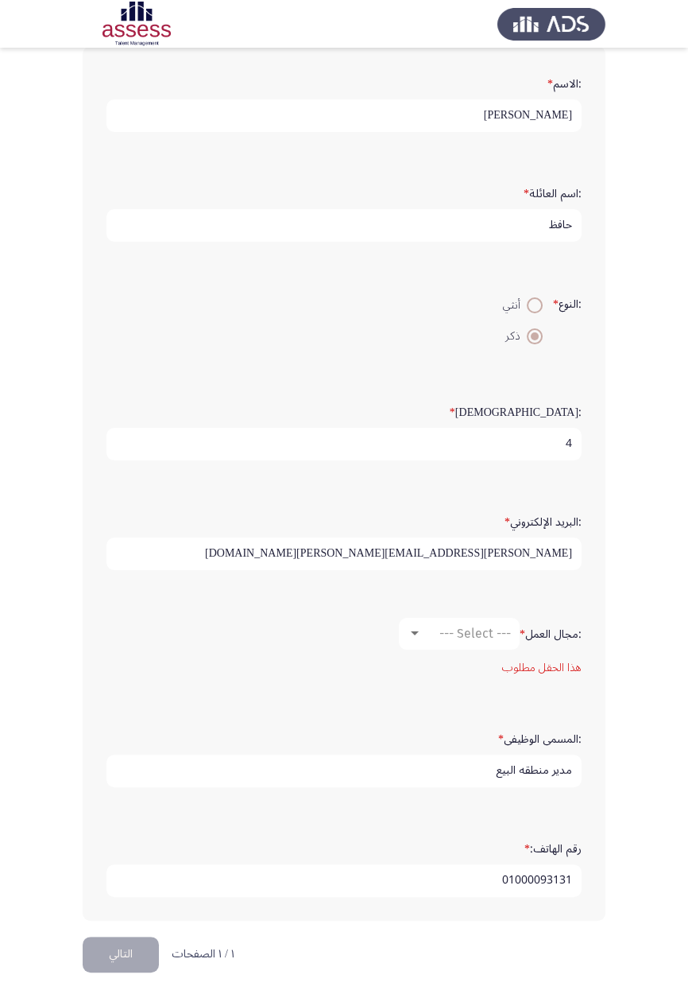
click at [114, 580] on button "التالي" at bounding box center [121, 955] width 76 height 36
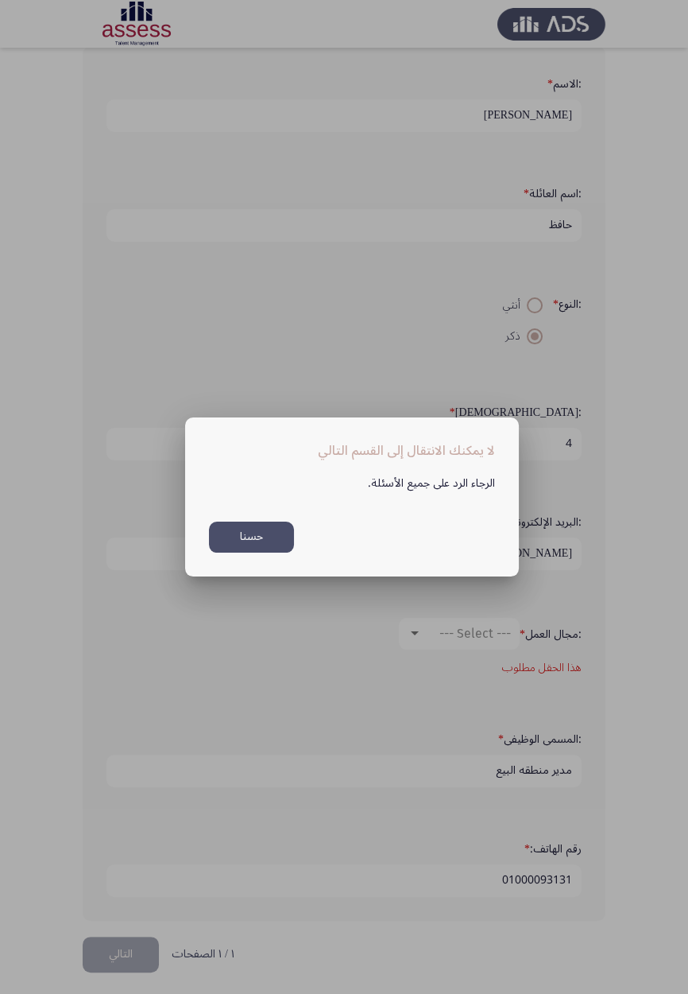
click at [258, 548] on button "حسنا" at bounding box center [251, 537] width 85 height 31
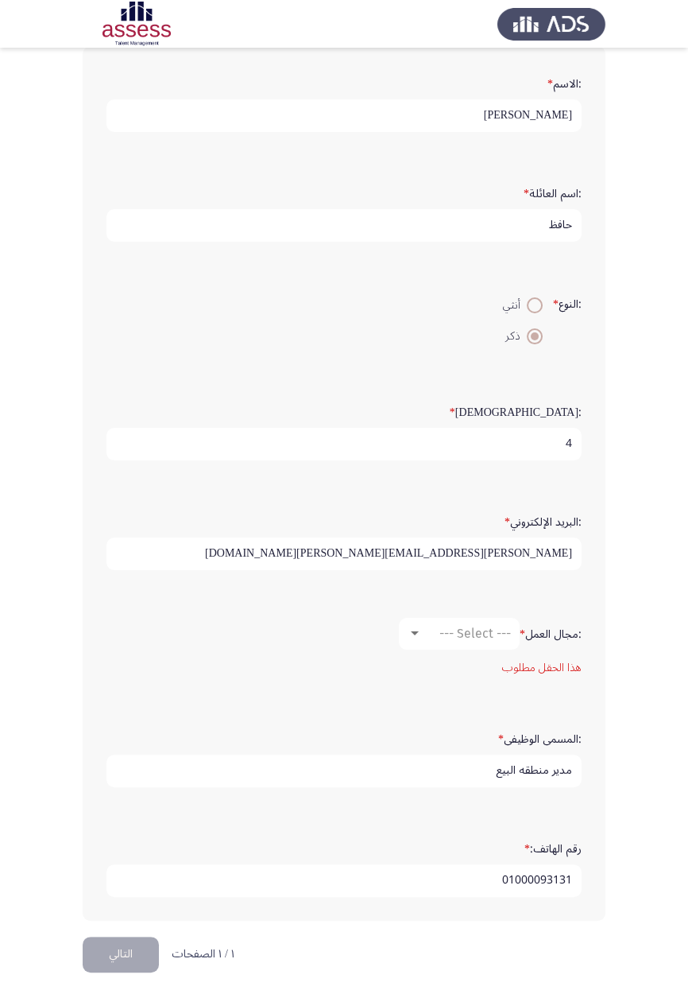
click at [541, 440] on input "4" at bounding box center [344, 444] width 475 height 33
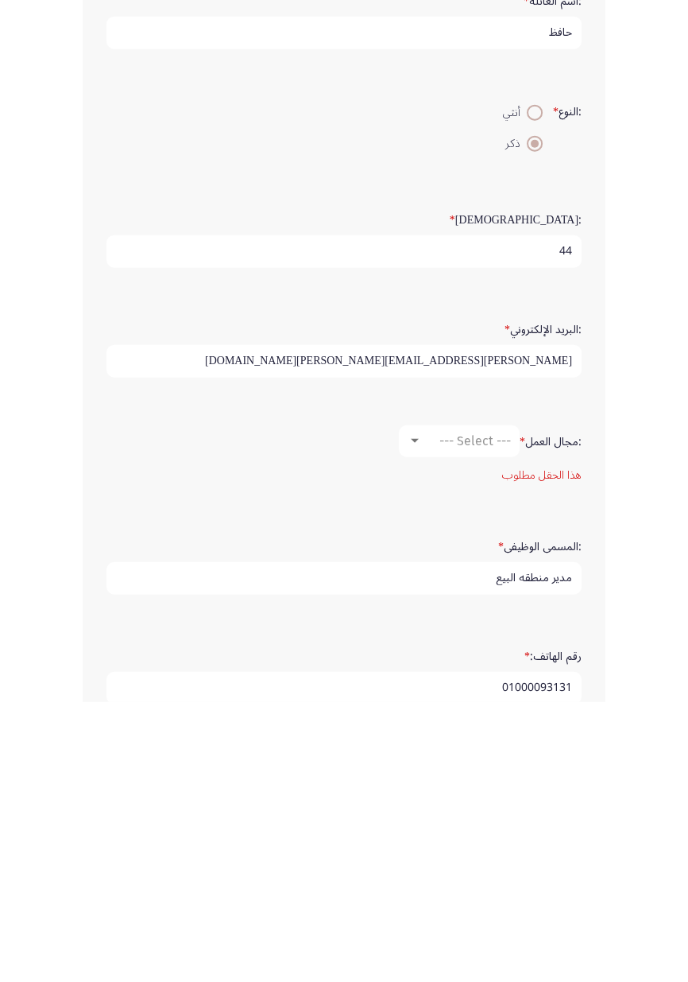
scroll to position [99, 0]
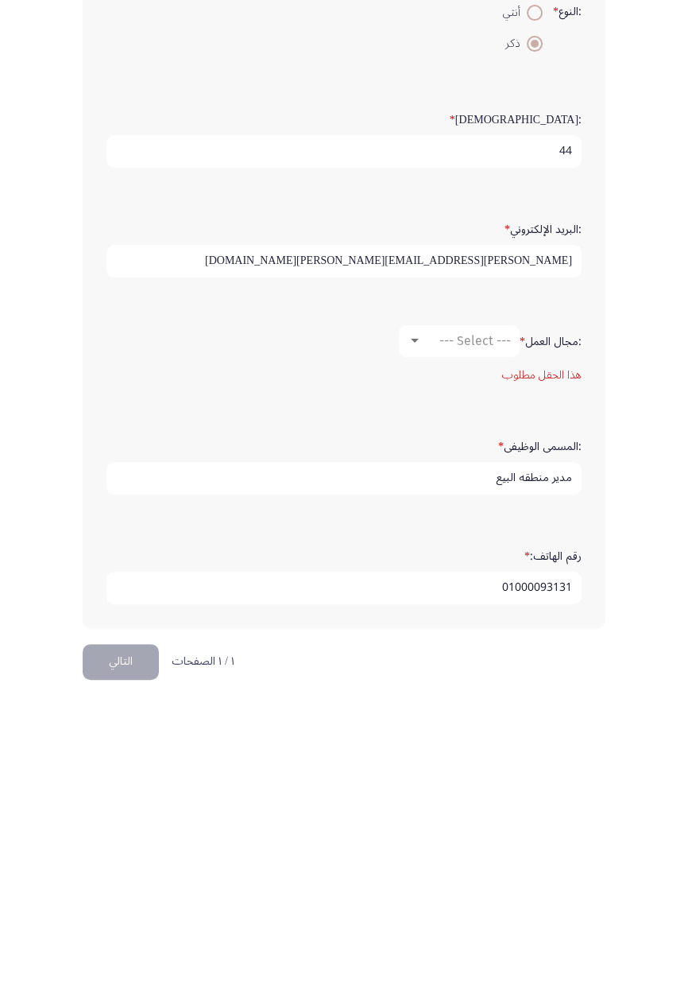
type input "44"
click at [473, 580] on span "--- Select ---" at bounding box center [476, 621] width 72 height 15
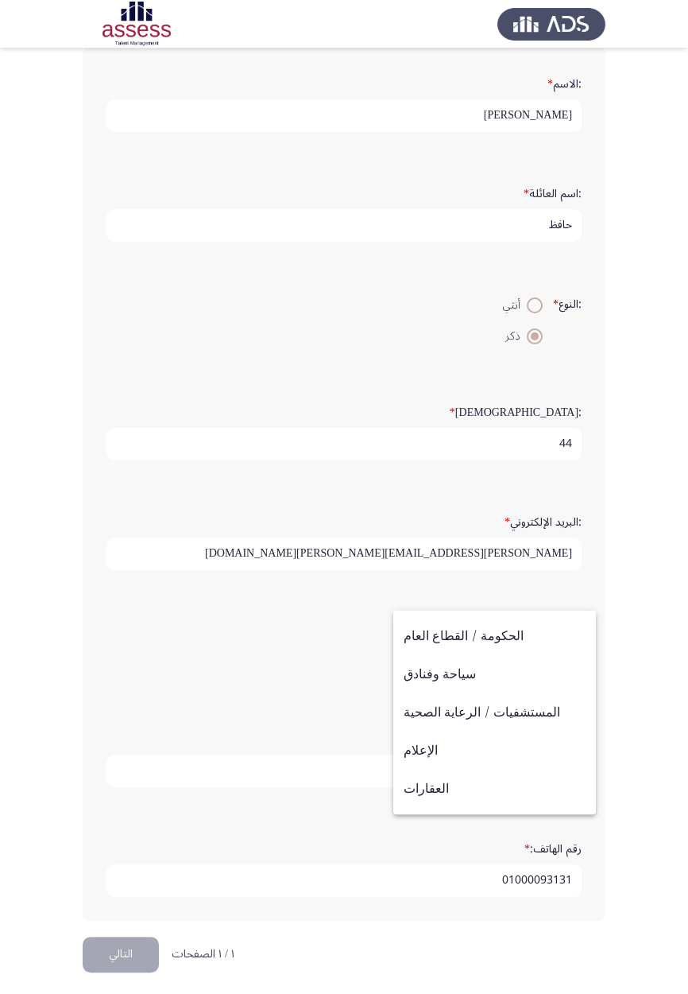
scroll to position [522, 0]
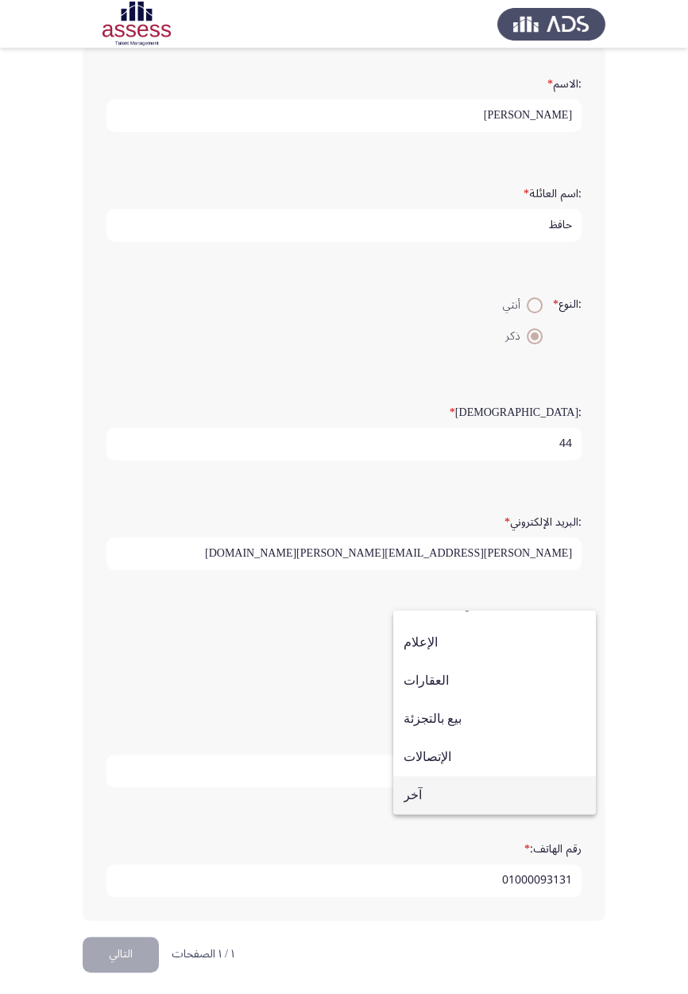
click at [410, 580] on span "آخر" at bounding box center [495, 795] width 182 height 38
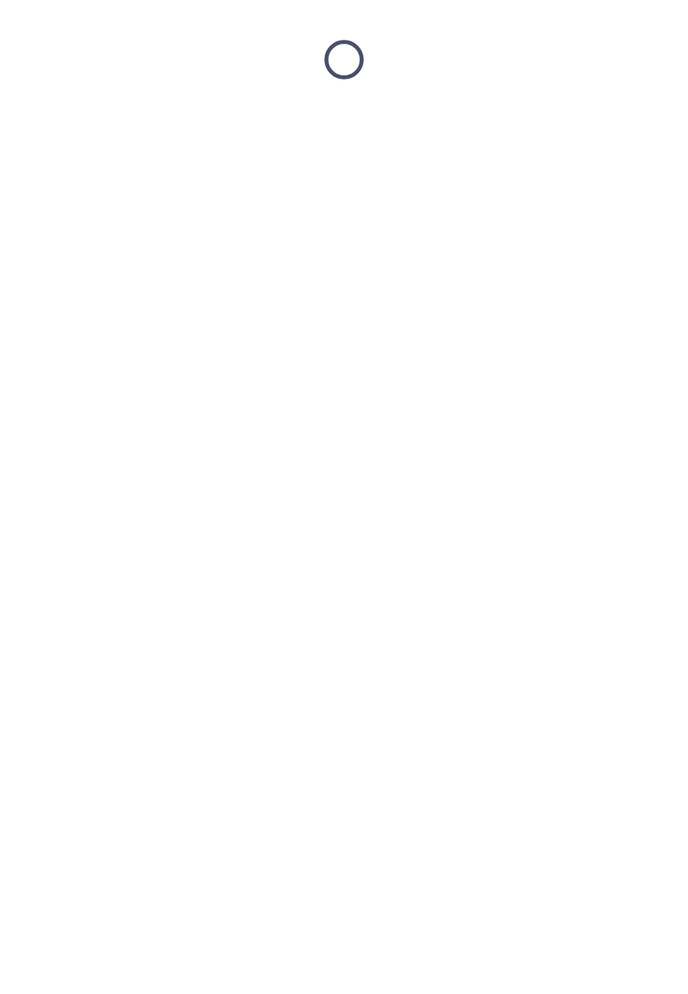
scroll to position [0, 0]
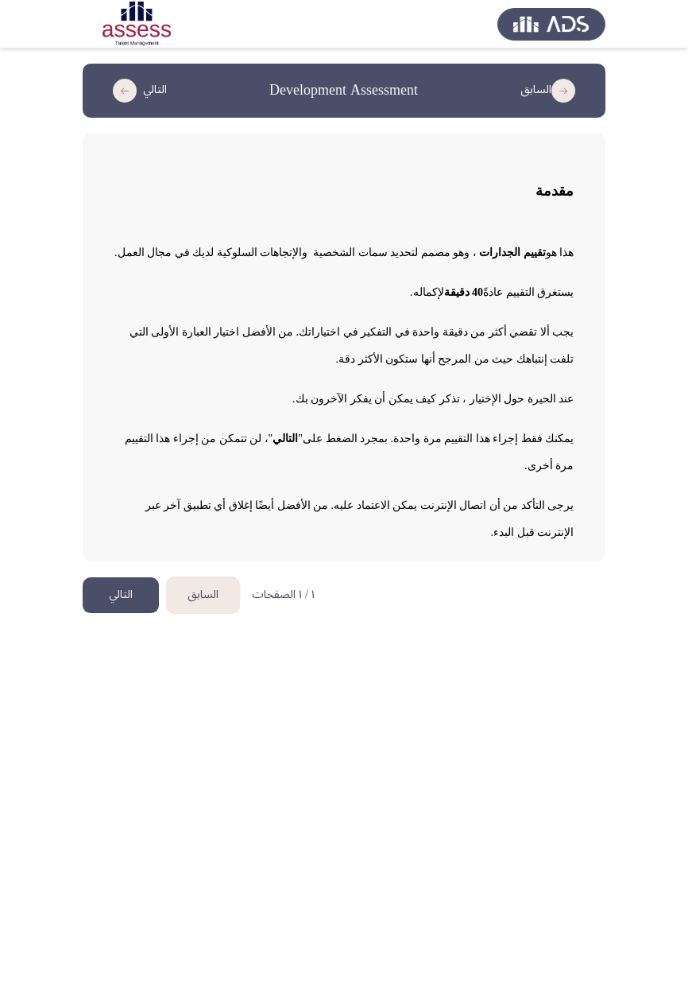
click at [120, 580] on button "التالي" at bounding box center [121, 595] width 76 height 36
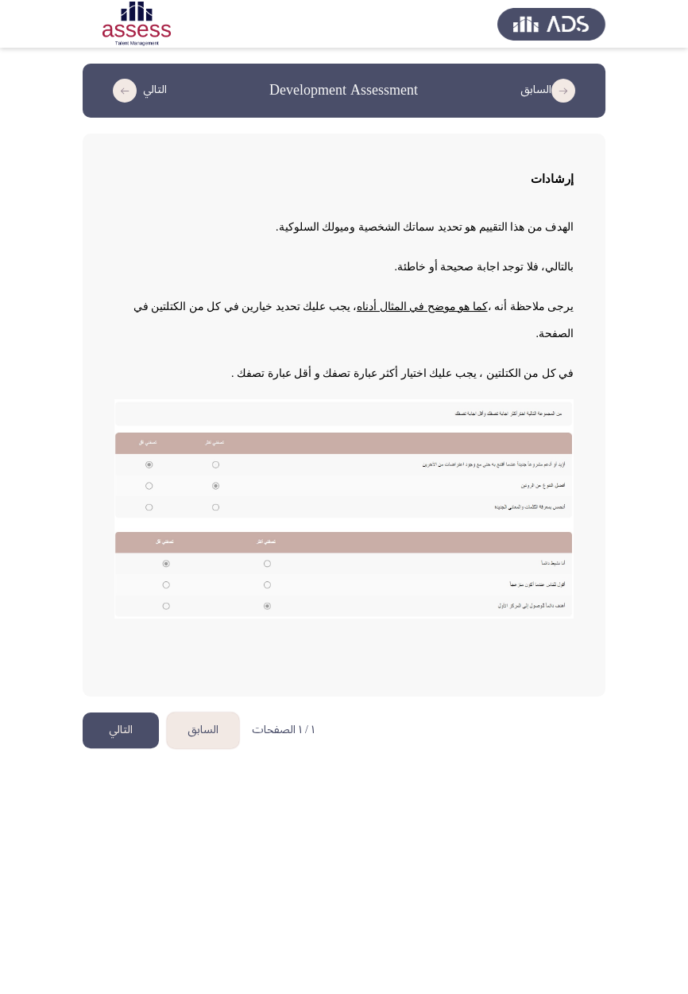
click at [128, 580] on button "التالي" at bounding box center [121, 730] width 76 height 36
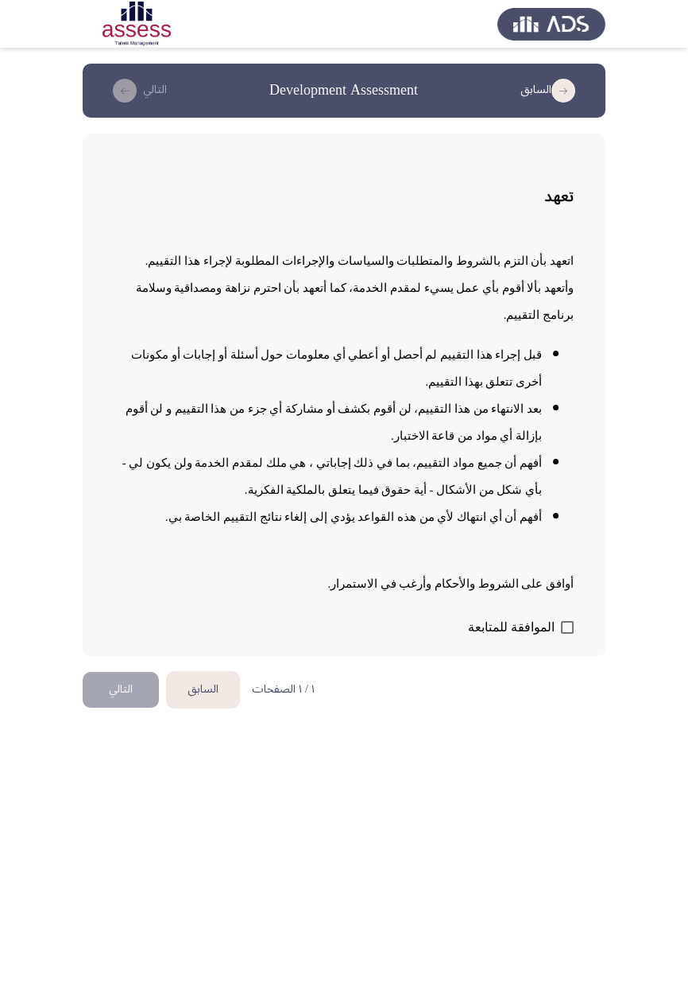
click at [587, 580] on div "تعهد اتعهد بأن التزم بالشروط والمتطلبات والسياسات والإجراءات المطلوبة لإجراء هذ…" at bounding box center [344, 395] width 523 height 522
click at [567, 580] on span at bounding box center [567, 627] width 13 height 13
click at [567, 580] on input "الموافقة للمتابعة" at bounding box center [567, 634] width 1 height 1
checkbox input "true"
click at [117, 580] on button "التالي" at bounding box center [121, 690] width 76 height 36
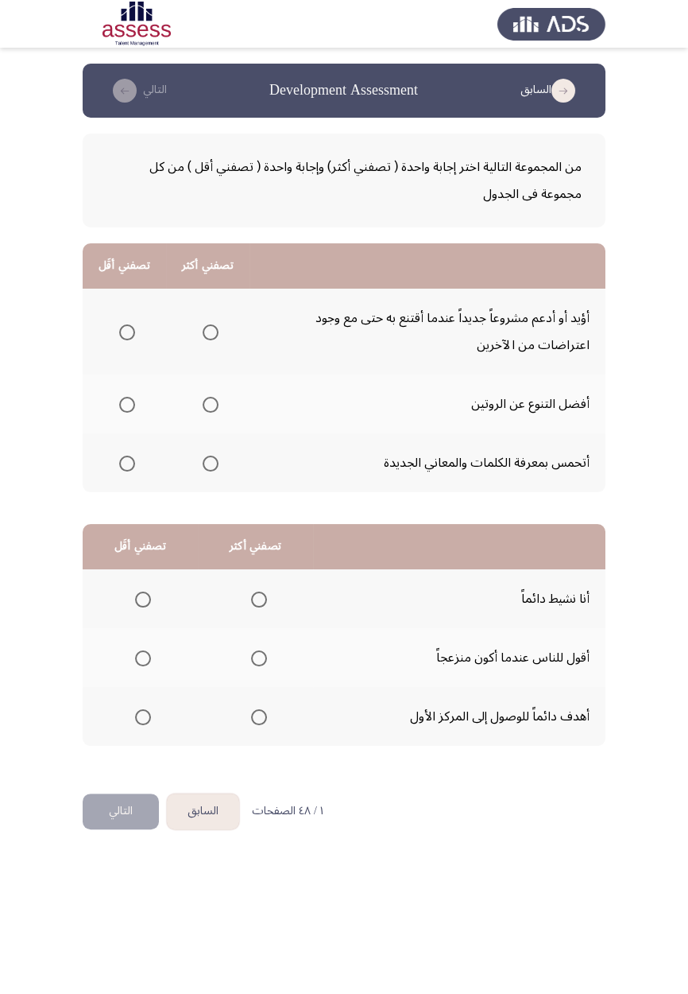
click at [204, 338] on span "Select an option" at bounding box center [211, 332] width 16 height 16
click at [204, 338] on input "Select an option" at bounding box center [211, 332] width 16 height 16
click at [212, 328] on span "Select an option" at bounding box center [211, 332] width 16 height 16
click at [212, 328] on input "Select an option" at bounding box center [211, 332] width 16 height 16
click at [126, 331] on span "Select an option" at bounding box center [127, 332] width 16 height 16
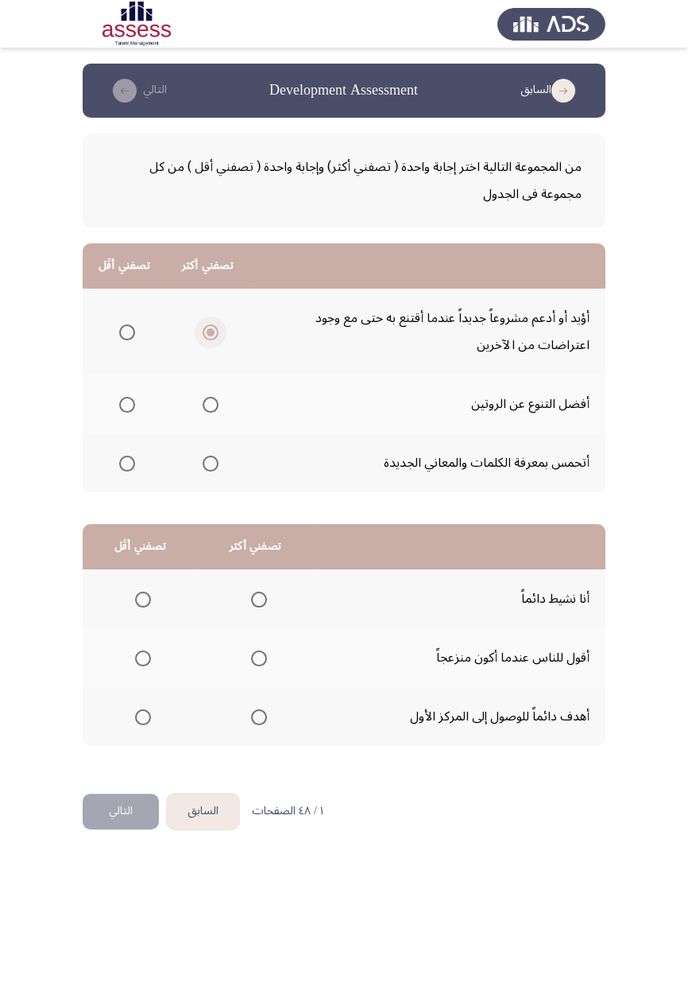
click at [126, 331] on input "Select an option" at bounding box center [127, 332] width 16 height 16
click at [206, 409] on span "Select an option" at bounding box center [211, 405] width 16 height 16
click at [206, 409] on input "Select an option" at bounding box center [211, 405] width 16 height 16
click at [253, 580] on span "Select an option" at bounding box center [259, 599] width 16 height 16
click at [253, 580] on input "Select an option" at bounding box center [259, 599] width 16 height 16
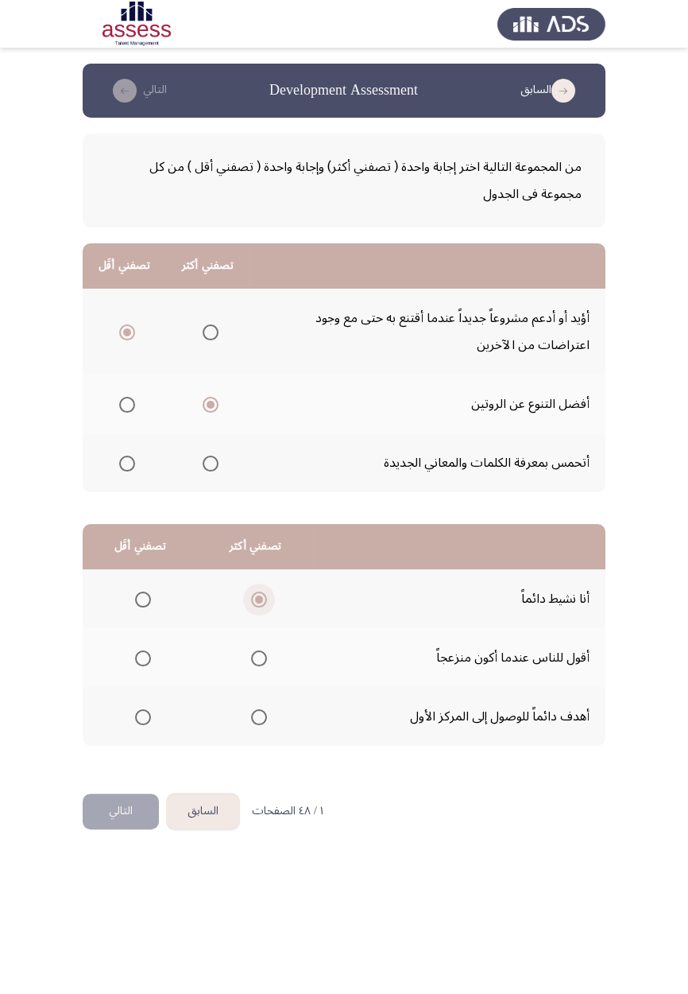
click at [252, 580] on span "Select an option" at bounding box center [259, 599] width 16 height 16
click at [252, 580] on input "Select an option" at bounding box center [259, 599] width 16 height 16
click at [273, 580] on th at bounding box center [255, 716] width 115 height 59
click at [259, 580] on span "Select an option" at bounding box center [259, 717] width 0 height 0
click at [257, 580] on input "Select an option" at bounding box center [259, 717] width 16 height 16
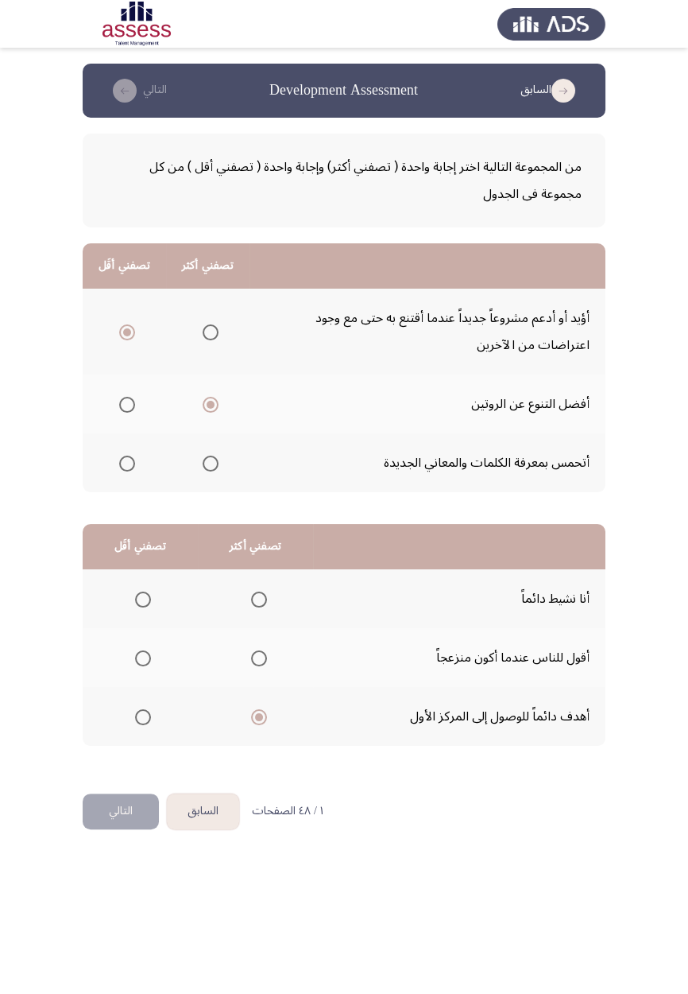
click at [143, 580] on span "Select an option" at bounding box center [143, 658] width 0 height 0
click at [142, 580] on input "Select an option" at bounding box center [143, 658] width 16 height 16
click at [107, 580] on button "التالي" at bounding box center [121, 811] width 76 height 36
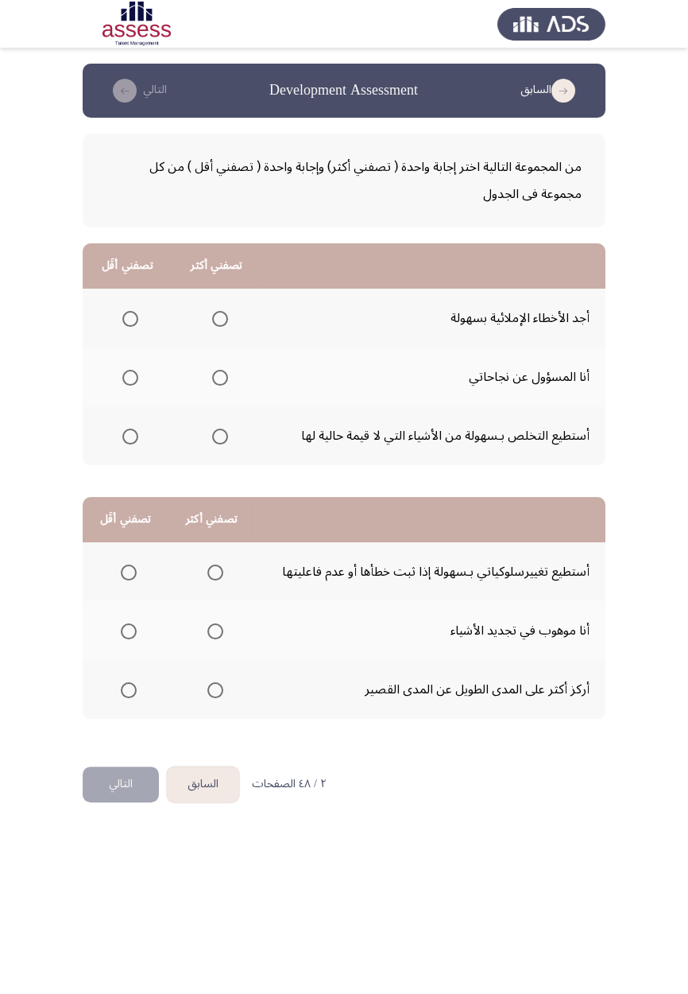
click at [134, 301] on th at bounding box center [128, 318] width 90 height 59
click at [134, 312] on span "Select an option" at bounding box center [130, 319] width 16 height 16
click at [134, 312] on input "Select an option" at bounding box center [130, 319] width 16 height 16
click at [223, 432] on span "Select an option" at bounding box center [220, 437] width 16 height 16
click at [223, 432] on input "Select an option" at bounding box center [220, 437] width 16 height 16
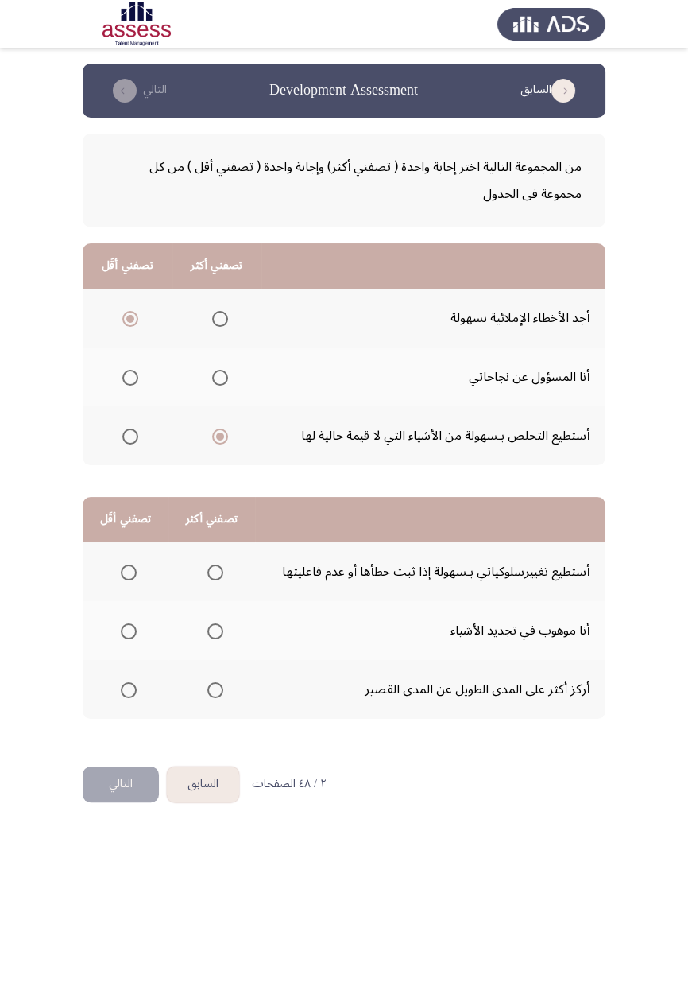
click at [214, 566] on span "Select an option" at bounding box center [216, 572] width 16 height 16
click at [214, 566] on input "Select an option" at bounding box center [216, 572] width 16 height 16
click at [134, 580] on span "Select an option" at bounding box center [129, 631] width 16 height 16
click at [134, 580] on input "Select an option" at bounding box center [129, 631] width 16 height 16
click at [118, 580] on button "التالي" at bounding box center [121, 784] width 76 height 36
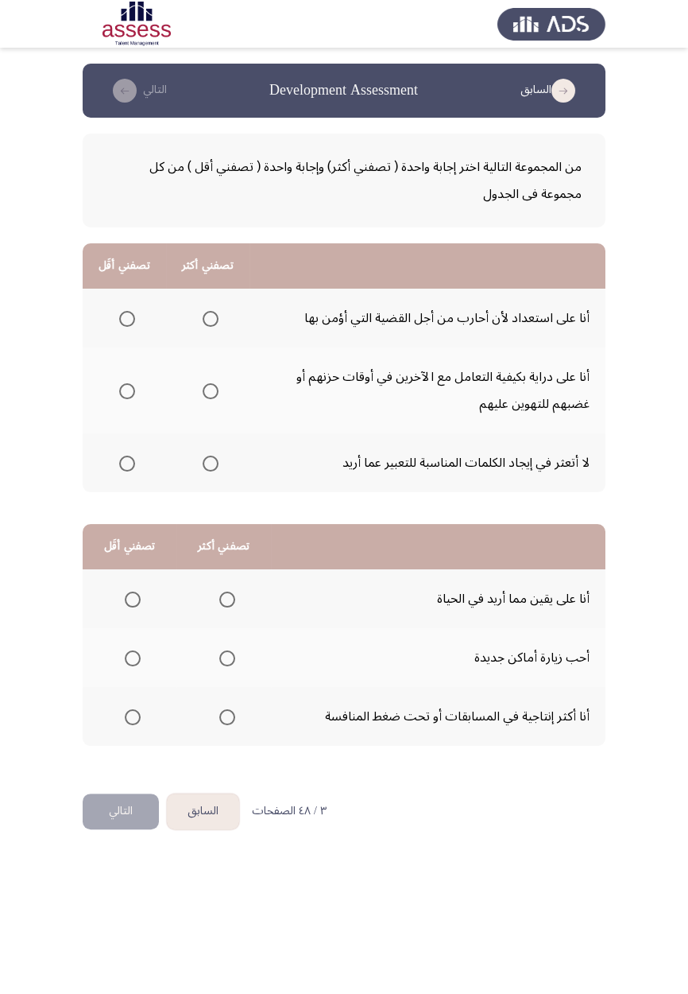
click at [211, 319] on span "Select an option" at bounding box center [211, 319] width 0 height 0
click at [208, 318] on input "Select an option" at bounding box center [211, 319] width 16 height 16
click at [130, 467] on span "Select an option" at bounding box center [127, 464] width 16 height 16
click at [130, 467] on input "Select an option" at bounding box center [127, 464] width 16 height 16
click at [219, 580] on span "Select an option" at bounding box center [227, 599] width 16 height 16
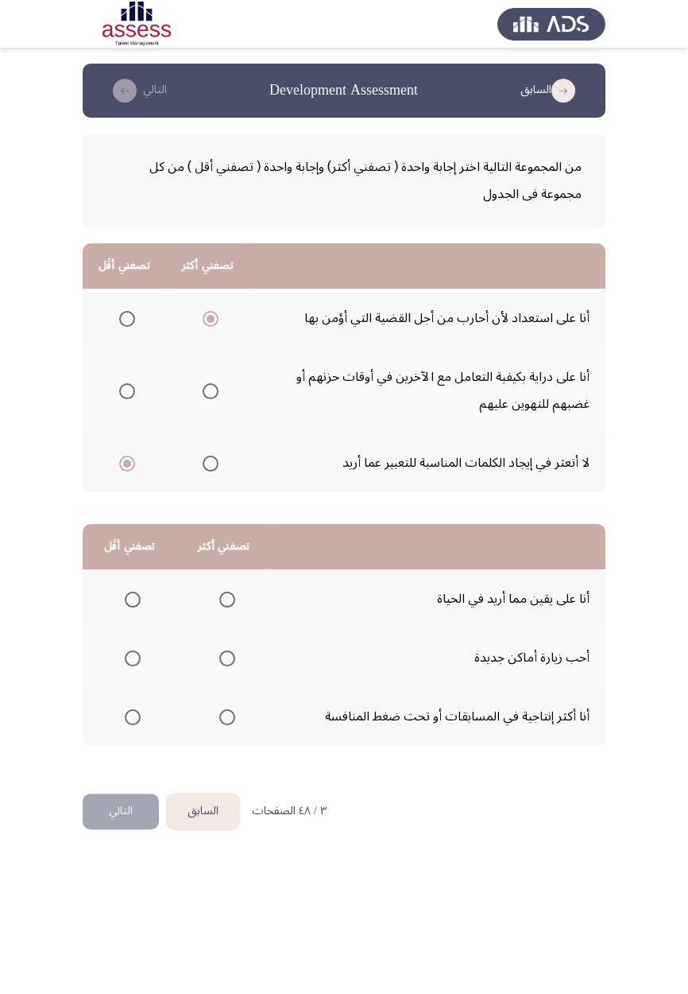
click at [219, 580] on input "Select an option" at bounding box center [227, 599] width 16 height 16
click at [137, 580] on span "Select an option" at bounding box center [133, 658] width 16 height 16
click at [137, 580] on input "Select an option" at bounding box center [133, 658] width 16 height 16
click at [104, 580] on button "التالي" at bounding box center [121, 811] width 76 height 36
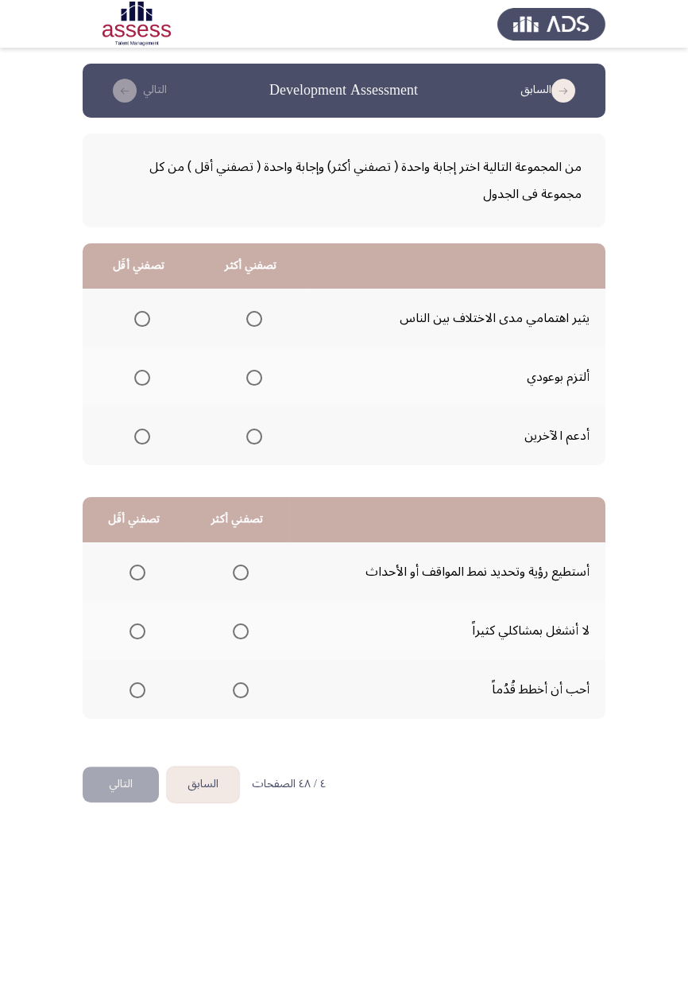
click at [257, 429] on span "Select an option" at bounding box center [254, 437] width 16 height 16
click at [257, 429] on input "Select an option" at bounding box center [254, 437] width 16 height 16
click at [130, 312] on label "Select an option" at bounding box center [139, 319] width 22 height 16
click at [134, 312] on input "Select an option" at bounding box center [142, 319] width 16 height 16
click at [233, 573] on span "Select an option" at bounding box center [241, 572] width 16 height 16
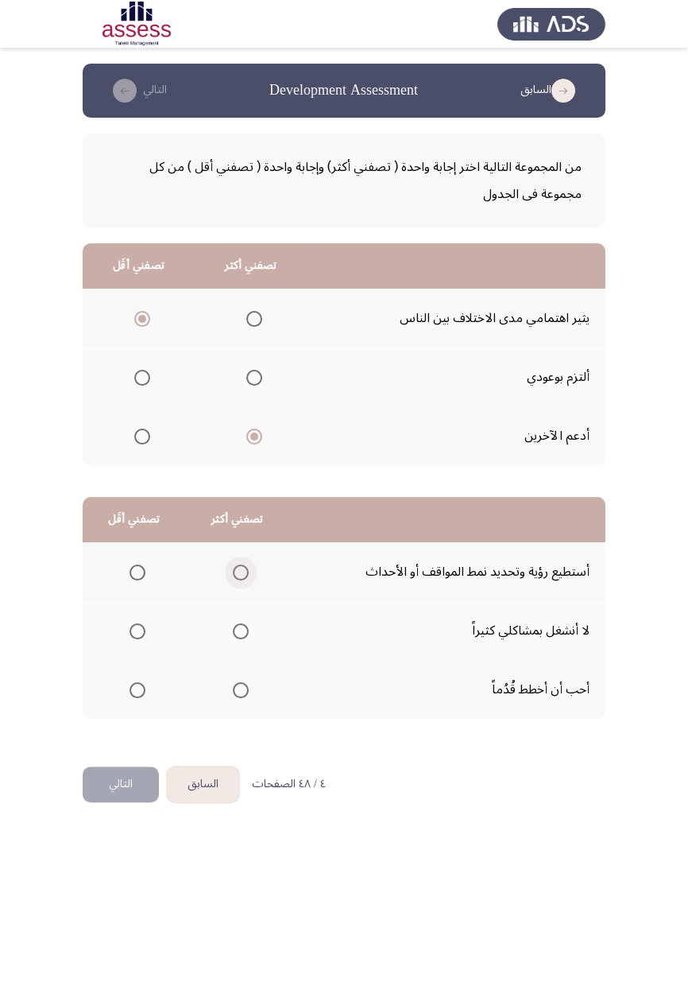
click at [233, 573] on input "Select an option" at bounding box center [241, 572] width 16 height 16
click at [138, 580] on span "Select an option" at bounding box center [138, 631] width 0 height 0
click at [136, 580] on input "Select an option" at bounding box center [138, 631] width 16 height 16
click at [118, 580] on button "التالي" at bounding box center [121, 784] width 76 height 36
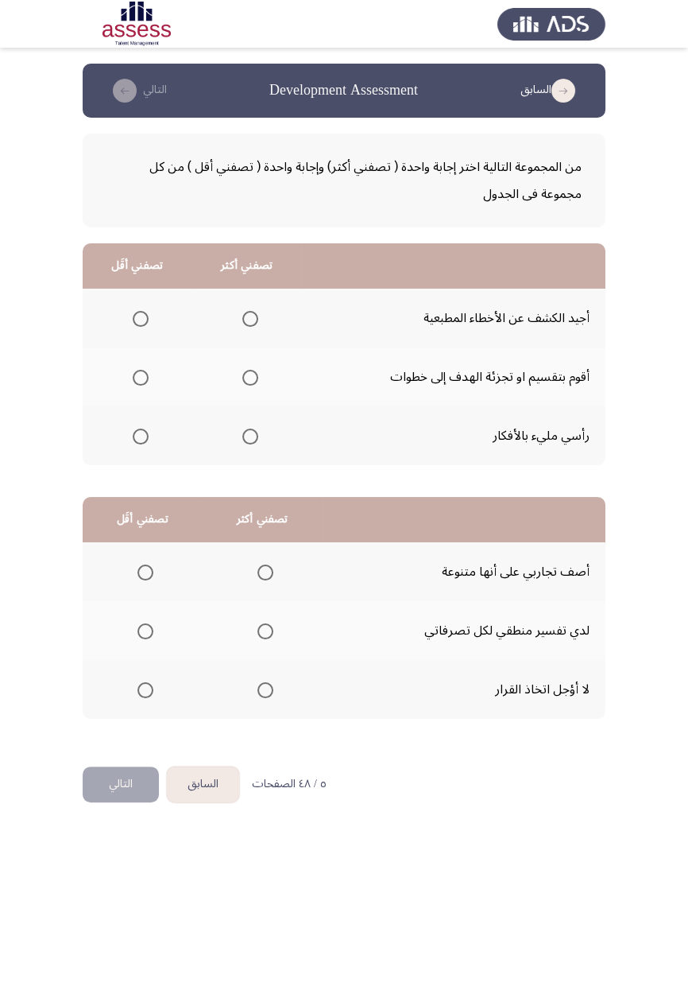
click at [250, 378] on span "Select an option" at bounding box center [250, 378] width 0 height 0
click at [248, 376] on input "Select an option" at bounding box center [250, 378] width 16 height 16
click at [142, 334] on th at bounding box center [138, 318] width 110 height 59
click at [141, 325] on span "Select an option" at bounding box center [141, 319] width 16 height 16
click at [141, 325] on input "Select an option" at bounding box center [141, 319] width 16 height 16
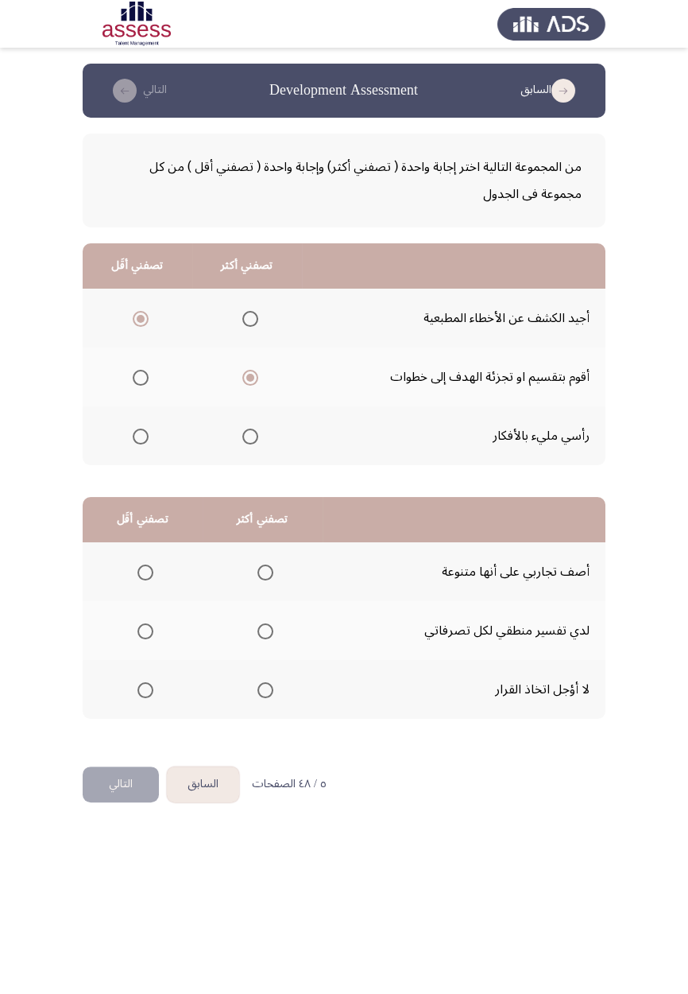
click at [266, 580] on span "Select an option" at bounding box center [266, 631] width 0 height 0
click at [265, 580] on input "Select an option" at bounding box center [266, 631] width 16 height 16
click at [145, 580] on span "Select an option" at bounding box center [145, 690] width 0 height 0
click at [145, 580] on input "Select an option" at bounding box center [146, 690] width 16 height 16
click at [114, 580] on button "التالي" at bounding box center [121, 784] width 76 height 36
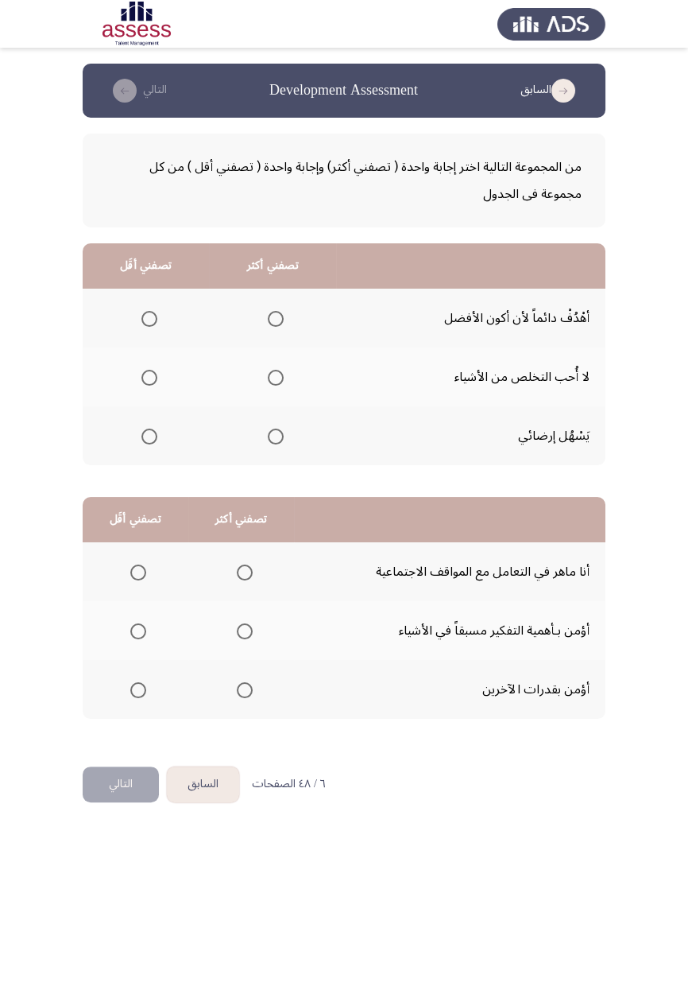
click at [278, 311] on span "Select an option" at bounding box center [276, 319] width 16 height 16
click at [278, 311] on input "Select an option" at bounding box center [276, 319] width 16 height 16
click at [154, 432] on span "Select an option" at bounding box center [150, 437] width 16 height 16
click at [154, 432] on input "Select an option" at bounding box center [150, 437] width 16 height 16
click at [130, 576] on span "Select an option" at bounding box center [138, 572] width 16 height 16
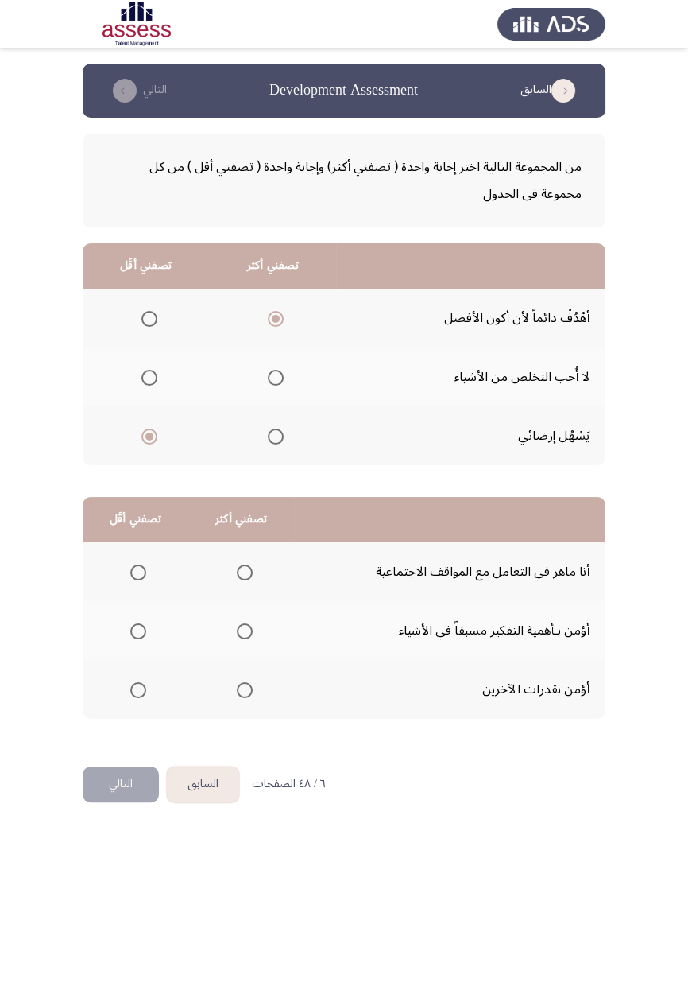
click at [130, 576] on input "Select an option" at bounding box center [138, 572] width 16 height 16
click at [247, 580] on span "Select an option" at bounding box center [245, 631] width 16 height 16
click at [247, 580] on input "Select an option" at bounding box center [245, 631] width 16 height 16
click at [244, 580] on span "Select an option" at bounding box center [245, 631] width 8 height 8
click at [244, 580] on input "Select an option" at bounding box center [245, 631] width 16 height 16
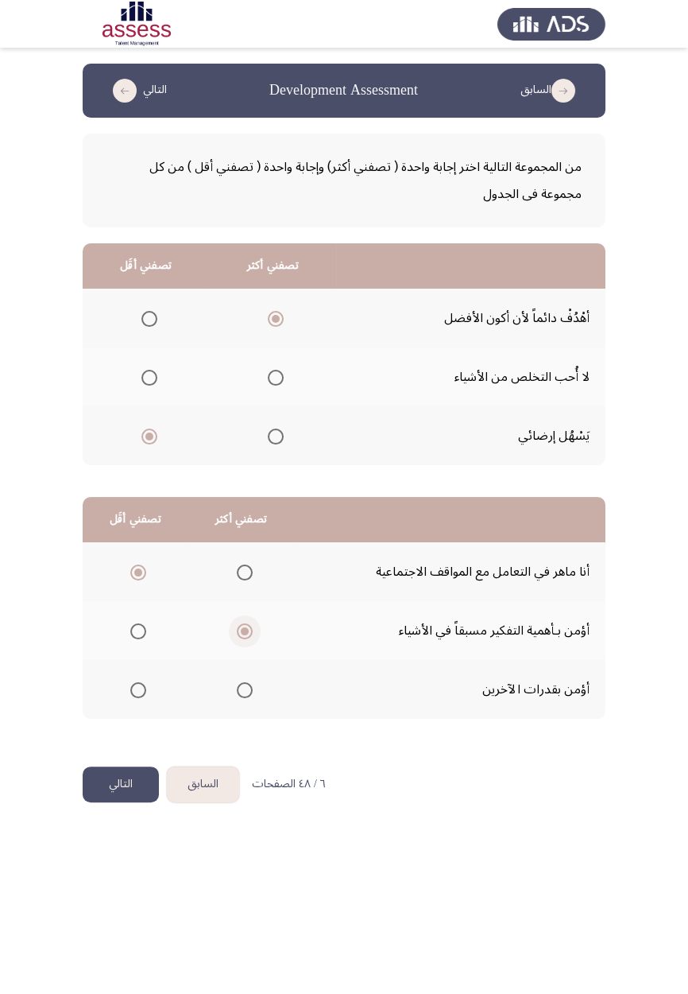
click at [245, 580] on span "Select an option" at bounding box center [245, 690] width 0 height 0
click at [242, 580] on input "Select an option" at bounding box center [245, 690] width 16 height 16
click at [114, 580] on button "التالي" at bounding box center [121, 784] width 76 height 36
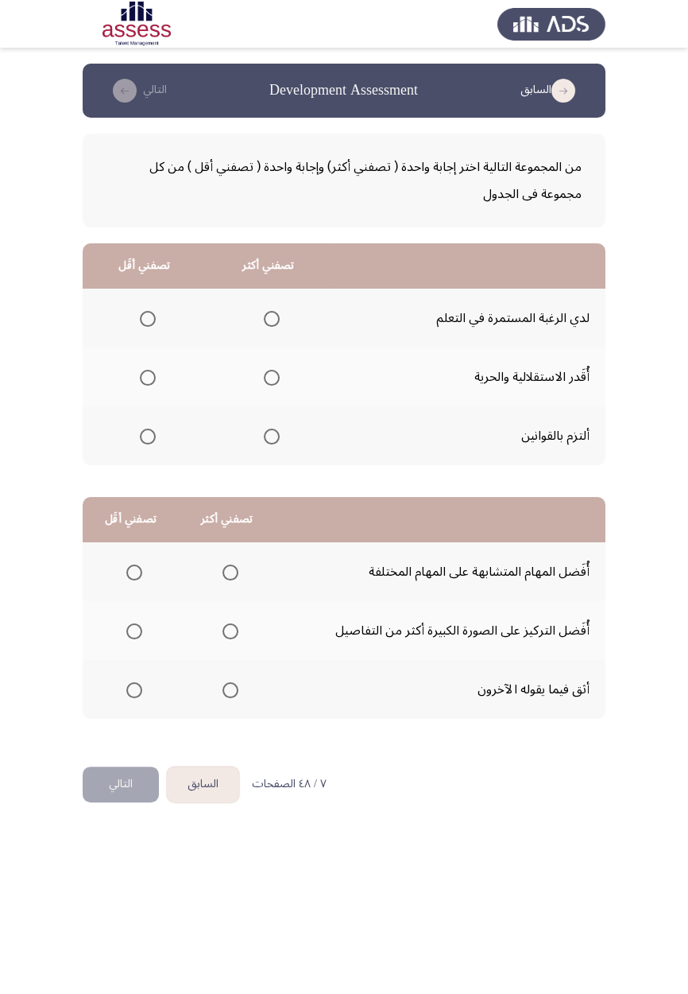
click at [262, 452] on th at bounding box center [269, 435] width 124 height 59
click at [272, 436] on span "Select an option" at bounding box center [272, 436] width 0 height 0
click at [270, 435] on input "Select an option" at bounding box center [272, 437] width 16 height 16
click at [147, 370] on span "Select an option" at bounding box center [148, 378] width 16 height 16
click at [147, 370] on input "Select an option" at bounding box center [148, 378] width 16 height 16
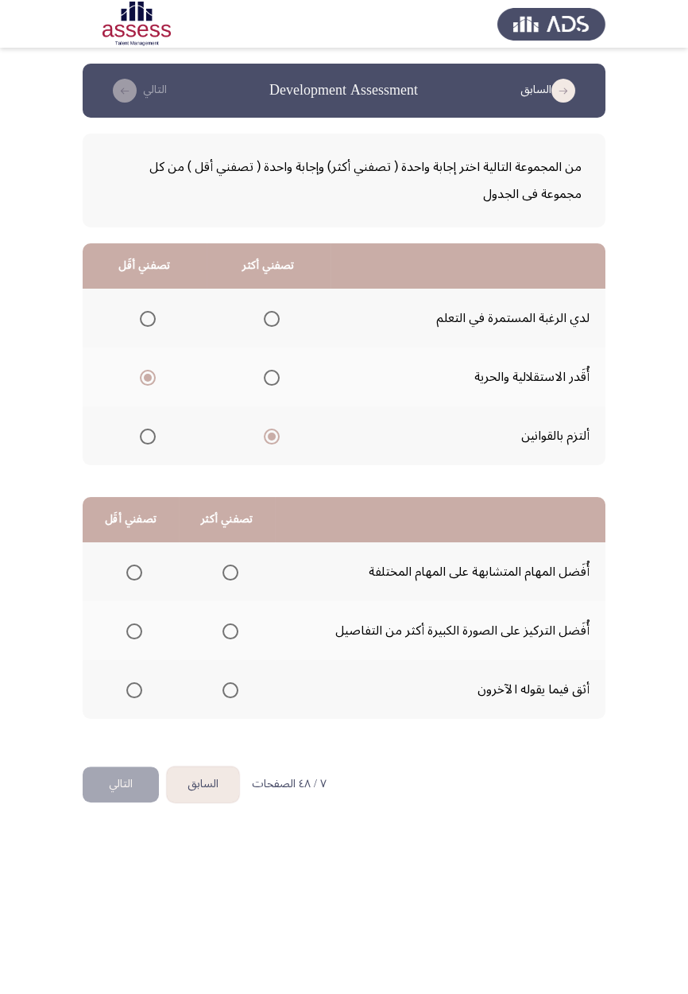
click at [269, 440] on span "Select an option" at bounding box center [272, 437] width 16 height 16
click at [269, 440] on input "Select an option" at bounding box center [272, 437] width 16 height 16
click at [276, 316] on span "Select an option" at bounding box center [272, 319] width 16 height 16
click at [276, 316] on input "Select an option" at bounding box center [272, 319] width 16 height 16
click at [231, 580] on span "Select an option" at bounding box center [231, 631] width 0 height 0
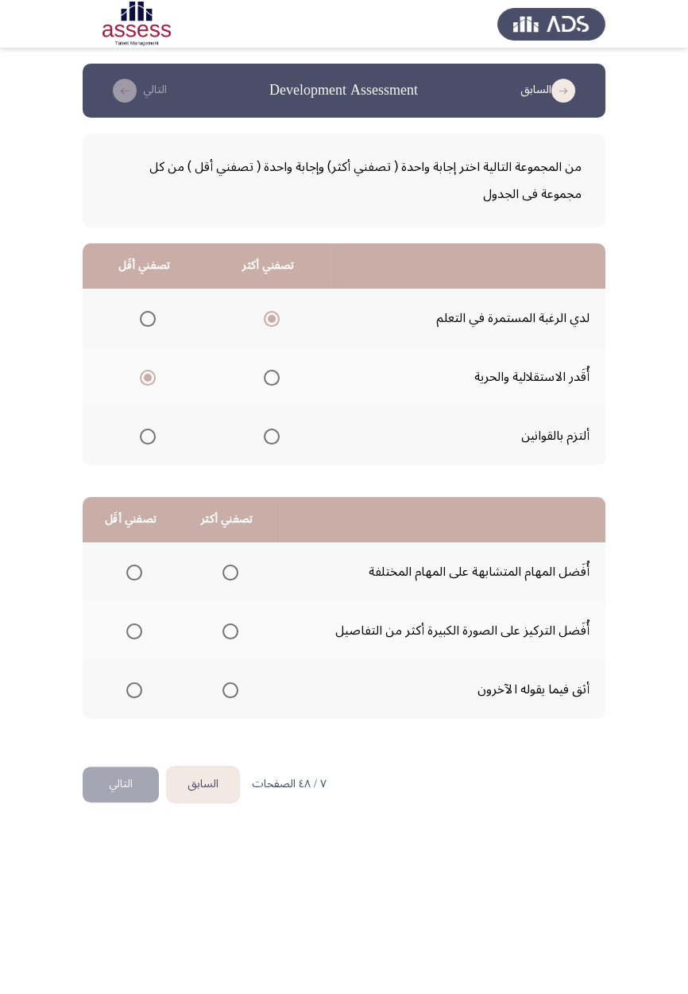
click at [229, 580] on input "Select an option" at bounding box center [231, 631] width 16 height 16
click at [134, 566] on span "Select an option" at bounding box center [134, 572] width 16 height 16
click at [134, 566] on input "Select an option" at bounding box center [134, 572] width 16 height 16
click at [115, 580] on button "التالي" at bounding box center [121, 784] width 76 height 36
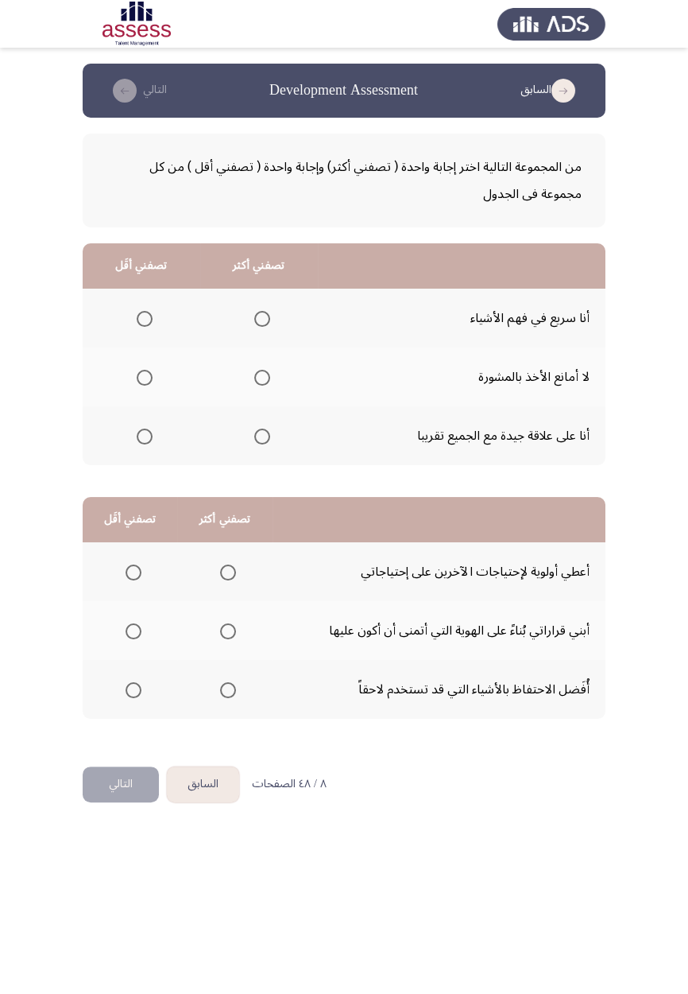
click at [259, 376] on span "Select an option" at bounding box center [262, 378] width 16 height 16
click at [259, 376] on input "Select an option" at bounding box center [262, 378] width 16 height 16
click at [145, 436] on span "Select an option" at bounding box center [145, 436] width 0 height 0
click at [143, 435] on input "Select an option" at bounding box center [145, 437] width 16 height 16
click at [228, 580] on span "Select an option" at bounding box center [228, 631] width 0 height 0
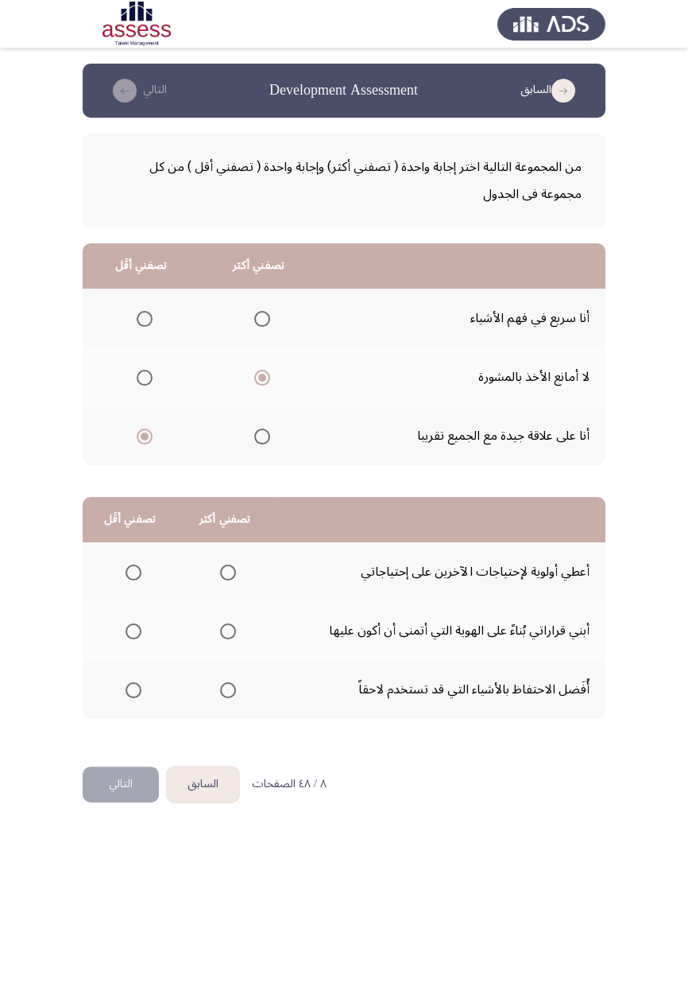
click at [227, 580] on input "Select an option" at bounding box center [228, 631] width 16 height 16
click at [134, 580] on span "Select an option" at bounding box center [134, 690] width 0 height 0
click at [133, 580] on input "Select an option" at bounding box center [134, 690] width 16 height 16
click at [115, 580] on button "التالي" at bounding box center [121, 784] width 76 height 36
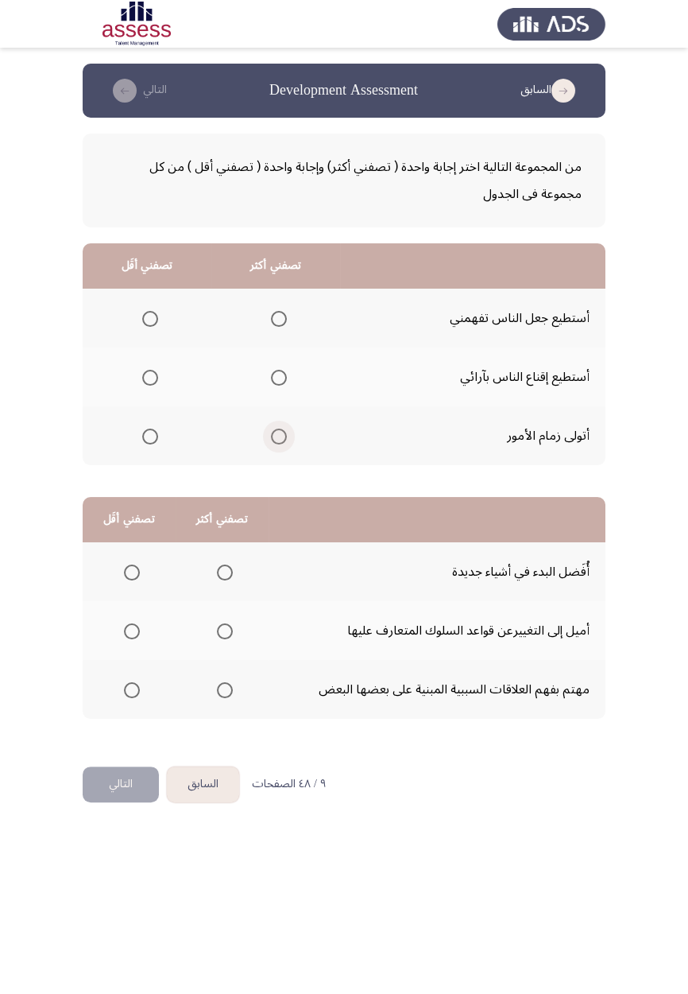
click at [281, 437] on span "Select an option" at bounding box center [279, 437] width 16 height 16
click at [281, 437] on input "Select an option" at bounding box center [279, 437] width 16 height 16
click at [145, 376] on span "Select an option" at bounding box center [150, 378] width 16 height 16
click at [145, 376] on input "Select an option" at bounding box center [150, 378] width 16 height 16
click at [225, 572] on span "Select an option" at bounding box center [225, 572] width 0 height 0
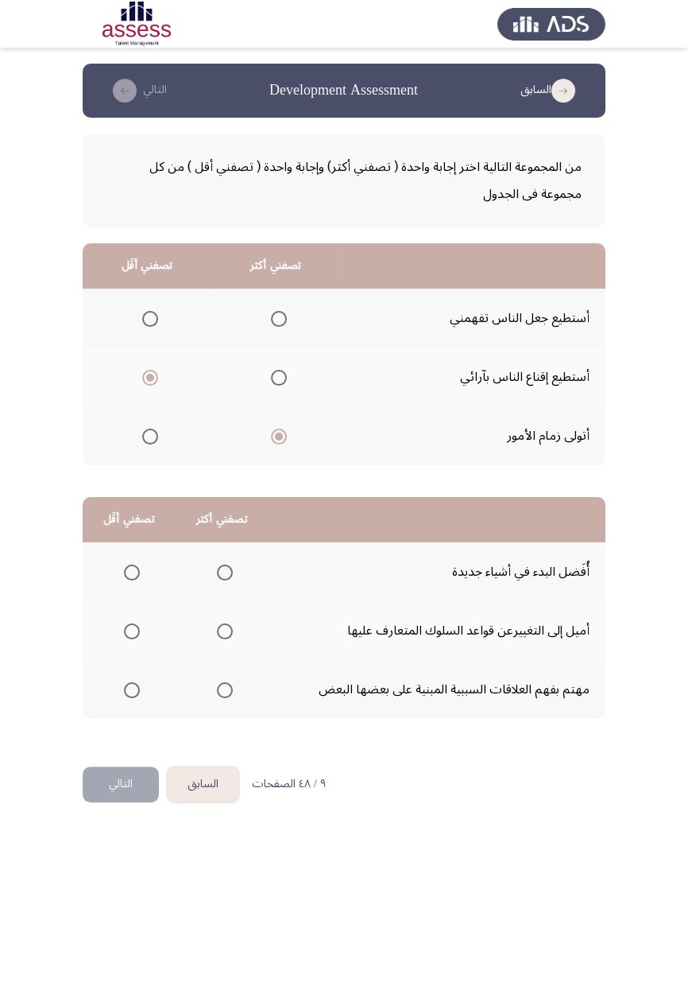
click at [223, 571] on input "Select an option" at bounding box center [225, 572] width 16 height 16
click at [124, 580] on th at bounding box center [129, 630] width 93 height 59
click at [132, 580] on span "Select an option" at bounding box center [132, 631] width 0 height 0
click at [131, 580] on input "Select an option" at bounding box center [132, 631] width 16 height 16
click at [126, 580] on button "التالي" at bounding box center [121, 784] width 76 height 36
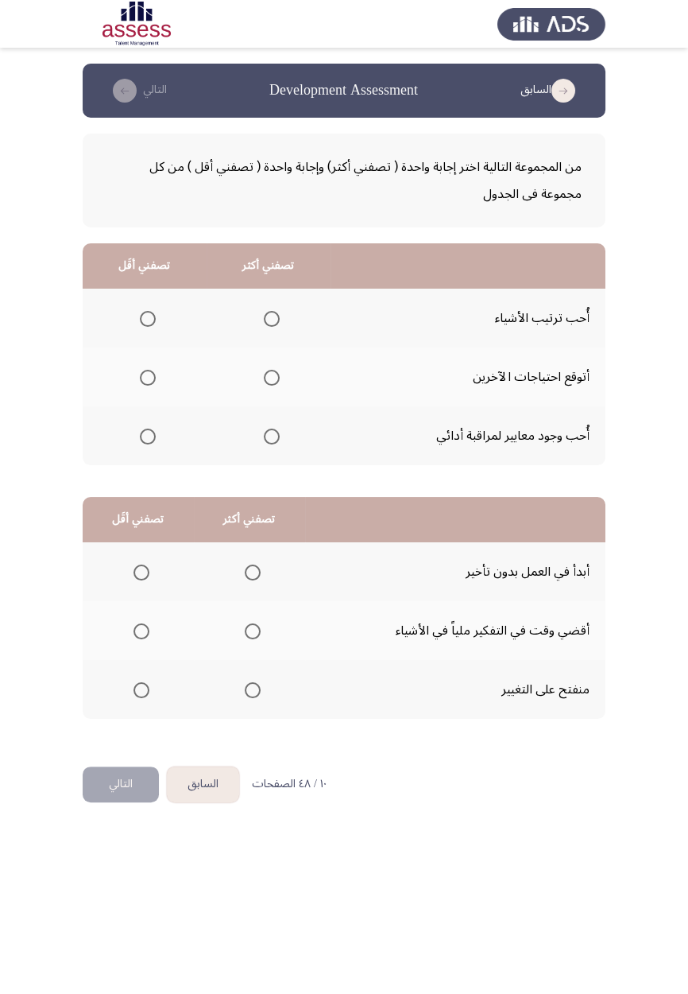
click at [272, 319] on span "Select an option" at bounding box center [272, 319] width 0 height 0
click at [270, 318] on input "Select an option" at bounding box center [272, 319] width 16 height 16
click at [151, 436] on span "Select an option" at bounding box center [148, 437] width 16 height 16
click at [151, 436] on input "Select an option" at bounding box center [148, 437] width 16 height 16
click at [251, 566] on span "Select an option" at bounding box center [253, 572] width 16 height 16
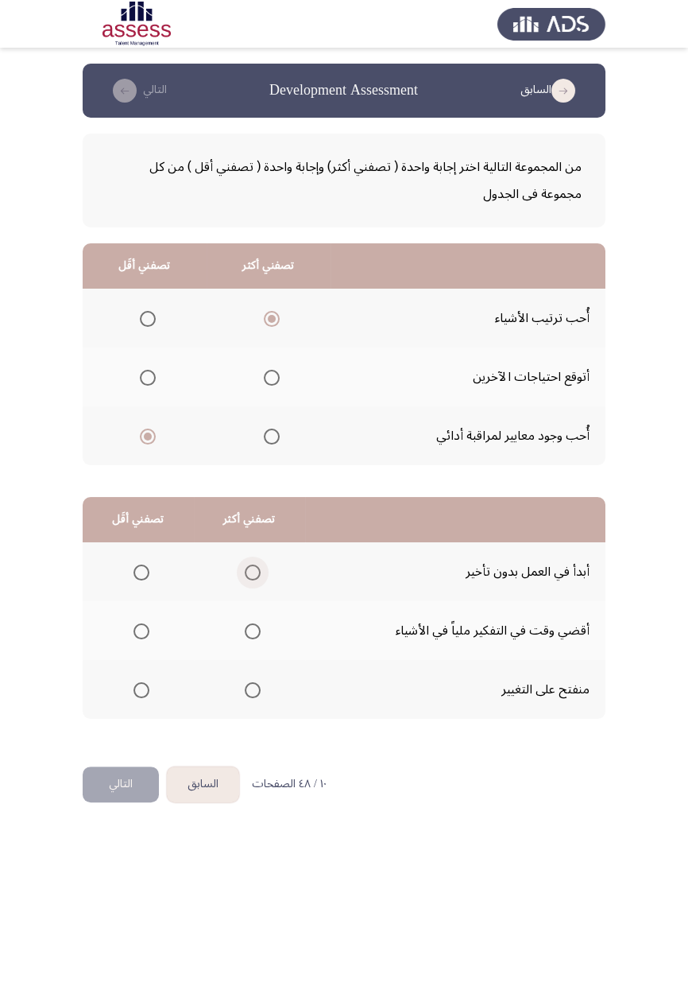
click at [251, 566] on input "Select an option" at bounding box center [253, 572] width 16 height 16
click at [142, 580] on span "Select an option" at bounding box center [142, 631] width 0 height 0
click at [141, 580] on input "Select an option" at bounding box center [142, 631] width 16 height 16
click at [119, 580] on button "التالي" at bounding box center [121, 784] width 76 height 36
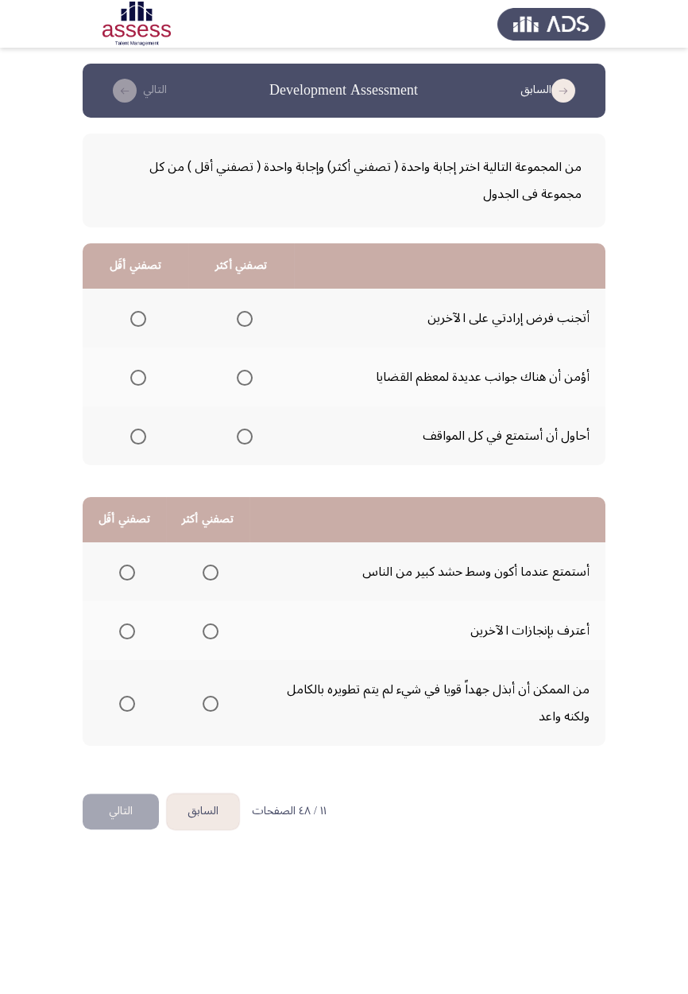
click at [245, 378] on span "Select an option" at bounding box center [245, 378] width 0 height 0
click at [242, 376] on input "Select an option" at bounding box center [245, 378] width 16 height 16
click at [141, 299] on th at bounding box center [136, 318] width 106 height 59
click at [138, 318] on span "Select an option" at bounding box center [138, 319] width 16 height 16
click at [138, 318] on input "Select an option" at bounding box center [138, 319] width 16 height 16
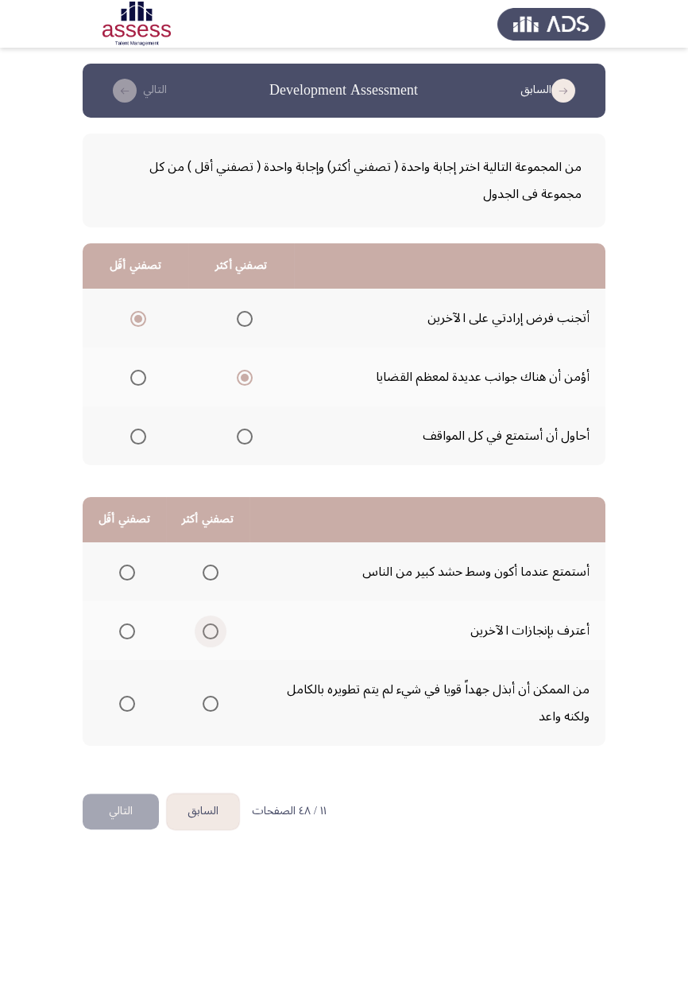
click at [211, 580] on span "Select an option" at bounding box center [211, 631] width 0 height 0
click at [208, 580] on input "Select an option" at bounding box center [211, 631] width 16 height 16
click at [127, 576] on span "Select an option" at bounding box center [127, 572] width 16 height 16
click at [127, 576] on input "Select an option" at bounding box center [127, 572] width 16 height 16
click at [112, 580] on button "التالي" at bounding box center [121, 811] width 76 height 36
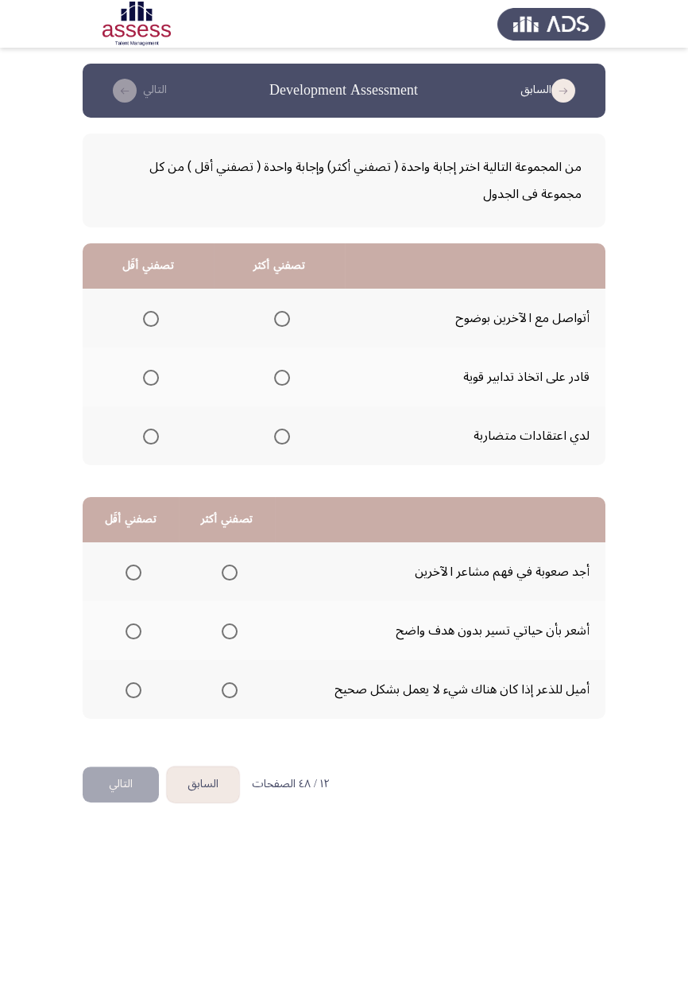
click at [282, 378] on span "Select an option" at bounding box center [282, 378] width 0 height 0
click at [281, 376] on input "Select an option" at bounding box center [282, 378] width 16 height 16
click at [151, 436] on span "Select an option" at bounding box center [151, 436] width 0 height 0
click at [151, 435] on input "Select an option" at bounding box center [151, 437] width 16 height 16
click at [228, 580] on span "Select an option" at bounding box center [230, 690] width 16 height 16
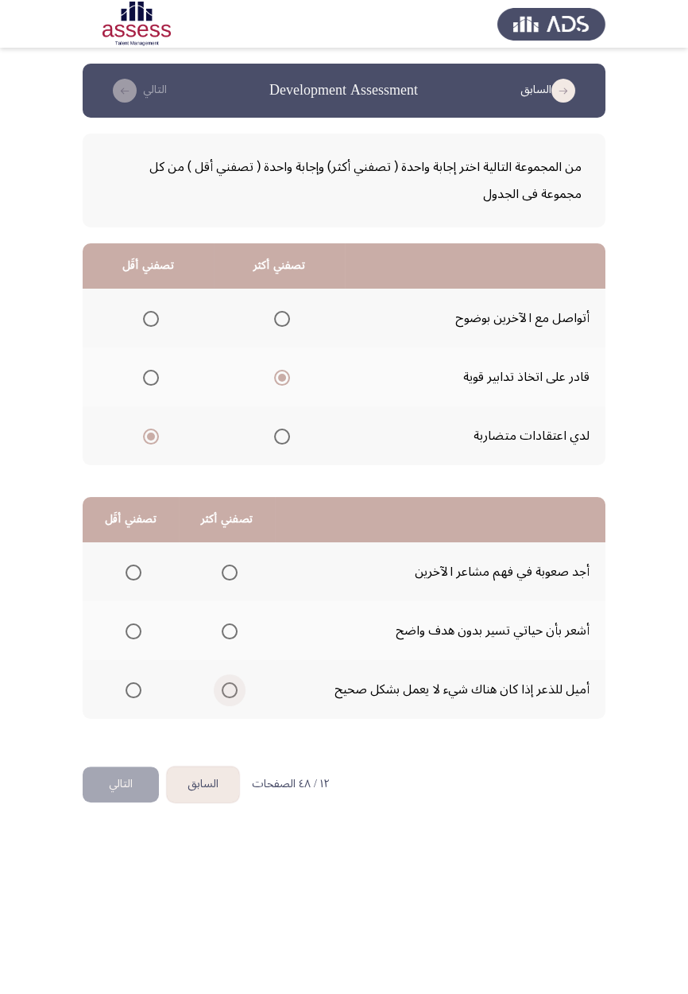
click at [228, 580] on input "Select an option" at bounding box center [230, 690] width 16 height 16
click at [139, 569] on span "Select an option" at bounding box center [134, 572] width 16 height 16
click at [139, 569] on input "Select an option" at bounding box center [134, 572] width 16 height 16
click at [133, 580] on span "Select an option" at bounding box center [134, 631] width 16 height 16
click at [133, 580] on input "Select an option" at bounding box center [134, 631] width 16 height 16
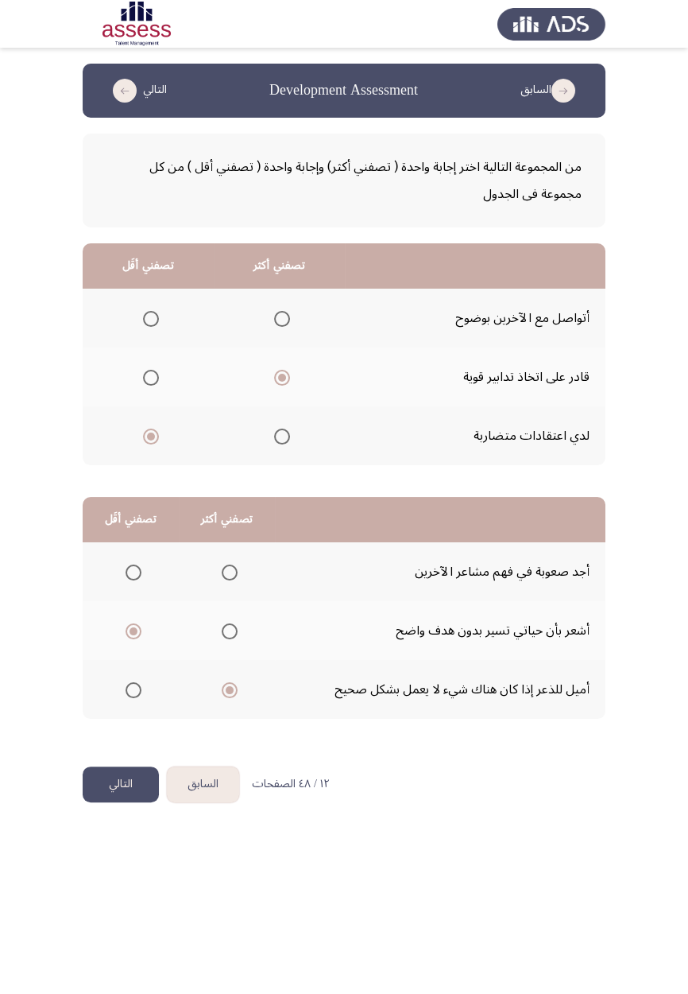
click at [110, 580] on button "التالي" at bounding box center [121, 784] width 76 height 36
click at [679, 580] on html "السابق Development Assessment التالي من المجموعة التالية اختر إجابة واحدة ( تصف…" at bounding box center [344, 415] width 688 height 830
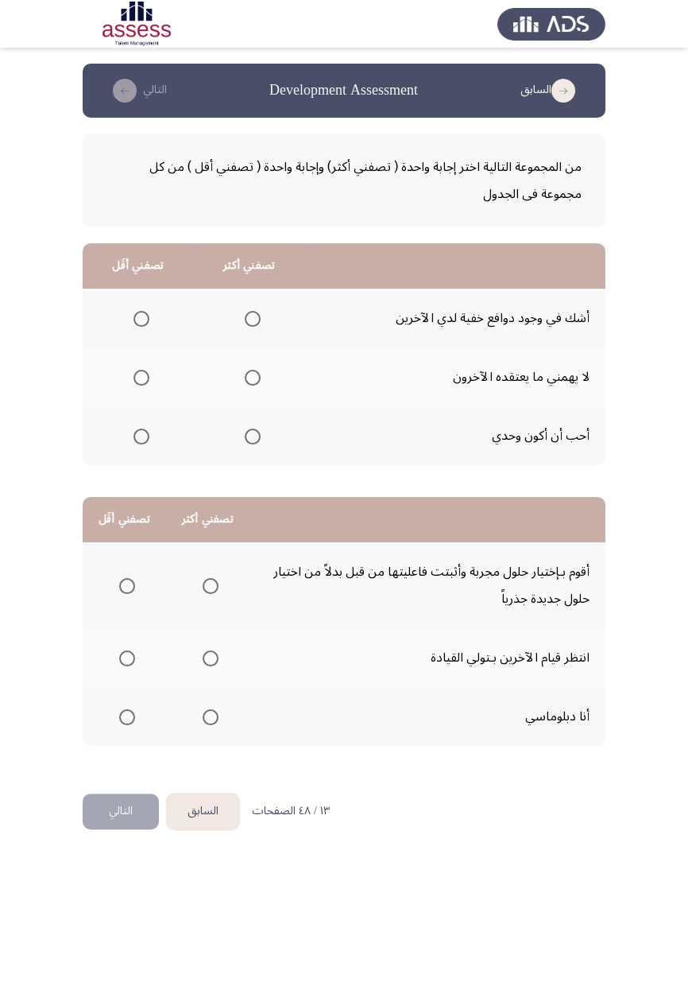
click at [211, 580] on span "Select an option" at bounding box center [211, 717] width 0 height 0
click at [208, 580] on input "Select an option" at bounding box center [211, 717] width 16 height 16
click at [681, 580] on html "السابق Development Assessment التالي من المجموعة التالية اختر إجابة واحدة ( تصف…" at bounding box center [344, 428] width 688 height 857
click at [126, 580] on span "Select an option" at bounding box center [127, 586] width 16 height 16
click at [126, 580] on input "Select an option" at bounding box center [127, 586] width 16 height 16
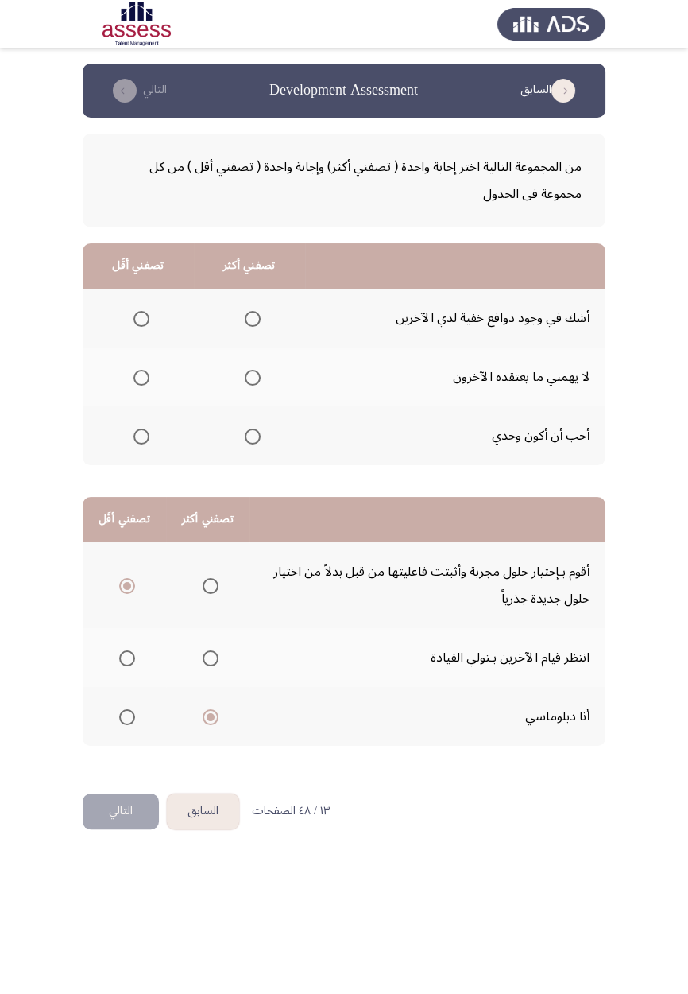
click at [118, 580] on button "التالي" at bounding box center [121, 811] width 76 height 36
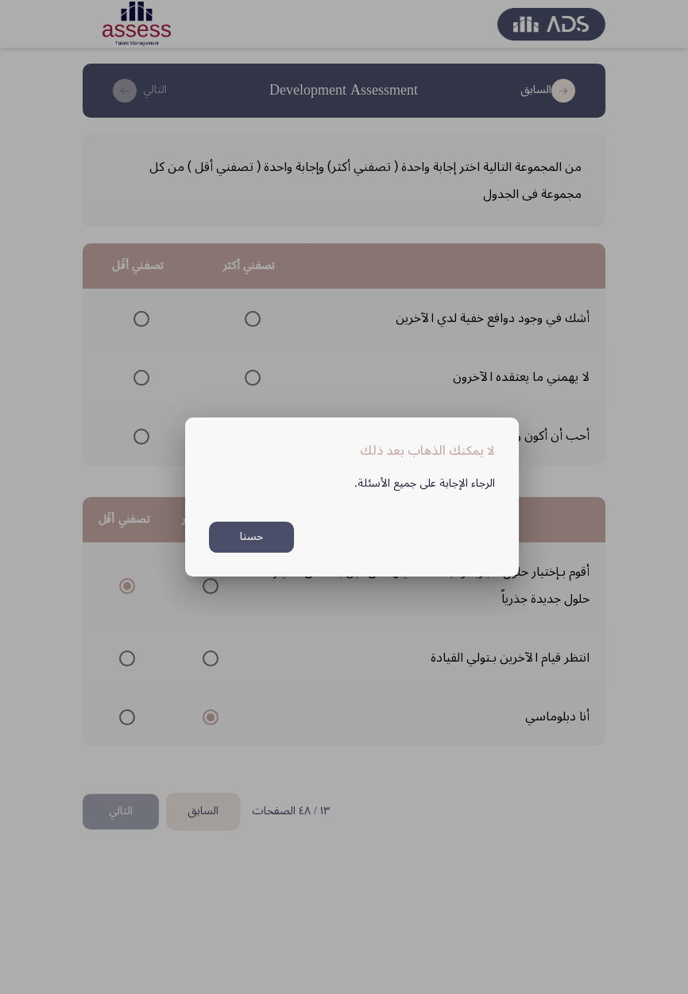
click at [246, 553] on button "حسنا" at bounding box center [251, 537] width 85 height 31
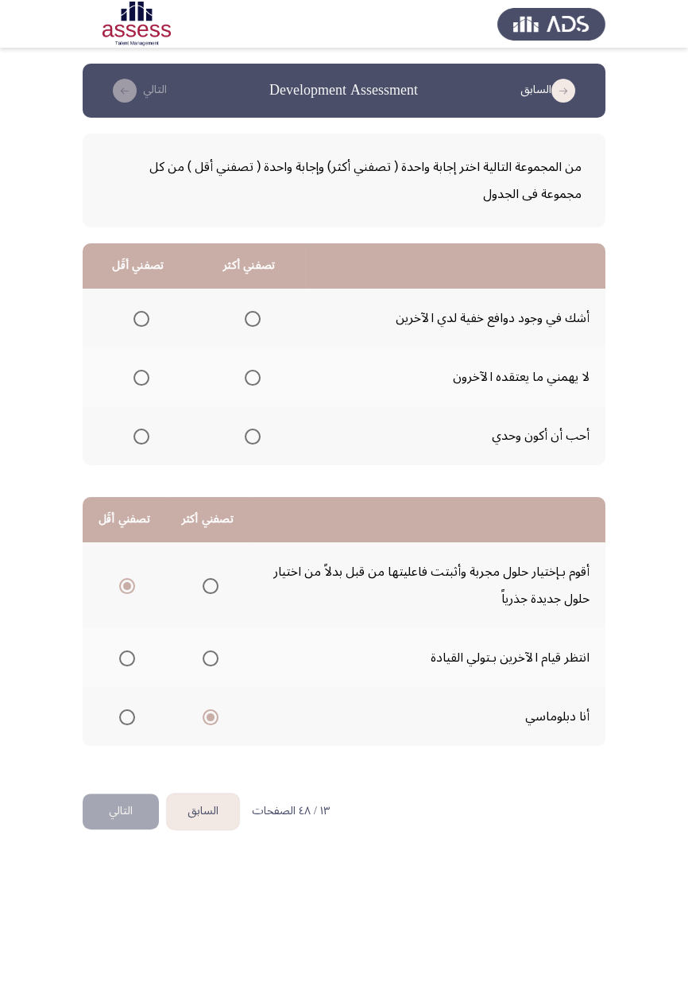
click at [250, 382] on span "Select an option" at bounding box center [253, 378] width 16 height 16
click at [250, 382] on input "Select an option" at bounding box center [253, 378] width 16 height 16
click at [142, 319] on span "Select an option" at bounding box center [142, 319] width 0 height 0
click at [140, 318] on input "Select an option" at bounding box center [142, 319] width 16 height 16
click at [124, 580] on button "التالي" at bounding box center [121, 811] width 76 height 36
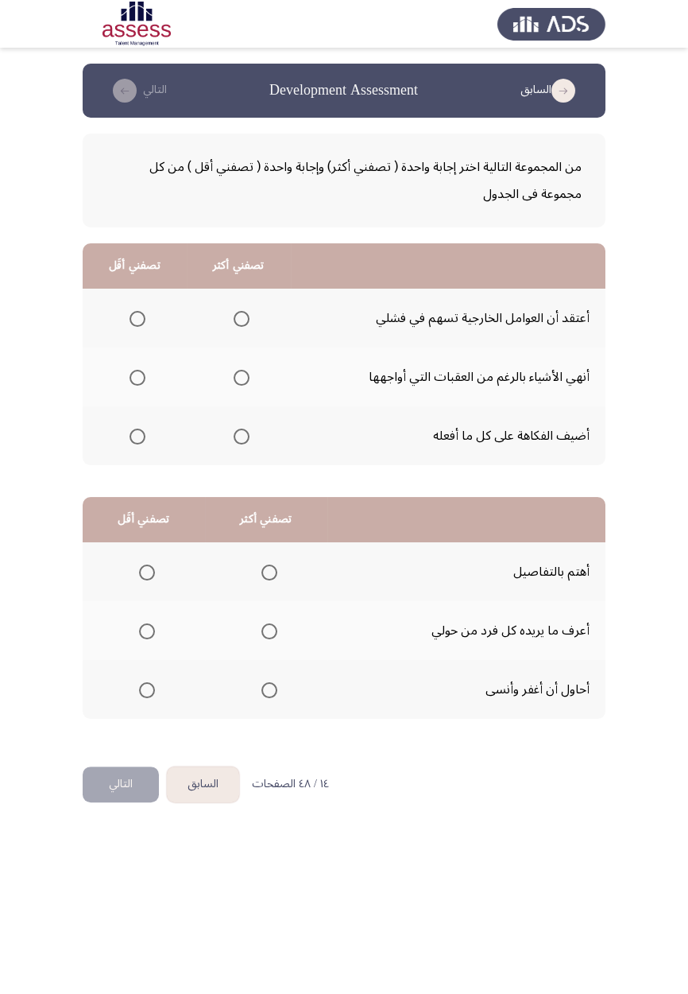
click at [242, 378] on span "Select an option" at bounding box center [242, 378] width 0 height 0
click at [241, 376] on input "Select an option" at bounding box center [242, 378] width 16 height 16
click at [138, 319] on span "Select an option" at bounding box center [138, 319] width 0 height 0
click at [138, 318] on input "Select an option" at bounding box center [138, 319] width 16 height 16
click at [274, 575] on span "Select an option" at bounding box center [270, 572] width 16 height 16
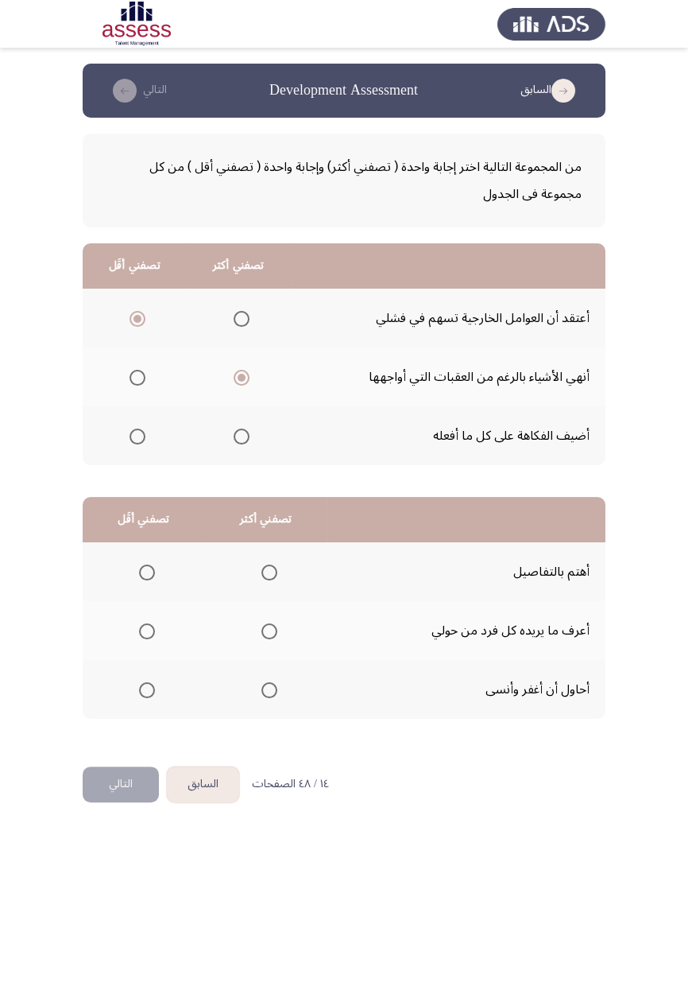
click at [274, 575] on input "Select an option" at bounding box center [270, 572] width 16 height 16
click at [147, 580] on span "Select an option" at bounding box center [147, 631] width 0 height 0
click at [146, 580] on input "Select an option" at bounding box center [147, 631] width 16 height 16
click at [679, 580] on html "السابق Development Assessment التالي من المجموعة التالية اختر إجابة واحدة ( تصف…" at bounding box center [344, 415] width 688 height 830
click at [121, 580] on button "التالي" at bounding box center [121, 784] width 76 height 36
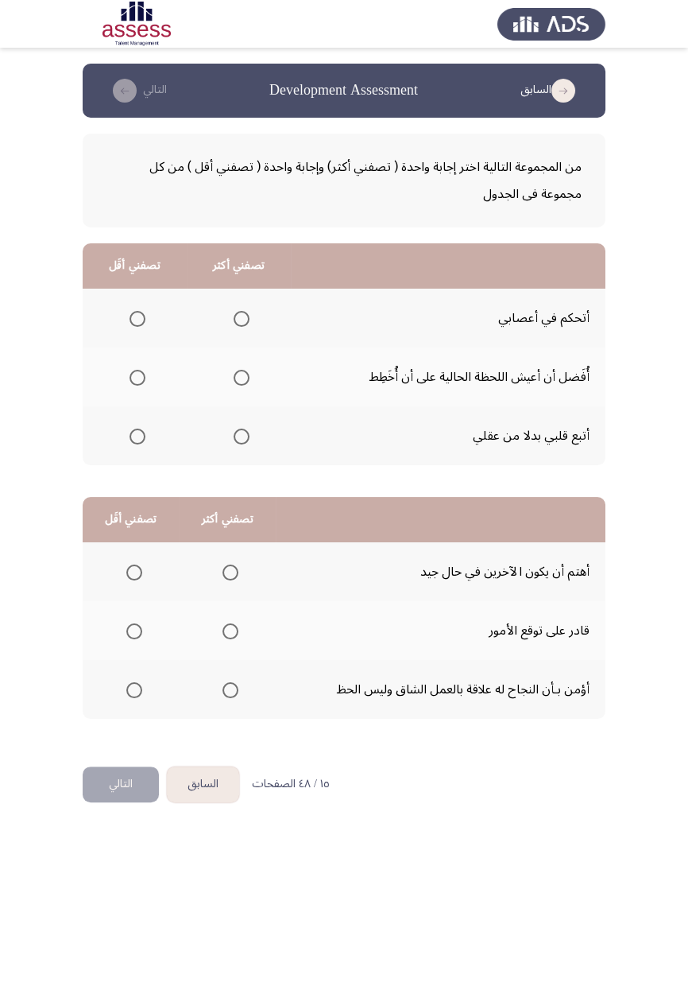
click at [242, 319] on span "Select an option" at bounding box center [242, 319] width 0 height 0
click at [239, 318] on input "Select an option" at bounding box center [242, 319] width 16 height 16
click at [138, 378] on span "Select an option" at bounding box center [138, 378] width 0 height 0
click at [137, 376] on input "Select an option" at bounding box center [138, 378] width 16 height 16
click at [143, 373] on span "Select an option" at bounding box center [138, 378] width 16 height 16
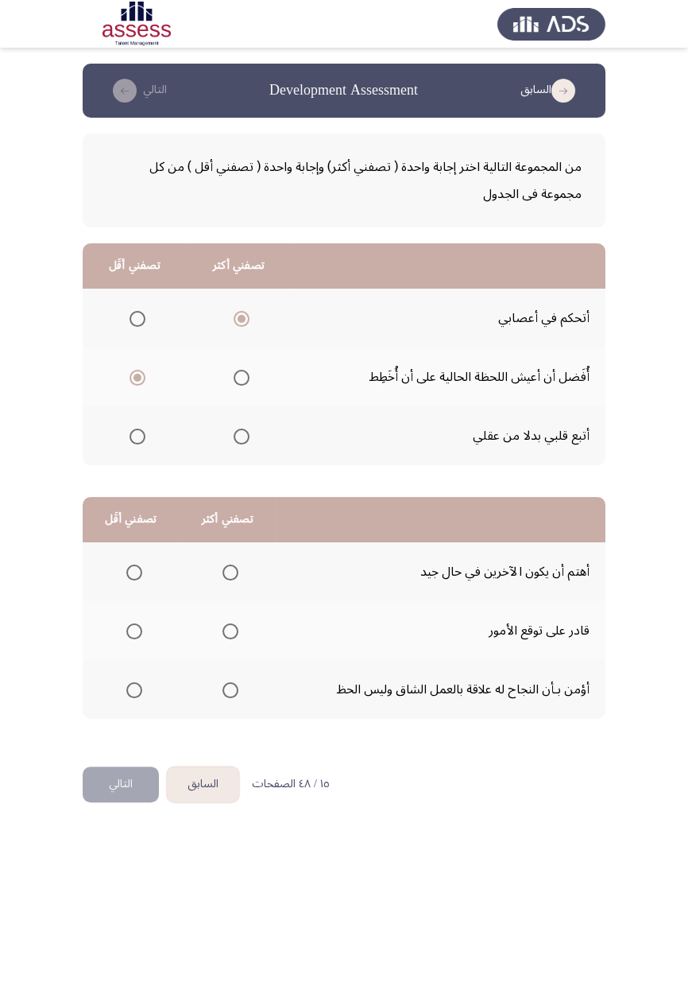
click at [143, 373] on input "Select an option" at bounding box center [138, 378] width 16 height 16
click at [138, 436] on span "Select an option" at bounding box center [138, 436] width 0 height 0
click at [137, 435] on input "Select an option" at bounding box center [138, 437] width 16 height 16
click at [227, 571] on span "Select an option" at bounding box center [231, 572] width 16 height 16
click at [227, 571] on input "Select an option" at bounding box center [231, 572] width 16 height 16
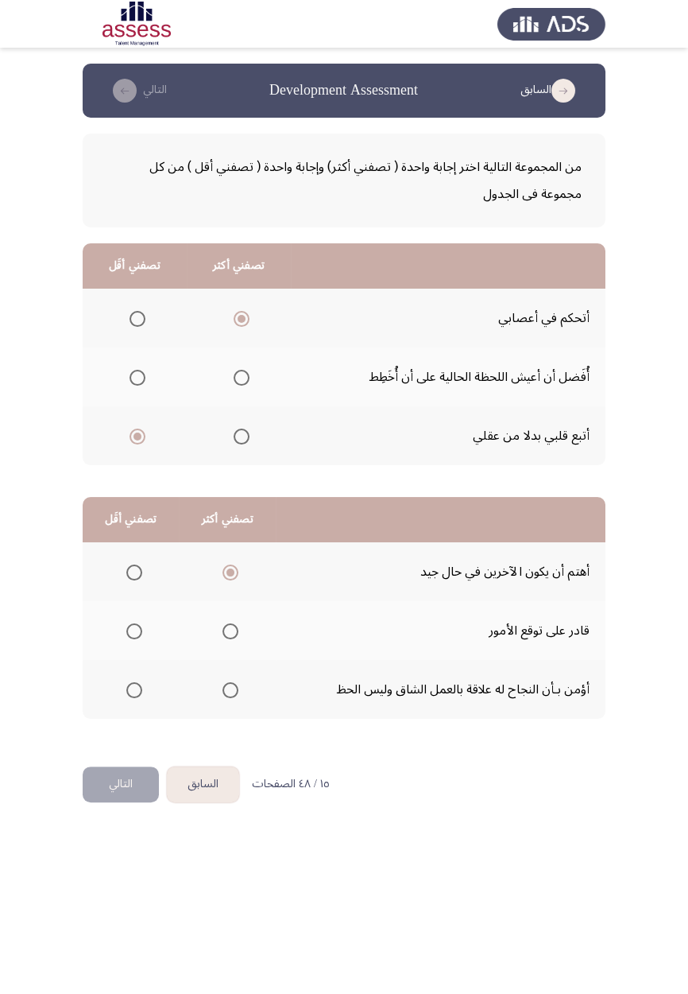
click at [227, 571] on span "Select an option" at bounding box center [231, 572] width 8 height 8
click at [227, 571] on input "Select an option" at bounding box center [231, 572] width 16 height 16
click at [130, 580] on th at bounding box center [131, 689] width 96 height 59
click at [227, 580] on span "Select an option" at bounding box center [231, 690] width 16 height 16
click at [227, 580] on input "Select an option" at bounding box center [231, 690] width 16 height 16
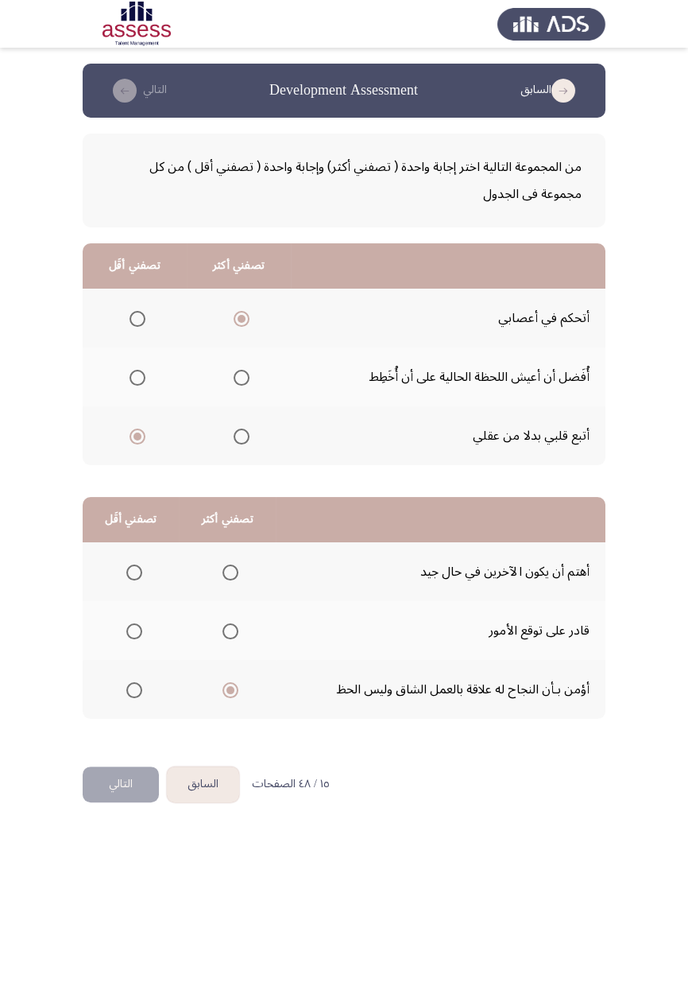
click at [229, 580] on span "Select an option" at bounding box center [231, 690] width 8 height 8
click at [229, 580] on input "Select an option" at bounding box center [231, 690] width 16 height 16
click at [235, 568] on span "Select an option" at bounding box center [231, 572] width 16 height 16
click at [235, 568] on input "Select an option" at bounding box center [231, 572] width 16 height 16
click at [130, 580] on span "Select an option" at bounding box center [134, 631] width 16 height 16
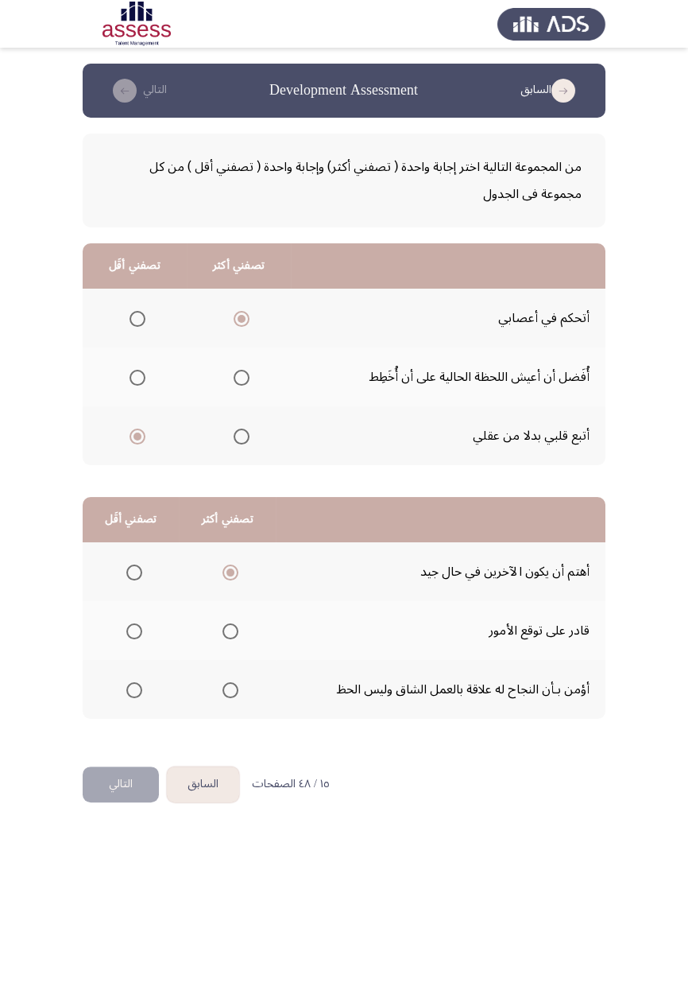
click at [130, 580] on input "Select an option" at bounding box center [134, 631] width 16 height 16
click at [127, 580] on button "التالي" at bounding box center [121, 784] width 76 height 36
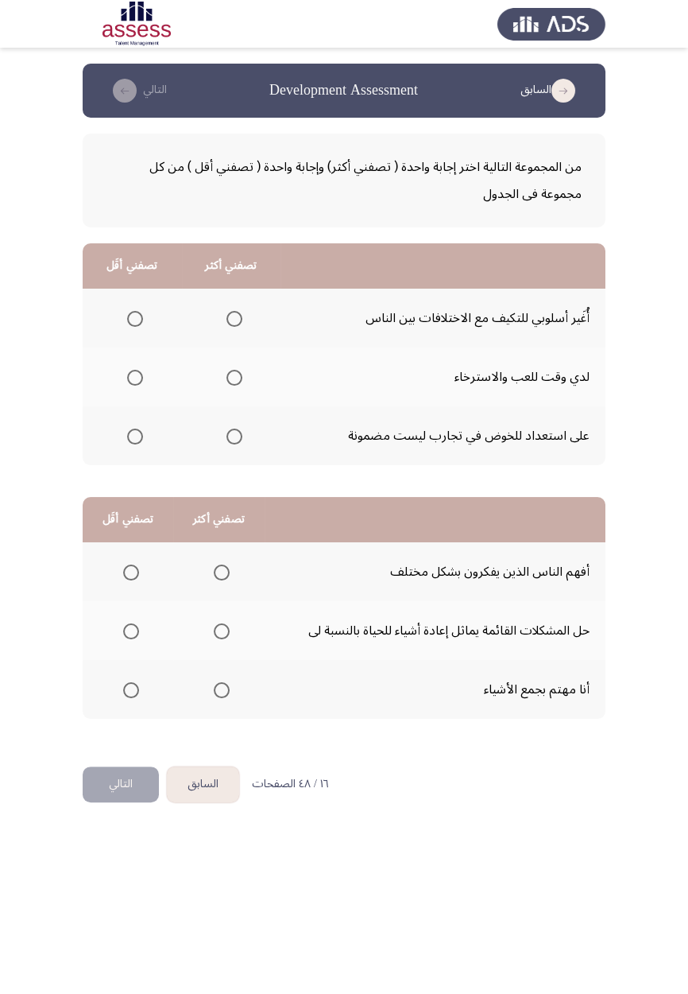
click at [250, 324] on th at bounding box center [231, 318] width 99 height 59
click at [225, 298] on th at bounding box center [231, 318] width 99 height 59
click at [237, 313] on span "Select an option" at bounding box center [235, 319] width 16 height 16
click at [237, 313] on input "Select an option" at bounding box center [235, 319] width 16 height 16
click at [134, 376] on span "Select an option" at bounding box center [135, 378] width 16 height 16
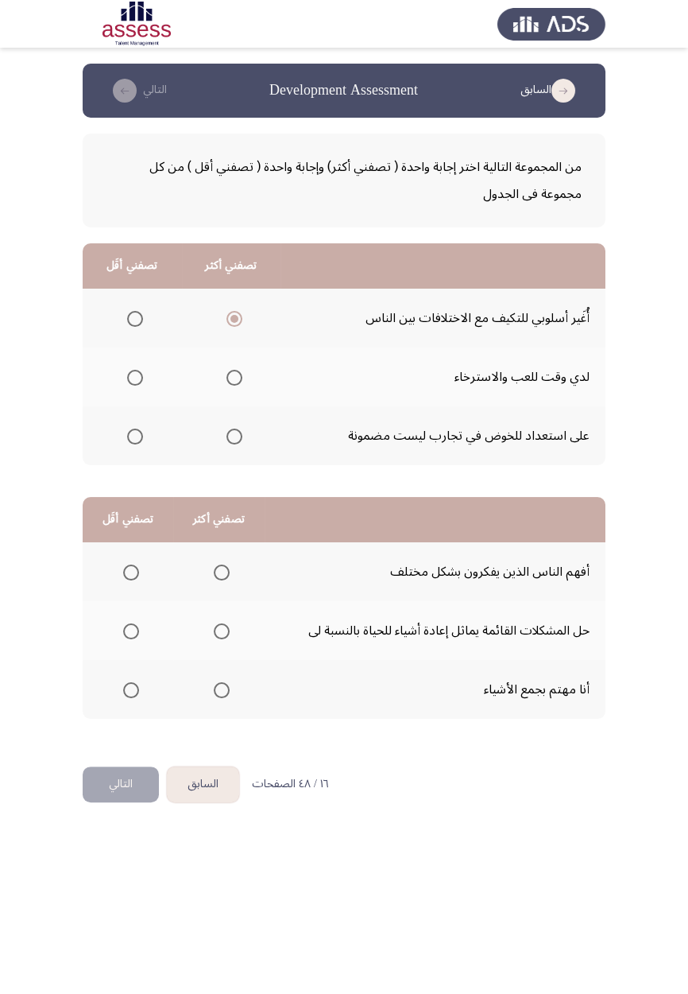
click at [134, 376] on input "Select an option" at bounding box center [135, 378] width 16 height 16
click at [214, 568] on span "Select an option" at bounding box center [222, 572] width 16 height 16
click at [214, 568] on input "Select an option" at bounding box center [222, 572] width 16 height 16
click at [131, 580] on span "Select an option" at bounding box center [131, 631] width 0 height 0
click at [130, 580] on input "Select an option" at bounding box center [131, 631] width 16 height 16
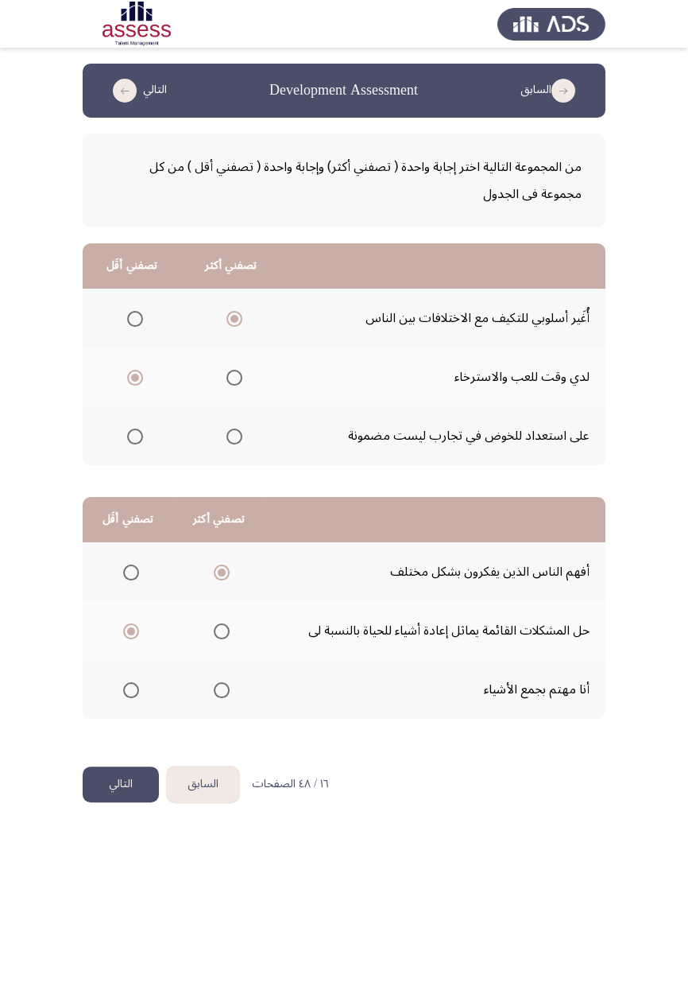
click at [128, 580] on span "Select an option" at bounding box center [131, 631] width 8 height 8
click at [128, 580] on input "Select an option" at bounding box center [131, 631] width 16 height 16
click at [131, 580] on span "Select an option" at bounding box center [131, 690] width 0 height 0
click at [130, 580] on input "Select an option" at bounding box center [131, 690] width 16 height 16
click at [122, 580] on button "التالي" at bounding box center [121, 784] width 76 height 36
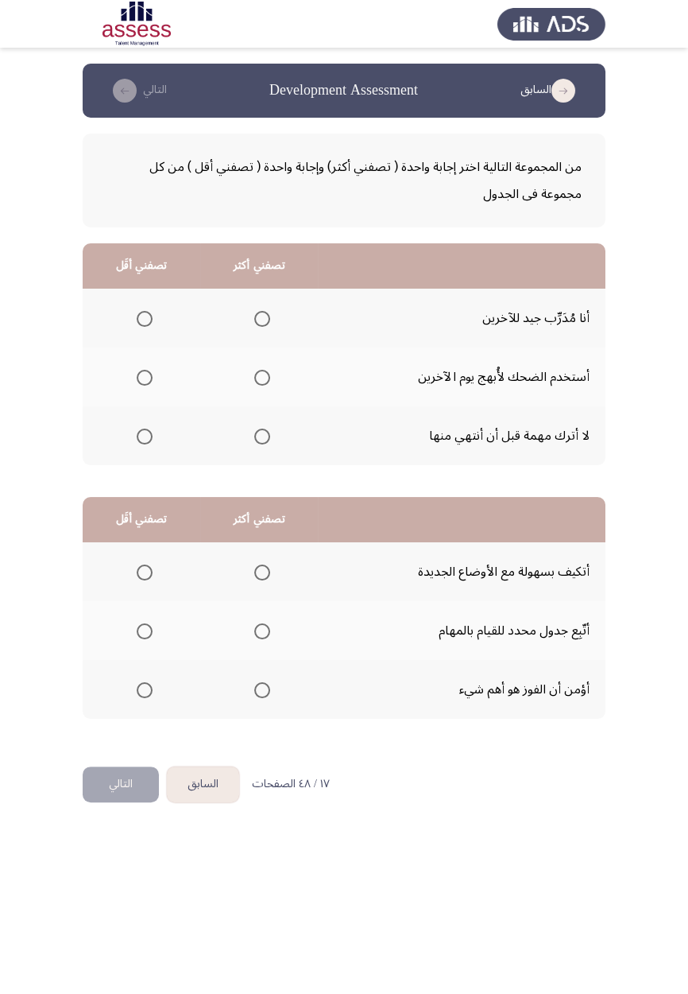
click at [263, 323] on span "Select an option" at bounding box center [262, 319] width 16 height 16
click at [263, 323] on input "Select an option" at bounding box center [262, 319] width 16 height 16
click at [149, 378] on span "Select an option" at bounding box center [145, 378] width 16 height 16
click at [149, 378] on input "Select an option" at bounding box center [145, 378] width 16 height 16
click at [262, 576] on span "Select an option" at bounding box center [262, 572] width 16 height 16
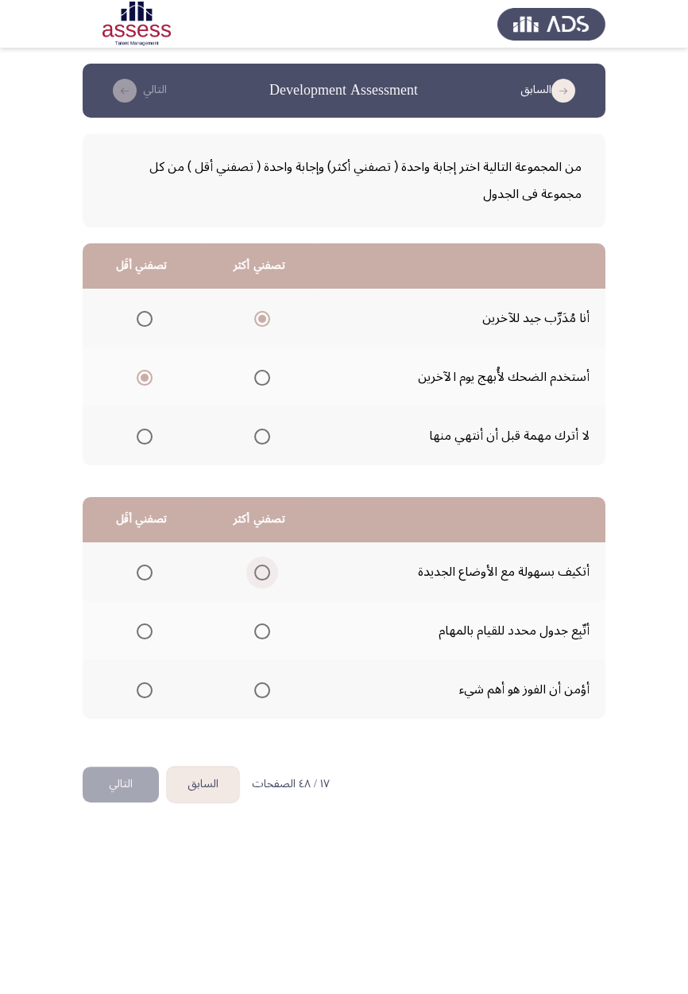
click at [262, 576] on input "Select an option" at bounding box center [262, 572] width 16 height 16
click at [145, 580] on span "Select an option" at bounding box center [145, 690] width 0 height 0
click at [144, 580] on input "Select an option" at bounding box center [145, 690] width 16 height 16
click at [118, 580] on button "التالي" at bounding box center [121, 784] width 76 height 36
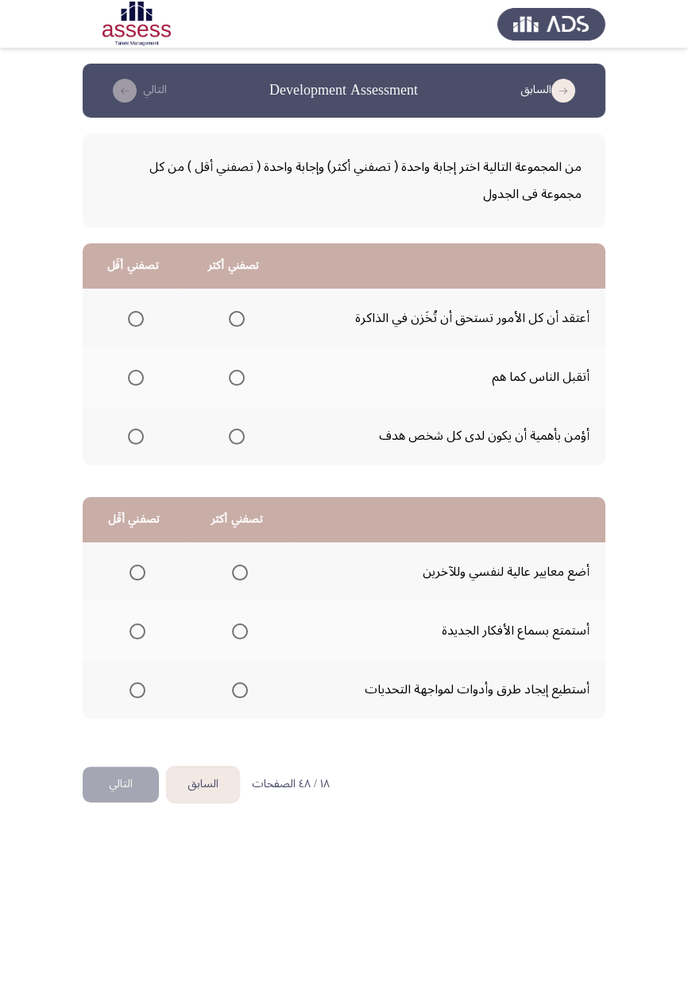
click at [237, 439] on span "Select an option" at bounding box center [237, 437] width 16 height 16
click at [237, 439] on input "Select an option" at bounding box center [237, 437] width 16 height 16
click at [140, 377] on span "Select an option" at bounding box center [136, 378] width 16 height 16
click at [140, 377] on input "Select an option" at bounding box center [136, 378] width 16 height 16
click at [240, 580] on span "Select an option" at bounding box center [240, 631] width 0 height 0
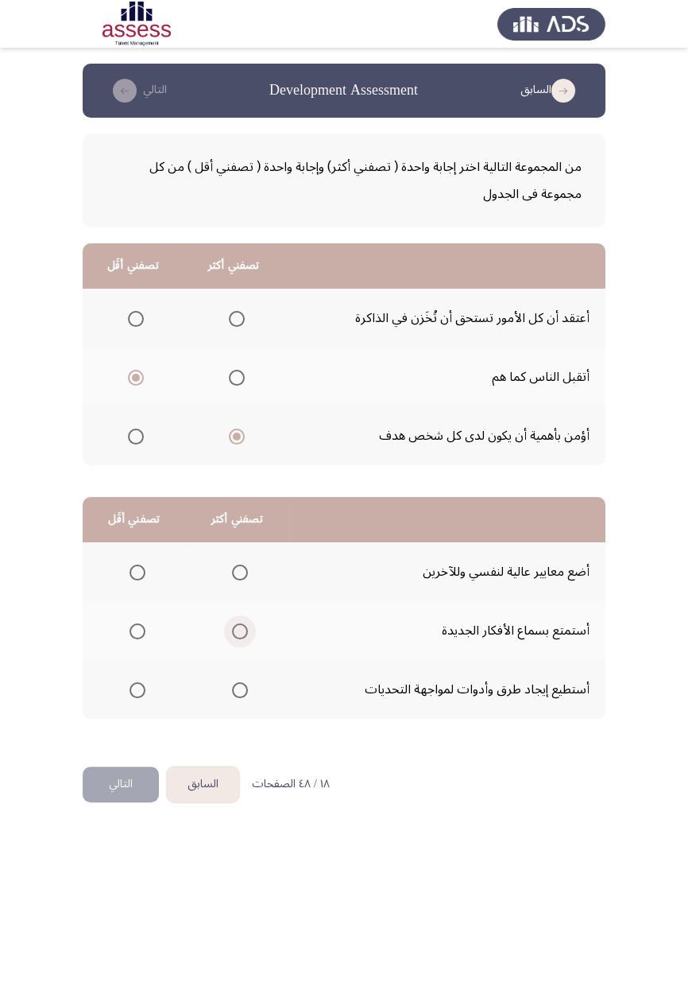
click at [238, 580] on input "Select an option" at bounding box center [240, 631] width 16 height 16
click at [142, 564] on span "Select an option" at bounding box center [138, 572] width 16 height 16
click at [142, 564] on input "Select an option" at bounding box center [138, 572] width 16 height 16
click at [103, 580] on button "التالي" at bounding box center [121, 784] width 76 height 36
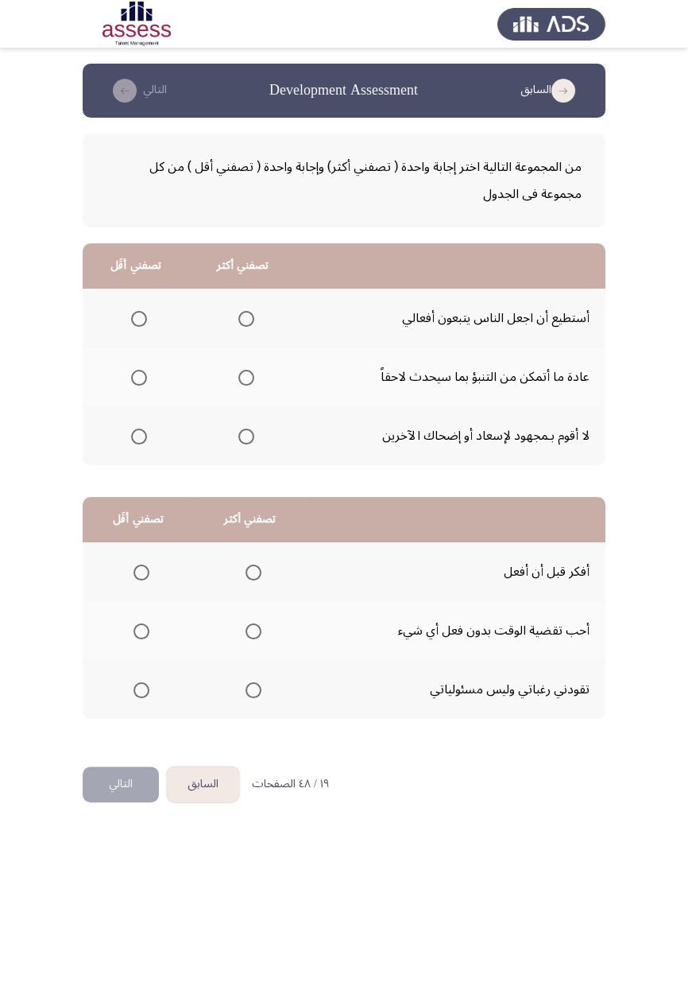
click at [239, 374] on span "Select an option" at bounding box center [247, 378] width 16 height 16
click at [239, 374] on input "Select an option" at bounding box center [247, 378] width 16 height 16
click at [139, 436] on span "Select an option" at bounding box center [139, 436] width 0 height 0
click at [138, 435] on input "Select an option" at bounding box center [139, 437] width 16 height 16
click at [254, 572] on span "Select an option" at bounding box center [254, 572] width 0 height 0
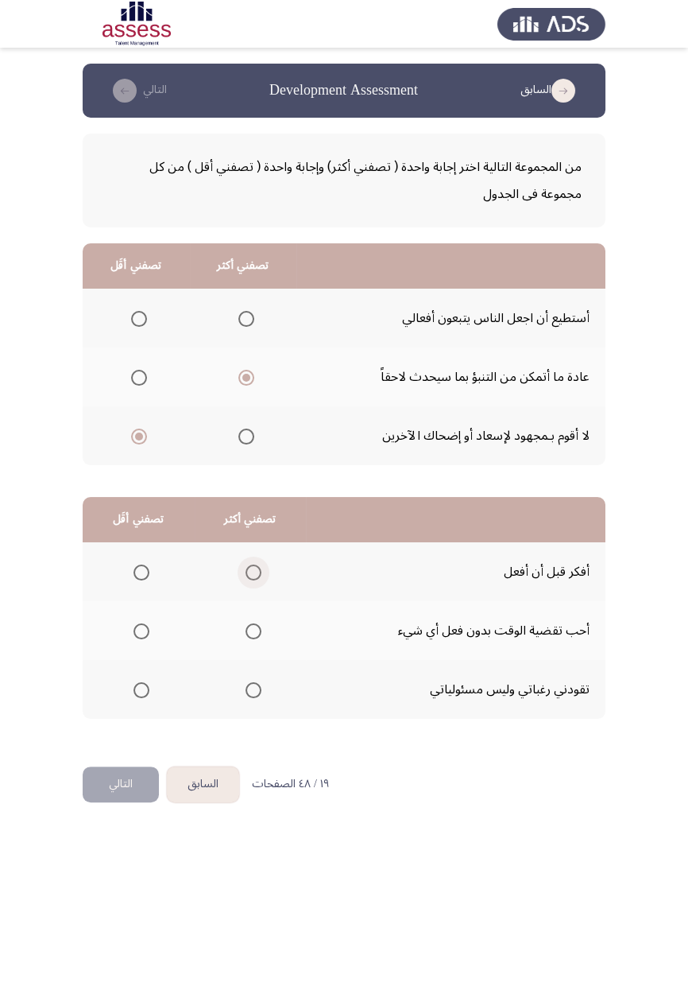
click at [250, 571] on input "Select an option" at bounding box center [254, 572] width 16 height 16
click at [146, 580] on span "Select an option" at bounding box center [142, 690] width 16 height 16
click at [146, 580] on input "Select an option" at bounding box center [142, 690] width 16 height 16
click at [121, 580] on button "التالي" at bounding box center [121, 784] width 76 height 36
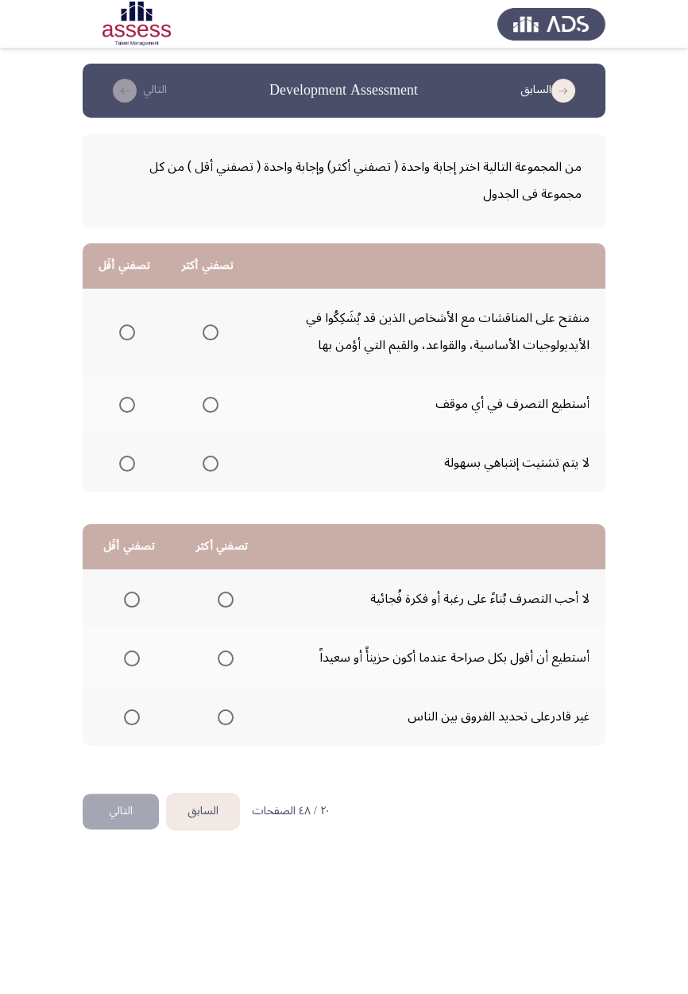
click at [211, 464] on span "Select an option" at bounding box center [211, 464] width 0 height 0
click at [208, 462] on input "Select an option" at bounding box center [211, 464] width 16 height 16
click at [126, 403] on span "Select an option" at bounding box center [127, 405] width 16 height 16
click at [126, 403] on input "Select an option" at bounding box center [127, 405] width 16 height 16
click at [133, 409] on span "Select an option" at bounding box center [127, 405] width 16 height 16
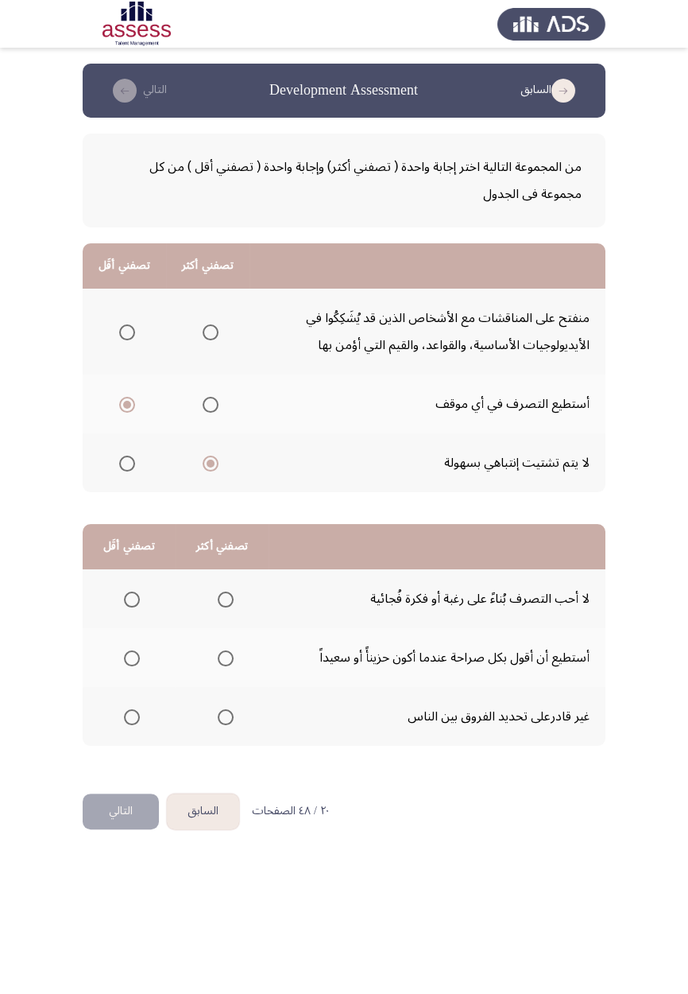
click at [133, 409] on input "Select an option" at bounding box center [127, 405] width 16 height 16
click at [226, 406] on th at bounding box center [207, 403] width 83 height 59
click at [211, 409] on span "Select an option" at bounding box center [211, 405] width 16 height 16
click at [211, 409] on input "Select an option" at bounding box center [211, 405] width 16 height 16
click at [132, 334] on span "Select an option" at bounding box center [127, 332] width 16 height 16
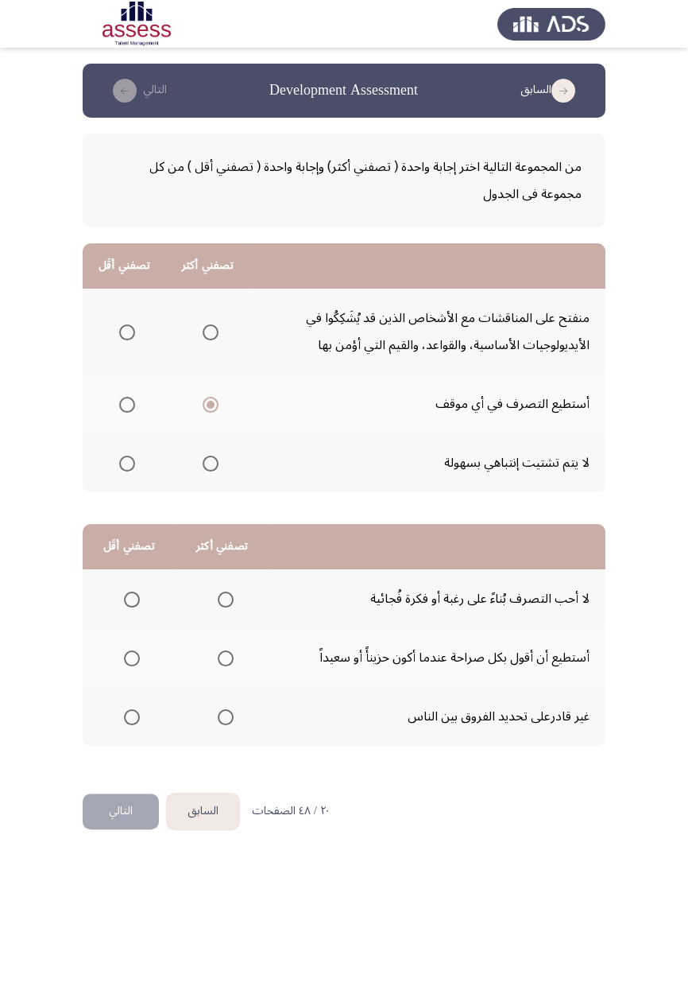
click at [132, 334] on input "Select an option" at bounding box center [127, 332] width 16 height 16
click at [220, 580] on span "Select an option" at bounding box center [226, 658] width 16 height 16
click at [220, 580] on input "Select an option" at bounding box center [226, 658] width 16 height 16
click at [137, 580] on span "Select an option" at bounding box center [132, 717] width 16 height 16
click at [137, 580] on input "Select an option" at bounding box center [132, 717] width 16 height 16
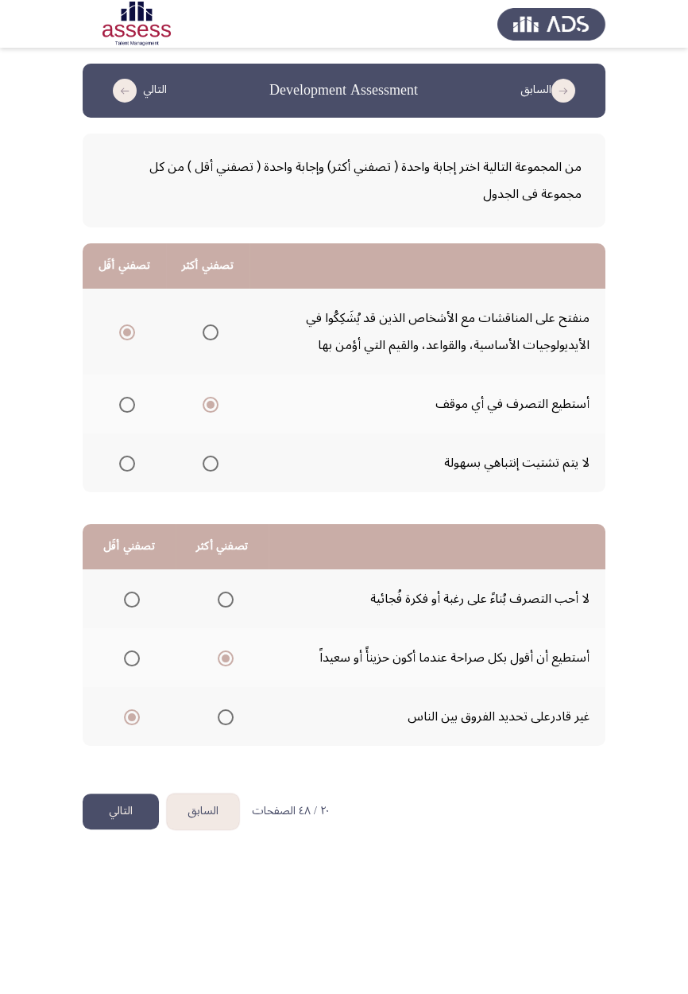
click at [129, 580] on button "التالي" at bounding box center [121, 811] width 76 height 36
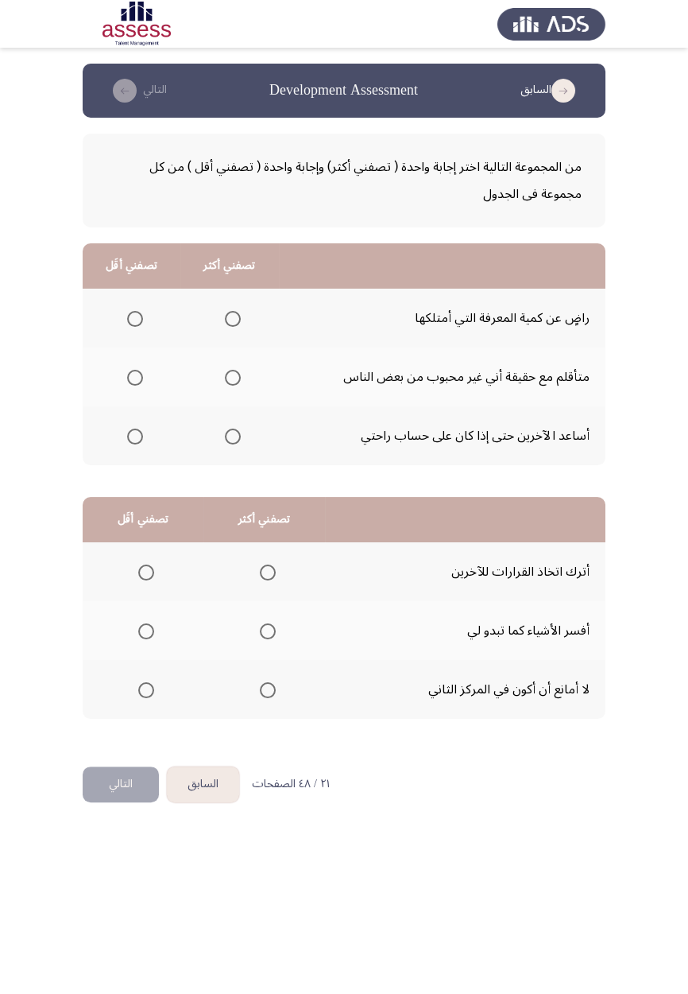
click at [231, 431] on span "Select an option" at bounding box center [233, 437] width 16 height 16
click at [231, 431] on input "Select an option" at bounding box center [233, 437] width 16 height 16
click at [136, 299] on th at bounding box center [132, 318] width 98 height 59
click at [138, 317] on span "Select an option" at bounding box center [135, 319] width 16 height 16
click at [138, 317] on input "Select an option" at bounding box center [135, 319] width 16 height 16
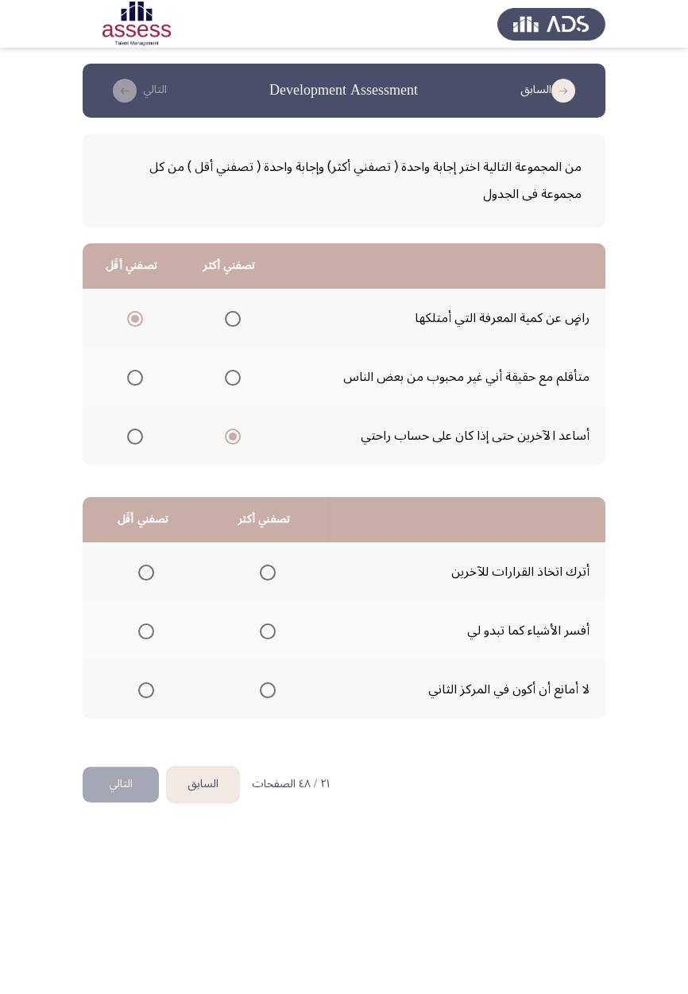
click at [146, 580] on span "Select an option" at bounding box center [146, 690] width 0 height 0
click at [146, 580] on input "Select an option" at bounding box center [146, 690] width 16 height 16
click at [268, 580] on span "Select an option" at bounding box center [268, 631] width 0 height 0
click at [267, 580] on input "Select an option" at bounding box center [268, 631] width 16 height 16
click at [125, 580] on button "التالي" at bounding box center [121, 784] width 76 height 36
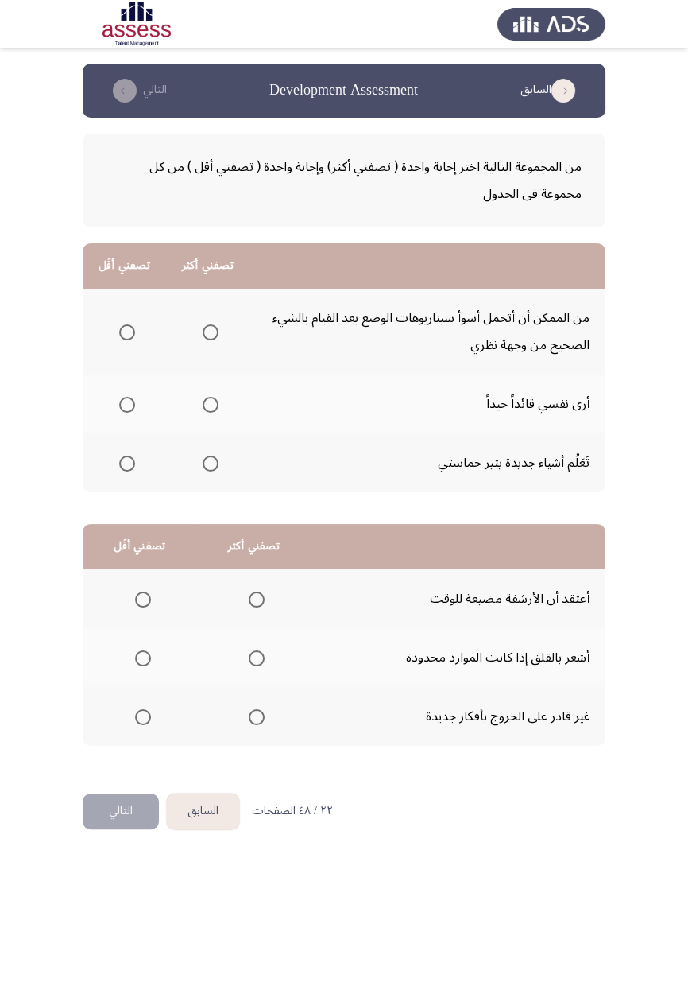
click at [211, 405] on span "Select an option" at bounding box center [211, 405] width 0 height 0
click at [208, 403] on input "Select an option" at bounding box center [211, 405] width 16 height 16
click at [126, 331] on span "Select an option" at bounding box center [127, 332] width 16 height 16
click at [126, 331] on input "Select an option" at bounding box center [127, 332] width 16 height 16
click at [137, 580] on span "Select an option" at bounding box center [143, 717] width 16 height 16
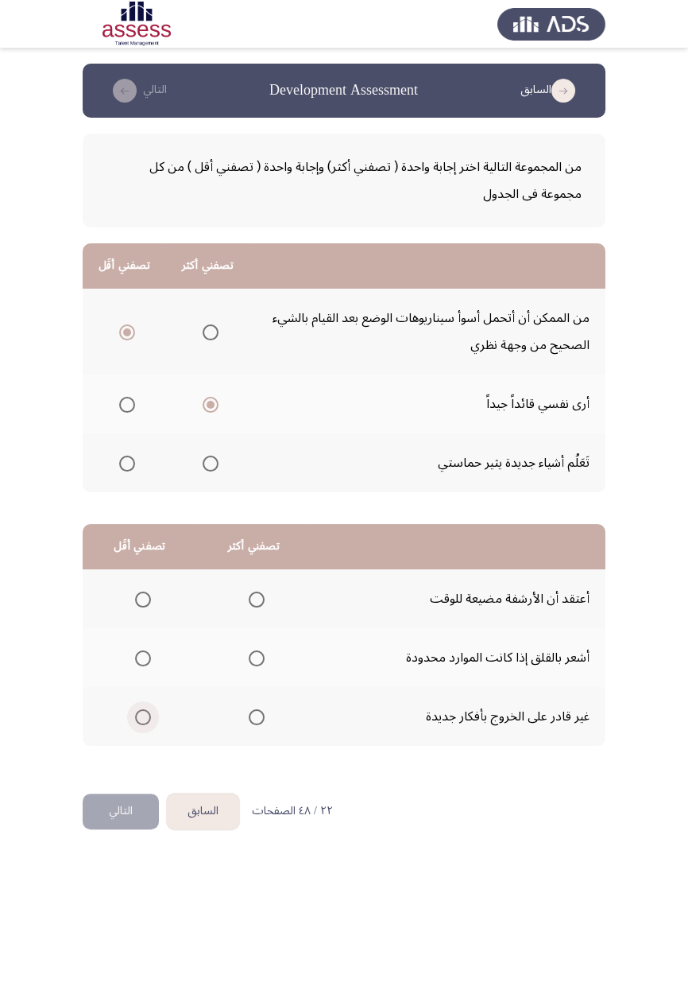
click at [137, 580] on input "Select an option" at bounding box center [143, 717] width 16 height 16
click at [272, 580] on th at bounding box center [253, 657] width 114 height 59
click at [255, 580] on span "Select an option" at bounding box center [257, 658] width 16 height 16
click at [255, 580] on input "Select an option" at bounding box center [257, 658] width 16 height 16
click at [126, 580] on button "التالي" at bounding box center [121, 811] width 76 height 36
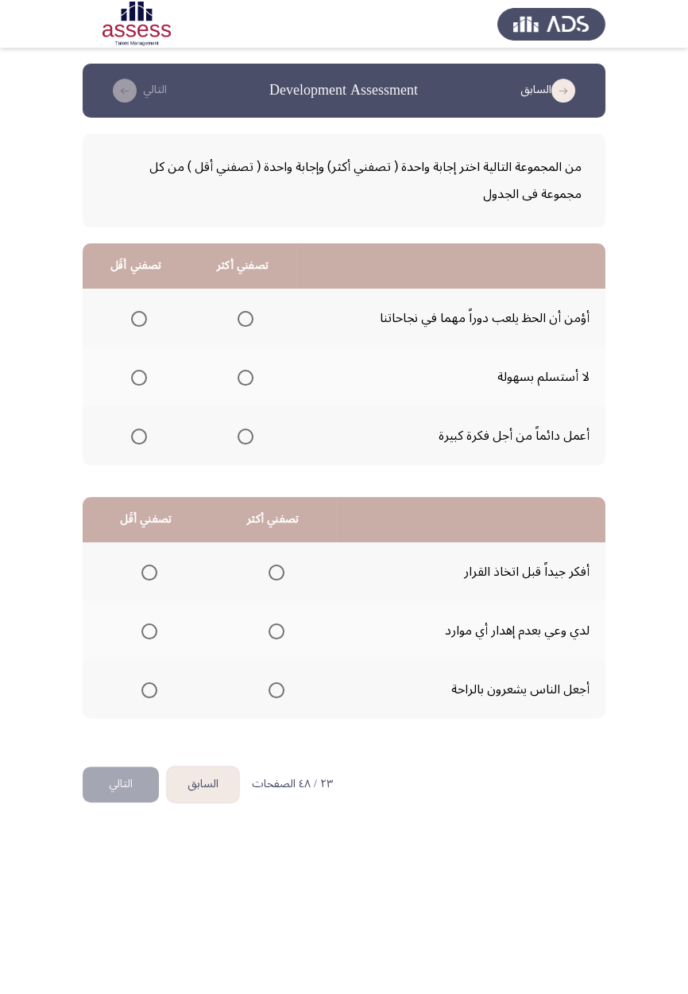
click at [250, 378] on span "Select an option" at bounding box center [246, 378] width 16 height 16
click at [250, 378] on input "Select an option" at bounding box center [246, 378] width 16 height 16
click at [140, 313] on span "Select an option" at bounding box center [139, 319] width 16 height 16
click at [140, 313] on input "Select an option" at bounding box center [139, 319] width 16 height 16
click at [277, 572] on span "Select an option" at bounding box center [277, 572] width 0 height 0
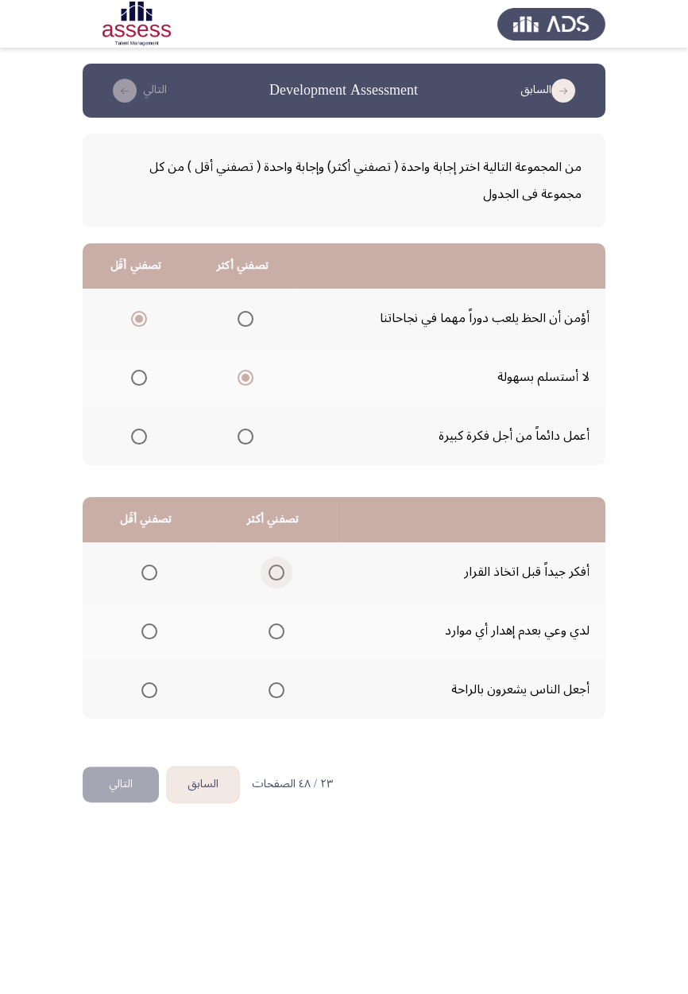
click at [274, 571] on input "Select an option" at bounding box center [277, 572] width 16 height 16
click at [150, 580] on span "Select an option" at bounding box center [150, 690] width 16 height 16
click at [150, 580] on input "Select an option" at bounding box center [150, 690] width 16 height 16
click at [129, 580] on button "التالي" at bounding box center [121, 784] width 76 height 36
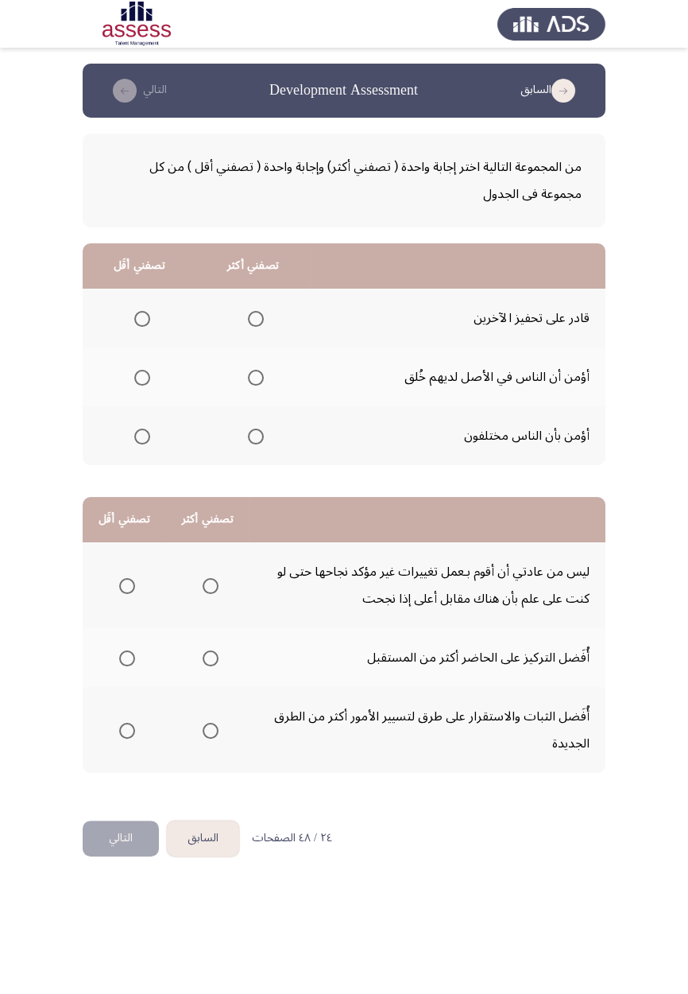
click at [258, 441] on span "Select an option" at bounding box center [256, 437] width 16 height 16
click at [258, 441] on input "Select an option" at bounding box center [256, 437] width 16 height 16
click at [142, 319] on span "Select an option" at bounding box center [142, 319] width 0 height 0
click at [142, 318] on input "Select an option" at bounding box center [142, 319] width 16 height 16
click at [126, 580] on span "Select an option" at bounding box center [127, 658] width 16 height 16
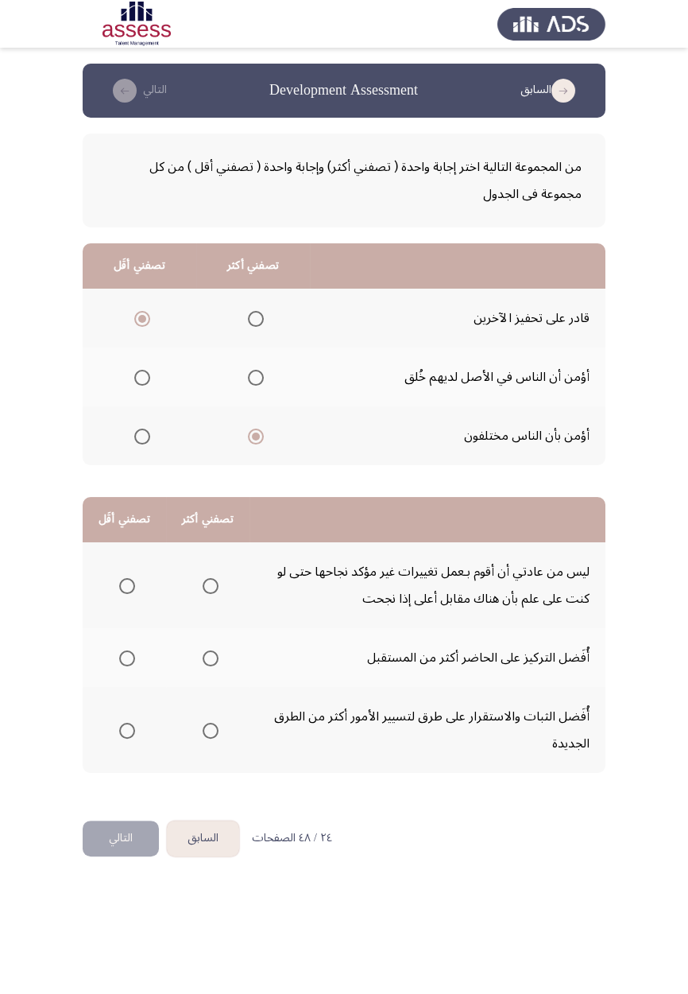
click at [126, 580] on input "Select an option" at bounding box center [127, 658] width 16 height 16
click at [130, 580] on span "Select an option" at bounding box center [127, 731] width 16 height 16
click at [130, 580] on input "Select an option" at bounding box center [127, 731] width 16 height 16
click at [144, 580] on th at bounding box center [124, 657] width 83 height 59
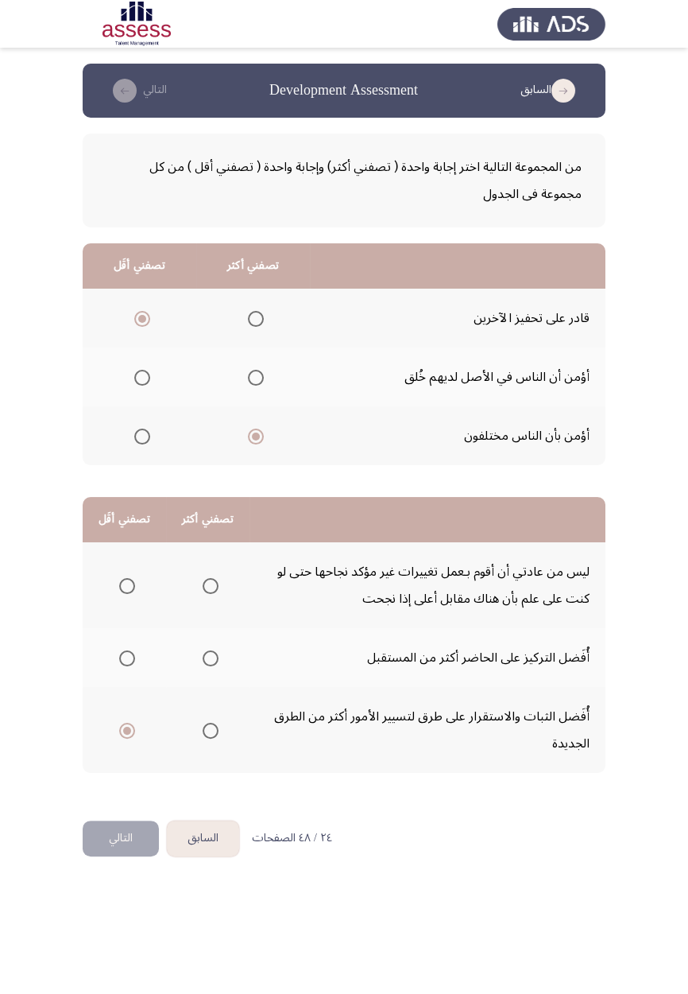
click at [211, 580] on span "Select an option" at bounding box center [211, 731] width 16 height 16
click at [211, 580] on input "Select an option" at bounding box center [211, 731] width 16 height 16
click at [129, 580] on span "Select an option" at bounding box center [127, 658] width 16 height 16
click at [129, 580] on input "Select an option" at bounding box center [127, 658] width 16 height 16
click at [146, 580] on th at bounding box center [124, 657] width 83 height 59
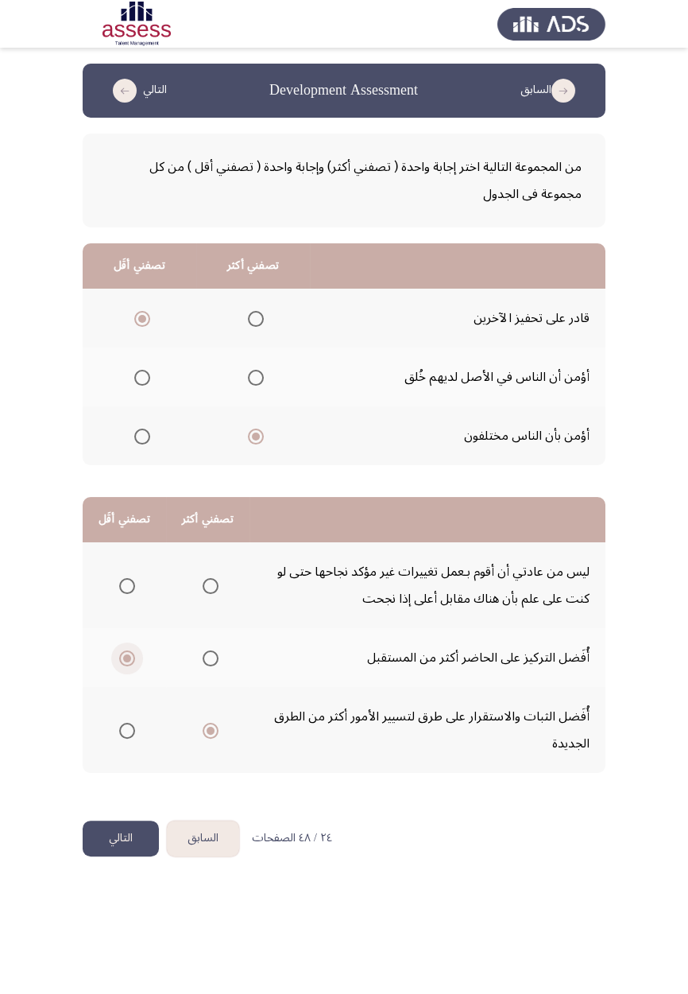
click at [128, 580] on span "Select an option" at bounding box center [127, 658] width 8 height 8
click at [128, 580] on input "Select an option" at bounding box center [127, 658] width 16 height 16
click at [133, 580] on span "Select an option" at bounding box center [127, 586] width 16 height 16
click at [133, 580] on input "Select an option" at bounding box center [127, 586] width 16 height 16
click at [215, 580] on span "Select an option" at bounding box center [211, 586] width 16 height 16
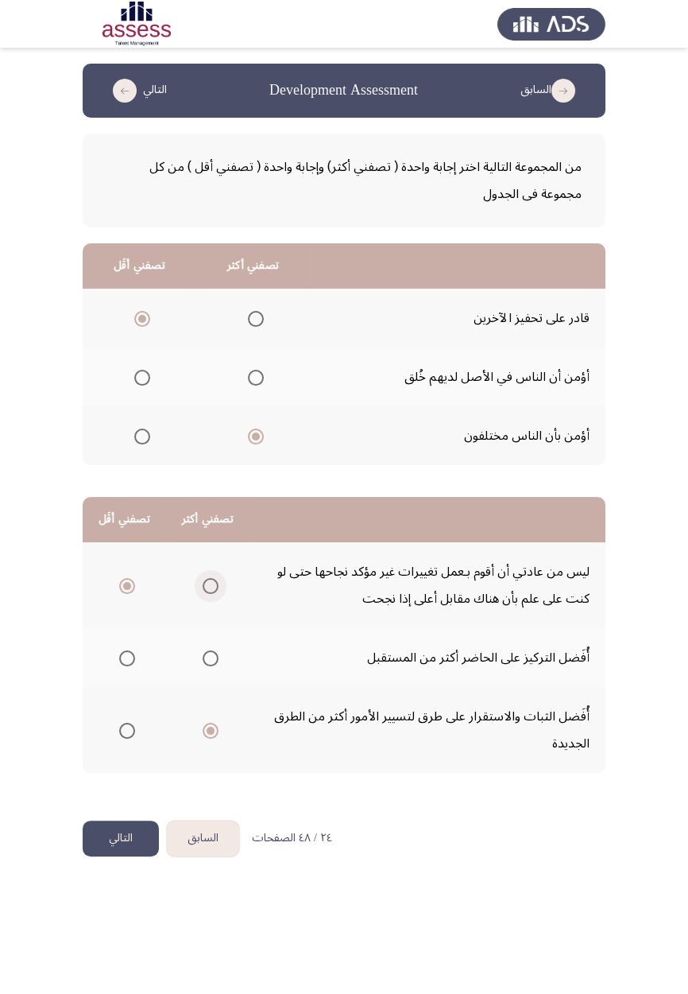
click at [215, 580] on input "Select an option" at bounding box center [211, 586] width 16 height 16
click at [126, 580] on span "Select an option" at bounding box center [127, 731] width 16 height 16
click at [126, 580] on input "Select an option" at bounding box center [127, 731] width 16 height 16
click at [115, 580] on button "التالي" at bounding box center [121, 838] width 76 height 36
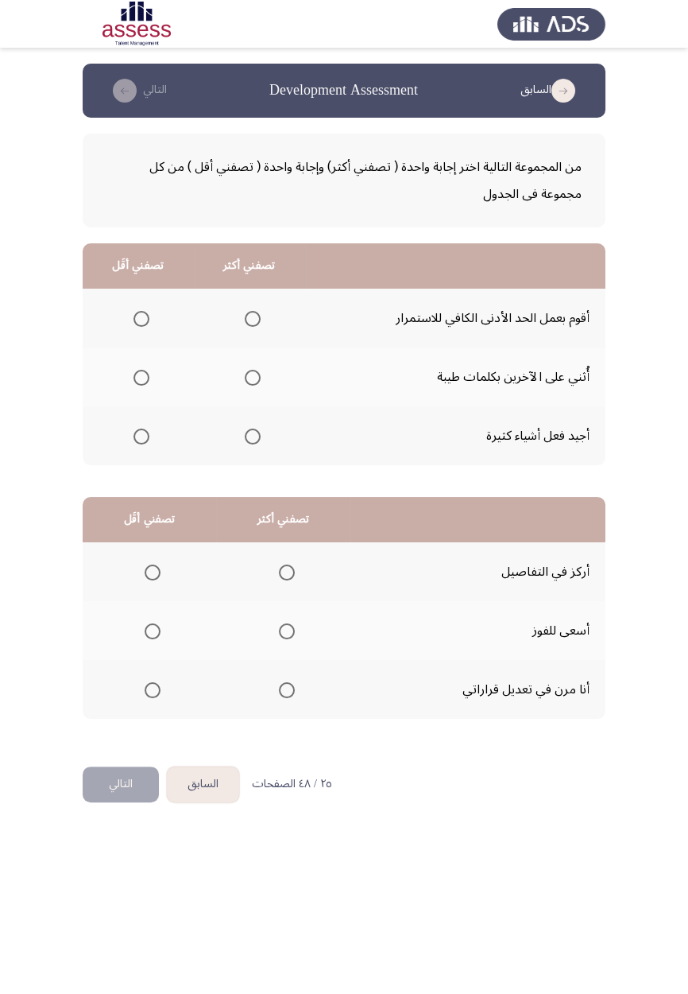
click at [253, 378] on span "Select an option" at bounding box center [253, 378] width 0 height 0
click at [251, 376] on input "Select an option" at bounding box center [253, 378] width 16 height 16
click at [142, 319] on span "Select an option" at bounding box center [142, 319] width 0 height 0
click at [141, 318] on input "Select an option" at bounding box center [142, 319] width 16 height 16
click at [287, 580] on span "Select an option" at bounding box center [287, 631] width 0 height 0
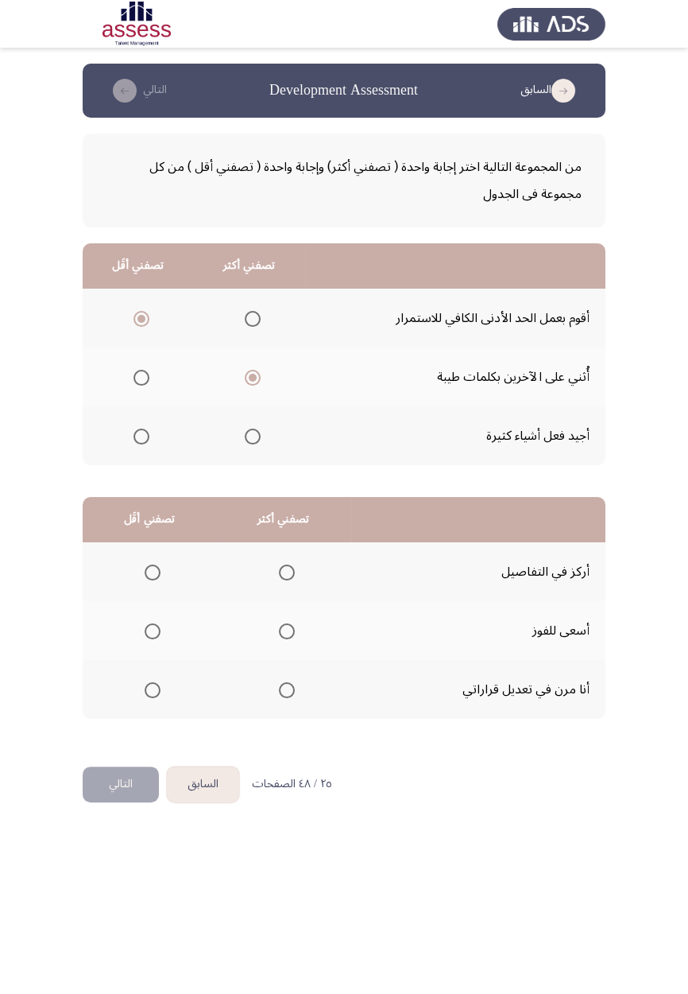
click at [285, 580] on input "Select an option" at bounding box center [287, 631] width 16 height 16
click at [153, 580] on span "Select an option" at bounding box center [153, 690] width 0 height 0
click at [152, 580] on input "Select an option" at bounding box center [153, 690] width 16 height 16
click at [153, 575] on span "Select an option" at bounding box center [153, 572] width 16 height 16
click at [153, 575] on input "Select an option" at bounding box center [153, 572] width 16 height 16
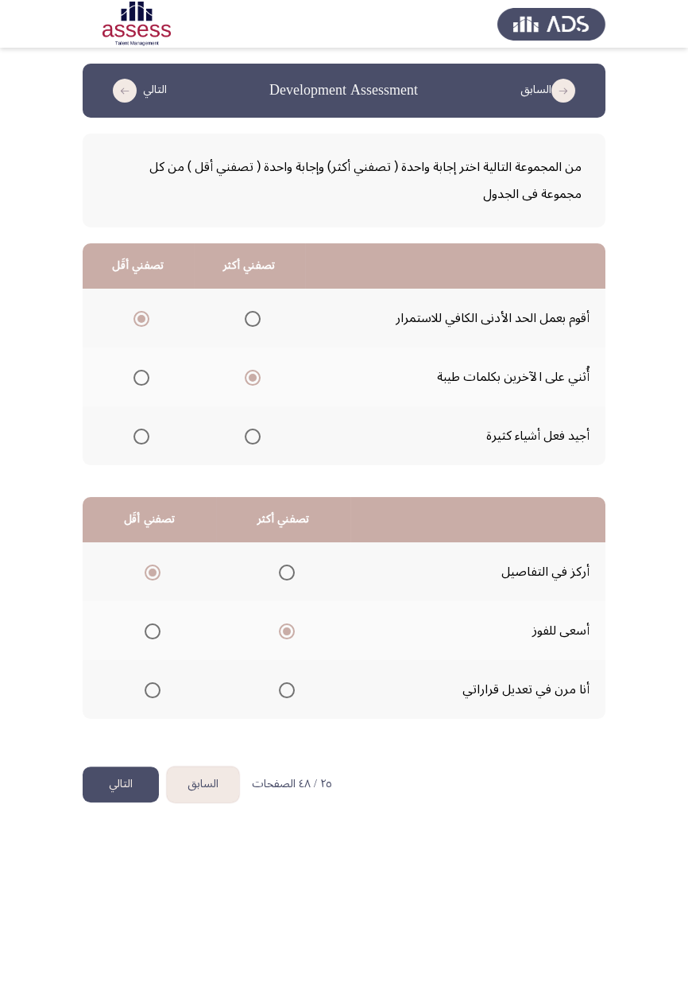
click at [127, 580] on button "التالي" at bounding box center [121, 784] width 76 height 36
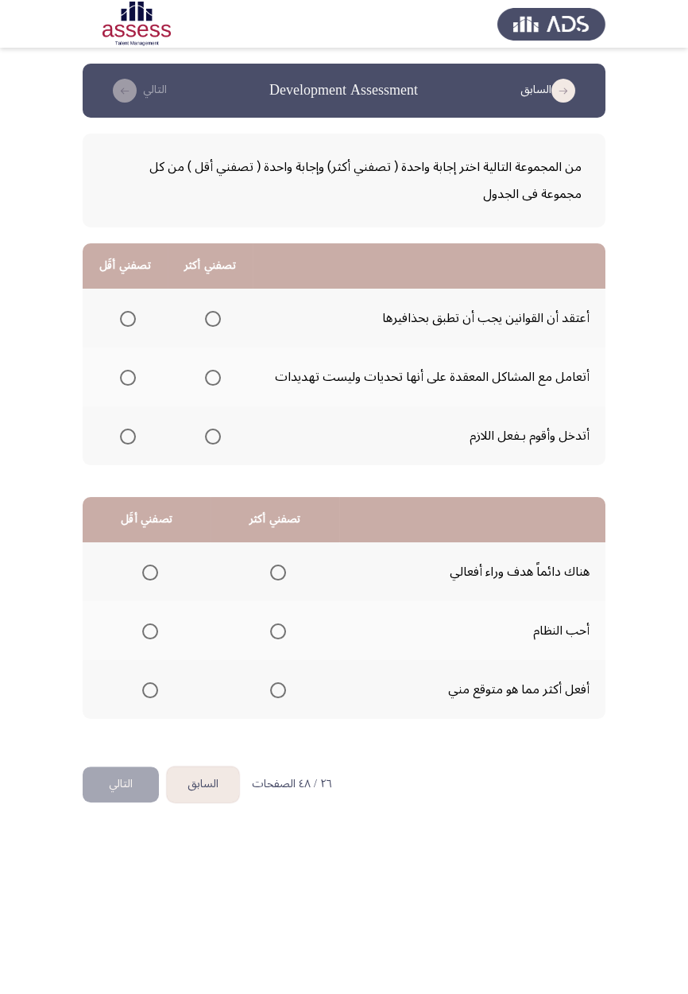
click at [213, 378] on span "Select an option" at bounding box center [213, 378] width 0 height 0
click at [212, 376] on input "Select an option" at bounding box center [213, 378] width 16 height 16
click at [211, 370] on span "Select an option" at bounding box center [213, 378] width 16 height 16
click at [211, 370] on input "Select an option" at bounding box center [213, 378] width 16 height 16
click at [132, 434] on span "Select an option" at bounding box center [128, 437] width 16 height 16
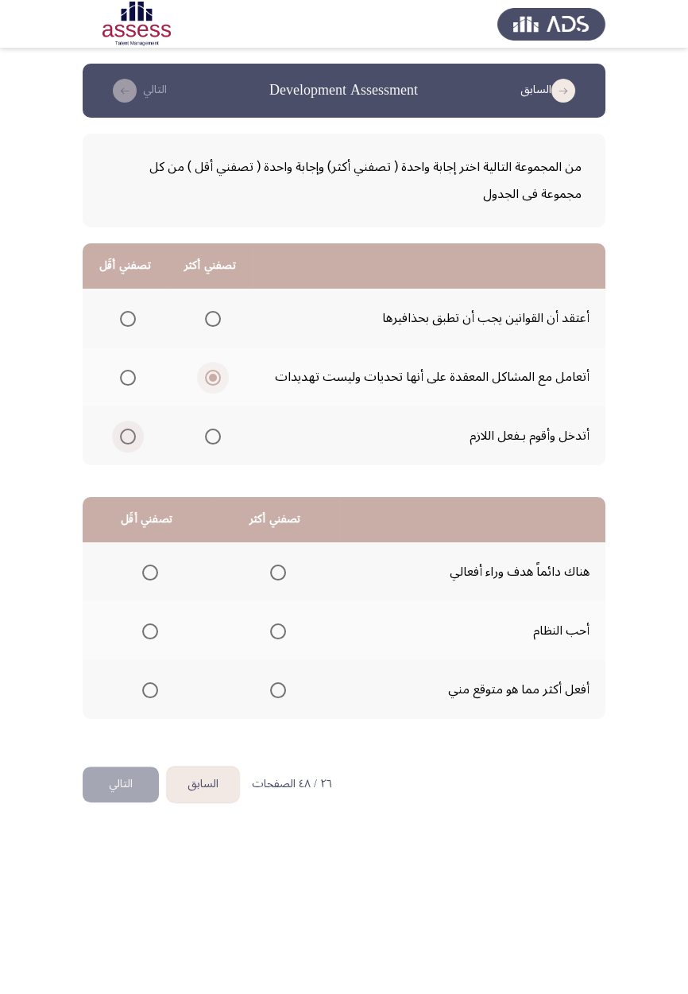
click at [132, 434] on input "Select an option" at bounding box center [128, 437] width 16 height 16
click at [213, 319] on span "Select an option" at bounding box center [213, 319] width 0 height 0
click at [212, 318] on input "Select an option" at bounding box center [213, 319] width 16 height 16
click at [681, 549] on app-assessment-container "السابق Development Assessment التالي من المجموعة التالية اختر إجابة واحدة ( تصف…" at bounding box center [344, 415] width 688 height 703
click at [278, 580] on span "Select an option" at bounding box center [278, 690] width 0 height 0
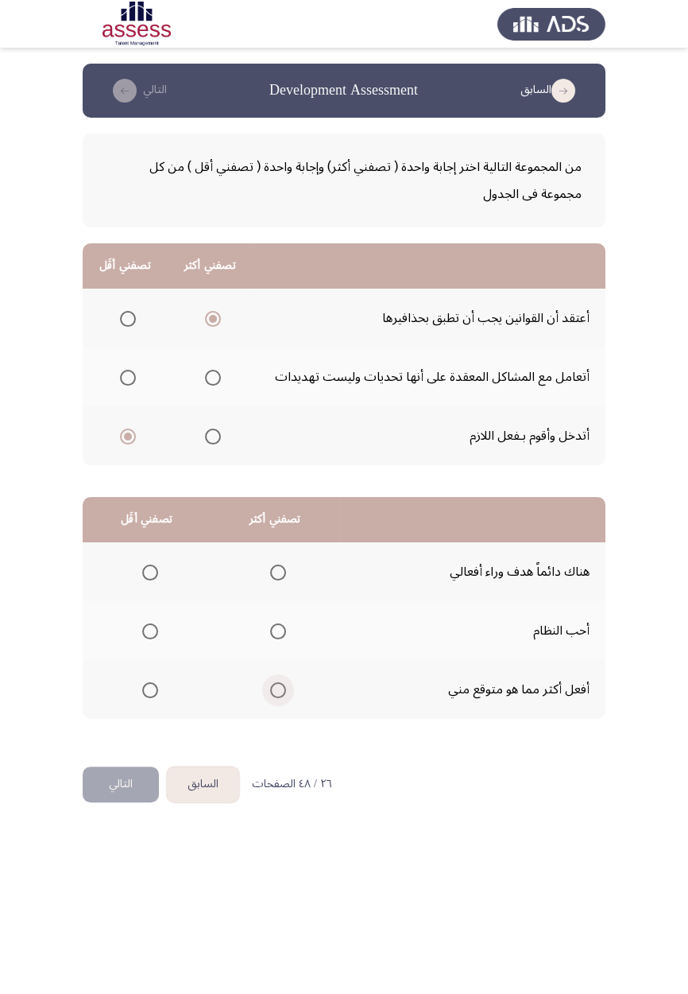
click at [277, 580] on input "Select an option" at bounding box center [278, 690] width 16 height 16
click at [279, 580] on span "Select an option" at bounding box center [278, 690] width 16 height 16
click at [279, 580] on input "Select an option" at bounding box center [278, 690] width 16 height 16
click at [148, 576] on span "Select an option" at bounding box center [150, 572] width 16 height 16
click at [148, 576] on input "Select an option" at bounding box center [150, 572] width 16 height 16
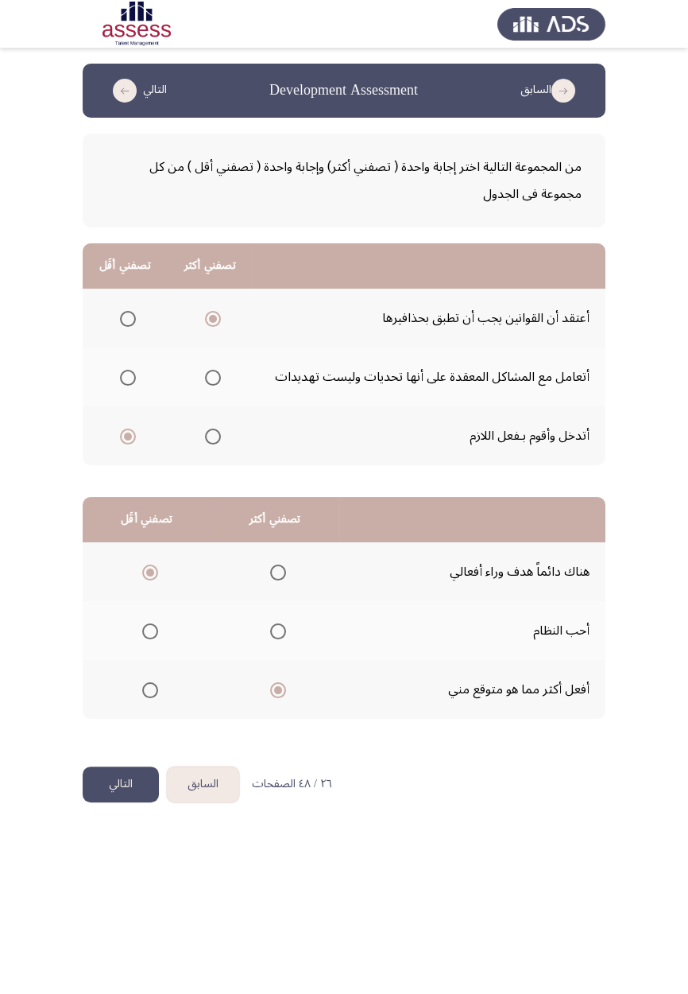
click at [299, 551] on th at bounding box center [275, 571] width 128 height 59
click at [278, 572] on span "Select an option" at bounding box center [278, 572] width 0 height 0
click at [277, 571] on input "Select an option" at bounding box center [278, 572] width 16 height 16
click at [151, 580] on span "Select an option" at bounding box center [150, 631] width 16 height 16
click at [151, 580] on input "Select an option" at bounding box center [150, 631] width 16 height 16
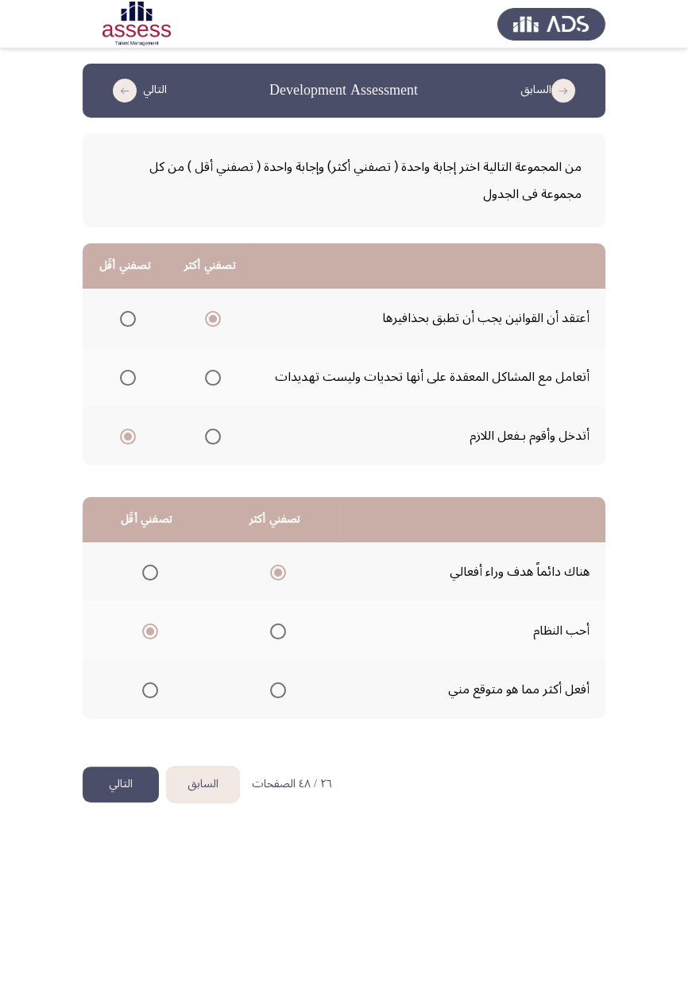
click at [116, 580] on button "التالي" at bounding box center [121, 784] width 76 height 36
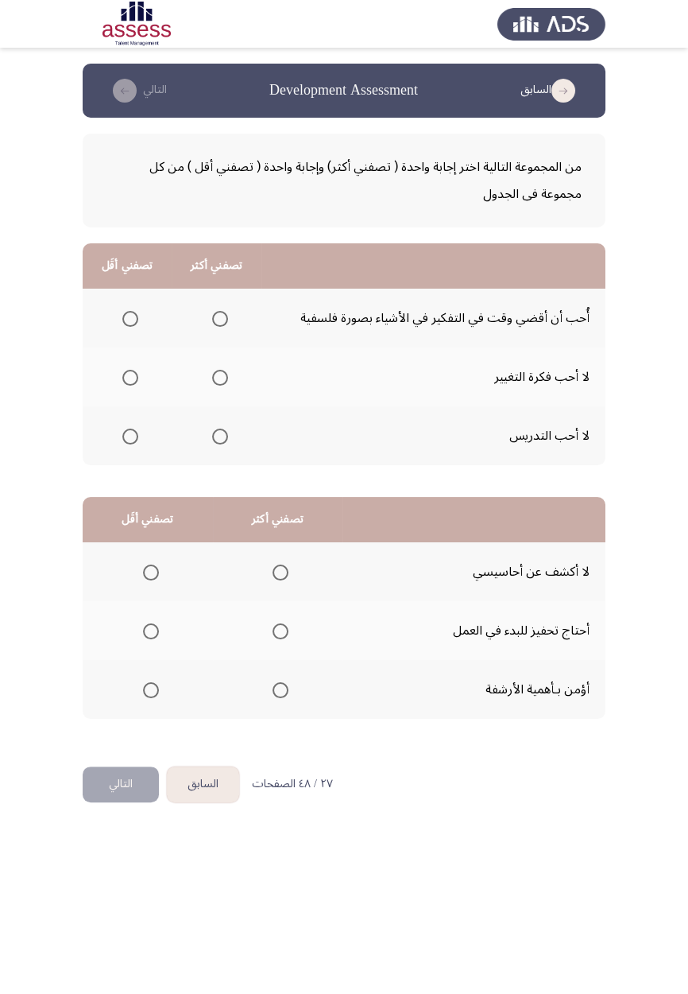
click at [130, 376] on span "Select an option" at bounding box center [130, 378] width 16 height 16
click at [130, 376] on input "Select an option" at bounding box center [130, 378] width 16 height 16
click at [216, 452] on th at bounding box center [217, 435] width 90 height 59
click at [220, 436] on span "Select an option" at bounding box center [220, 436] width 0 height 0
click at [218, 435] on input "Select an option" at bounding box center [220, 437] width 16 height 16
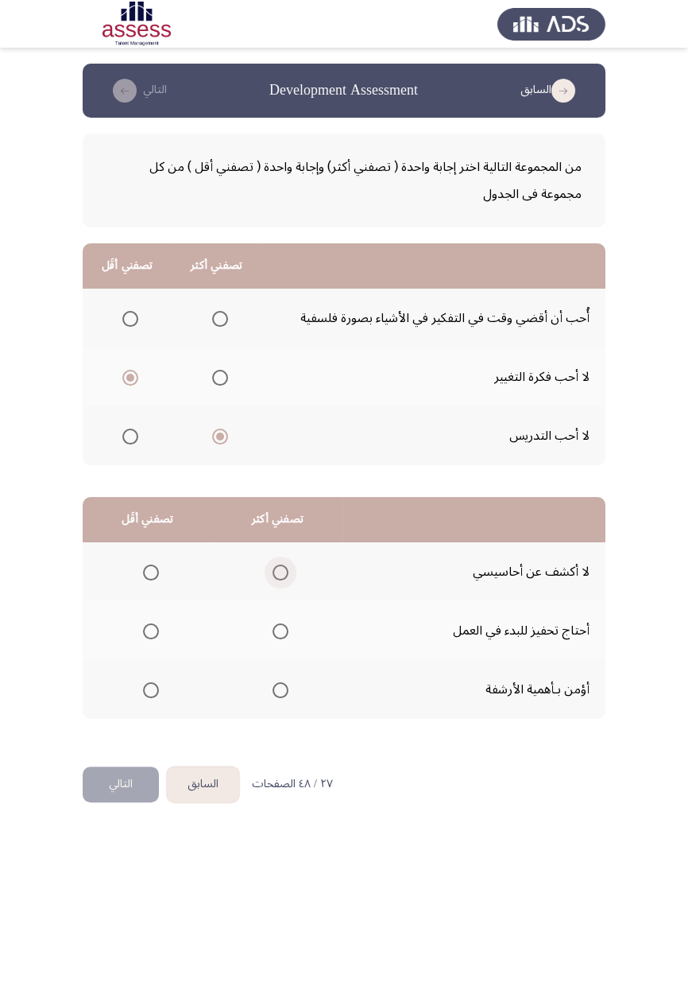
click at [281, 572] on span "Select an option" at bounding box center [281, 572] width 0 height 0
click at [279, 571] on input "Select an option" at bounding box center [281, 572] width 16 height 16
click at [149, 580] on span "Select an option" at bounding box center [151, 631] width 16 height 16
click at [149, 580] on input "Select an option" at bounding box center [151, 631] width 16 height 16
click at [115, 580] on button "التالي" at bounding box center [121, 784] width 76 height 36
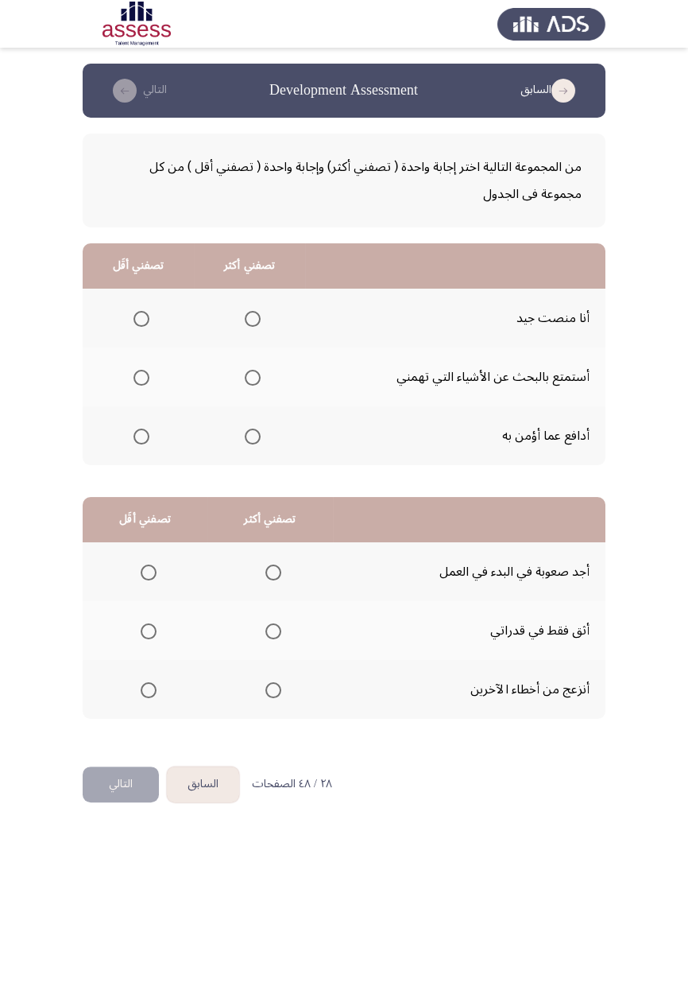
click at [253, 436] on span "Select an option" at bounding box center [253, 436] width 0 height 0
click at [251, 435] on input "Select an option" at bounding box center [253, 437] width 16 height 16
click at [142, 378] on span "Select an option" at bounding box center [142, 378] width 0 height 0
click at [141, 376] on input "Select an option" at bounding box center [142, 378] width 16 height 16
click at [273, 580] on span "Select an option" at bounding box center [273, 690] width 0 height 0
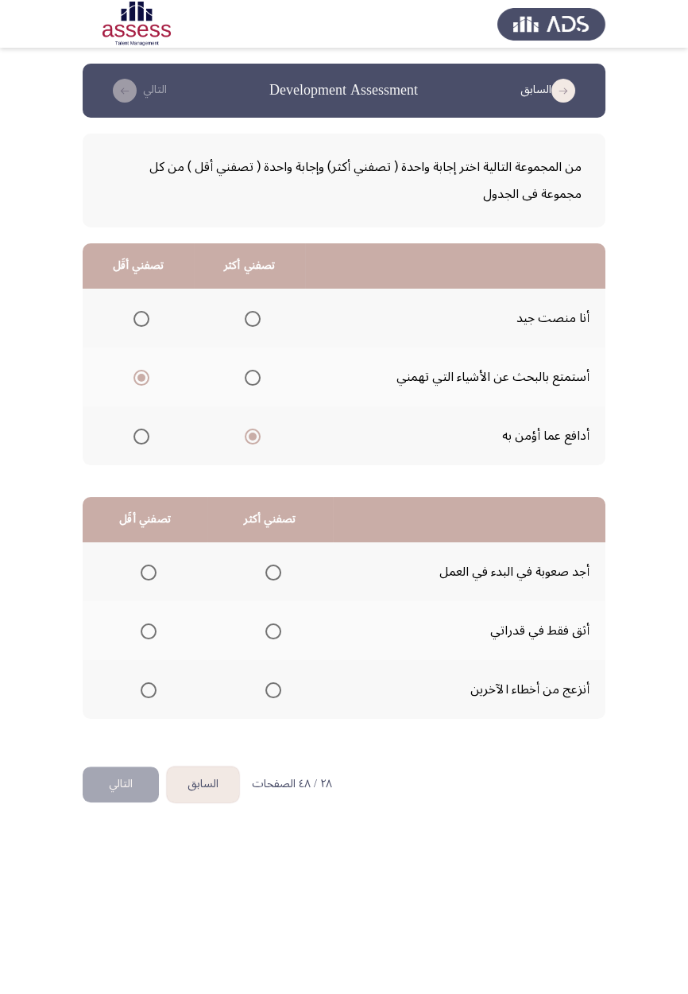
click at [271, 580] on input "Select an option" at bounding box center [274, 690] width 16 height 16
click at [149, 572] on span "Select an option" at bounding box center [149, 572] width 0 height 0
click at [147, 571] on input "Select an option" at bounding box center [149, 572] width 16 height 16
click at [119, 580] on button "التالي" at bounding box center [121, 784] width 76 height 36
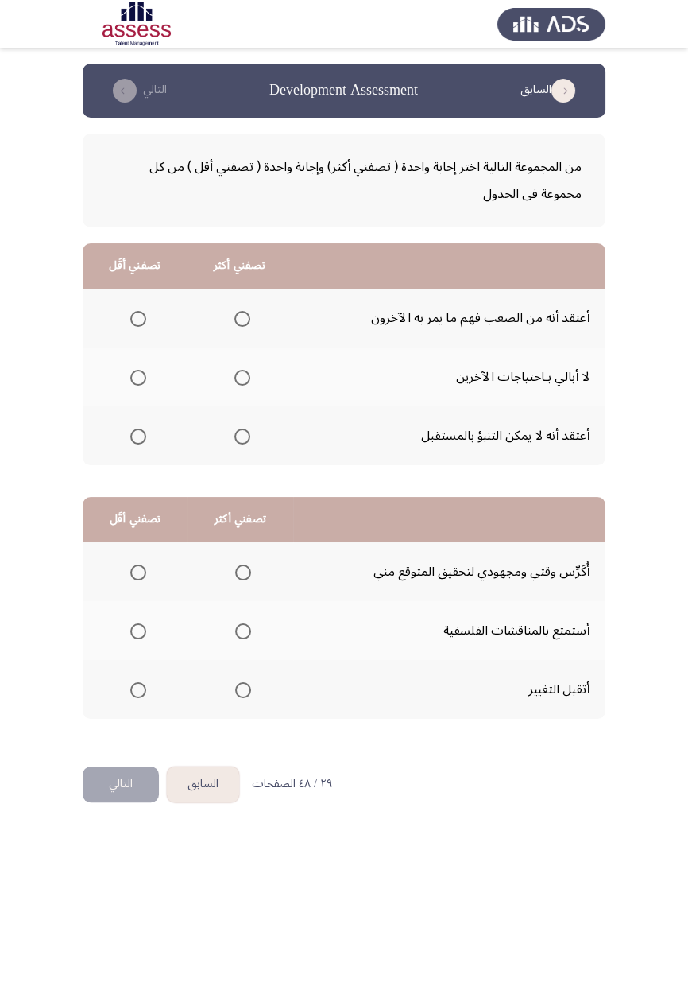
click at [138, 376] on span "Select an option" at bounding box center [138, 378] width 16 height 16
click at [138, 376] on input "Select an option" at bounding box center [138, 378] width 16 height 16
click at [238, 320] on span "Select an option" at bounding box center [243, 319] width 16 height 16
click at [238, 320] on input "Select an option" at bounding box center [243, 319] width 16 height 16
click at [247, 572] on span "Select an option" at bounding box center [243, 572] width 16 height 16
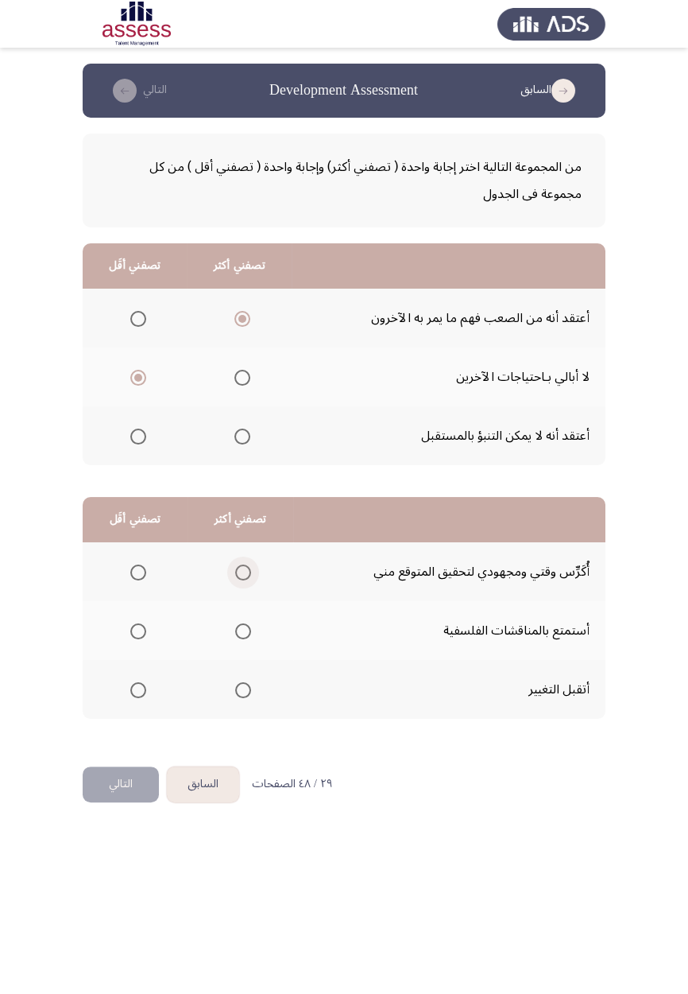
click at [247, 572] on input "Select an option" at bounding box center [243, 572] width 16 height 16
click at [130, 580] on span "Select an option" at bounding box center [138, 631] width 16 height 16
click at [130, 580] on input "Select an option" at bounding box center [138, 631] width 16 height 16
click at [142, 580] on button "التالي" at bounding box center [121, 784] width 76 height 36
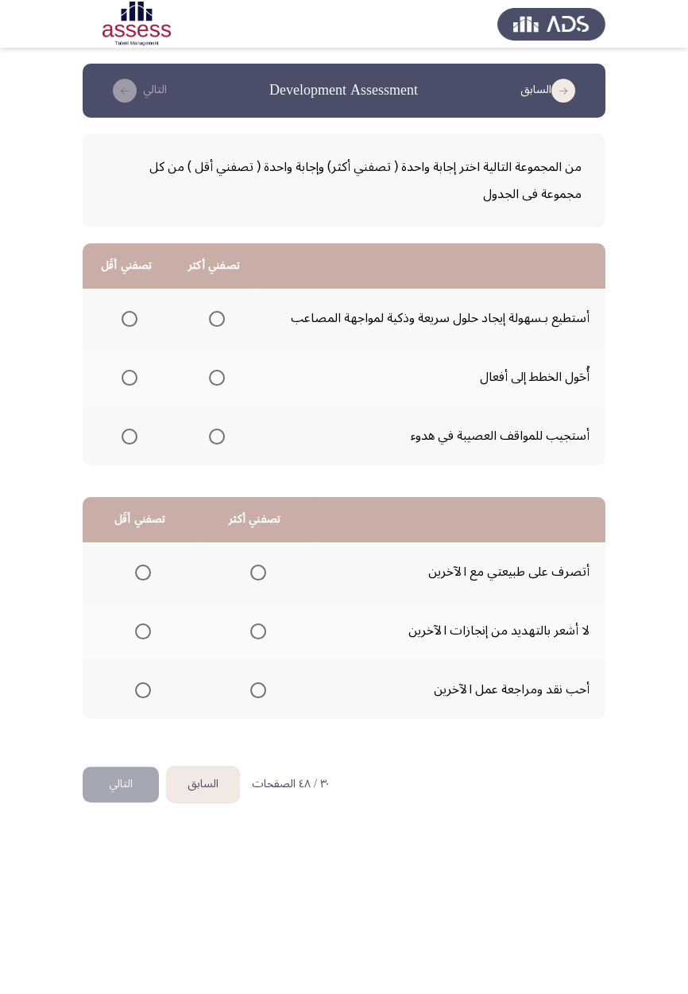
click at [217, 436] on span "Select an option" at bounding box center [217, 436] width 0 height 0
click at [215, 435] on input "Select an option" at bounding box center [217, 437] width 16 height 16
click at [139, 299] on th at bounding box center [126, 318] width 87 height 59
click at [133, 315] on span "Select an option" at bounding box center [130, 319] width 16 height 16
click at [133, 315] on input "Select an option" at bounding box center [130, 319] width 16 height 16
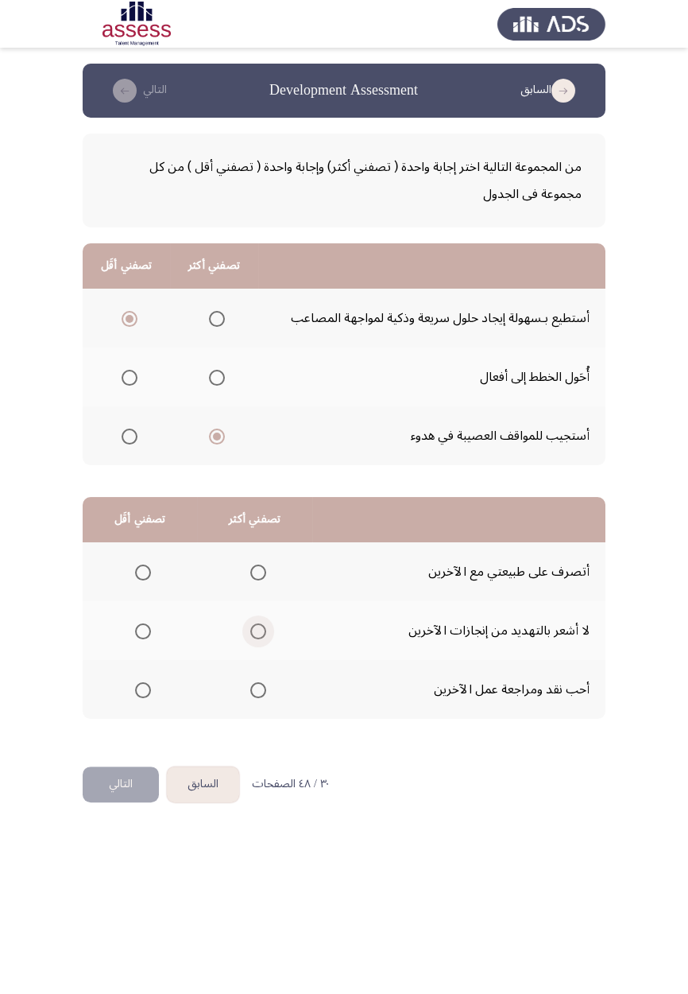
click at [258, 580] on span "Select an option" at bounding box center [258, 631] width 0 height 0
click at [257, 580] on input "Select an option" at bounding box center [258, 631] width 16 height 16
click at [143, 580] on span "Select an option" at bounding box center [143, 690] width 0 height 0
click at [142, 580] on input "Select an option" at bounding box center [143, 690] width 16 height 16
click at [129, 580] on button "التالي" at bounding box center [121, 784] width 76 height 36
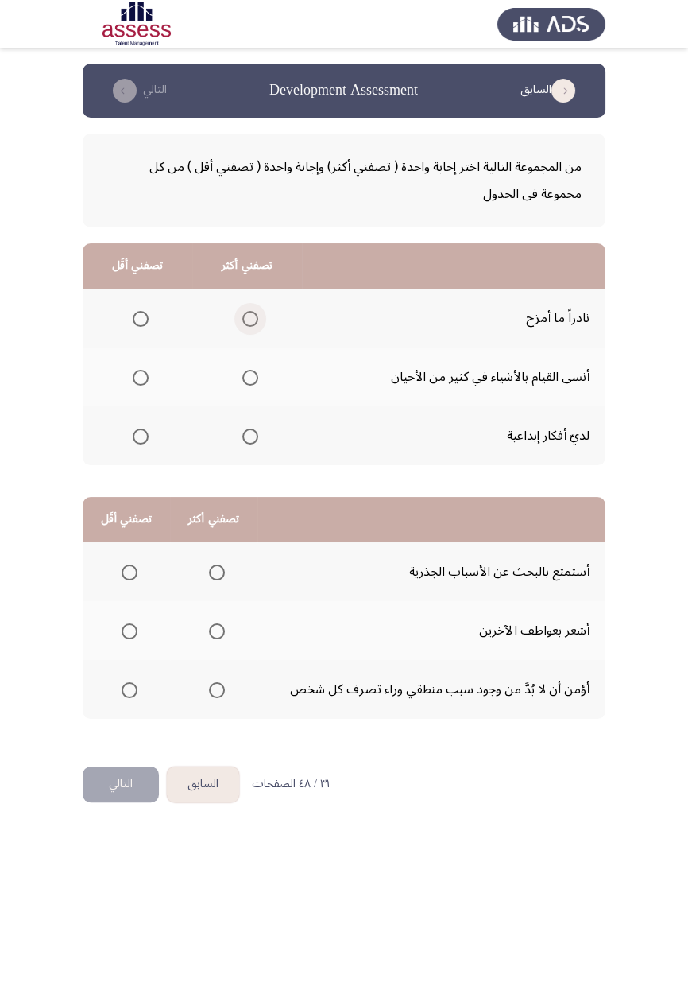
click at [248, 318] on span "Select an option" at bounding box center [250, 319] width 16 height 16
click at [248, 318] on input "Select an option" at bounding box center [250, 319] width 16 height 16
click at [142, 382] on span "Select an option" at bounding box center [141, 378] width 16 height 16
click at [142, 382] on input "Select an option" at bounding box center [141, 378] width 16 height 16
click at [216, 580] on span "Select an option" at bounding box center [217, 690] width 16 height 16
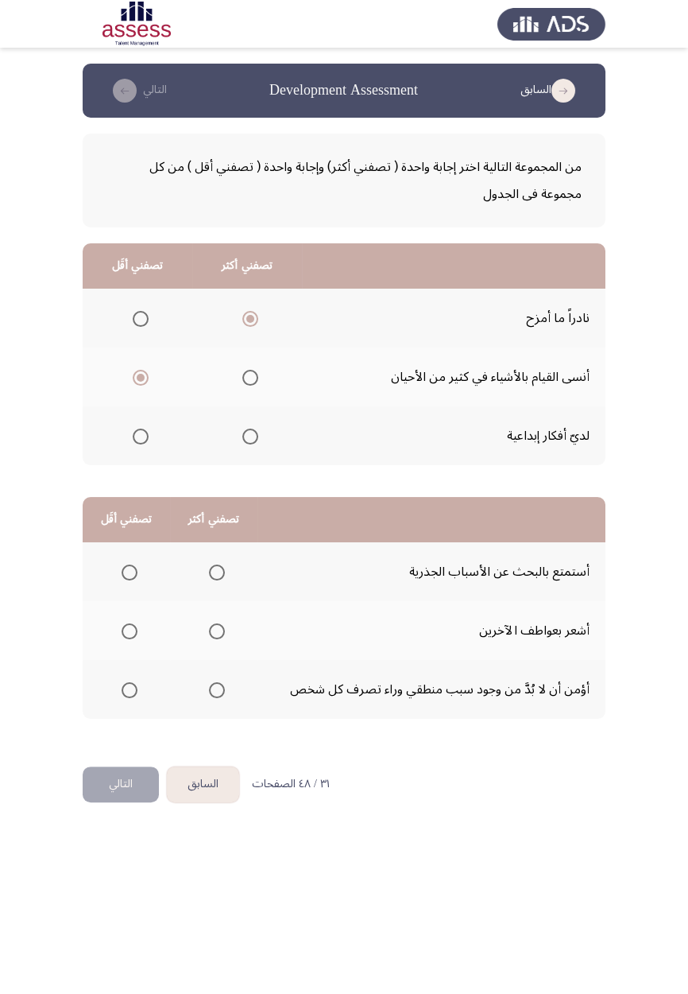
click at [216, 580] on input "Select an option" at bounding box center [217, 690] width 16 height 16
click at [130, 572] on span "Select an option" at bounding box center [130, 572] width 0 height 0
click at [129, 571] on input "Select an option" at bounding box center [130, 572] width 16 height 16
click at [126, 580] on button "التالي" at bounding box center [121, 784] width 76 height 36
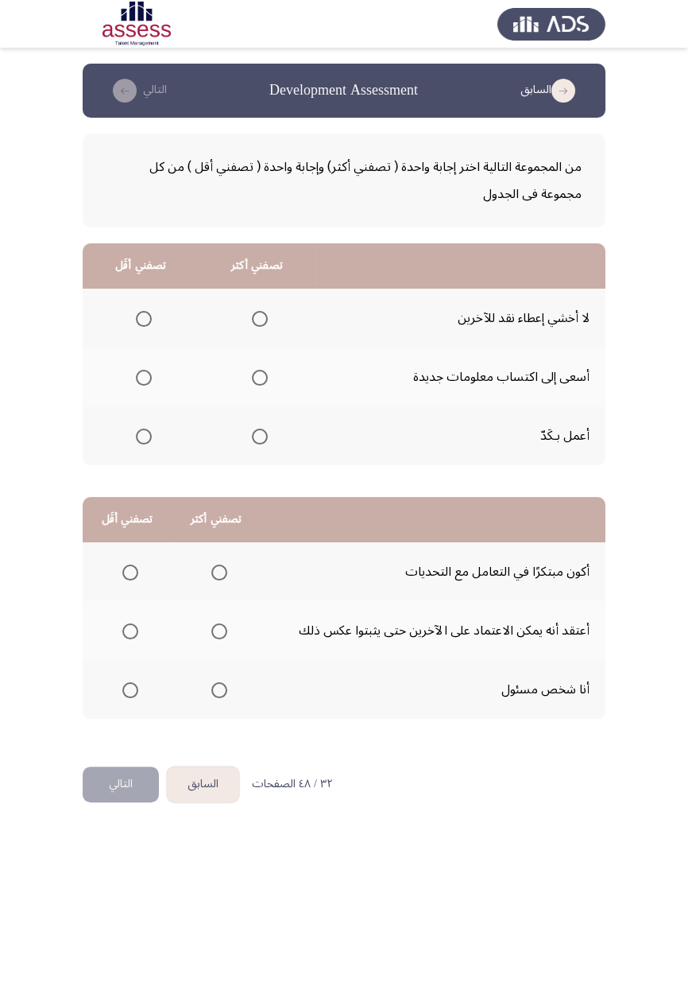
click at [259, 318] on span "Select an option" at bounding box center [260, 319] width 16 height 16
click at [259, 318] on input "Select an option" at bounding box center [260, 319] width 16 height 16
click at [145, 394] on th at bounding box center [141, 376] width 116 height 59
click at [148, 372] on span "Select an option" at bounding box center [144, 378] width 16 height 16
click at [148, 372] on input "Select an option" at bounding box center [144, 378] width 16 height 16
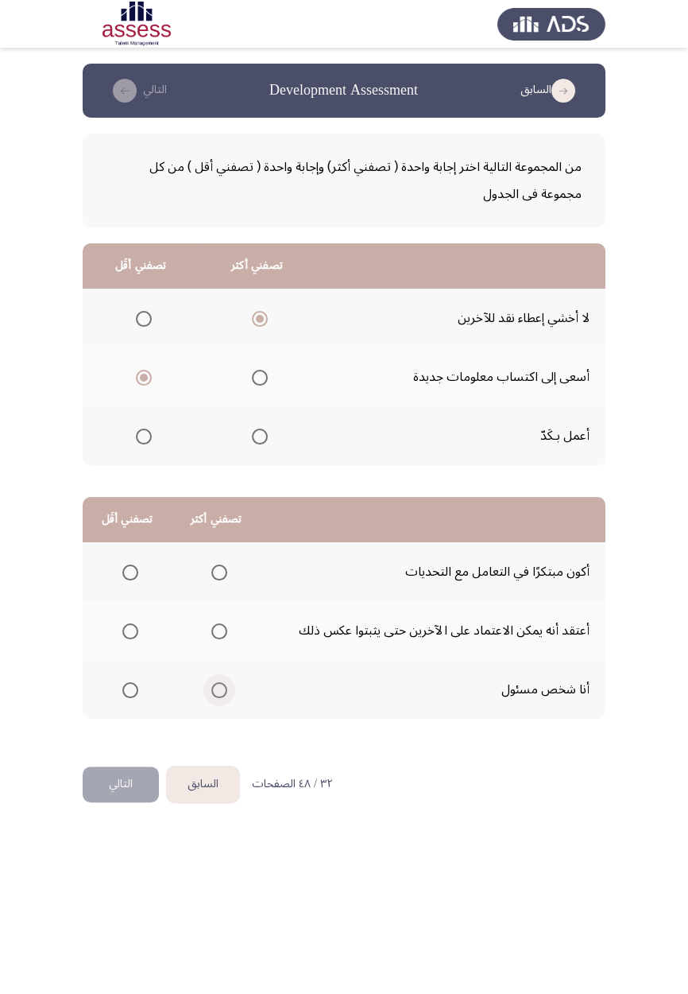
click at [219, 580] on span "Select an option" at bounding box center [219, 690] width 0 height 0
click at [217, 580] on input "Select an option" at bounding box center [219, 690] width 16 height 16
click at [128, 565] on span "Select an option" at bounding box center [130, 572] width 16 height 16
click at [128, 565] on input "Select an option" at bounding box center [130, 572] width 16 height 16
click at [120, 580] on button "التالي" at bounding box center [121, 784] width 76 height 36
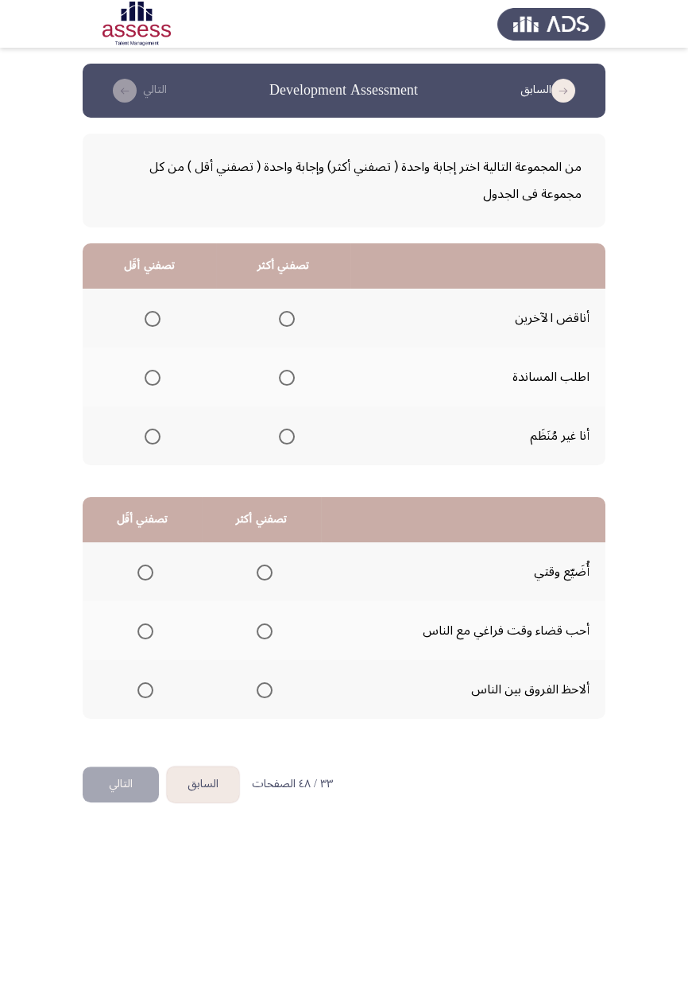
click at [287, 436] on span "Select an option" at bounding box center [287, 436] width 0 height 0
click at [285, 435] on input "Select an option" at bounding box center [287, 437] width 16 height 16
click at [157, 311] on span "Select an option" at bounding box center [153, 319] width 16 height 16
click at [157, 311] on input "Select an option" at bounding box center [153, 319] width 16 height 16
click at [270, 580] on span "Select an option" at bounding box center [265, 690] width 16 height 16
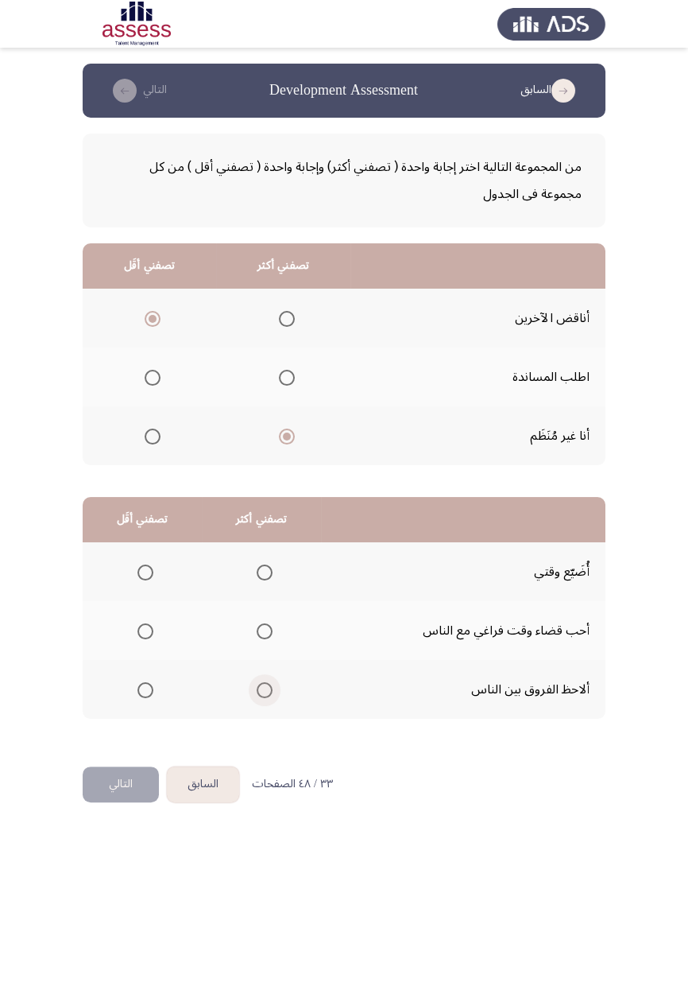
click at [270, 580] on input "Select an option" at bounding box center [265, 690] width 16 height 16
click at [140, 554] on th at bounding box center [142, 571] width 119 height 59
click at [145, 564] on span "Select an option" at bounding box center [146, 572] width 16 height 16
click at [145, 564] on input "Select an option" at bounding box center [146, 572] width 16 height 16
click at [284, 436] on span "Select an option" at bounding box center [287, 436] width 8 height 8
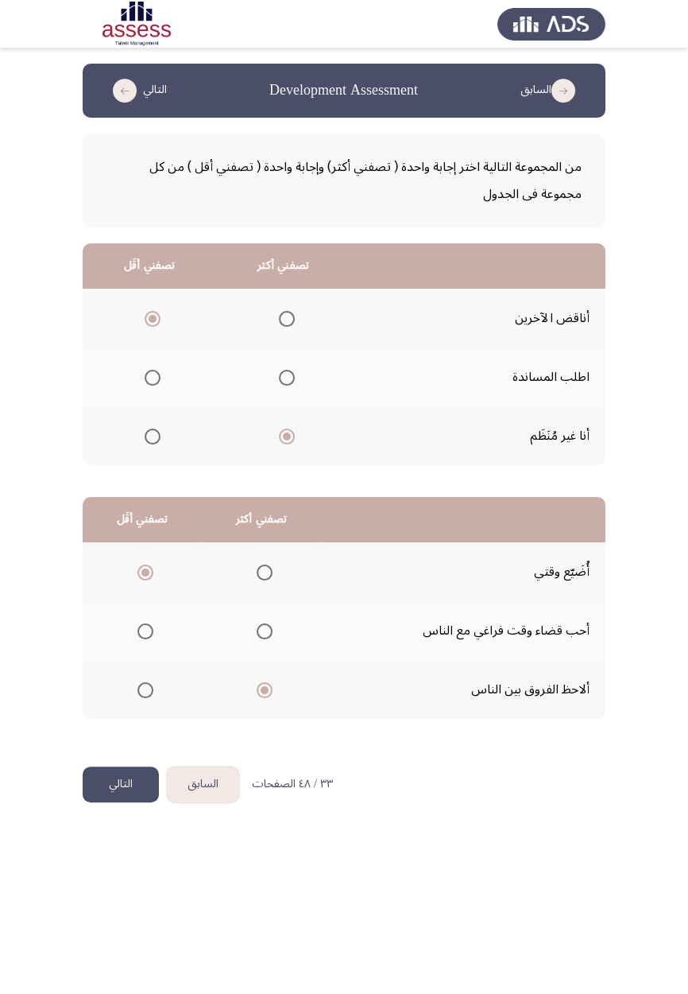
click at [284, 436] on input "Select an option" at bounding box center [287, 437] width 16 height 16
click at [107, 580] on button "التالي" at bounding box center [121, 784] width 76 height 36
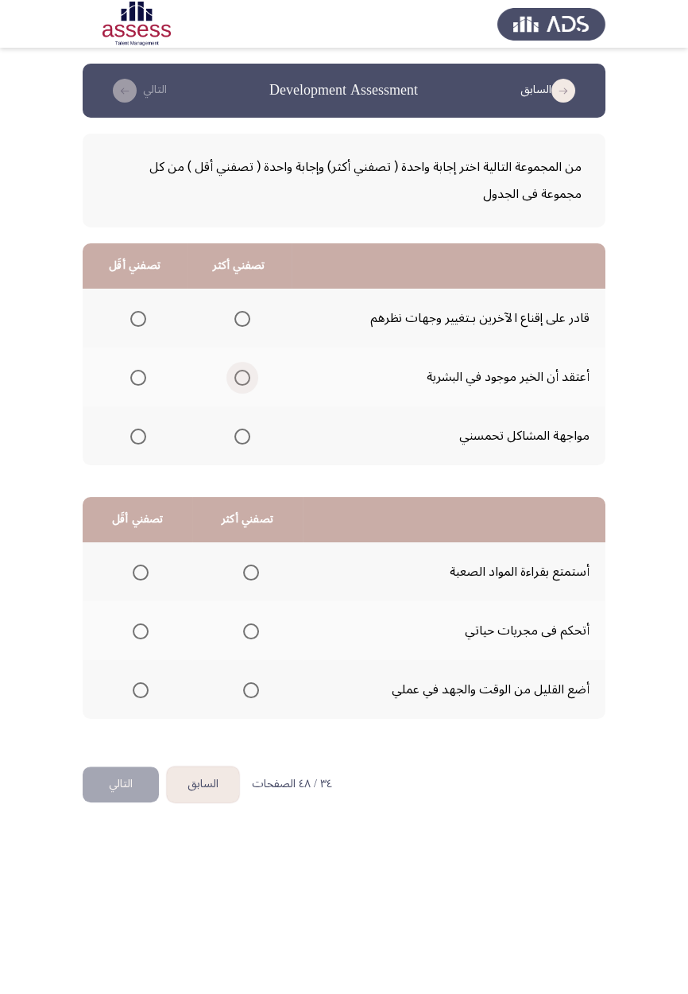
click at [239, 376] on span "Select an option" at bounding box center [243, 378] width 16 height 16
click at [239, 376] on input "Select an option" at bounding box center [243, 378] width 16 height 16
click at [137, 435] on span "Select an option" at bounding box center [138, 437] width 16 height 16
click at [137, 435] on input "Select an option" at bounding box center [138, 437] width 16 height 16
click at [250, 580] on span "Select an option" at bounding box center [251, 631] width 16 height 16
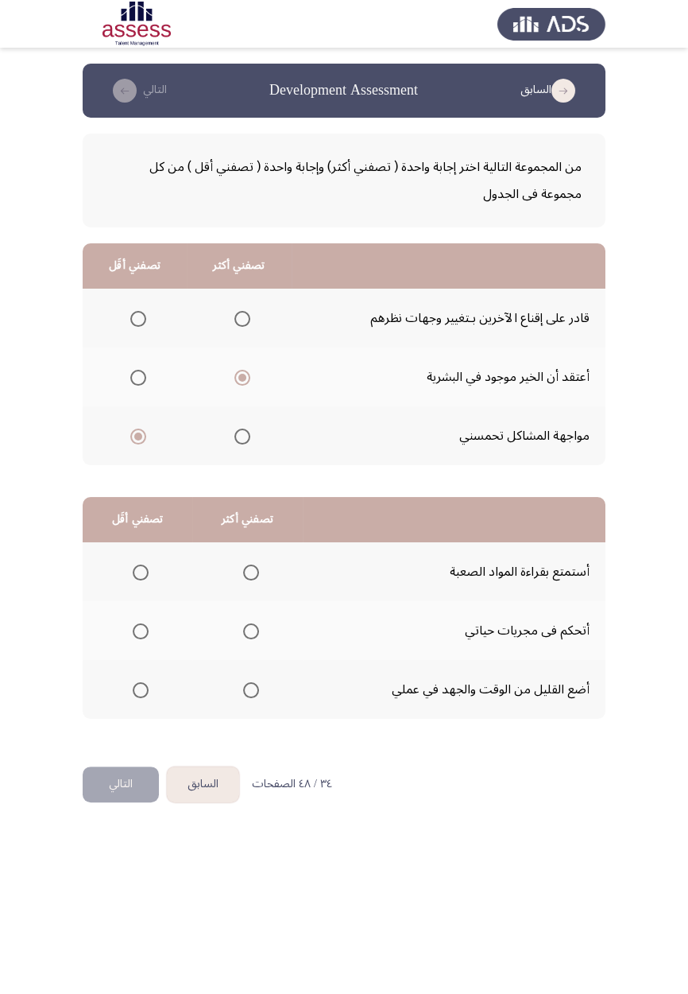
click at [250, 580] on input "Select an option" at bounding box center [251, 631] width 16 height 16
click at [141, 572] on span "Select an option" at bounding box center [141, 572] width 0 height 0
click at [140, 571] on input "Select an option" at bounding box center [141, 572] width 16 height 16
click at [120, 580] on button "التالي" at bounding box center [121, 784] width 76 height 36
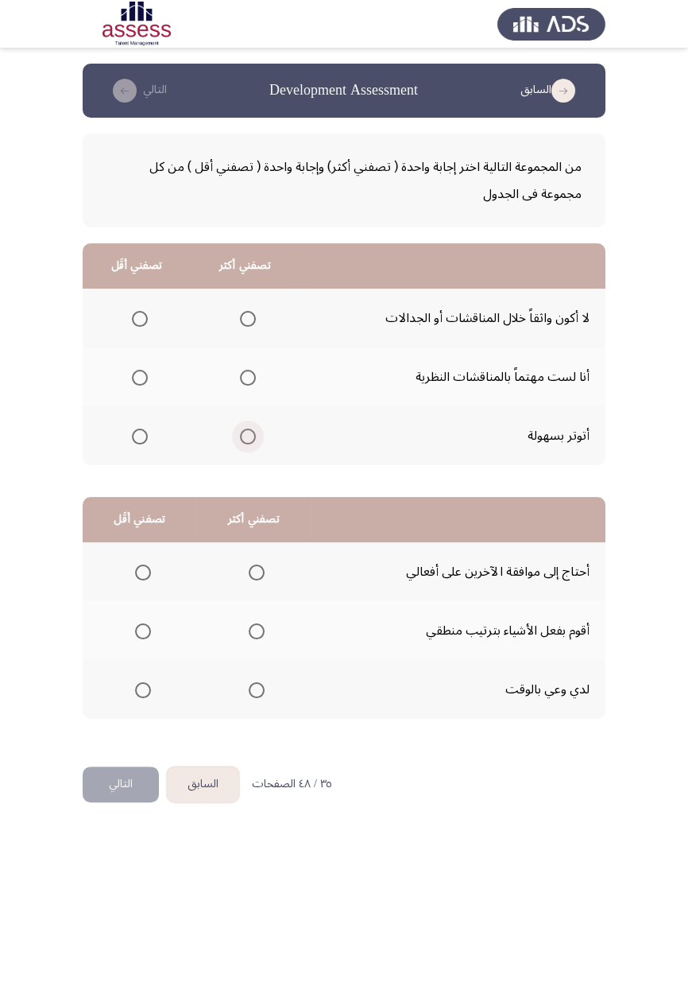
click at [246, 440] on span "Select an option" at bounding box center [248, 437] width 16 height 16
click at [246, 440] on input "Select an option" at bounding box center [248, 437] width 16 height 16
click at [134, 374] on span "Select an option" at bounding box center [140, 378] width 16 height 16
click at [134, 374] on input "Select an option" at bounding box center [140, 378] width 16 height 16
click at [257, 580] on span "Select an option" at bounding box center [257, 631] width 0 height 0
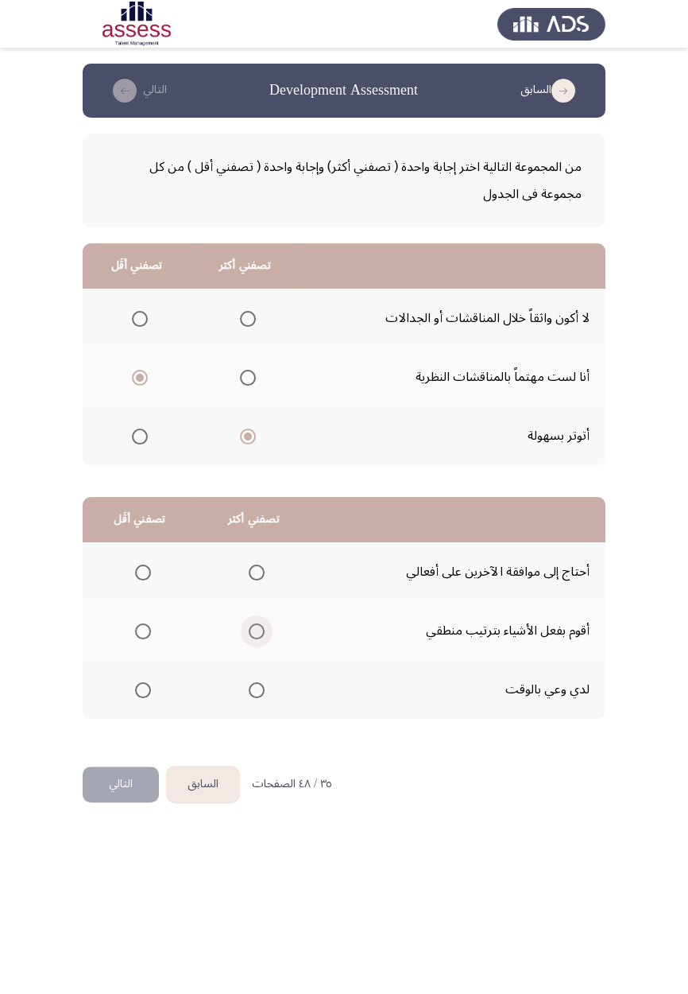
click at [255, 580] on input "Select an option" at bounding box center [257, 631] width 16 height 16
click at [145, 564] on span "Select an option" at bounding box center [143, 572] width 16 height 16
click at [145, 564] on input "Select an option" at bounding box center [143, 572] width 16 height 16
click at [119, 580] on button "التالي" at bounding box center [121, 784] width 76 height 36
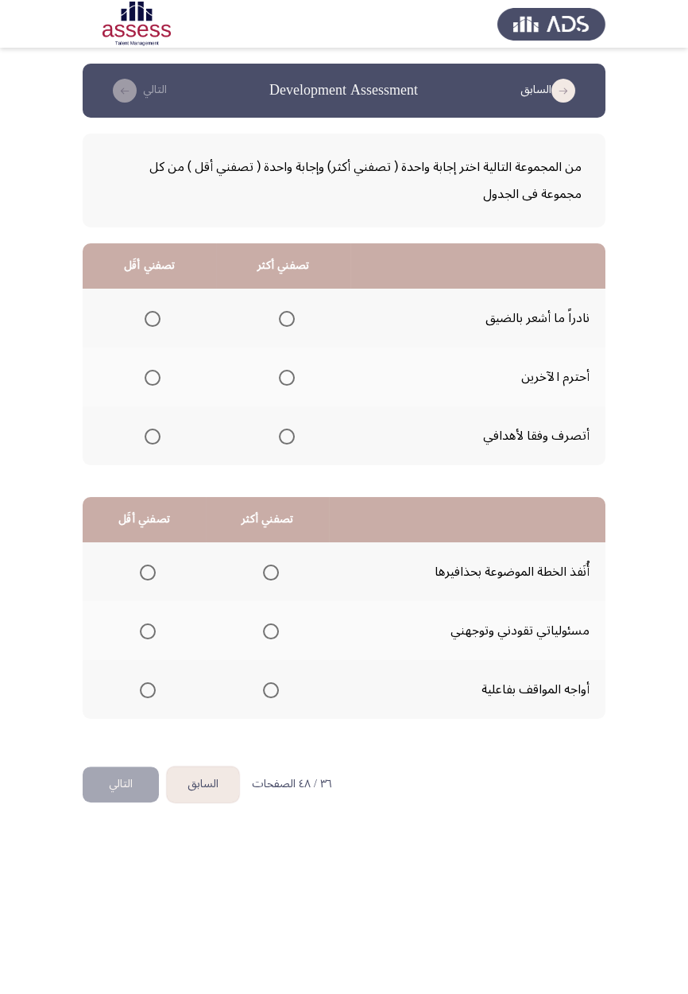
click at [287, 378] on span "Select an option" at bounding box center [287, 378] width 0 height 0
click at [285, 376] on input "Select an option" at bounding box center [287, 378] width 16 height 16
click at [153, 436] on span "Select an option" at bounding box center [153, 436] width 0 height 0
click at [152, 435] on input "Select an option" at bounding box center [153, 437] width 16 height 16
click at [265, 580] on span "Select an option" at bounding box center [271, 690] width 16 height 16
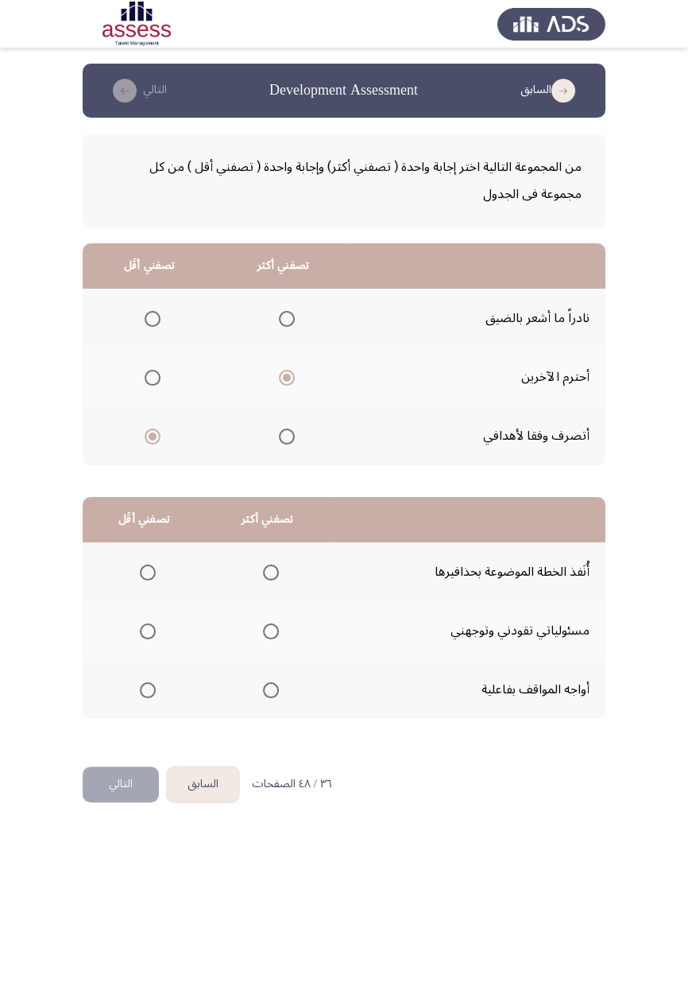
click at [265, 580] on input "Select an option" at bounding box center [271, 690] width 16 height 16
click at [146, 571] on span "Select an option" at bounding box center [148, 572] width 16 height 16
click at [146, 571] on input "Select an option" at bounding box center [148, 572] width 16 height 16
click at [119, 580] on button "التالي" at bounding box center [121, 784] width 76 height 36
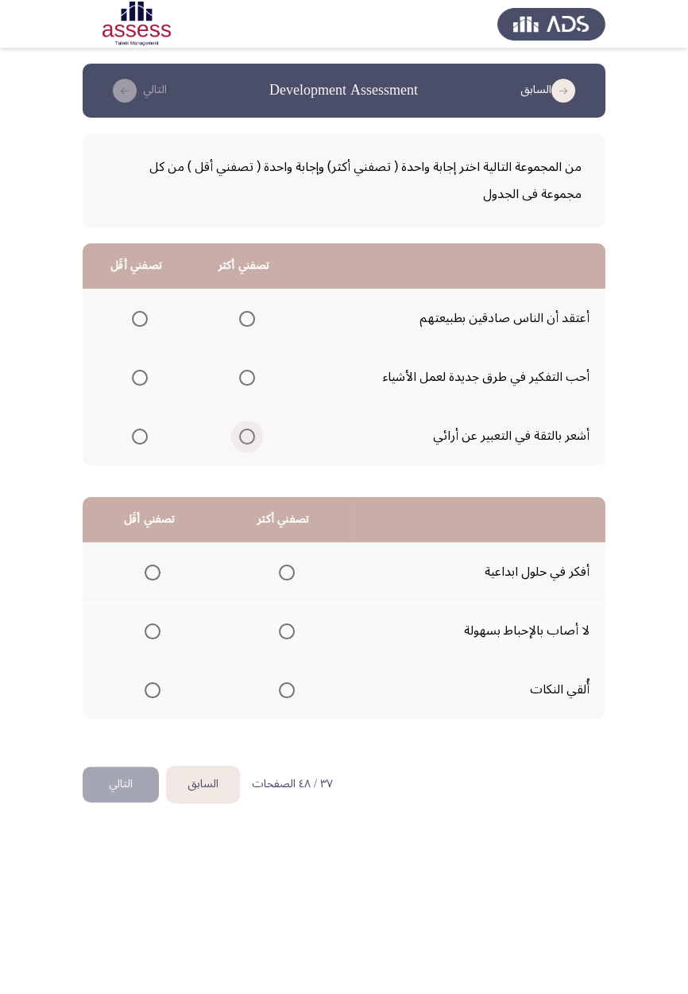
click at [245, 435] on span "Select an option" at bounding box center [247, 437] width 16 height 16
click at [245, 435] on input "Select an option" at bounding box center [247, 437] width 16 height 16
click at [140, 319] on span "Select an option" at bounding box center [140, 319] width 0 height 0
click at [138, 318] on input "Select an option" at bounding box center [140, 319] width 16 height 16
click at [287, 580] on span "Select an option" at bounding box center [287, 631] width 0 height 0
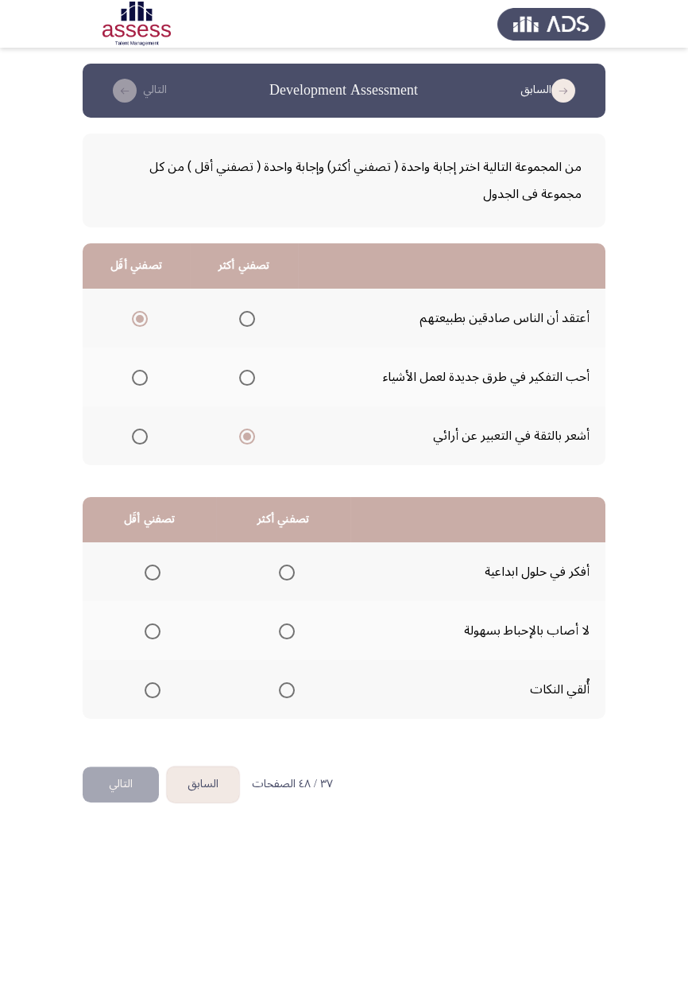
click at [285, 580] on input "Select an option" at bounding box center [287, 631] width 16 height 16
click at [151, 580] on th at bounding box center [150, 689] width 134 height 59
click at [157, 580] on span "Select an option" at bounding box center [153, 690] width 16 height 16
click at [157, 580] on input "Select an option" at bounding box center [153, 690] width 16 height 16
click at [135, 580] on button "التالي" at bounding box center [121, 784] width 76 height 36
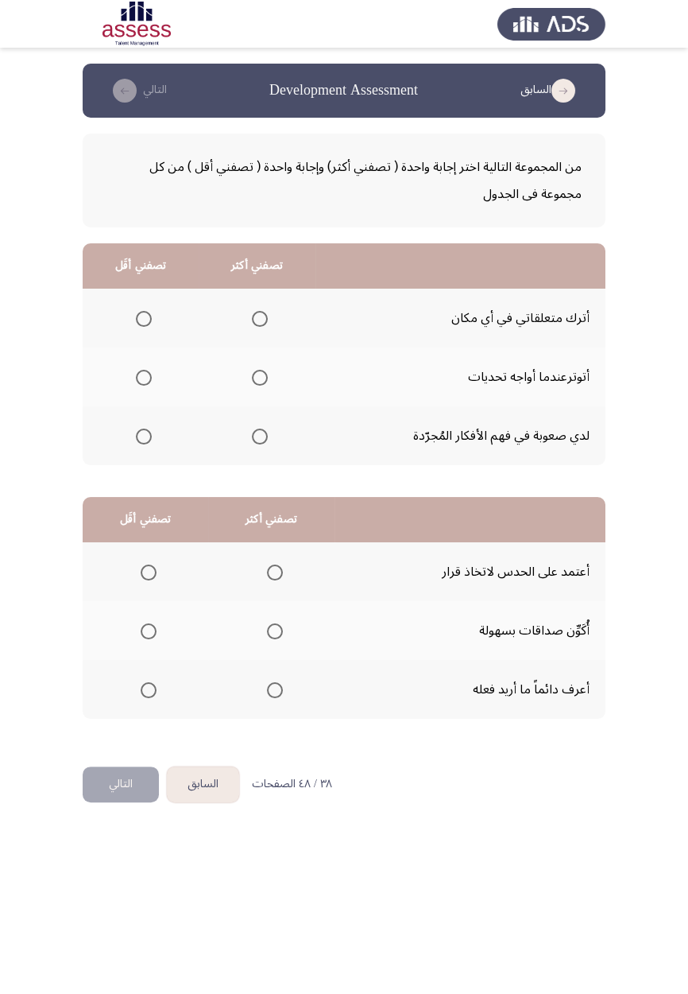
click at [268, 334] on th at bounding box center [257, 318] width 116 height 59
click at [259, 318] on span "Select an option" at bounding box center [260, 319] width 16 height 16
click at [259, 318] on input "Select an option" at bounding box center [260, 319] width 16 height 16
click at [149, 382] on span "Select an option" at bounding box center [144, 378] width 16 height 16
click at [149, 382] on input "Select an option" at bounding box center [144, 378] width 16 height 16
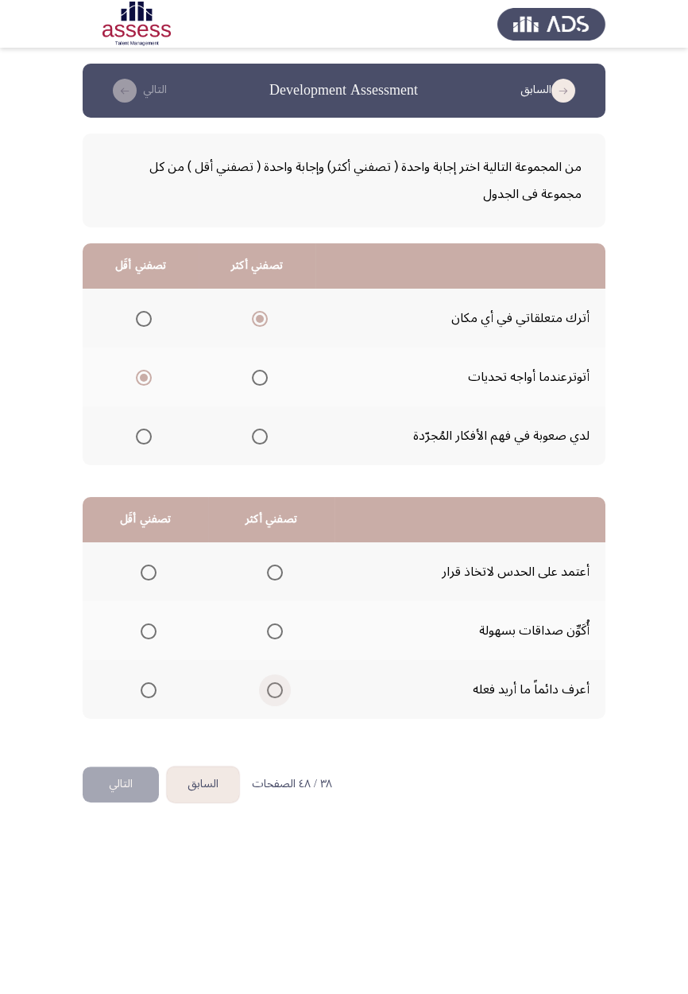
click at [275, 580] on span "Select an option" at bounding box center [275, 690] width 0 height 0
click at [273, 580] on input "Select an option" at bounding box center [275, 690] width 16 height 16
click at [149, 580] on span "Select an option" at bounding box center [149, 631] width 16 height 16
click at [149, 580] on input "Select an option" at bounding box center [149, 631] width 16 height 16
click at [114, 580] on button "التالي" at bounding box center [121, 784] width 76 height 36
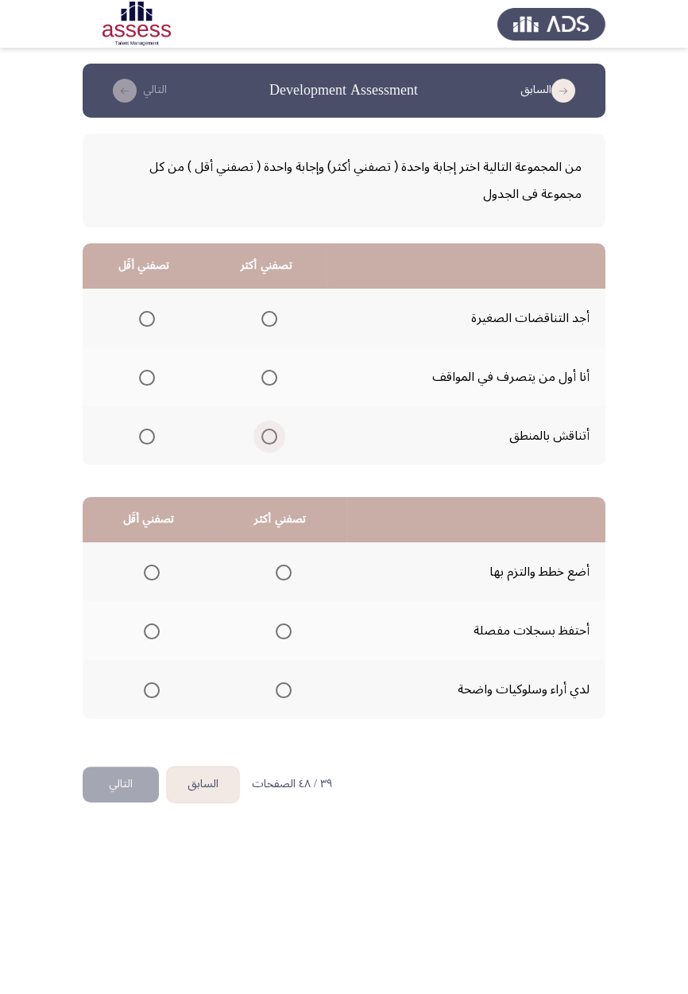
click at [270, 436] on span "Select an option" at bounding box center [270, 436] width 0 height 0
click at [268, 435] on input "Select an option" at bounding box center [270, 437] width 16 height 16
click at [146, 322] on span "Select an option" at bounding box center [147, 319] width 16 height 16
click at [146, 322] on input "Select an option" at bounding box center [147, 319] width 16 height 16
click at [280, 576] on span "Select an option" at bounding box center [284, 572] width 16 height 16
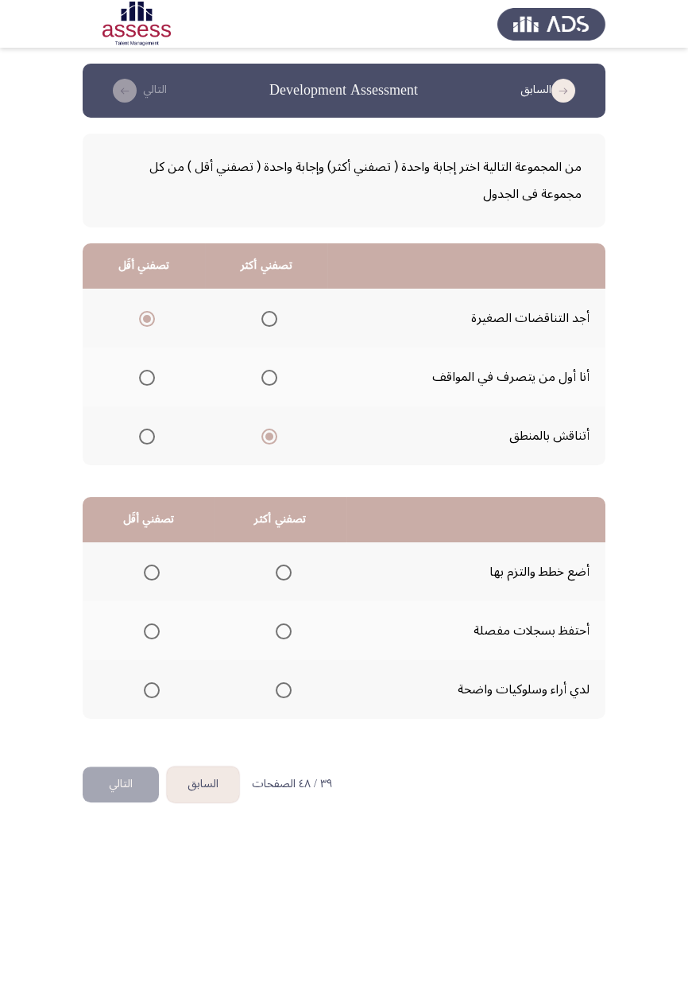
click at [280, 576] on input "Select an option" at bounding box center [284, 572] width 16 height 16
click at [152, 580] on span "Select an option" at bounding box center [152, 631] width 0 height 0
click at [151, 580] on input "Select an option" at bounding box center [152, 631] width 16 height 16
click at [110, 580] on button "التالي" at bounding box center [121, 784] width 76 height 36
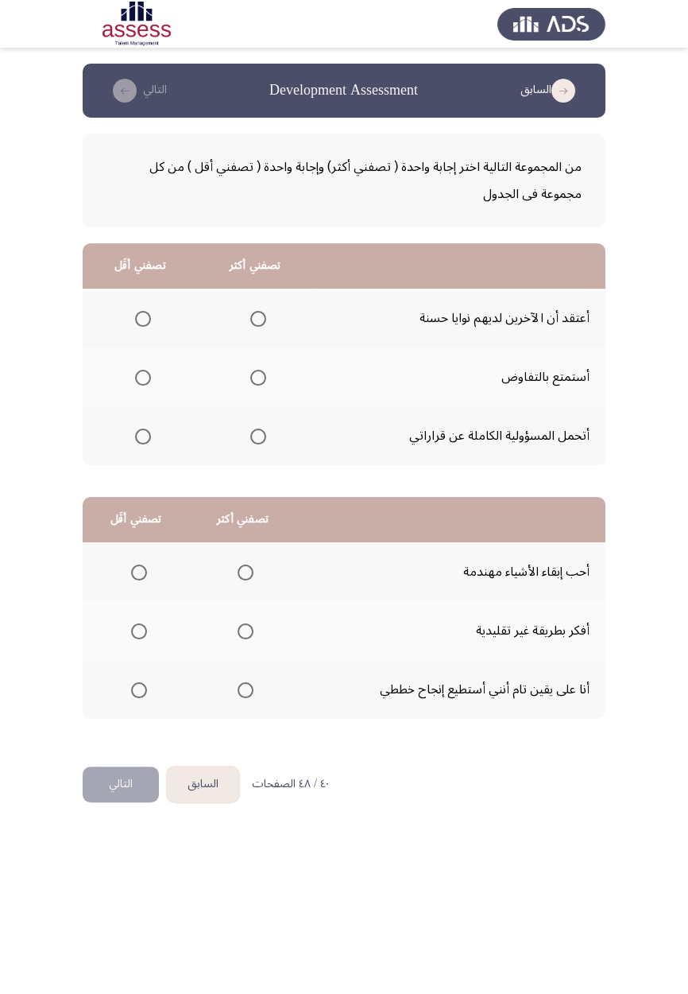
click at [255, 439] on span "Select an option" at bounding box center [258, 437] width 16 height 16
click at [255, 439] on input "Select an option" at bounding box center [258, 437] width 16 height 16
click at [145, 312] on span "Select an option" at bounding box center [143, 319] width 16 height 16
click at [145, 312] on input "Select an option" at bounding box center [143, 319] width 16 height 16
click at [246, 580] on span "Select an option" at bounding box center [246, 690] width 0 height 0
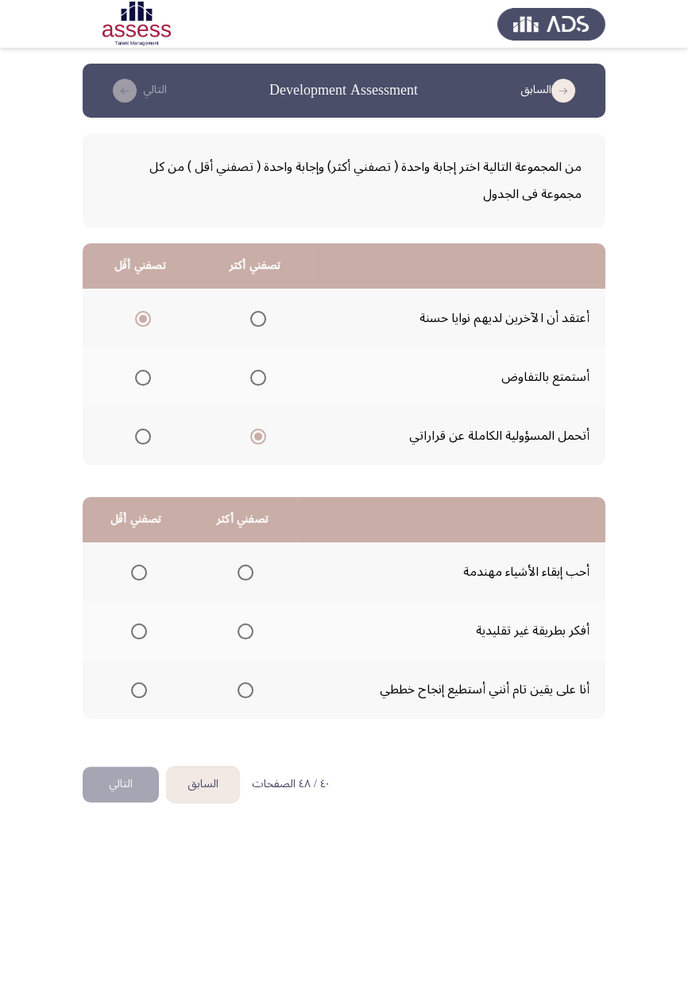
click at [243, 580] on input "Select an option" at bounding box center [246, 690] width 16 height 16
click at [141, 566] on span "Select an option" at bounding box center [139, 572] width 16 height 16
click at [141, 566] on input "Select an option" at bounding box center [139, 572] width 16 height 16
click at [118, 580] on button "التالي" at bounding box center [121, 784] width 76 height 36
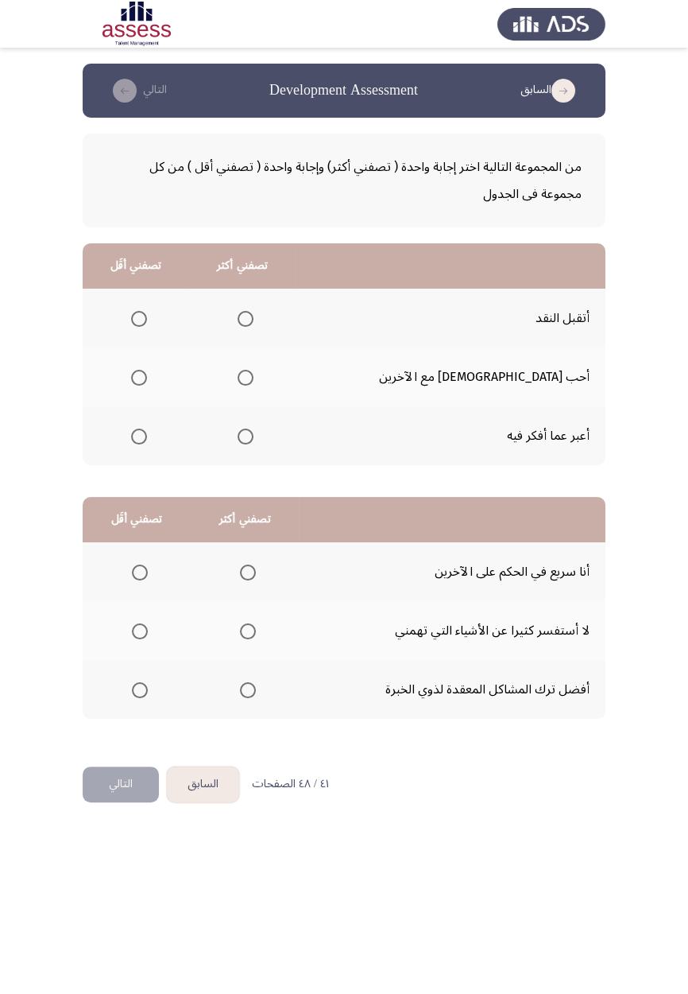
click at [246, 319] on span "Select an option" at bounding box center [246, 319] width 0 height 0
click at [254, 318] on input "Select an option" at bounding box center [246, 319] width 16 height 16
click at [147, 437] on span "Select an option" at bounding box center [139, 437] width 16 height 16
click at [147, 437] on input "Select an option" at bounding box center [139, 437] width 16 height 16
click at [246, 571] on span "Select an option" at bounding box center [248, 572] width 16 height 16
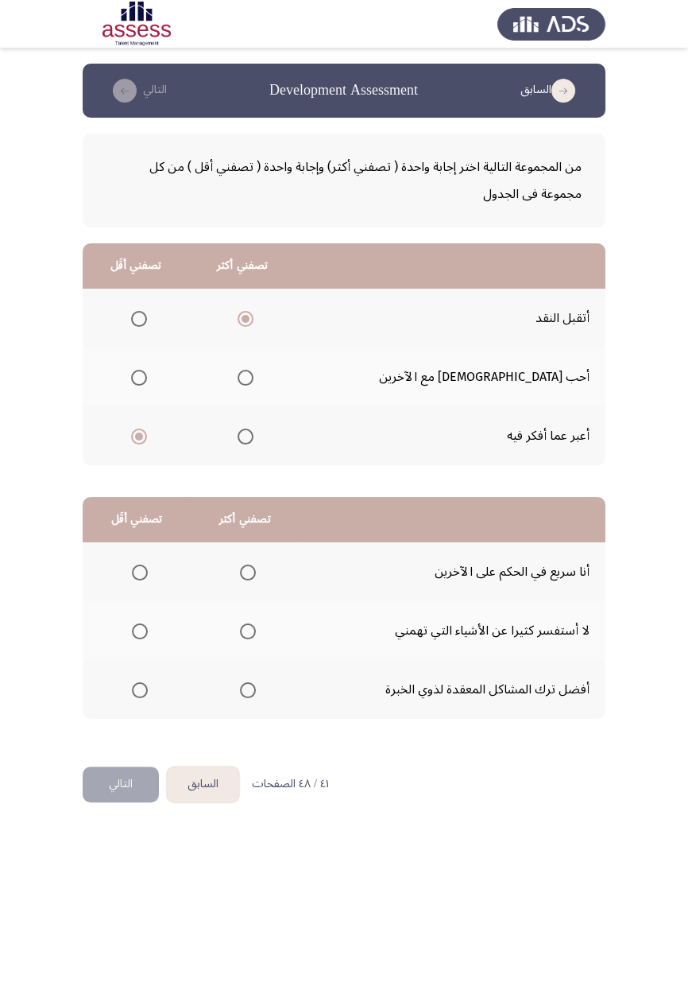
click at [246, 571] on input "Select an option" at bounding box center [248, 572] width 16 height 16
click at [134, 580] on span "Select an option" at bounding box center [140, 631] width 16 height 16
click at [134, 580] on input "Select an option" at bounding box center [140, 631] width 16 height 16
click at [123, 580] on button "التالي" at bounding box center [121, 784] width 76 height 36
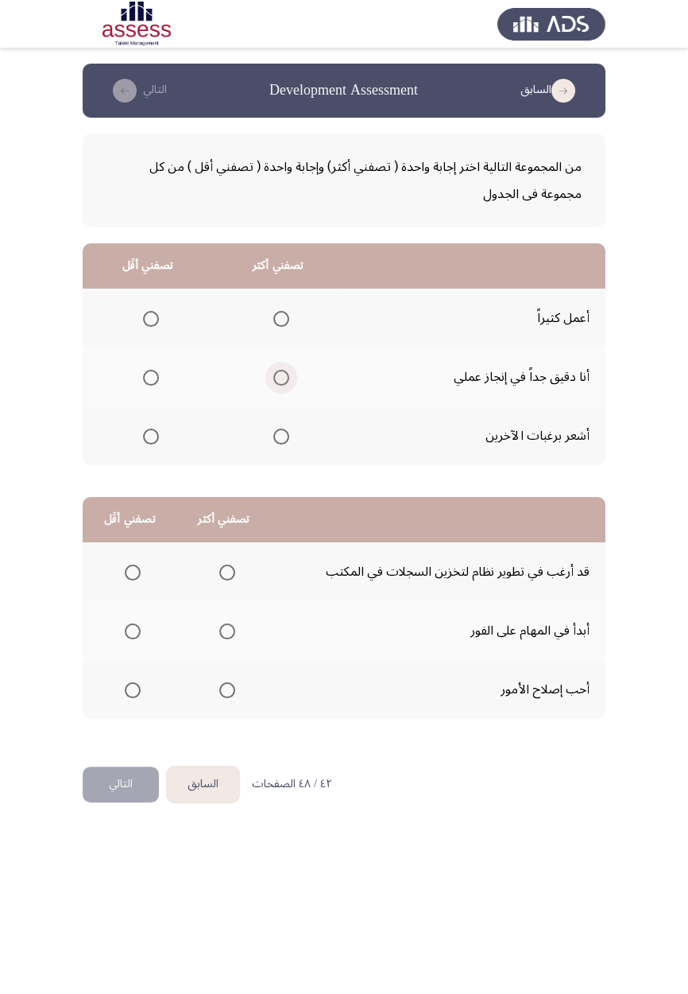
click at [279, 376] on span "Select an option" at bounding box center [281, 378] width 16 height 16
click at [279, 376] on input "Select an option" at bounding box center [281, 378] width 16 height 16
click at [140, 452] on th at bounding box center [148, 435] width 130 height 59
click at [156, 429] on span "Select an option" at bounding box center [151, 437] width 16 height 16
click at [156, 429] on input "Select an option" at bounding box center [151, 437] width 16 height 16
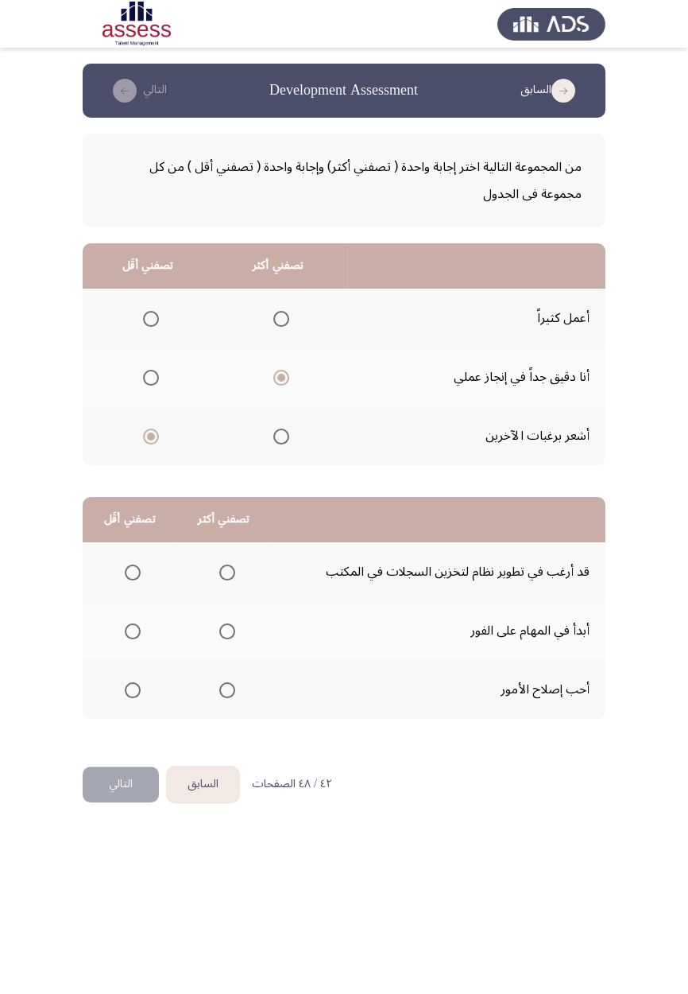
click at [228, 580] on span "Select an option" at bounding box center [227, 631] width 16 height 16
click at [228, 580] on input "Select an option" at bounding box center [227, 631] width 16 height 16
click at [128, 580] on button "التالي" at bounding box center [121, 784] width 76 height 36
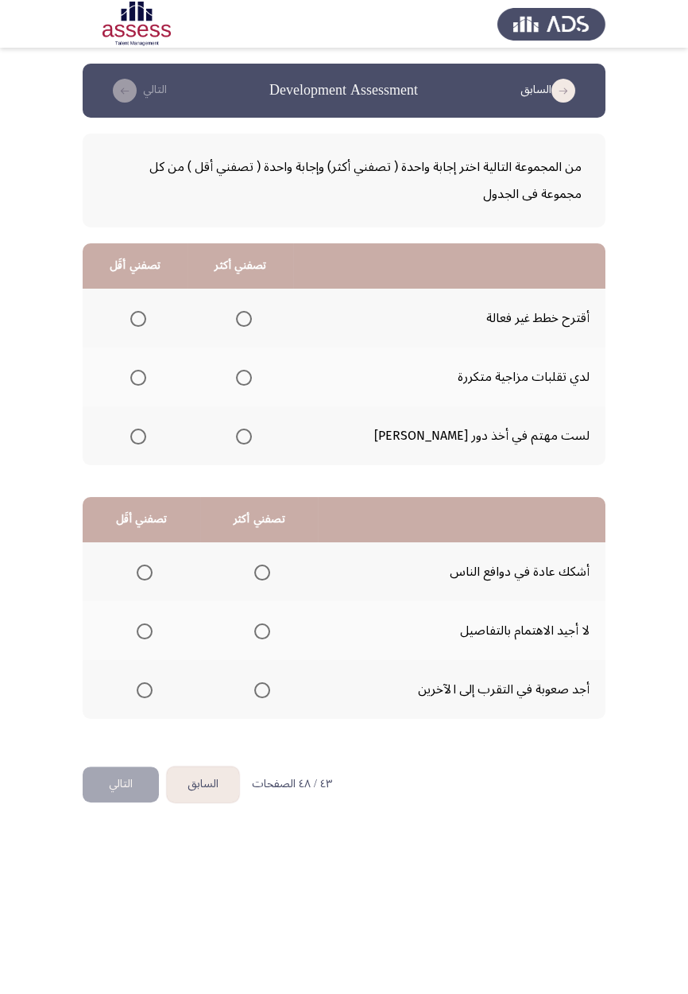
click at [252, 378] on span "Select an option" at bounding box center [244, 378] width 16 height 16
click at [252, 378] on input "Select an option" at bounding box center [244, 378] width 16 height 16
click at [138, 436] on span "Select an option" at bounding box center [138, 436] width 0 height 0
click at [146, 435] on input "Select an option" at bounding box center [138, 437] width 16 height 16
click at [262, 580] on span "Select an option" at bounding box center [262, 631] width 0 height 0
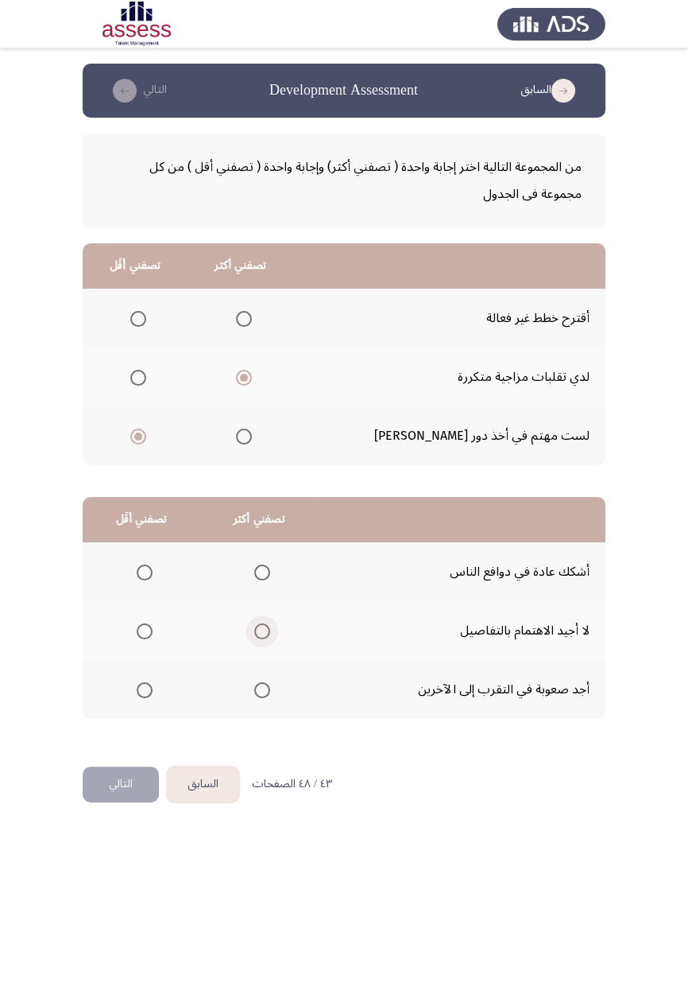
click at [261, 580] on input "Select an option" at bounding box center [262, 631] width 16 height 16
click at [144, 571] on span "Select an option" at bounding box center [145, 572] width 16 height 16
click at [144, 571] on input "Select an option" at bounding box center [145, 572] width 16 height 16
click at [144, 571] on span "Select an option" at bounding box center [145, 572] width 8 height 8
click at [144, 571] on input "Select an option" at bounding box center [145, 572] width 16 height 16
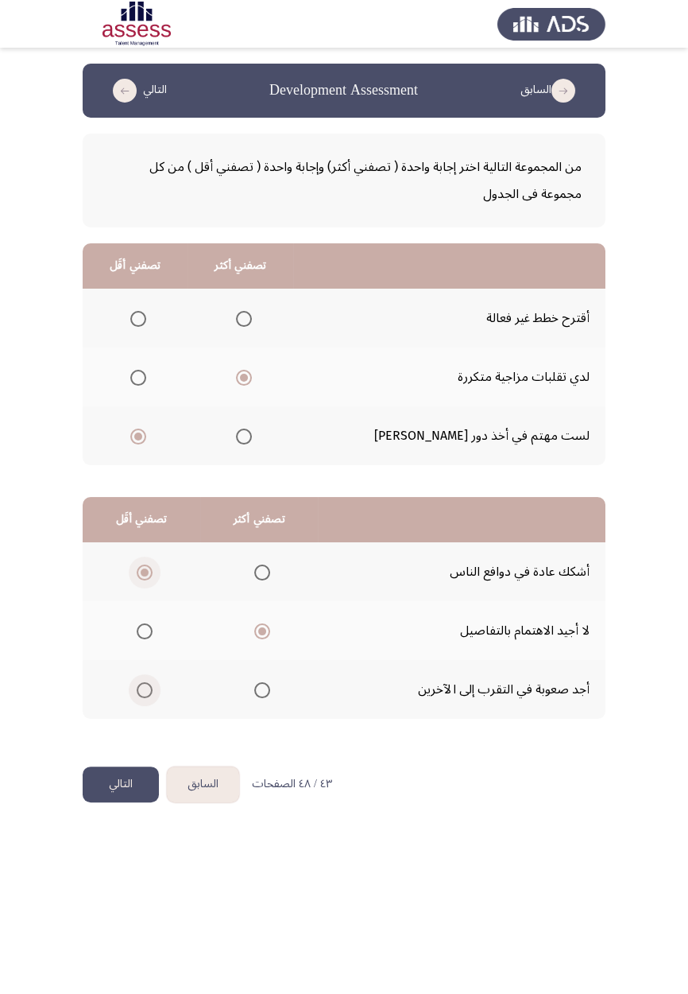
click at [144, 580] on span "Select an option" at bounding box center [145, 690] width 16 height 16
click at [144, 580] on input "Select an option" at bounding box center [145, 690] width 16 height 16
click at [122, 580] on button "التالي" at bounding box center [121, 784] width 76 height 36
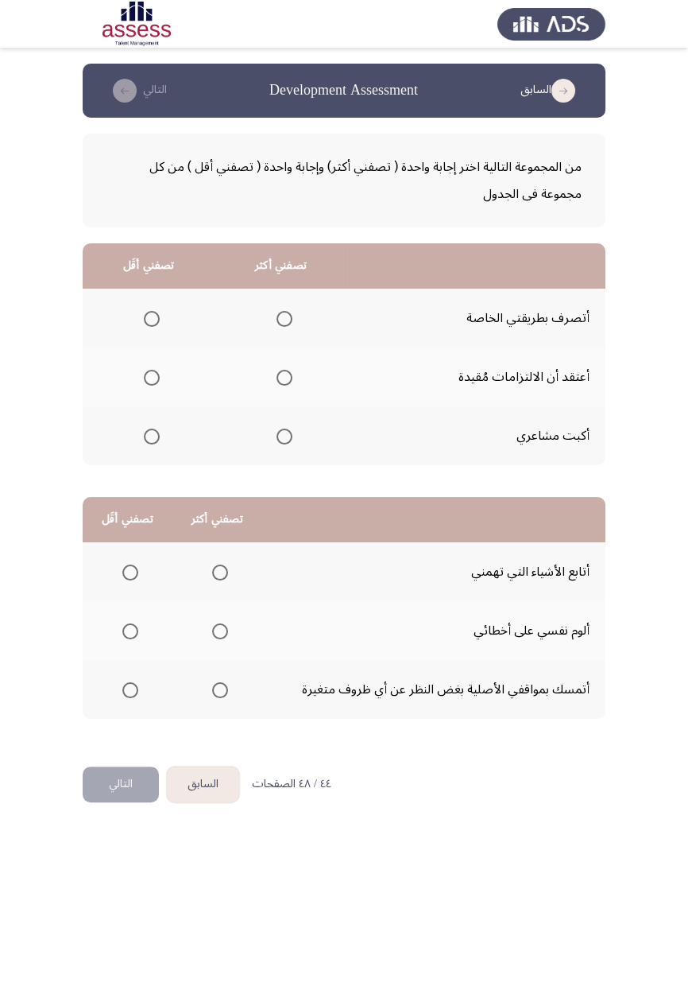
click at [285, 436] on span "Select an option" at bounding box center [285, 436] width 0 height 0
click at [284, 435] on input "Select an option" at bounding box center [285, 437] width 16 height 16
click at [152, 319] on span "Select an option" at bounding box center [152, 319] width 0 height 0
click at [152, 318] on input "Select an option" at bounding box center [152, 319] width 16 height 16
click at [157, 321] on span "Select an option" at bounding box center [152, 319] width 16 height 16
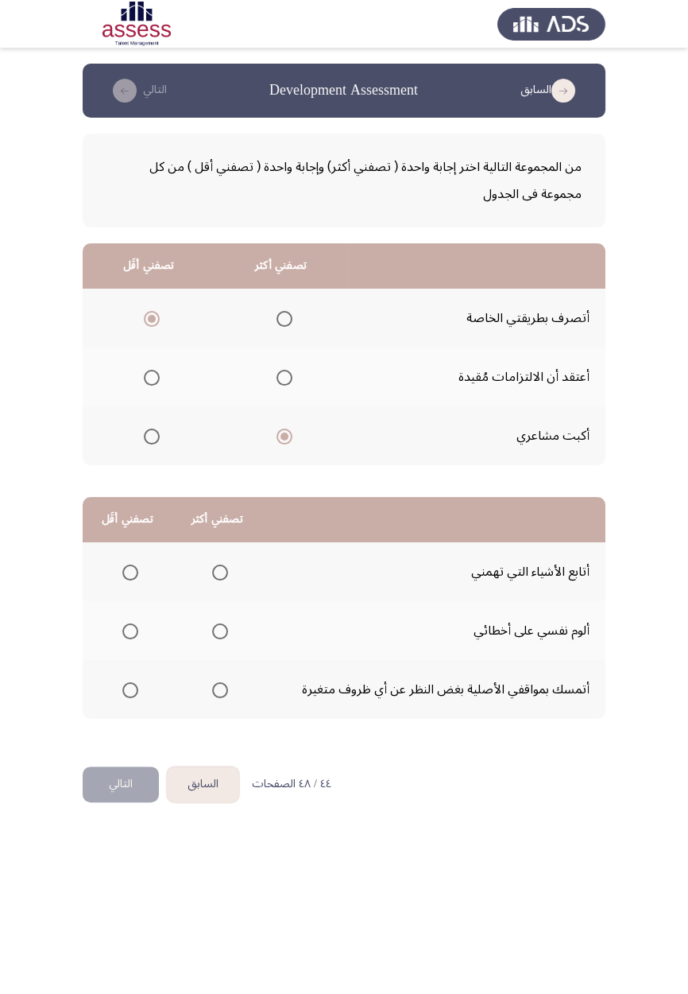
click at [157, 321] on input "Select an option" at bounding box center [152, 319] width 16 height 16
click at [155, 382] on span "Select an option" at bounding box center [152, 378] width 16 height 16
click at [155, 382] on input "Select an option" at bounding box center [152, 378] width 16 height 16
click at [219, 580] on span "Select an option" at bounding box center [220, 631] width 16 height 16
click at [219, 580] on input "Select an option" at bounding box center [220, 631] width 16 height 16
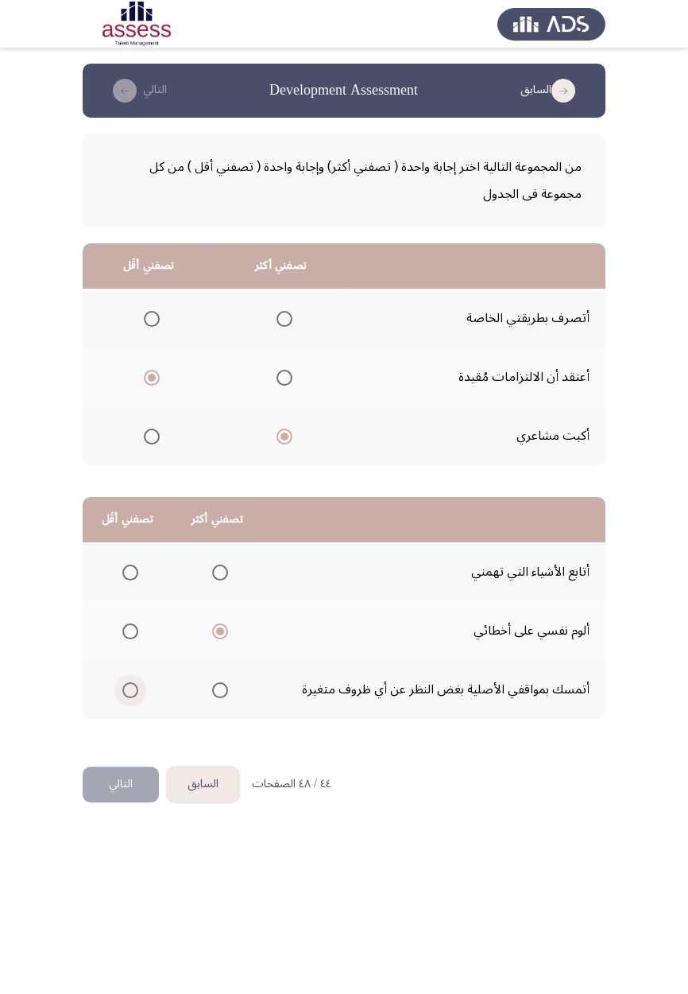
click at [130, 580] on span "Select an option" at bounding box center [130, 690] width 0 height 0
click at [130, 580] on input "Select an option" at bounding box center [130, 690] width 16 height 16
click at [123, 580] on button "التالي" at bounding box center [121, 784] width 76 height 36
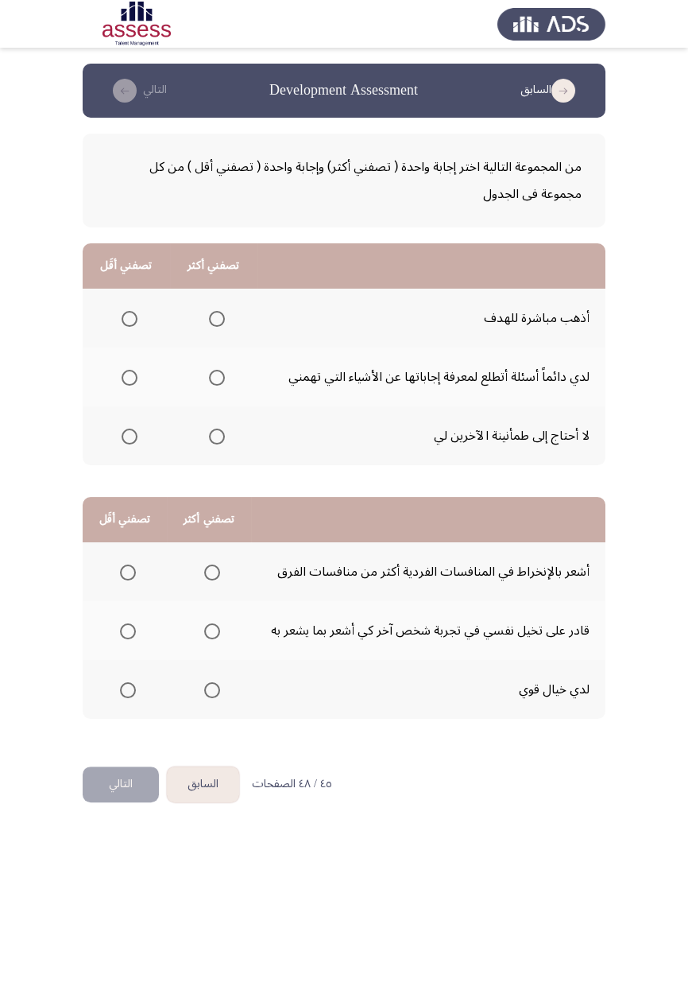
click at [217, 436] on span "Select an option" at bounding box center [217, 436] width 0 height 0
click at [215, 435] on input "Select an option" at bounding box center [217, 437] width 16 height 16
click at [223, 452] on th at bounding box center [213, 435] width 87 height 59
click at [216, 312] on span "Select an option" at bounding box center [217, 319] width 16 height 16
click at [216, 312] on input "Select an option" at bounding box center [217, 319] width 16 height 16
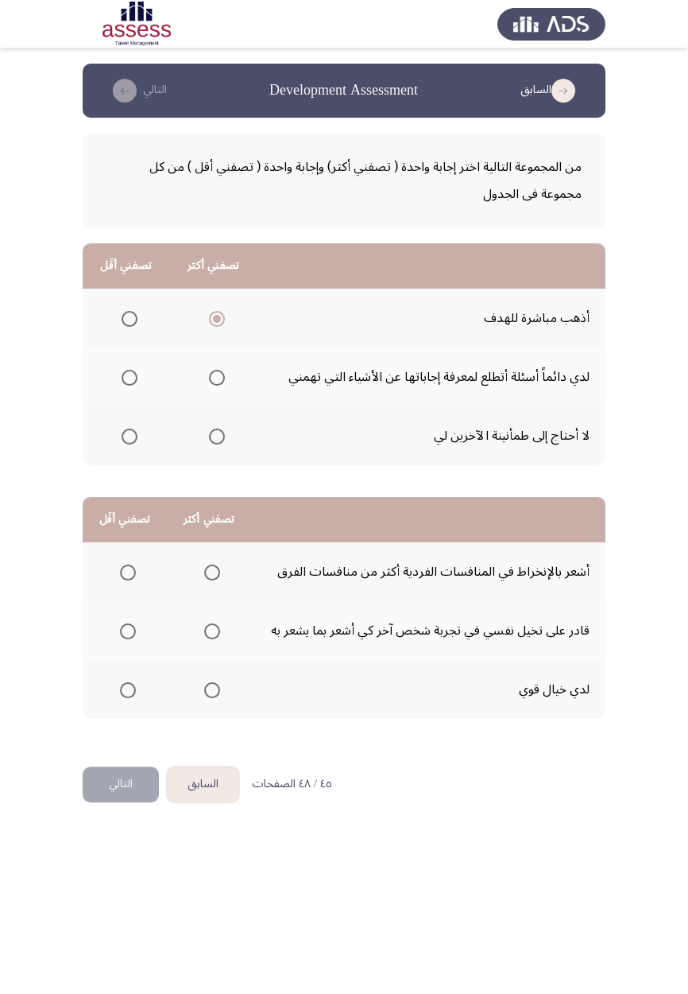
click at [130, 378] on span "Select an option" at bounding box center [130, 378] width 0 height 0
click at [129, 376] on input "Select an option" at bounding box center [130, 378] width 16 height 16
click at [130, 378] on span "Select an option" at bounding box center [130, 378] width 8 height 8
click at [130, 378] on input "Select an option" at bounding box center [130, 378] width 16 height 16
click at [135, 443] on span "Select an option" at bounding box center [130, 437] width 16 height 16
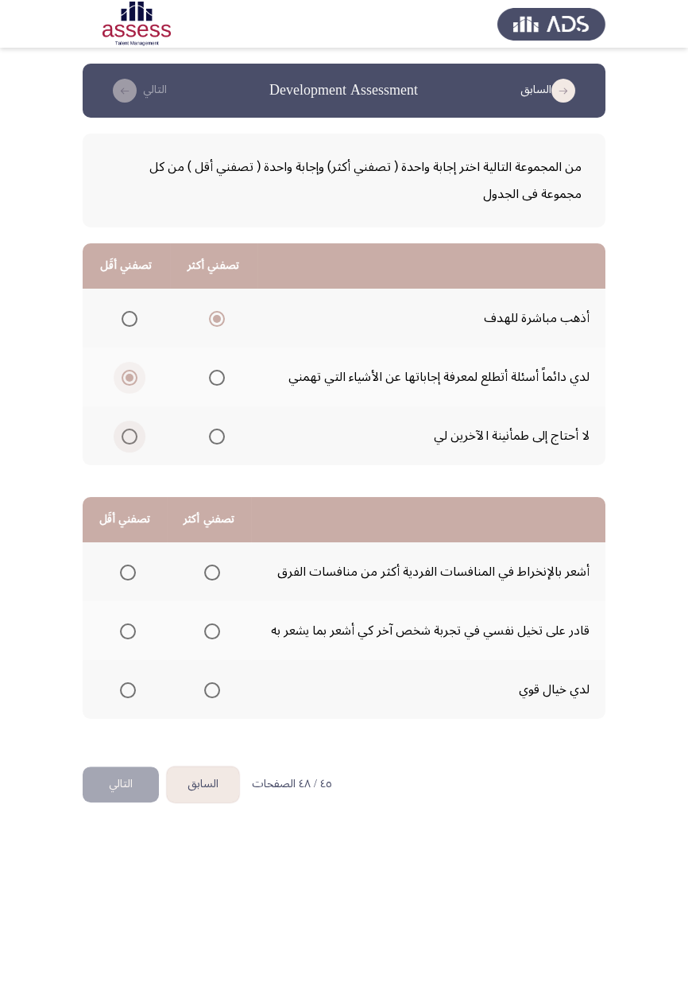
click at [135, 443] on input "Select an option" at bounding box center [130, 437] width 16 height 16
click at [211, 575] on span "Select an option" at bounding box center [212, 572] width 16 height 16
click at [211, 575] on input "Select an option" at bounding box center [212, 572] width 16 height 16
click at [128, 580] on span "Select an option" at bounding box center [128, 631] width 0 height 0
click at [127, 580] on input "Select an option" at bounding box center [128, 631] width 16 height 16
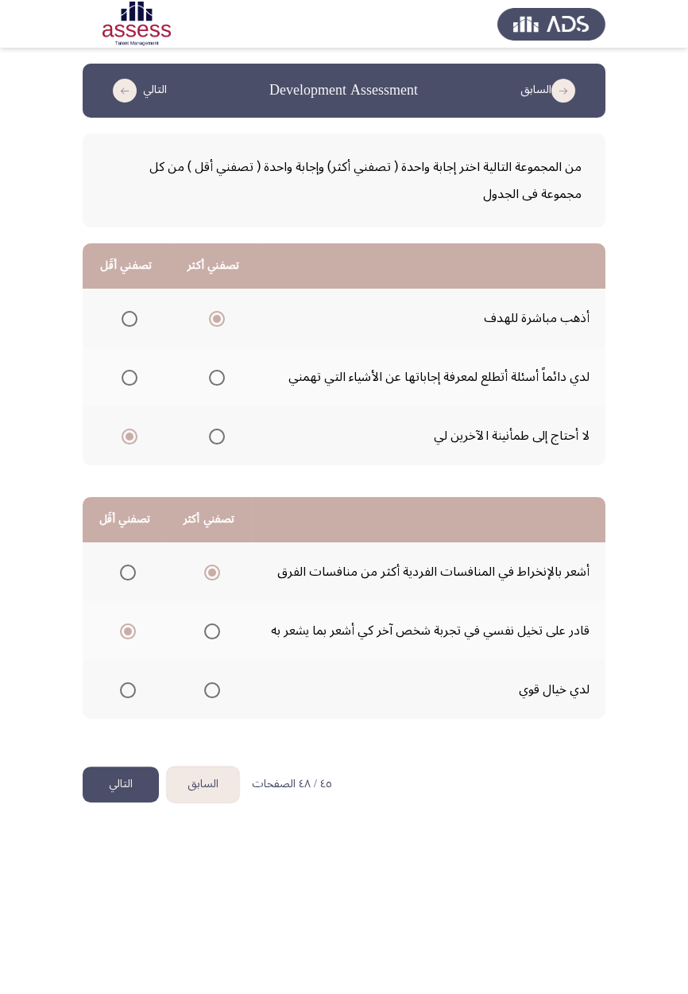
click at [118, 580] on button "التالي" at bounding box center [121, 784] width 76 height 36
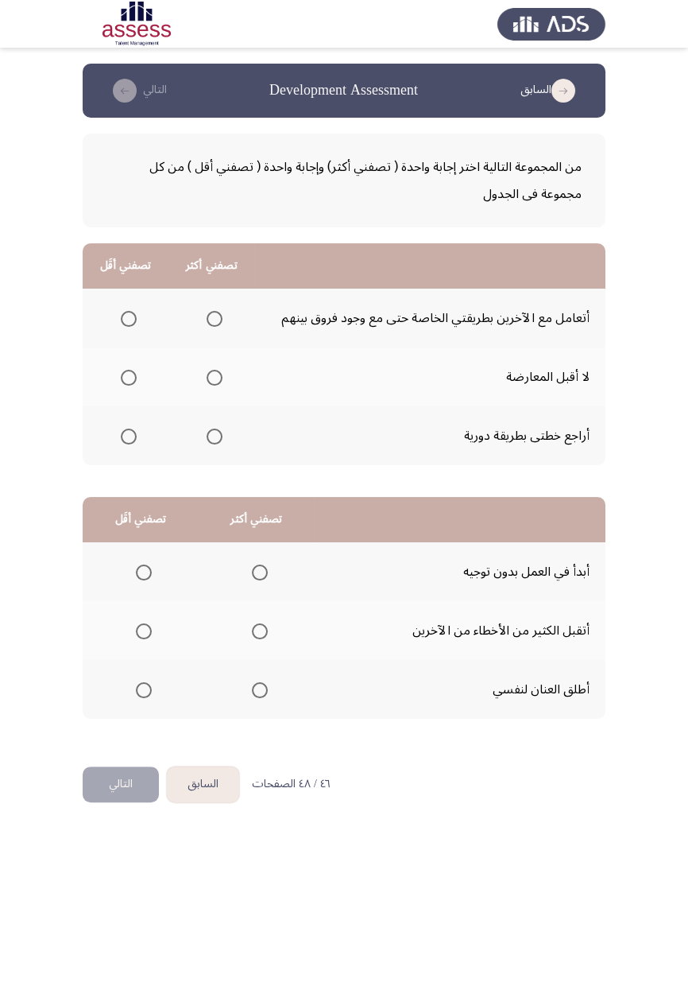
click at [215, 436] on span "Select an option" at bounding box center [215, 436] width 0 height 0
click at [214, 435] on input "Select an option" at bounding box center [215, 437] width 16 height 16
click at [129, 378] on span "Select an option" at bounding box center [129, 378] width 0 height 0
click at [128, 376] on input "Select an option" at bounding box center [129, 378] width 16 height 16
click at [258, 580] on span "Select an option" at bounding box center [260, 690] width 16 height 16
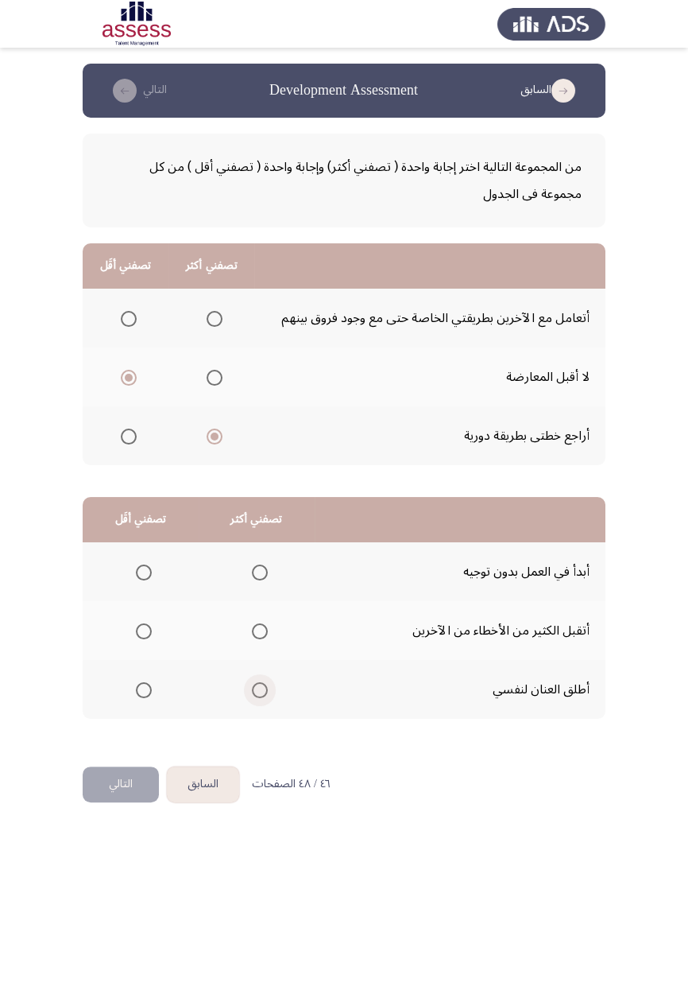
click at [258, 580] on input "Select an option" at bounding box center [260, 690] width 16 height 16
click at [258, 580] on span "Select an option" at bounding box center [260, 690] width 8 height 8
click at [258, 580] on input "Select an option" at bounding box center [260, 690] width 16 height 16
click at [147, 572] on span "Select an option" at bounding box center [144, 572] width 16 height 16
click at [147, 572] on input "Select an option" at bounding box center [144, 572] width 16 height 16
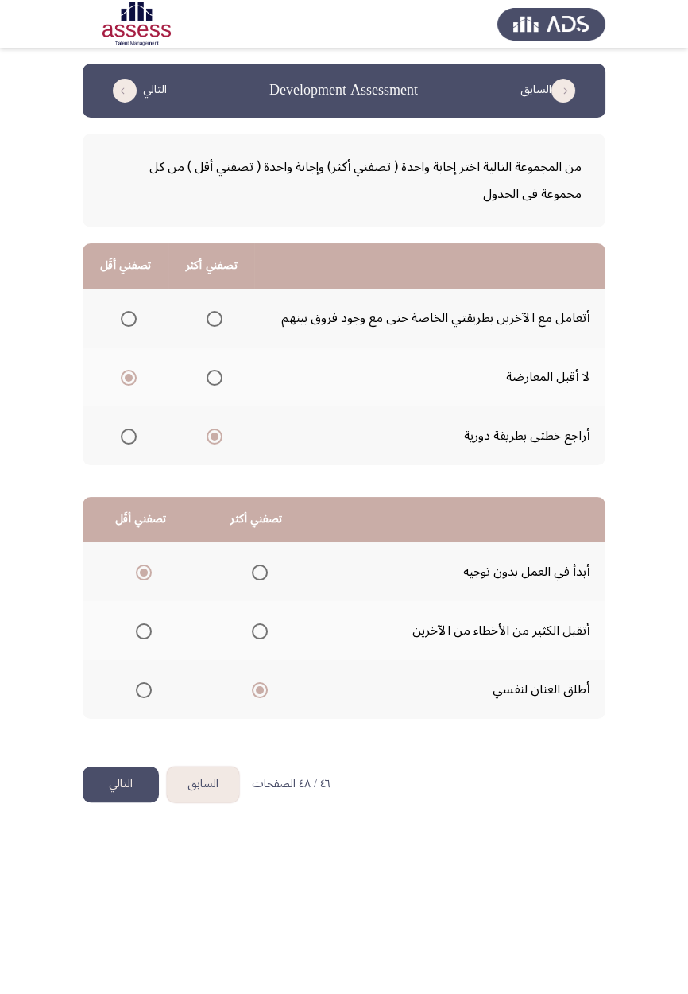
click at [258, 580] on span "Select an option" at bounding box center [260, 631] width 16 height 16
click at [258, 580] on input "Select an option" at bounding box center [260, 631] width 16 height 16
click at [126, 580] on button "التالي" at bounding box center [121, 784] width 76 height 36
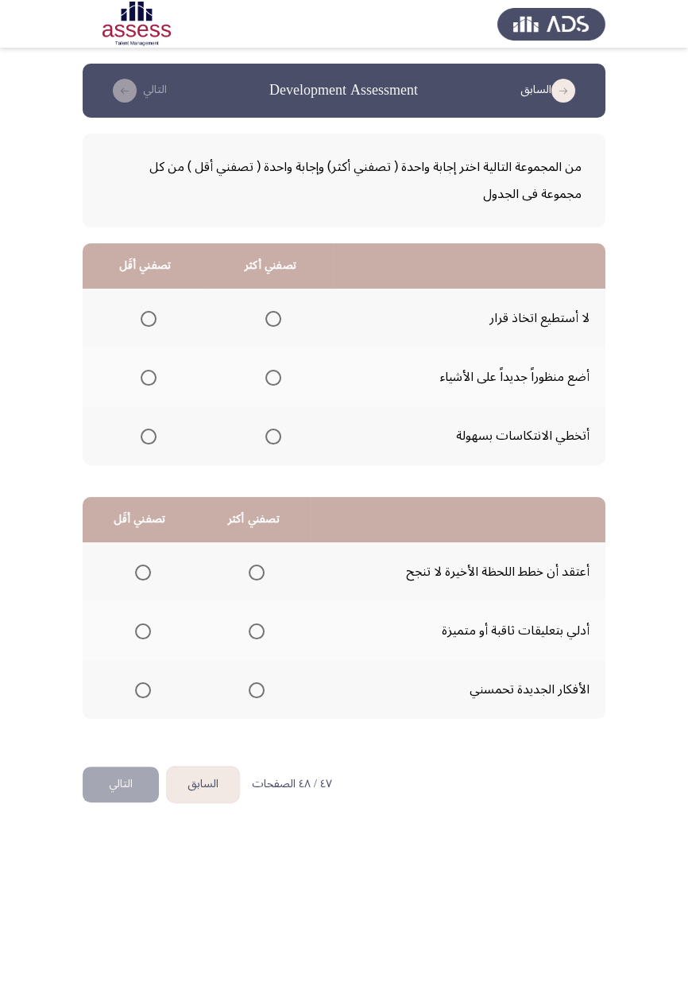
click at [271, 440] on span "Select an option" at bounding box center [274, 437] width 16 height 16
click at [271, 440] on input "Select an option" at bounding box center [274, 437] width 16 height 16
click at [149, 319] on span "Select an option" at bounding box center [149, 319] width 0 height 0
click at [147, 318] on input "Select an option" at bounding box center [149, 319] width 16 height 16
click at [189, 580] on th at bounding box center [140, 571] width 114 height 59
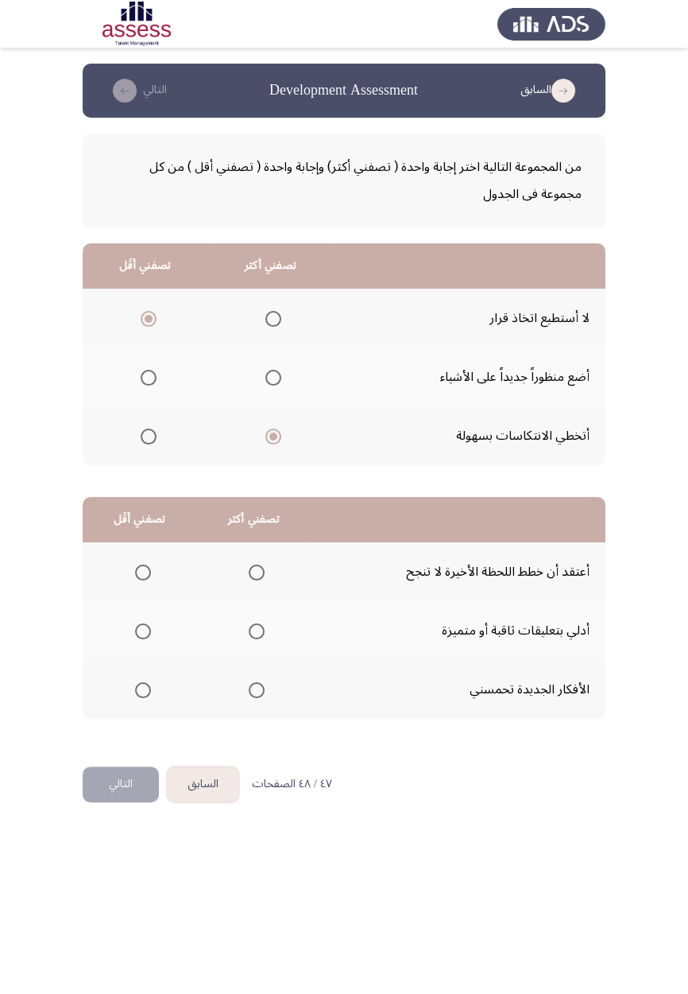
click at [143, 580] on span "Select an option" at bounding box center [143, 631] width 0 height 0
click at [142, 580] on input "Select an option" at bounding box center [143, 631] width 16 height 16
click at [257, 580] on span "Select an option" at bounding box center [257, 631] width 0 height 0
click at [254, 580] on input "Select an option" at bounding box center [257, 631] width 16 height 16
click at [143, 572] on span "Select an option" at bounding box center [143, 572] width 0 height 0
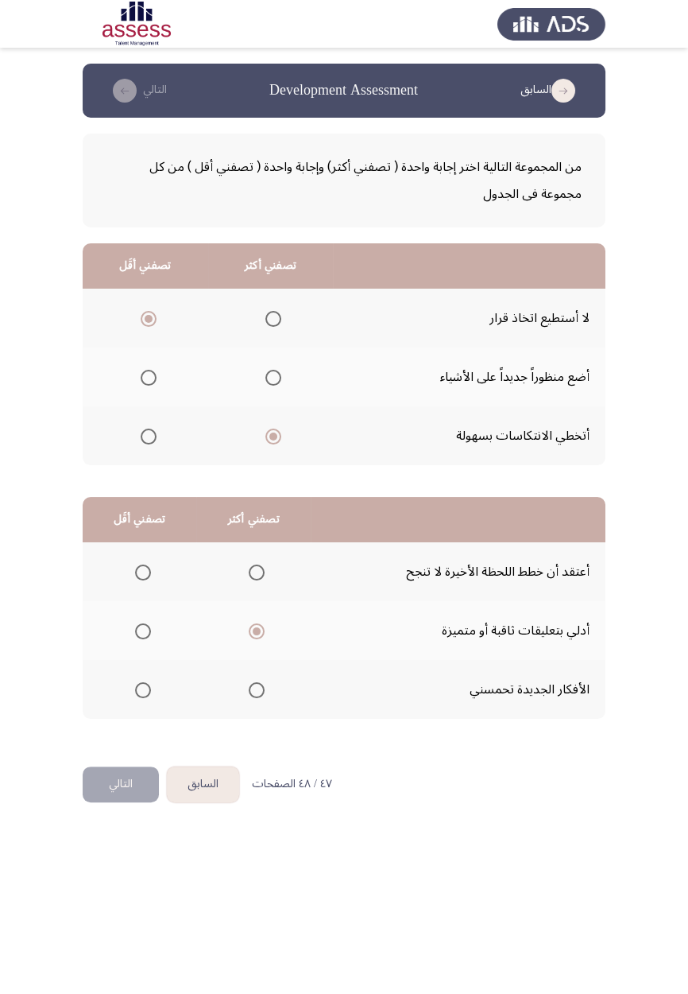
click at [142, 571] on input "Select an option" at bounding box center [143, 572] width 16 height 16
click at [121, 580] on button "التالي" at bounding box center [121, 784] width 76 height 36
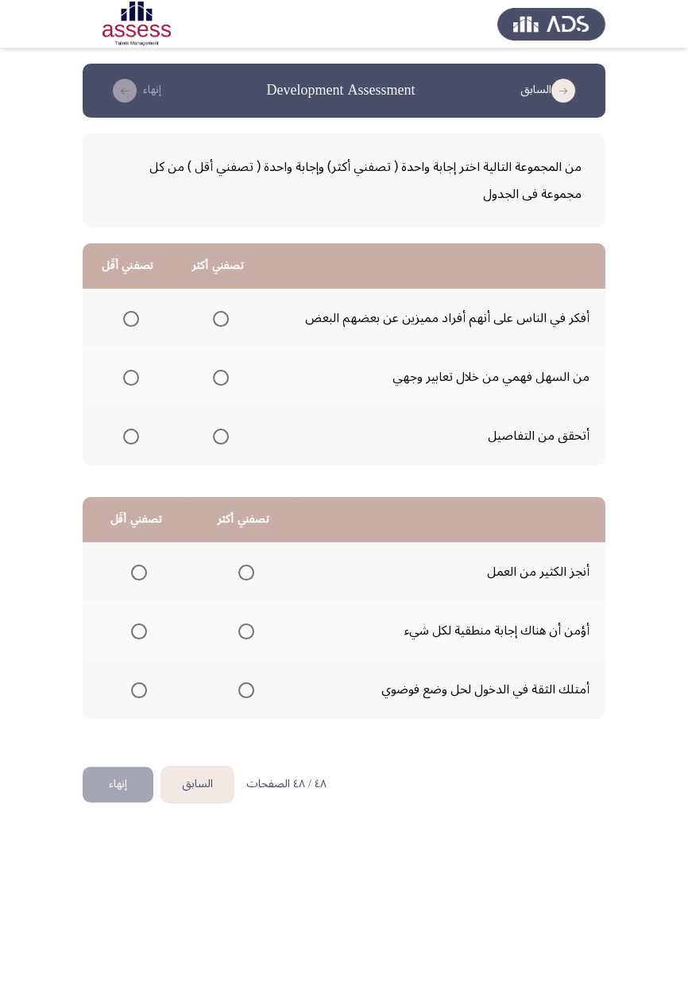
click at [221, 378] on span "Select an option" at bounding box center [221, 378] width 0 height 0
click at [220, 376] on input "Select an option" at bounding box center [221, 378] width 16 height 16
click at [138, 452] on th at bounding box center [128, 435] width 90 height 59
click at [132, 440] on span "Select an option" at bounding box center [131, 437] width 16 height 16
click at [132, 440] on input "Select an option" at bounding box center [131, 437] width 16 height 16
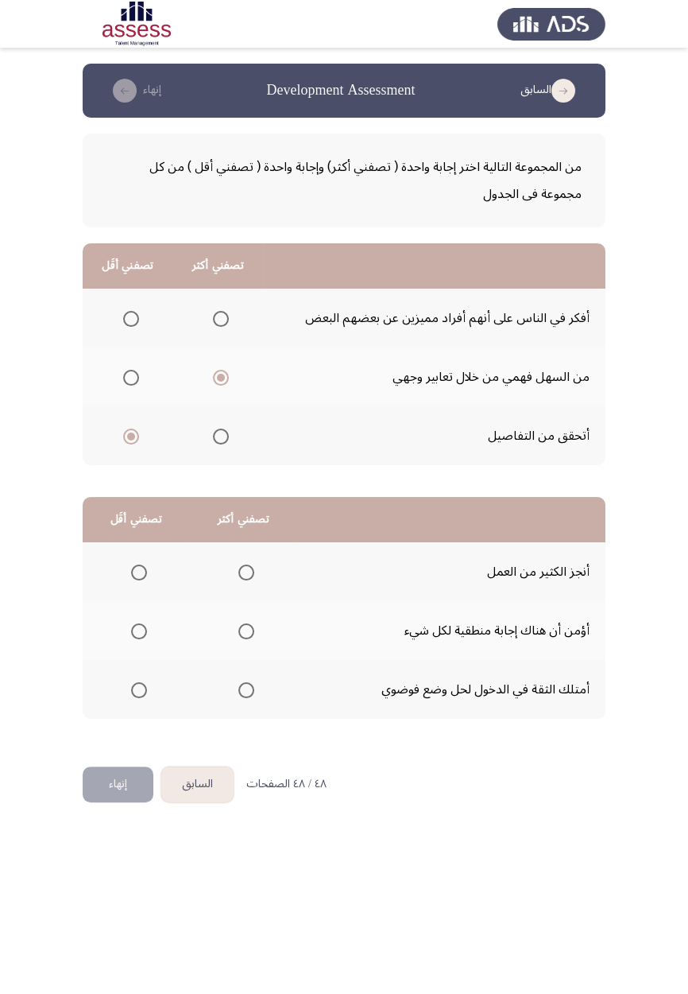
click at [242, 580] on span "Select an option" at bounding box center [247, 690] width 16 height 16
click at [242, 580] on input "Select an option" at bounding box center [247, 690] width 16 height 16
click at [262, 580] on th at bounding box center [243, 630] width 107 height 59
click at [239, 580] on span "Select an option" at bounding box center [247, 631] width 16 height 16
click at [239, 580] on input "Select an option" at bounding box center [247, 631] width 16 height 16
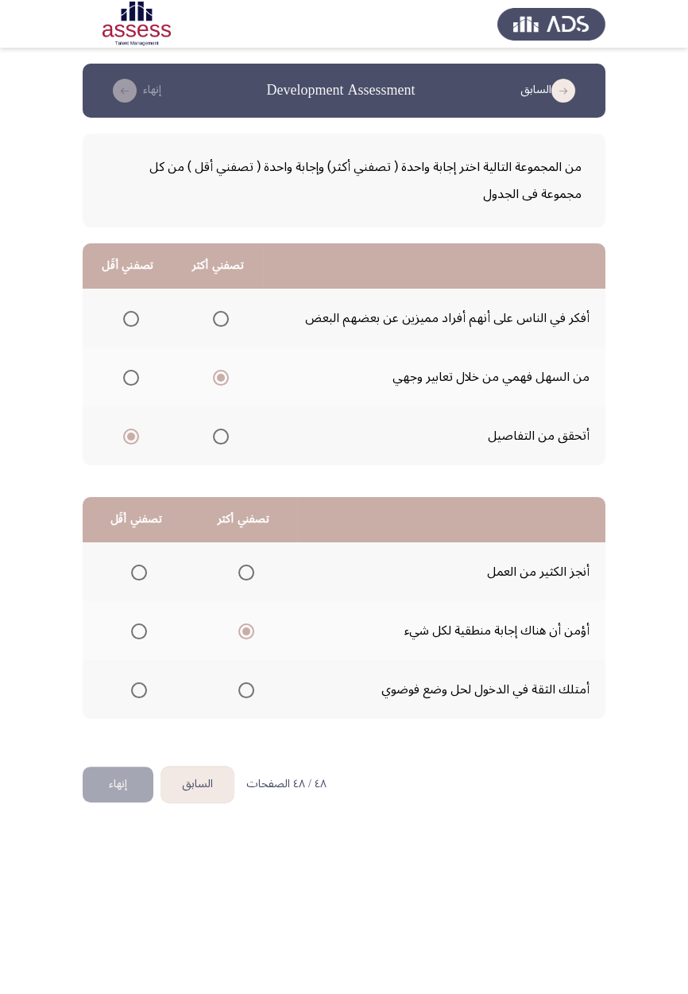
click at [139, 580] on span "Select an option" at bounding box center [139, 690] width 0 height 0
click at [138, 580] on input "Select an option" at bounding box center [139, 690] width 16 height 16
click at [109, 580] on button "إنهاء" at bounding box center [118, 784] width 71 height 36
